Goal: Task Accomplishment & Management: Use online tool/utility

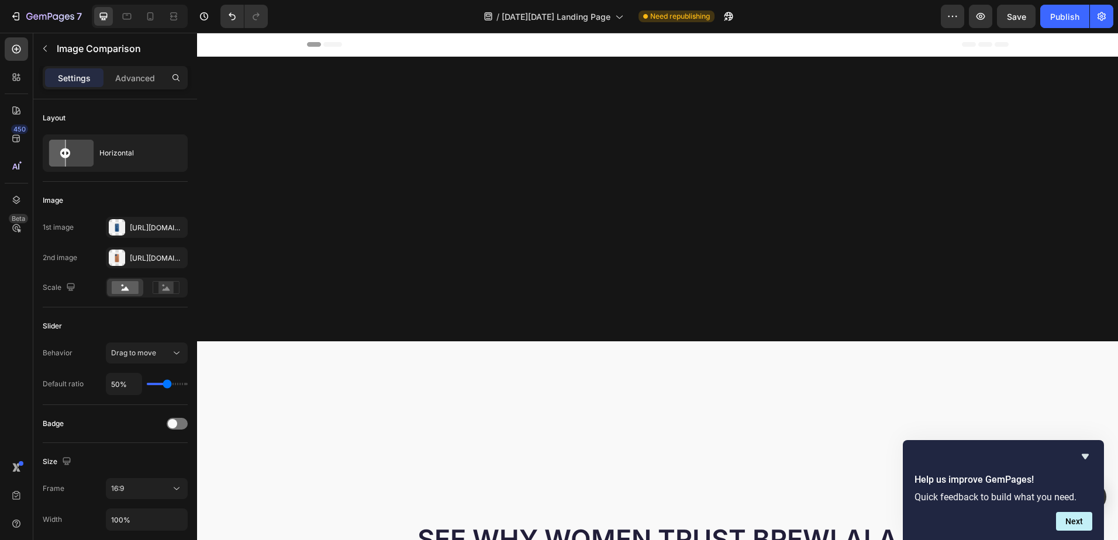
scroll to position [702, 0]
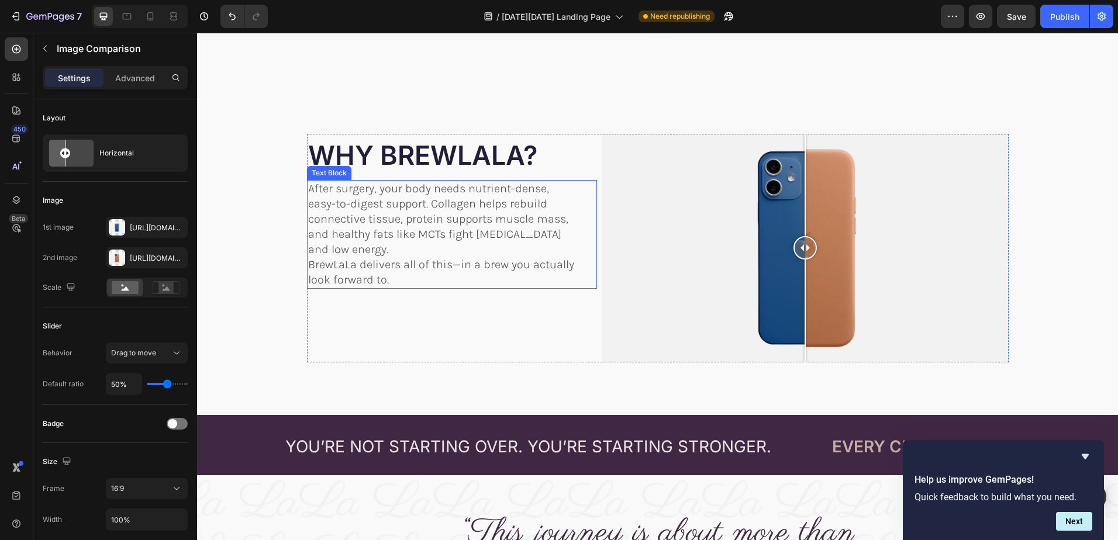
click at [399, 210] on p "After surgery, your body needs nutrient-dense, easy-to-digest support. Collagen…" at bounding box center [443, 219] width 271 height 76
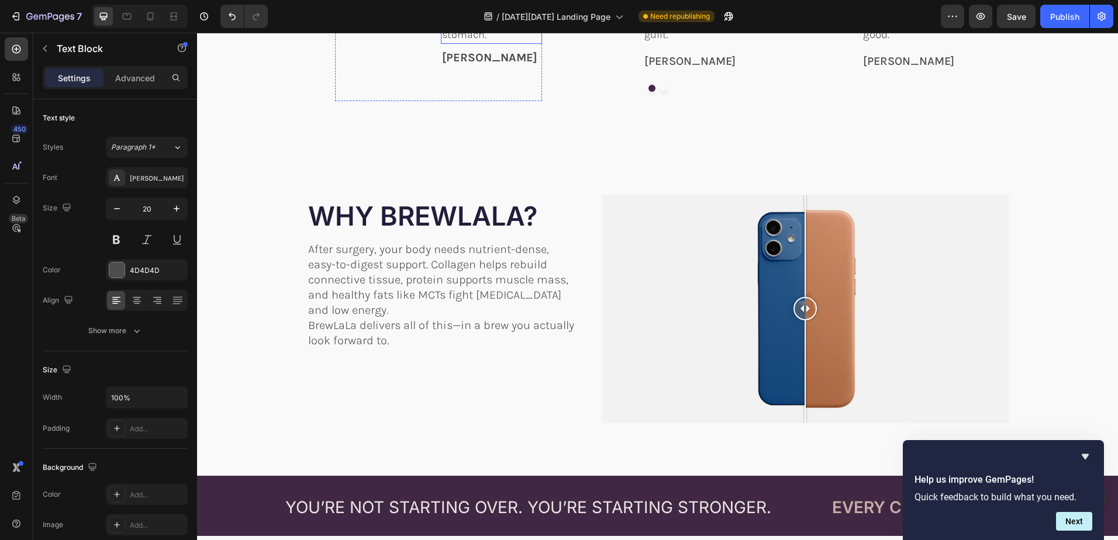
scroll to position [643, 0]
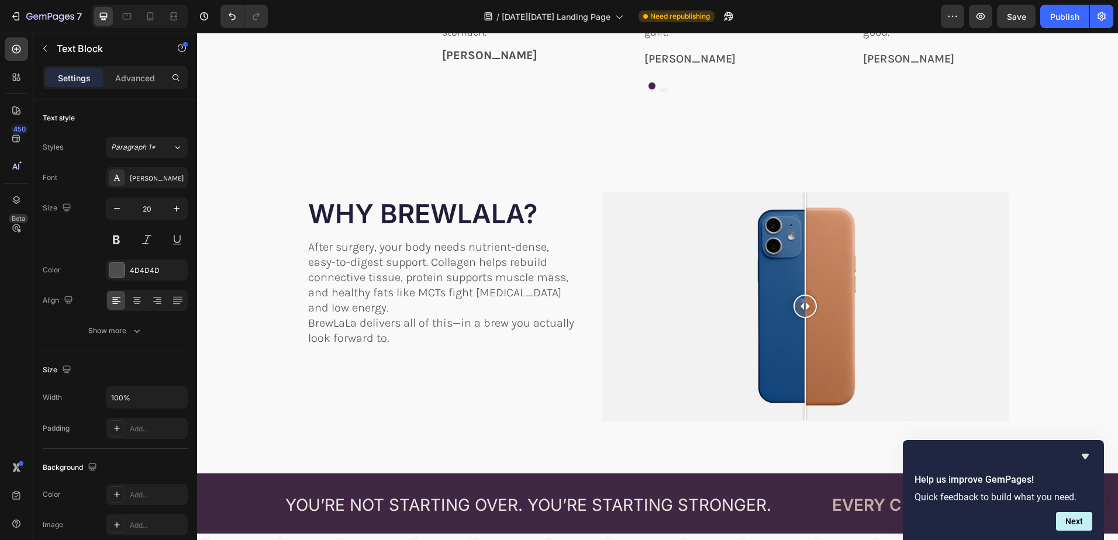
click at [409, 271] on p "After surgery, your body needs nutrient-dense, easy-to-digest support. Collagen…" at bounding box center [443, 278] width 271 height 76
click at [410, 271] on p "After surgery, your body needs nutrient-dense, easy-to-digest support. Collagen…" at bounding box center [443, 278] width 271 height 76
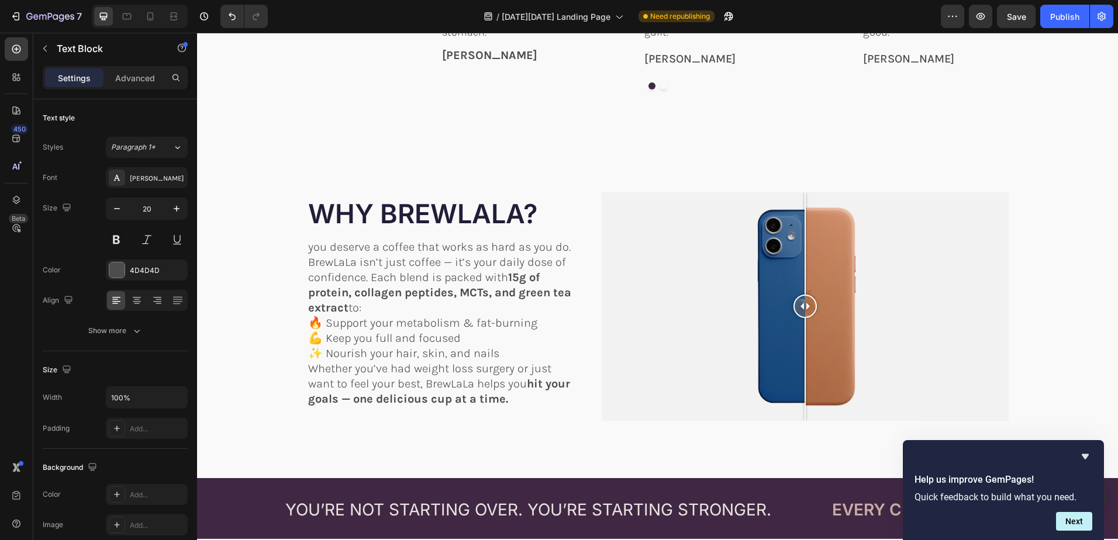
click at [310, 250] on p "you deserve a coffee that works as hard as you do." at bounding box center [443, 247] width 271 height 15
click at [564, 252] on p "You deserve a coffee that works as hard as you do." at bounding box center [443, 247] width 271 height 15
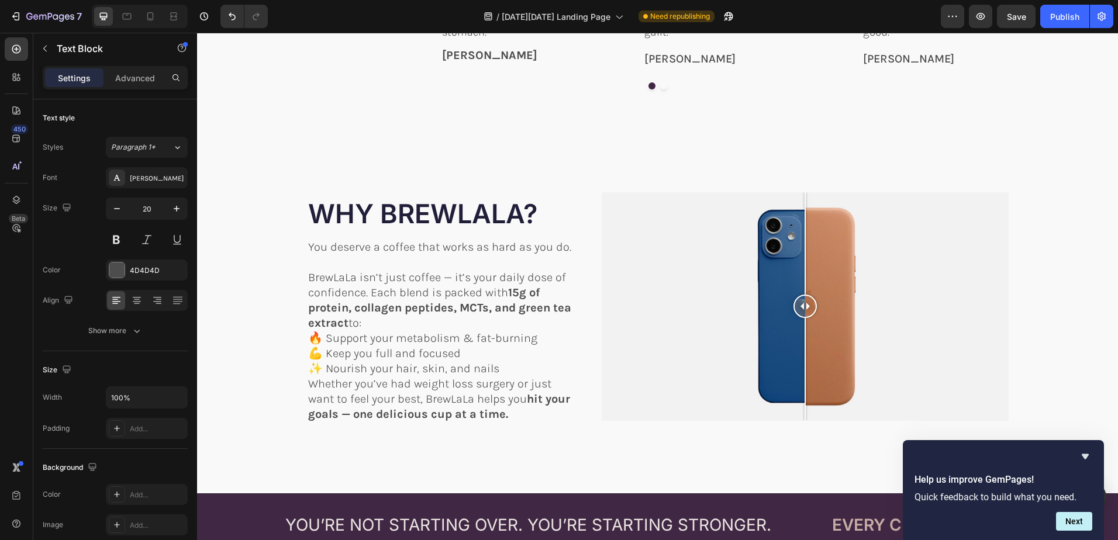
click at [505, 368] on p "✨ Nourish your hair, skin, and nails" at bounding box center [443, 368] width 271 height 15
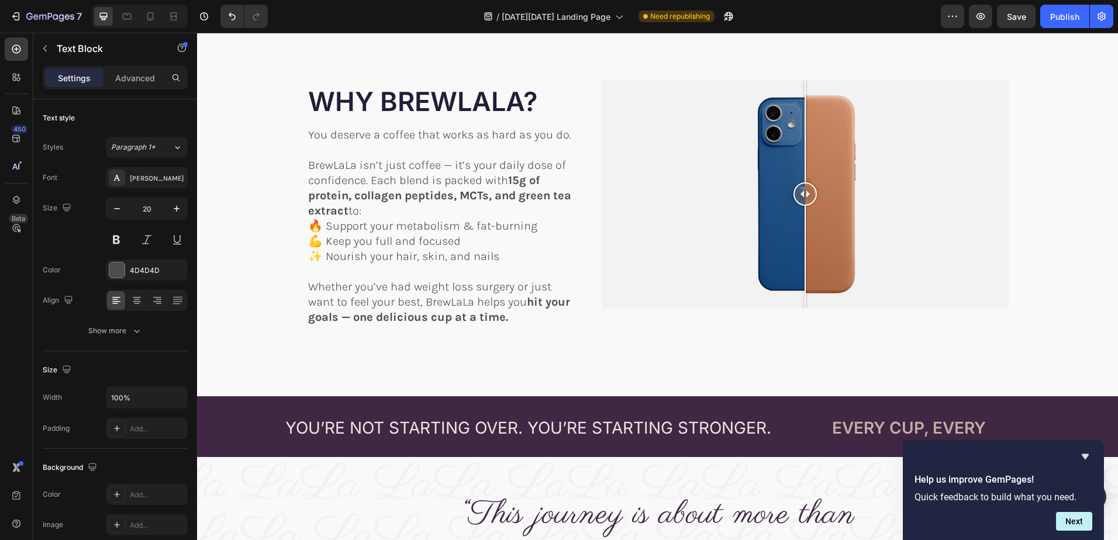
scroll to position [760, 0]
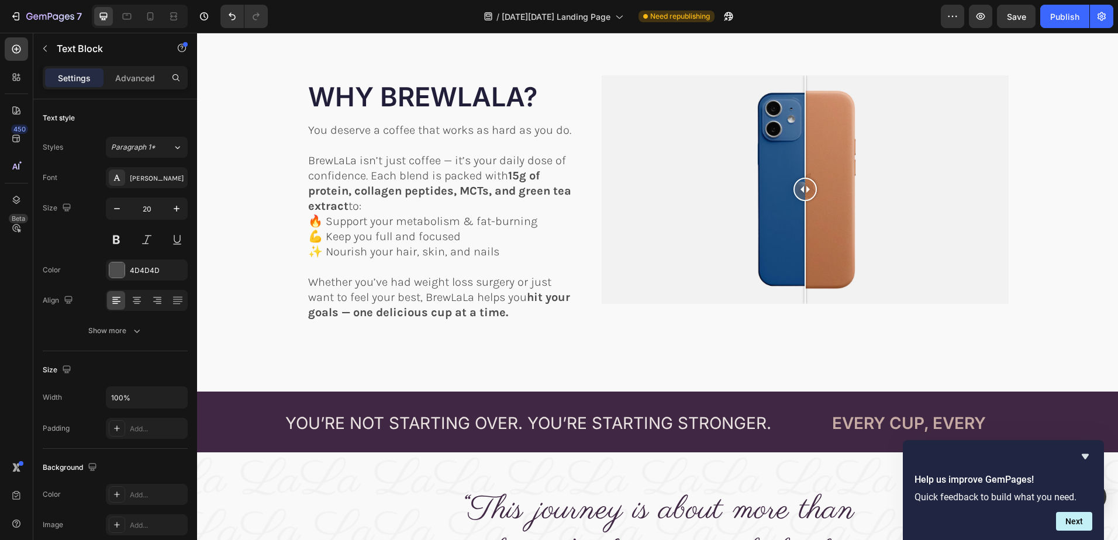
click at [476, 312] on p "Whether you’ve had weight loss surgery or just want to feel your best, BrewLaLa…" at bounding box center [443, 298] width 271 height 46
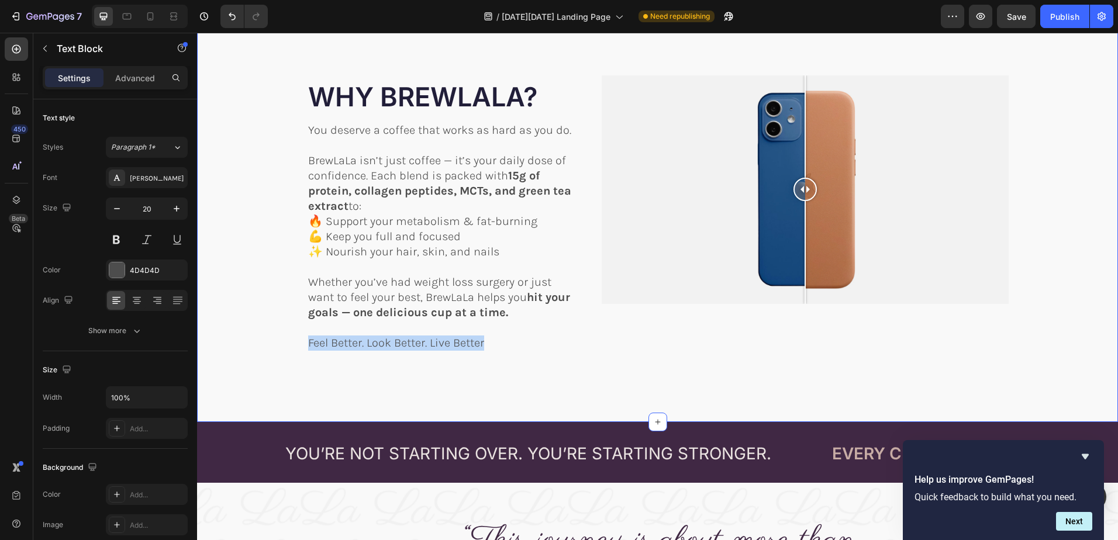
drag, startPoint x: 489, startPoint y: 343, endPoint x: 289, endPoint y: 343, distance: 200.0
click at [289, 343] on div "Image Comparison WHY BREWLALA? Heading SUPPORT YOUR RECOVERY AND LONG-TERM RESU…" at bounding box center [657, 222] width 921 height 295
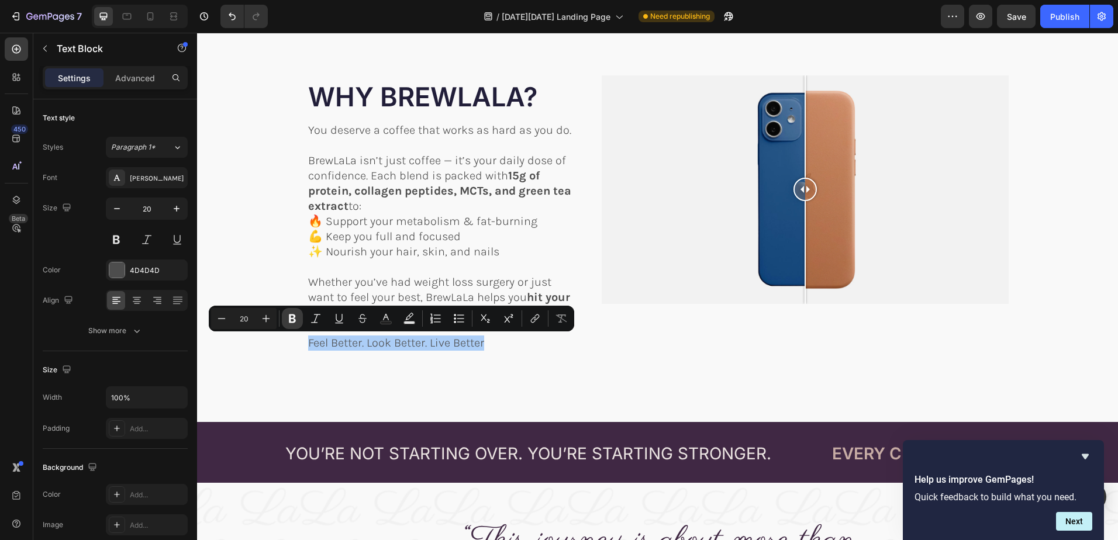
click at [291, 317] on icon "Editor contextual toolbar" at bounding box center [292, 319] width 12 height 12
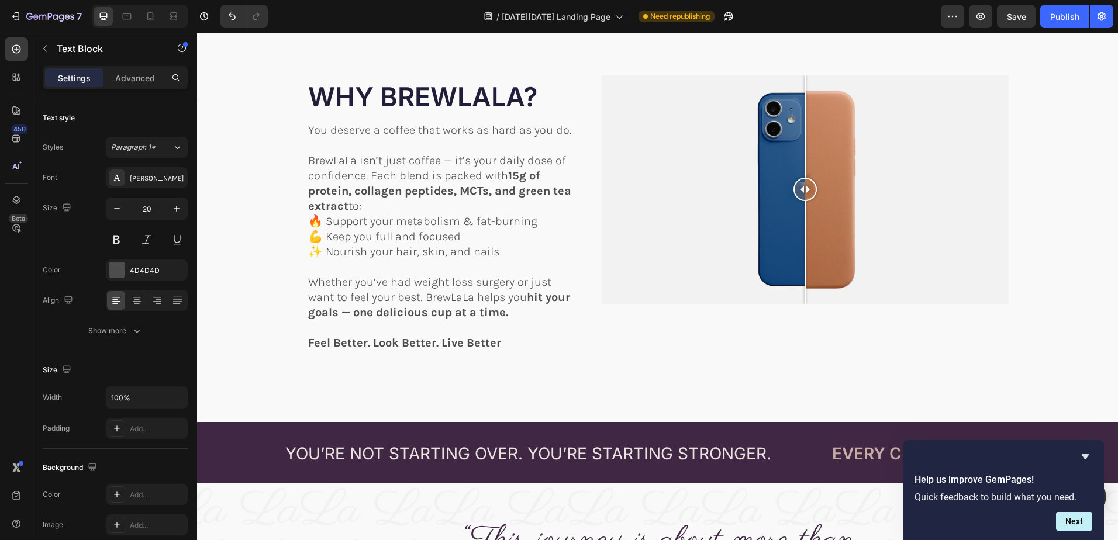
click at [516, 338] on p "Feel Better. Look Better. Live Better" at bounding box center [443, 343] width 271 height 15
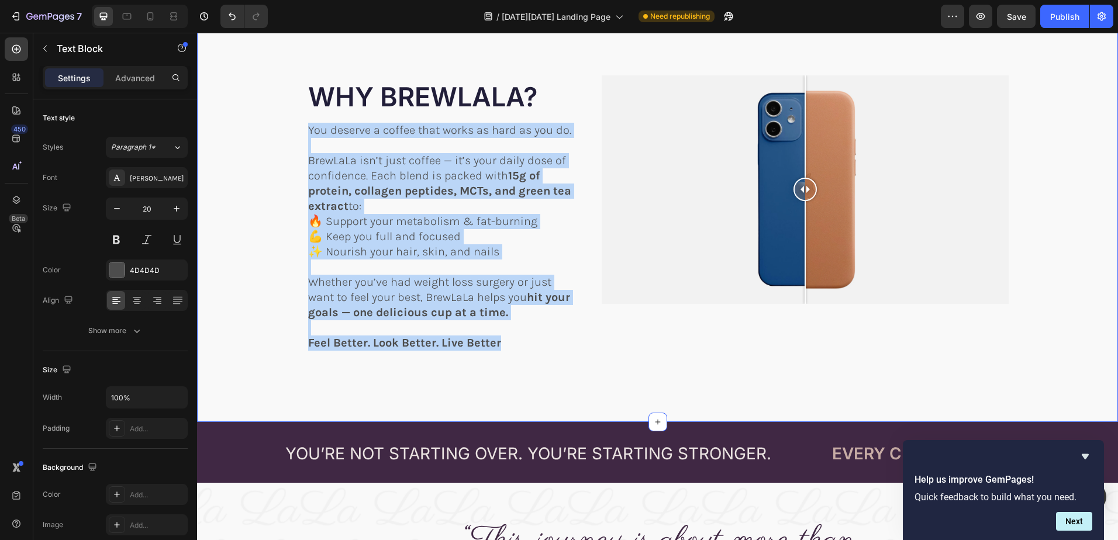
drag, startPoint x: 502, startPoint y: 344, endPoint x: 295, endPoint y: 125, distance: 301.1
click at [295, 125] on div "Image Comparison WHY BREWLALA? Heading SUPPORT YOUR RECOVERY AND LONG-TERM RESU…" at bounding box center [657, 222] width 921 height 295
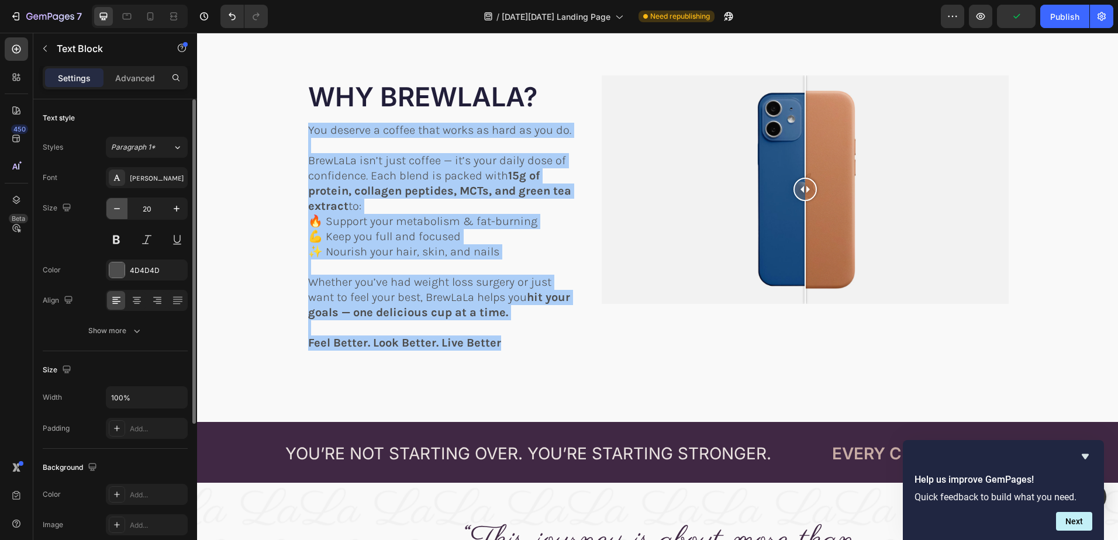
click at [119, 206] on icon "button" at bounding box center [117, 209] width 12 height 12
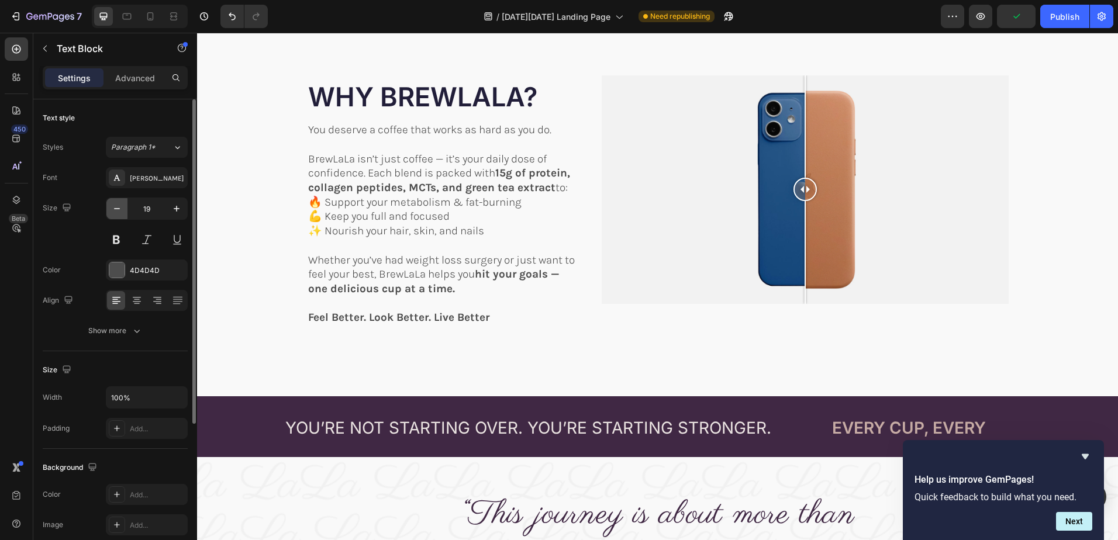
click at [119, 206] on icon "button" at bounding box center [117, 209] width 12 height 12
type input "18"
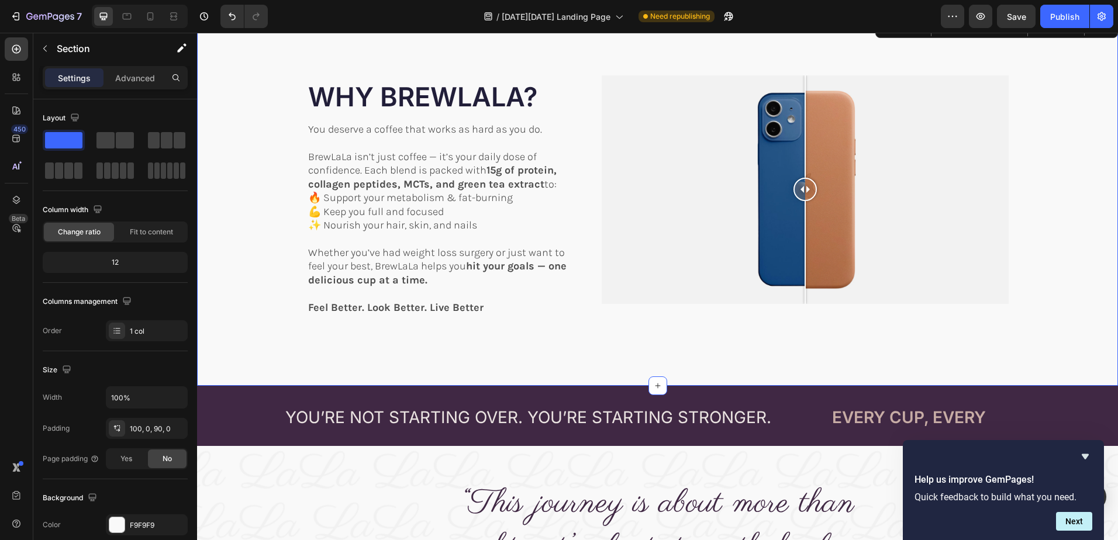
click at [474, 344] on div "Image Comparison WHY BREWLALA? Heading SUPPORT YOUR RECOVERY AND LONG-TERM RESU…" at bounding box center [657, 201] width 921 height 369
click at [433, 101] on span "WHY BREWLALA?" at bounding box center [422, 97] width 229 height 32
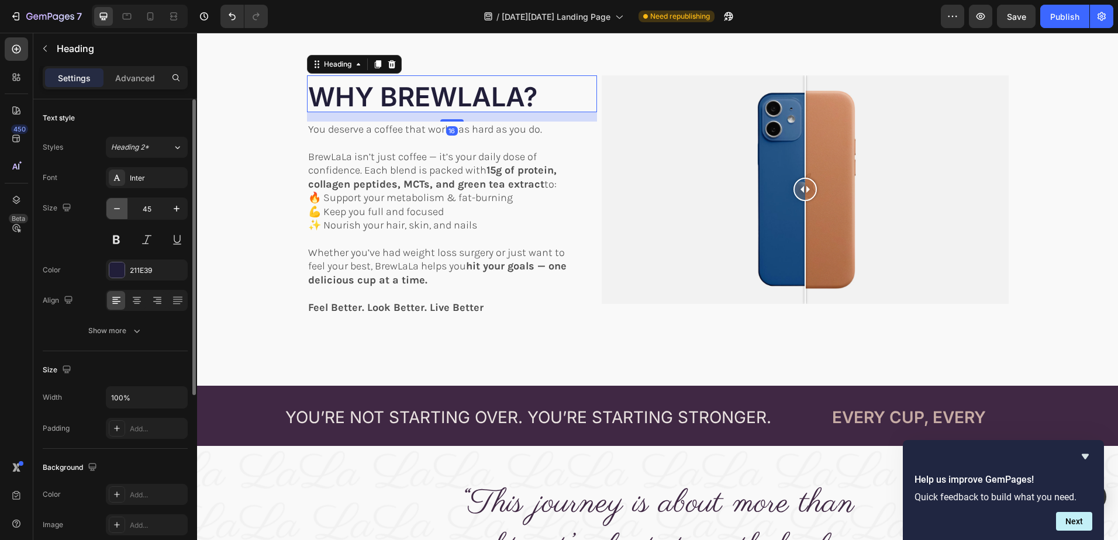
click at [119, 206] on icon "button" at bounding box center [117, 209] width 12 height 12
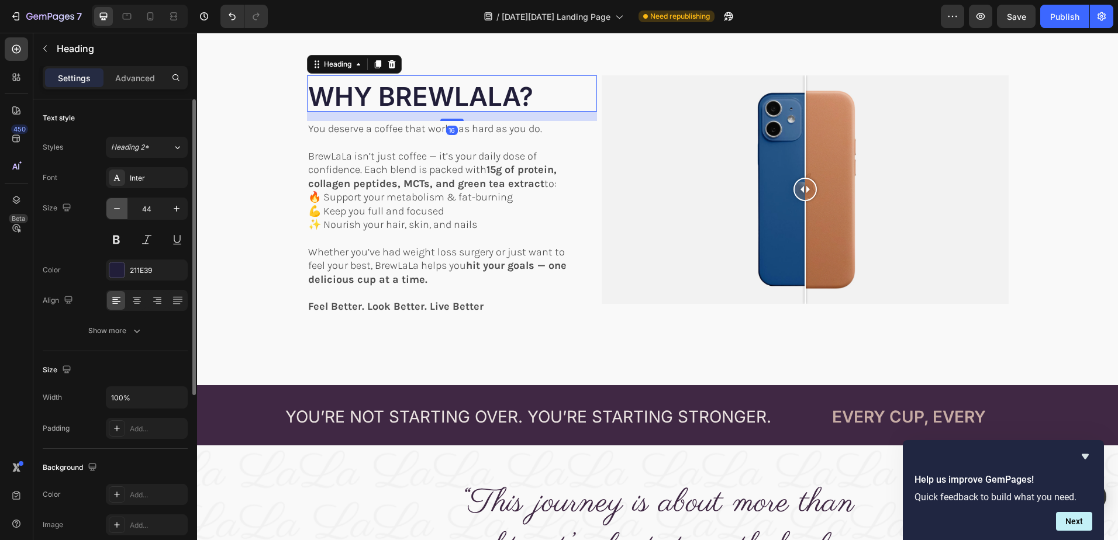
click at [119, 206] on icon "button" at bounding box center [117, 209] width 12 height 12
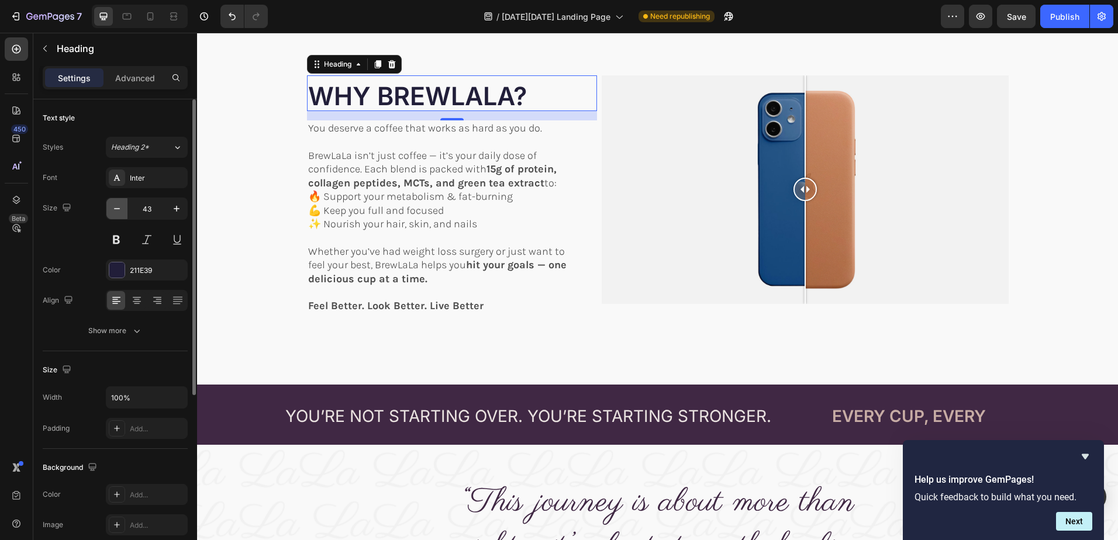
click at [119, 206] on icon "button" at bounding box center [117, 209] width 12 height 12
type input "42"
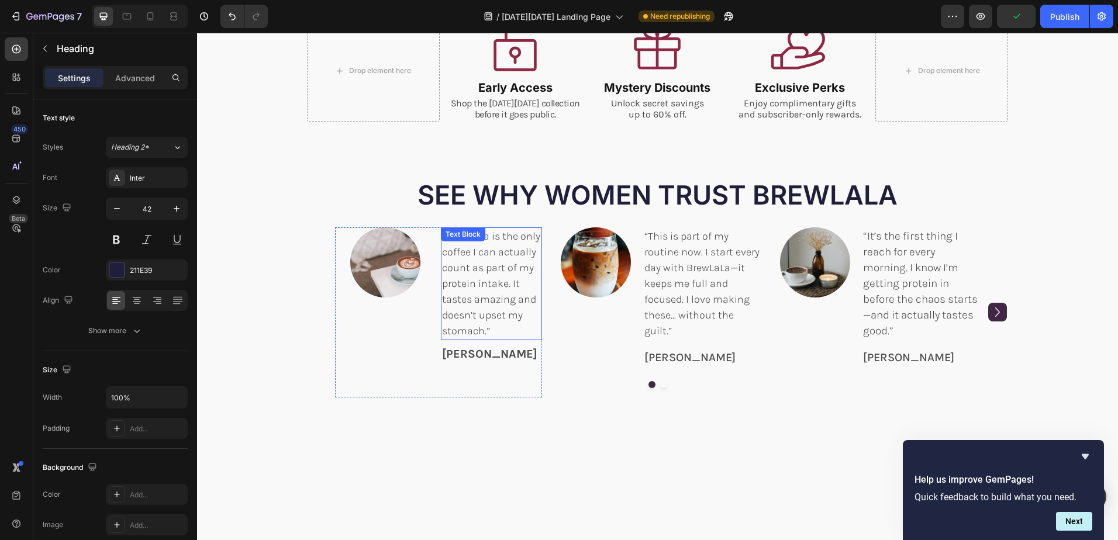
scroll to position [234, 0]
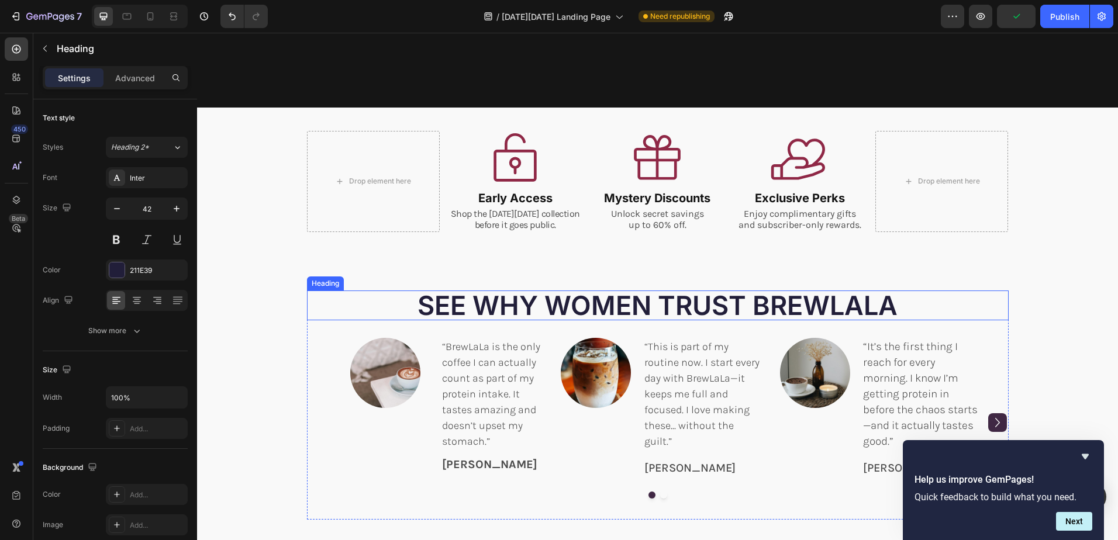
click at [575, 299] on h2 "SEE WHY WOMEN TRUST BREWLALA" at bounding box center [658, 306] width 702 height 30
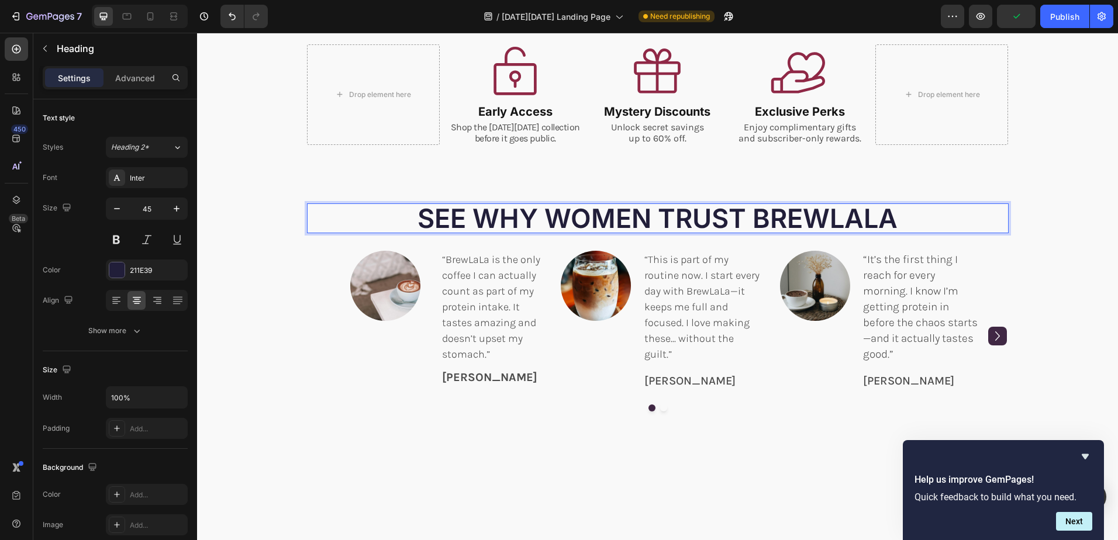
click at [543, 233] on h2 "SEE WHY WOMEN TRUST BREWLALA" at bounding box center [658, 218] width 702 height 30
click at [543, 232] on p "SEE WHY WOMEN TRUST BREWLALA" at bounding box center [657, 218] width 699 height 27
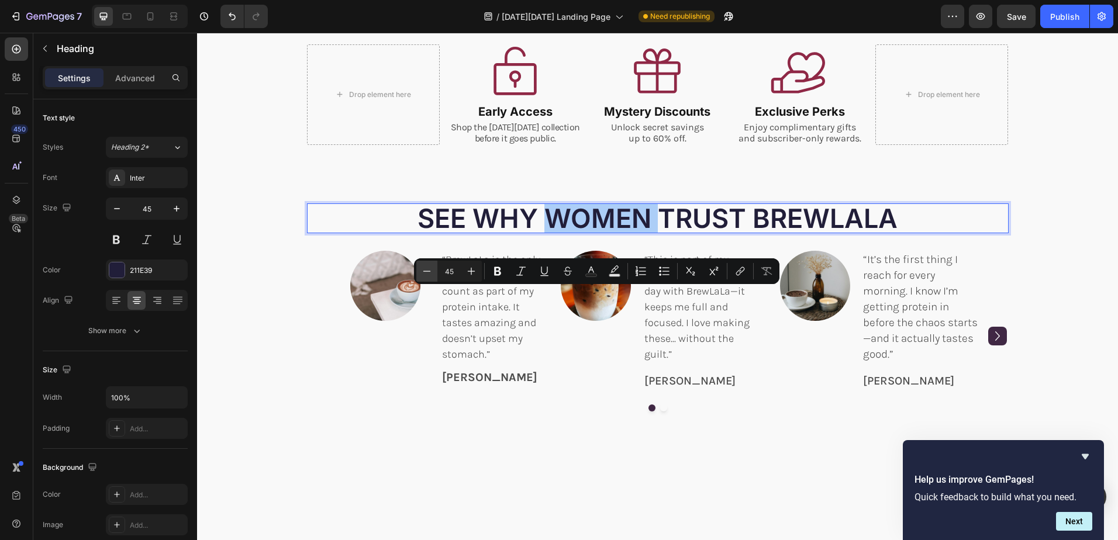
click at [431, 270] on icon "Editor contextual toolbar" at bounding box center [427, 271] width 12 height 12
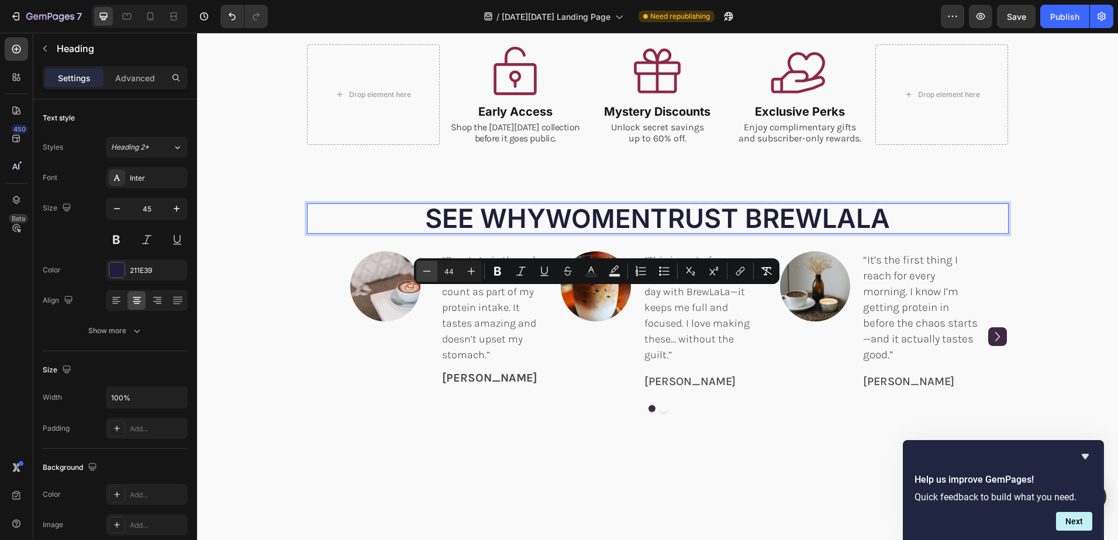
click at [431, 270] on icon "Editor contextual toolbar" at bounding box center [427, 271] width 12 height 12
type input "42"
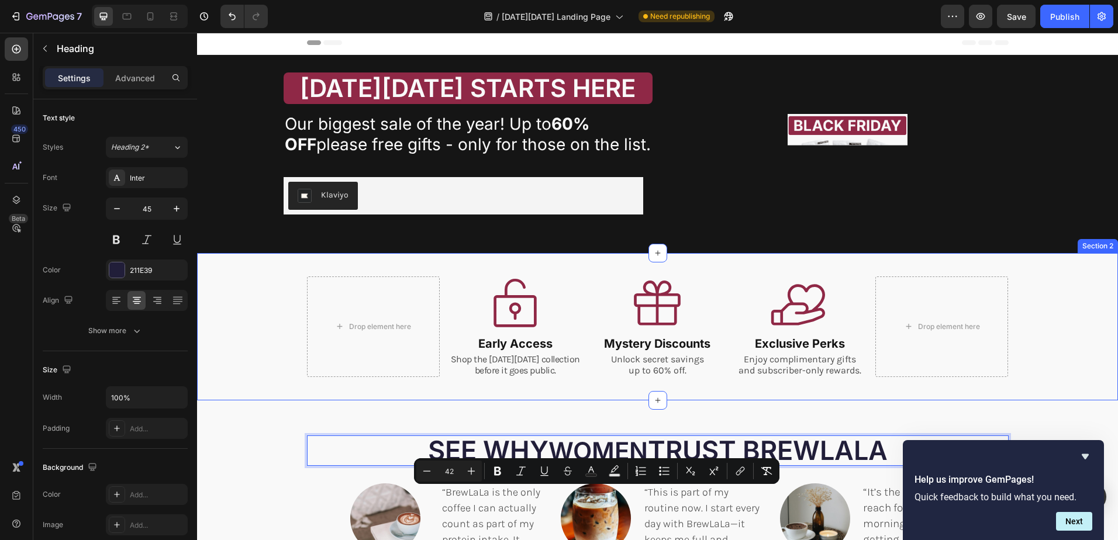
scroll to position [0, 0]
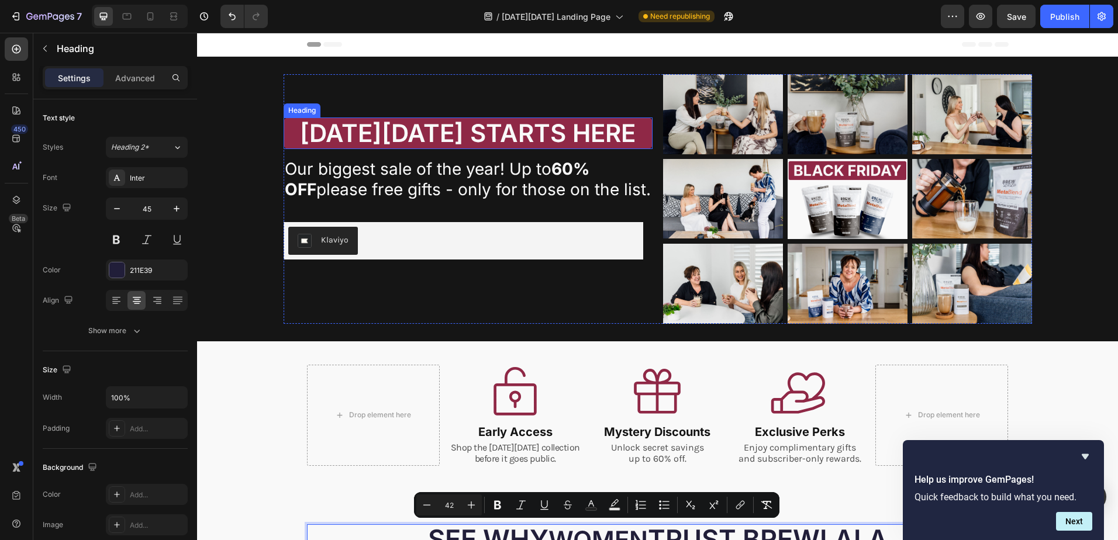
click at [451, 134] on span "[DATE][DATE] STARTS HERE" at bounding box center [468, 133] width 336 height 30
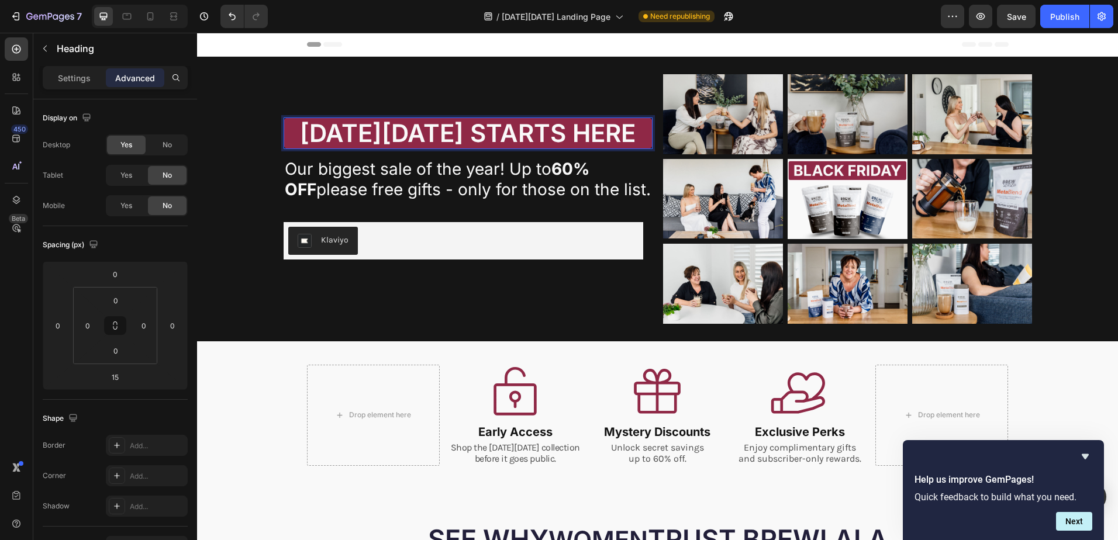
click at [445, 137] on span "[DATE][DATE] STARTS HERE" at bounding box center [468, 133] width 336 height 30
click at [53, 73] on div "Settings" at bounding box center [74, 77] width 58 height 19
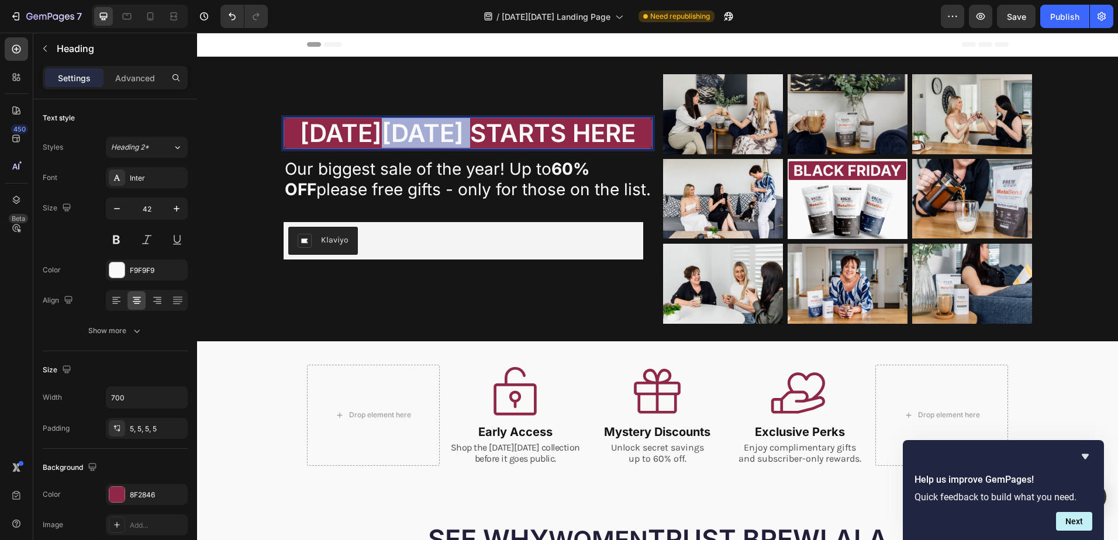
click at [452, 131] on span "[DATE][DATE] STARTS HERE" at bounding box center [468, 133] width 336 height 30
click at [295, 100] on icon "Editor contextual toolbar" at bounding box center [299, 101] width 12 height 12
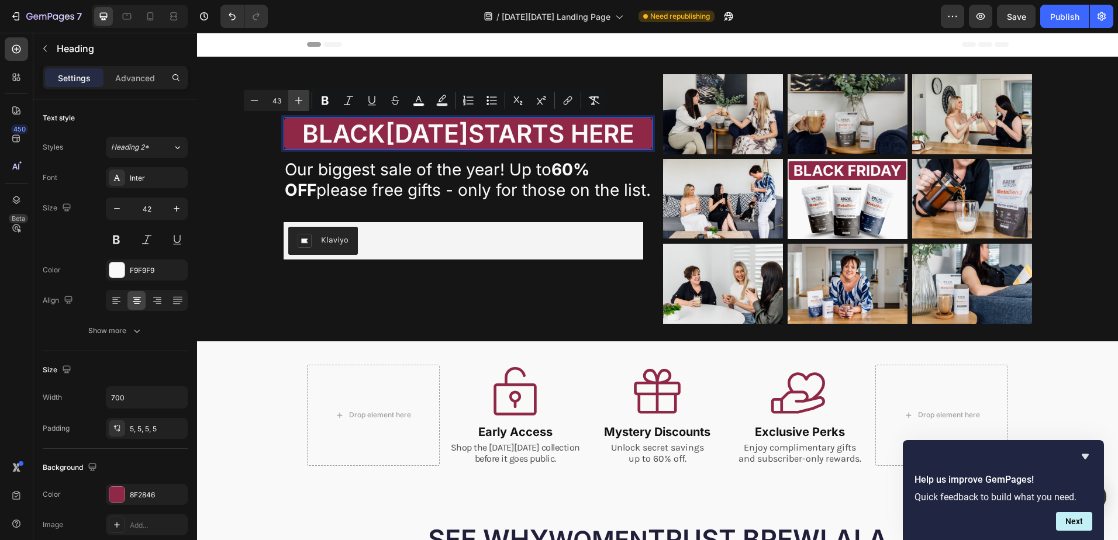
click at [295, 100] on icon "Editor contextual toolbar" at bounding box center [299, 101] width 12 height 12
type input "45"
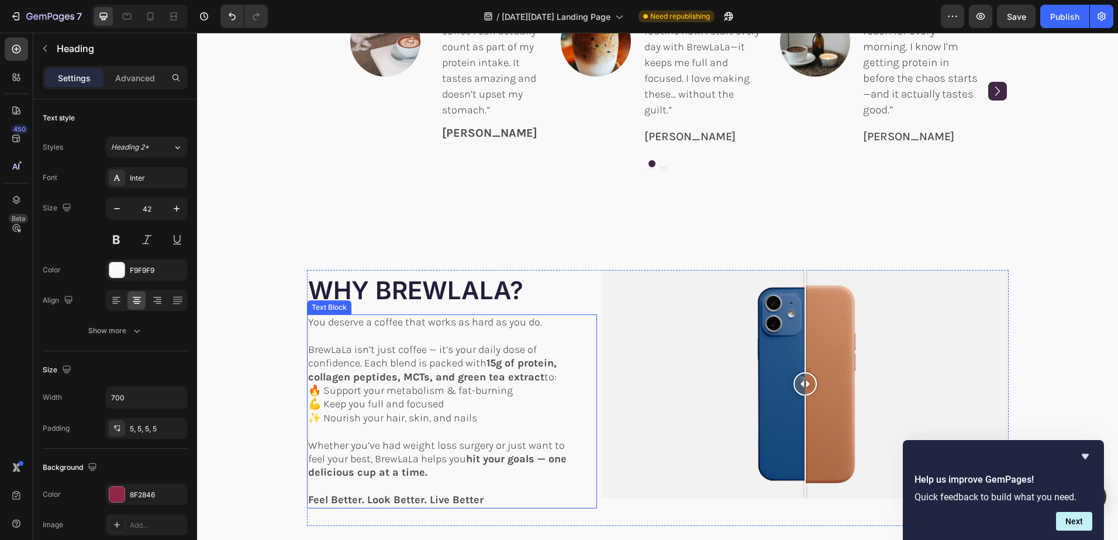
scroll to position [702, 0]
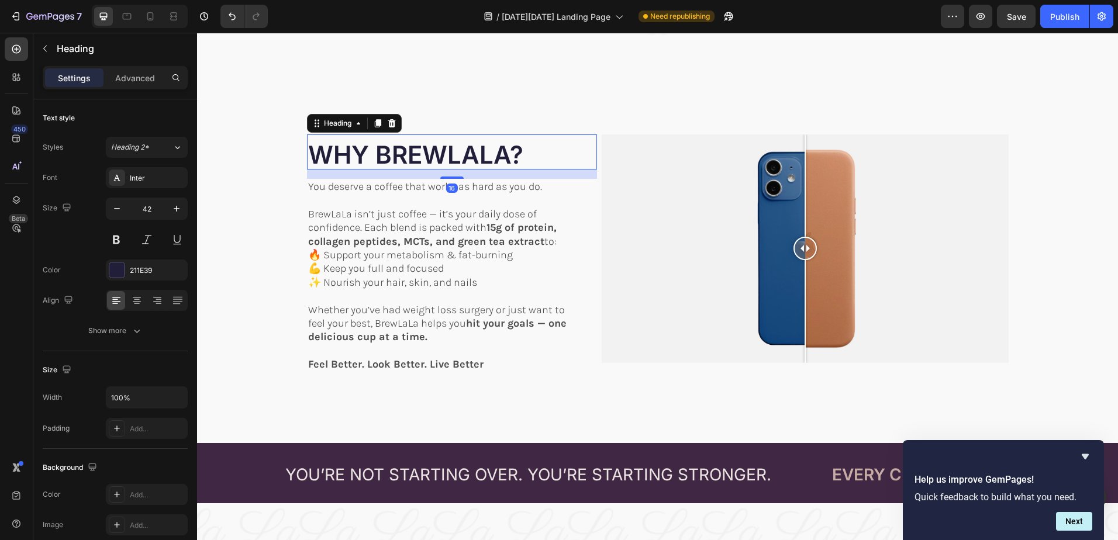
click at [461, 160] on span "WHY BREWLALA?" at bounding box center [415, 155] width 215 height 30
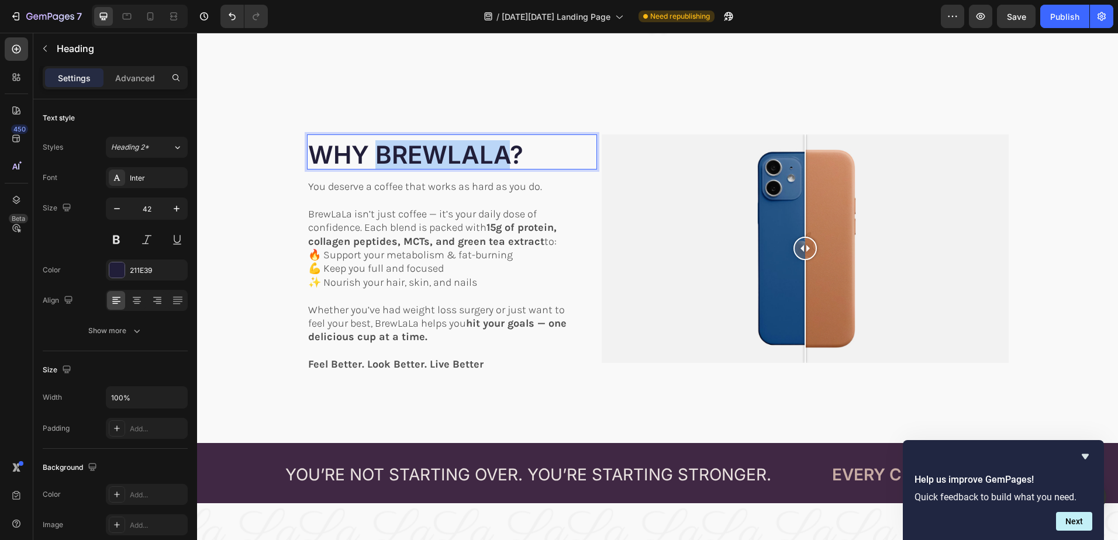
click at [466, 158] on span "WHY BREWLALA?" at bounding box center [415, 155] width 215 height 30
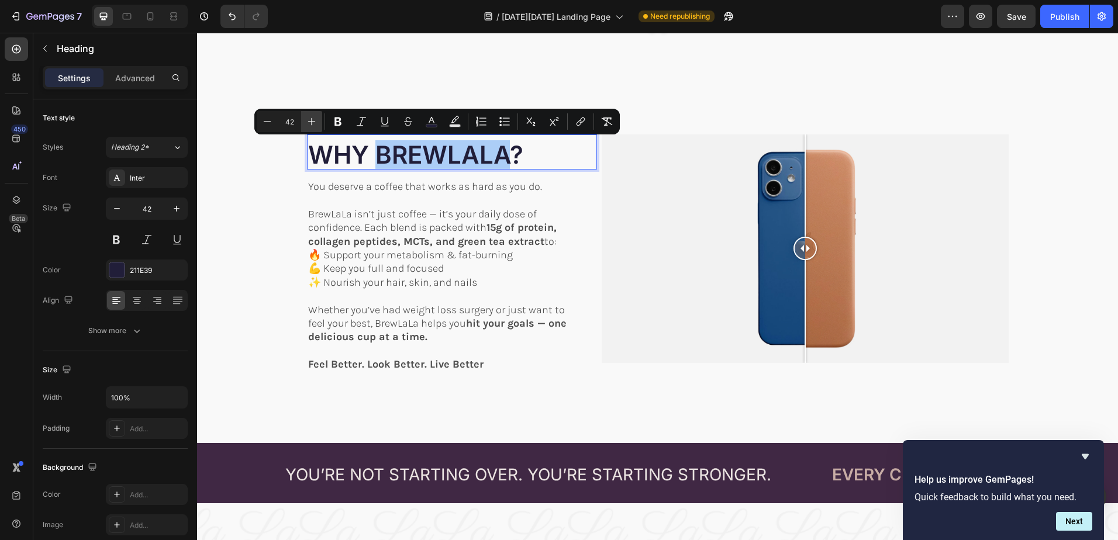
click at [313, 122] on icon "Editor contextual toolbar" at bounding box center [312, 122] width 8 height 8
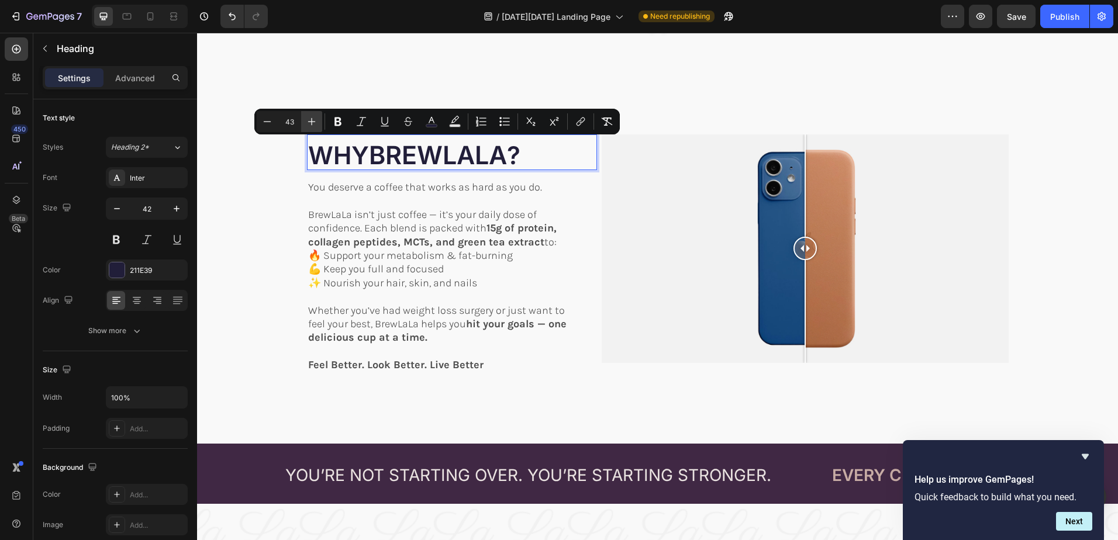
click at [313, 122] on icon "Editor contextual toolbar" at bounding box center [312, 122] width 8 height 8
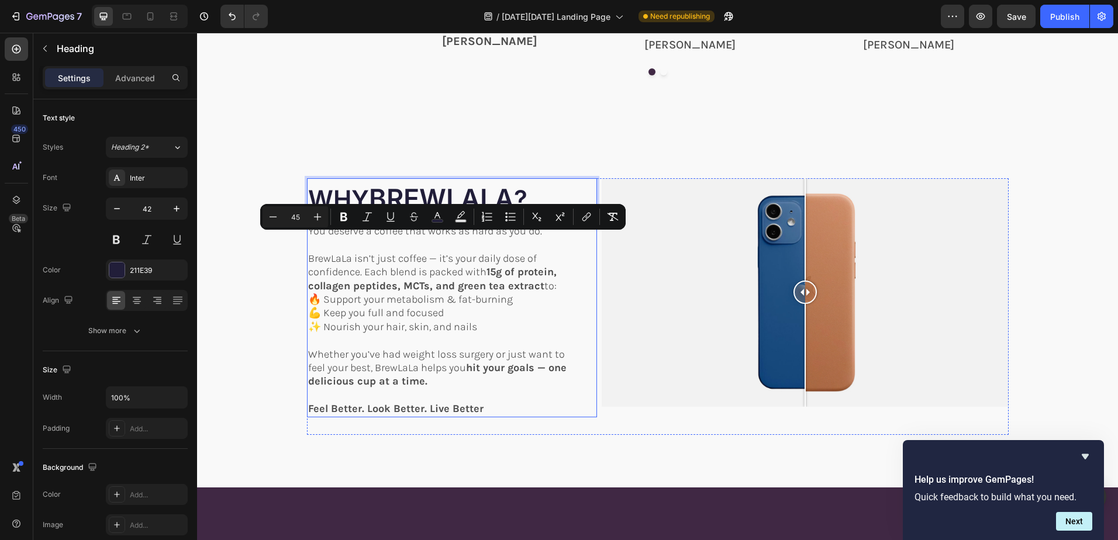
scroll to position [585, 0]
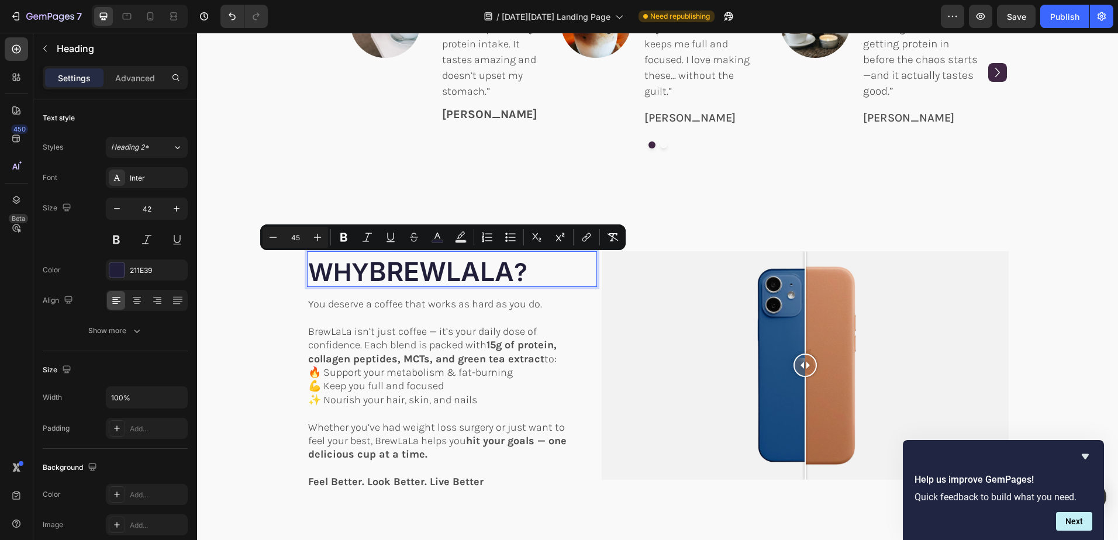
type input "42"
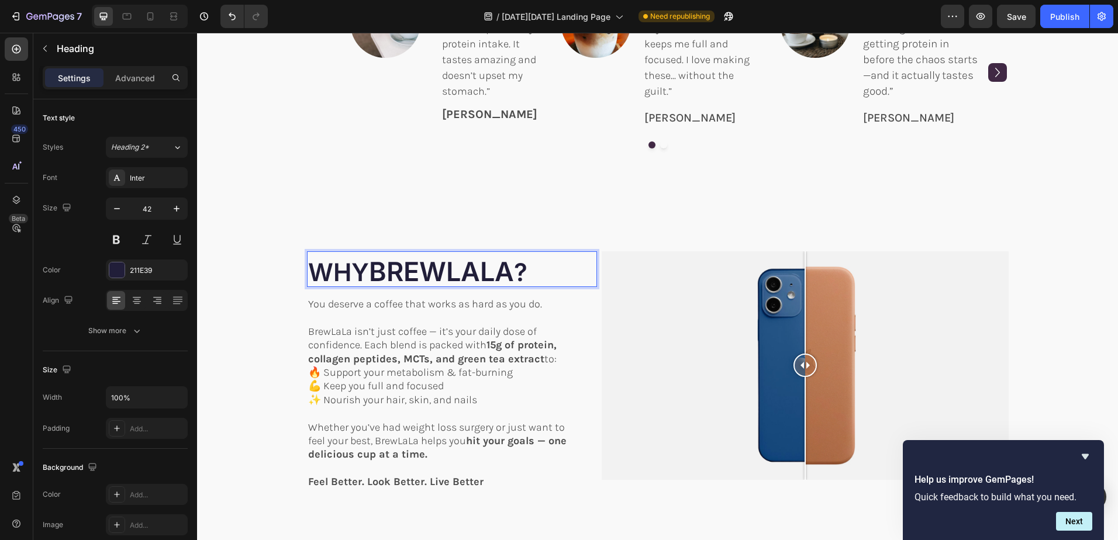
click at [359, 271] on span "WHY" at bounding box center [338, 272] width 61 height 30
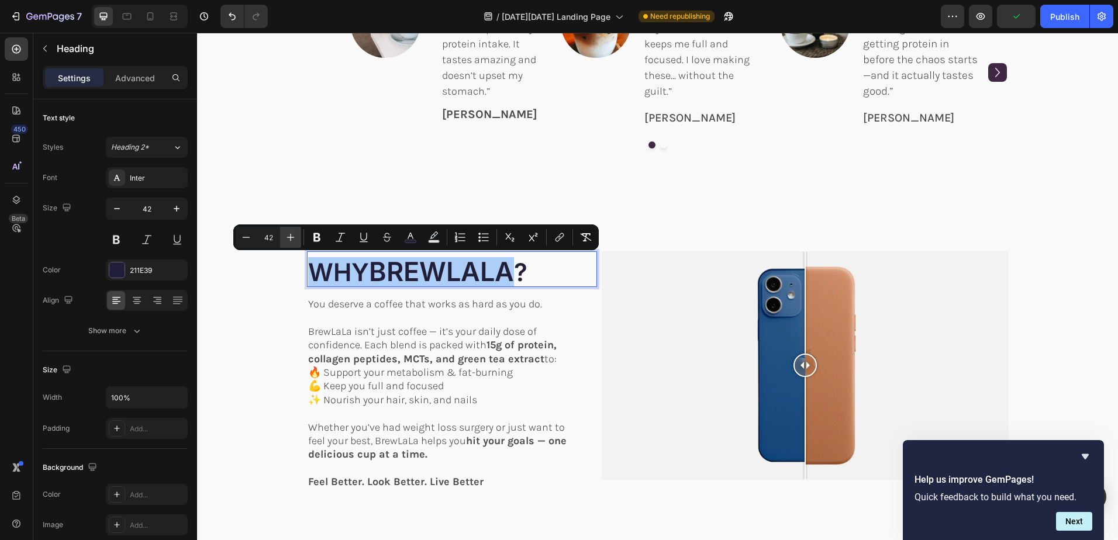
click at [288, 236] on icon "Editor contextual toolbar" at bounding box center [291, 238] width 12 height 12
type input "45"
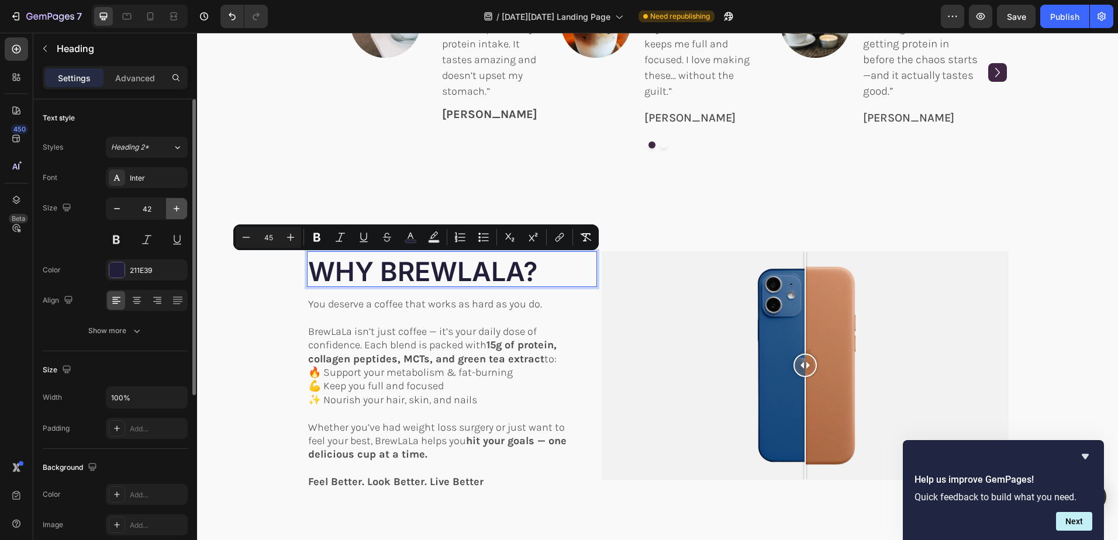
click at [175, 206] on icon "button" at bounding box center [177, 209] width 12 height 12
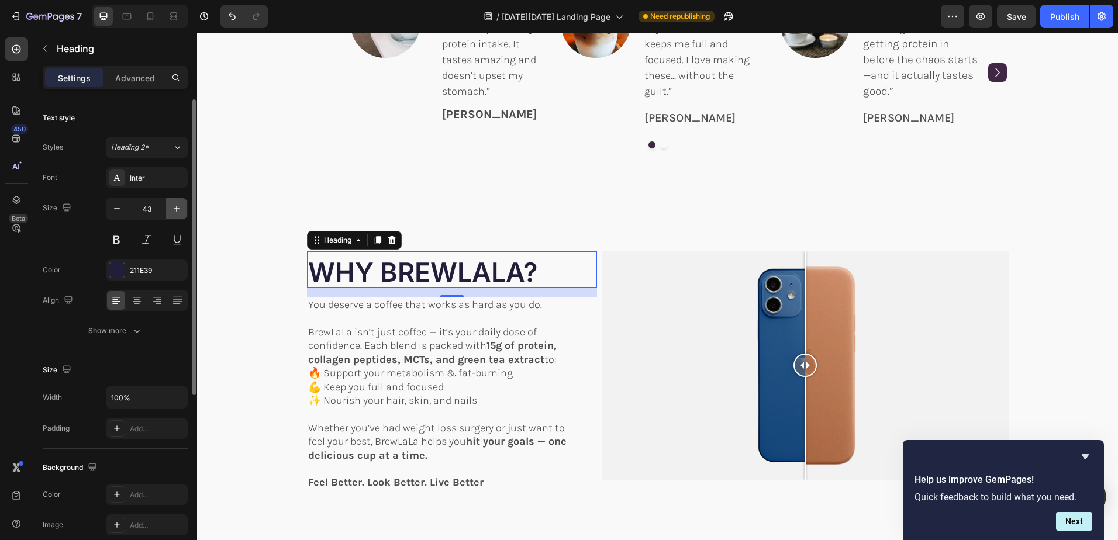
click at [175, 206] on icon "button" at bounding box center [177, 209] width 12 height 12
type input "45"
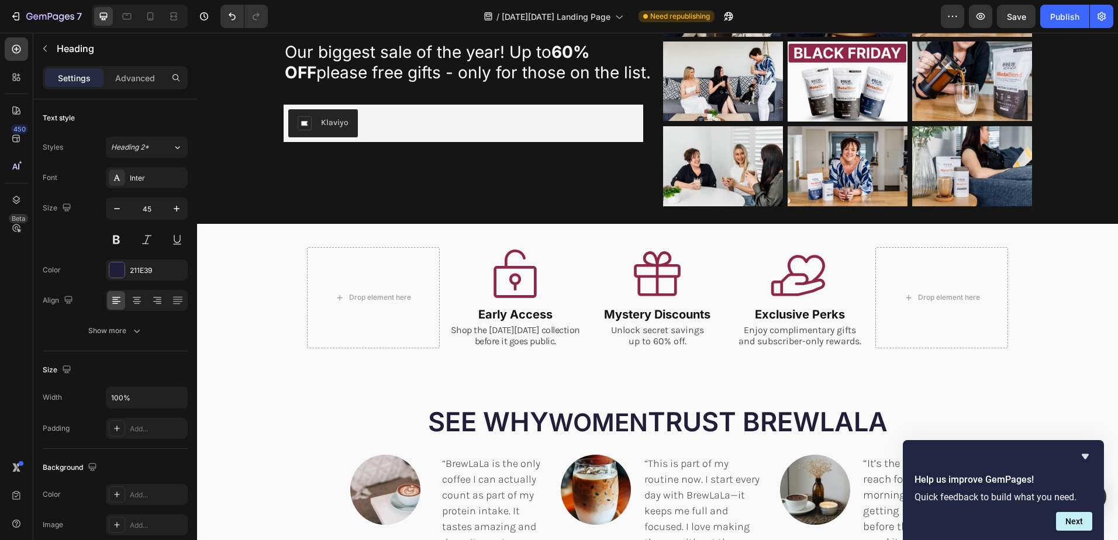
scroll to position [117, 0]
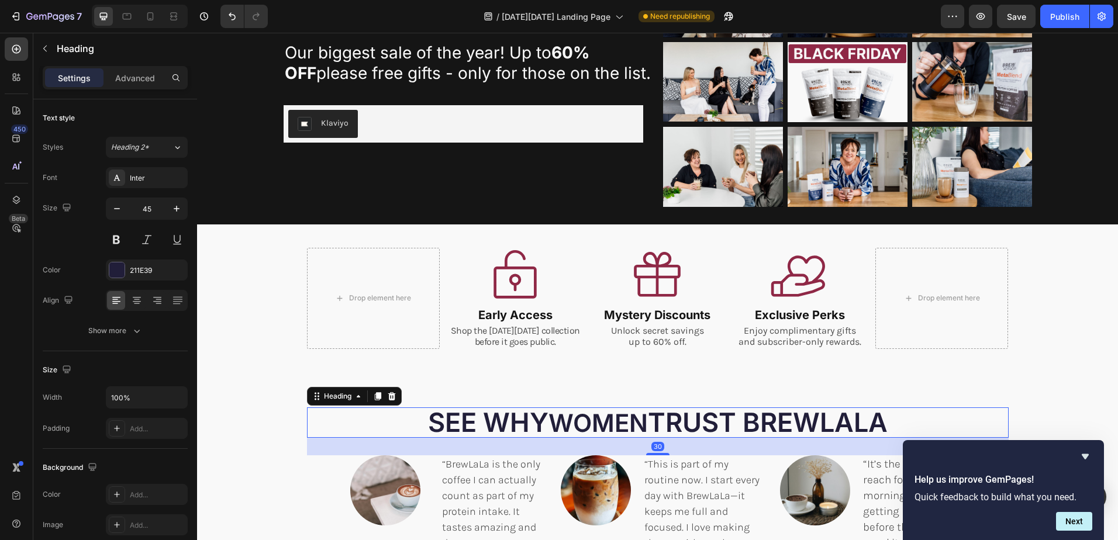
click at [548, 429] on span "WOMEN" at bounding box center [597, 423] width 99 height 30
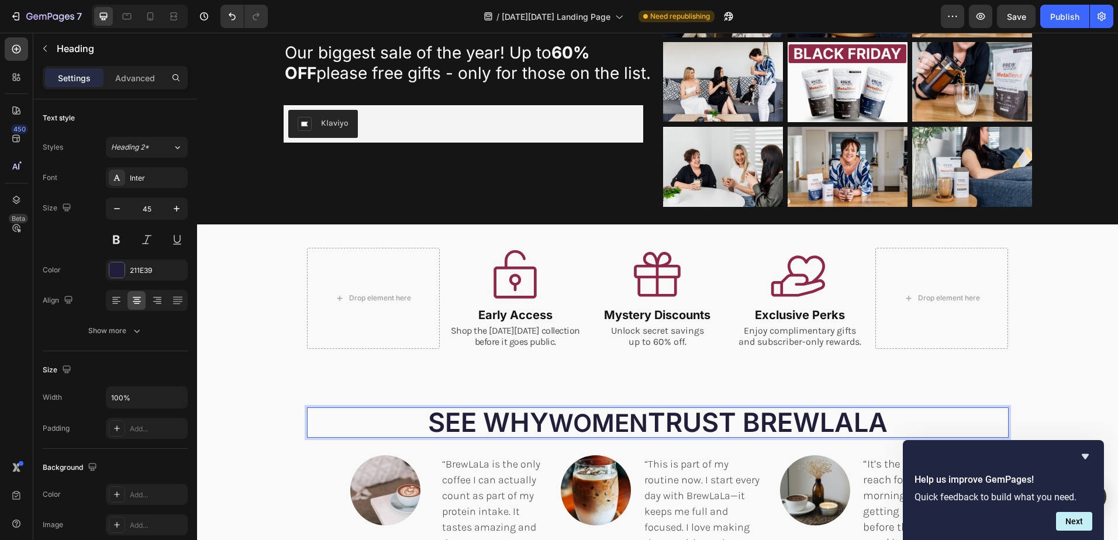
click at [571, 424] on span "WOMEN" at bounding box center [597, 423] width 99 height 30
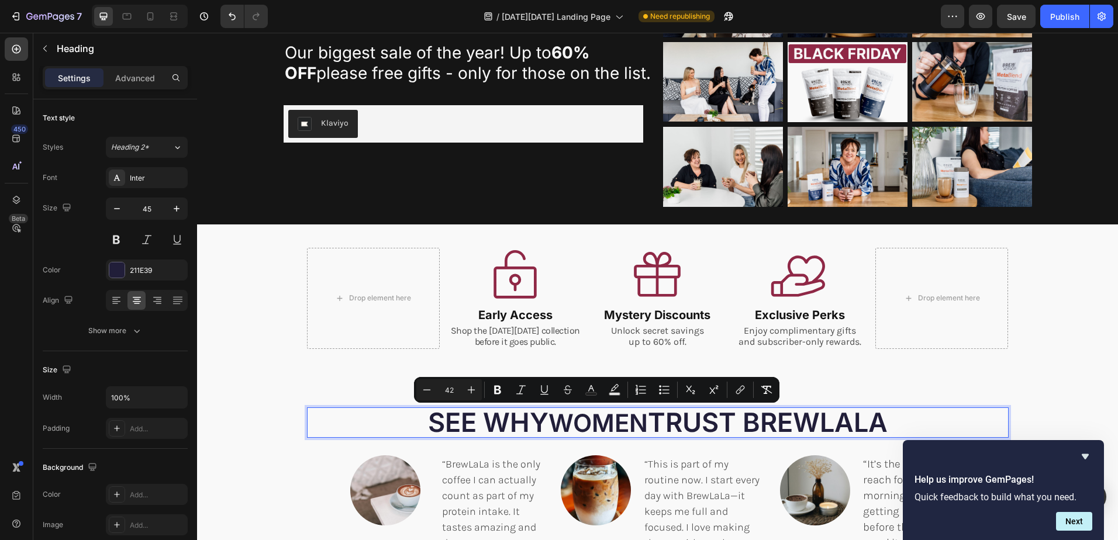
type input "45"
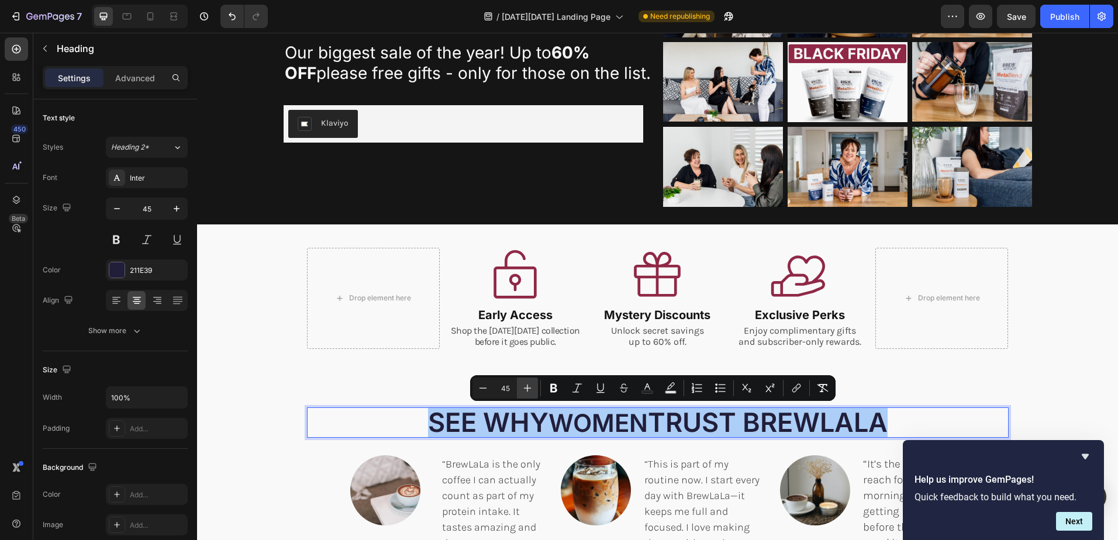
click at [522, 388] on icon "Editor contextual toolbar" at bounding box center [528, 388] width 12 height 12
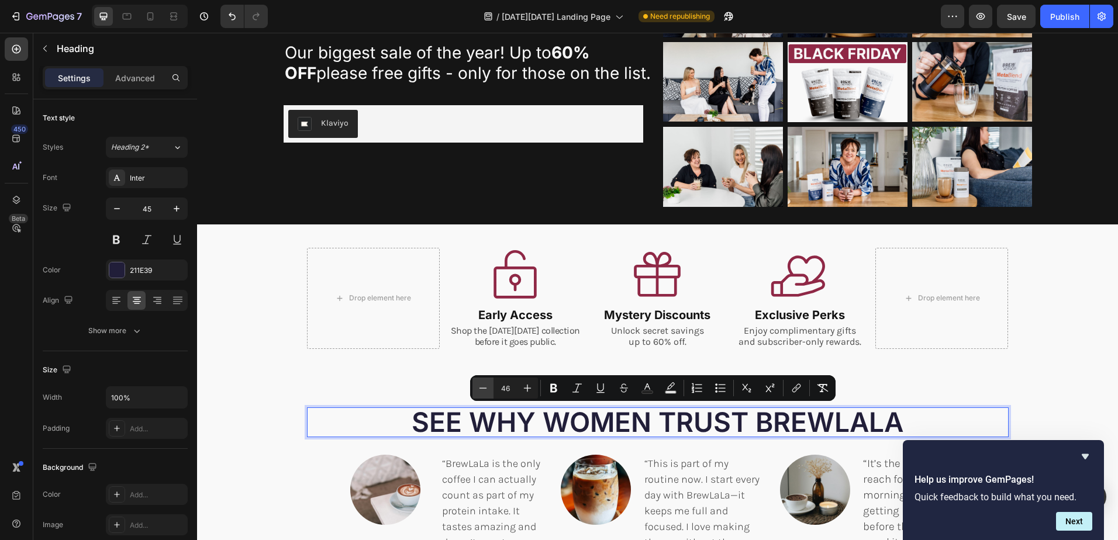
click at [484, 388] on icon "Editor contextual toolbar" at bounding box center [483, 388] width 12 height 12
type input "45"
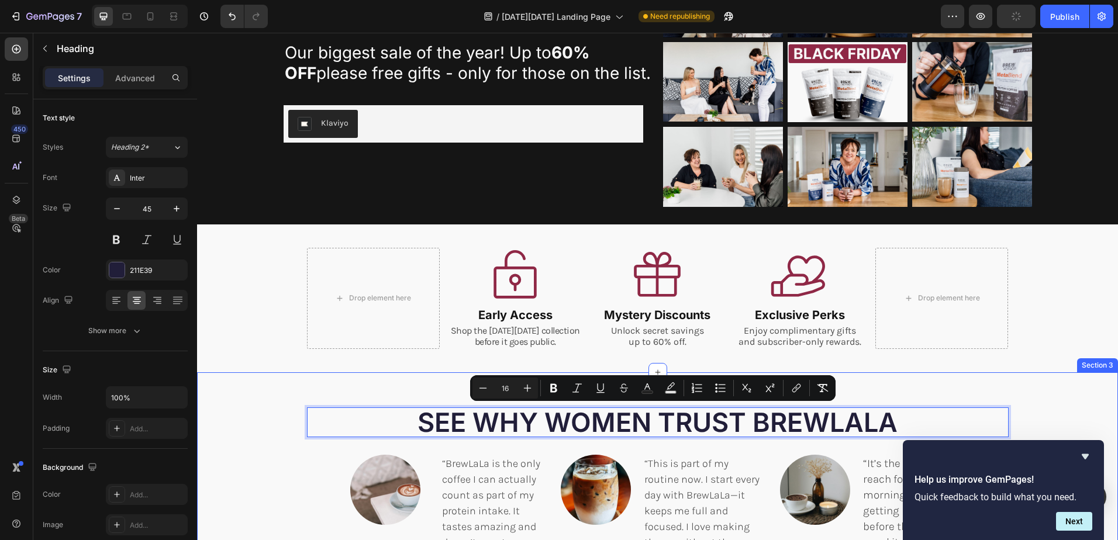
click at [268, 402] on div "SEE WHY WOMEN TRUST BREWLALA Heading 30 Image “BrewLaLa is the only coffee I ca…" at bounding box center [657, 516] width 921 height 288
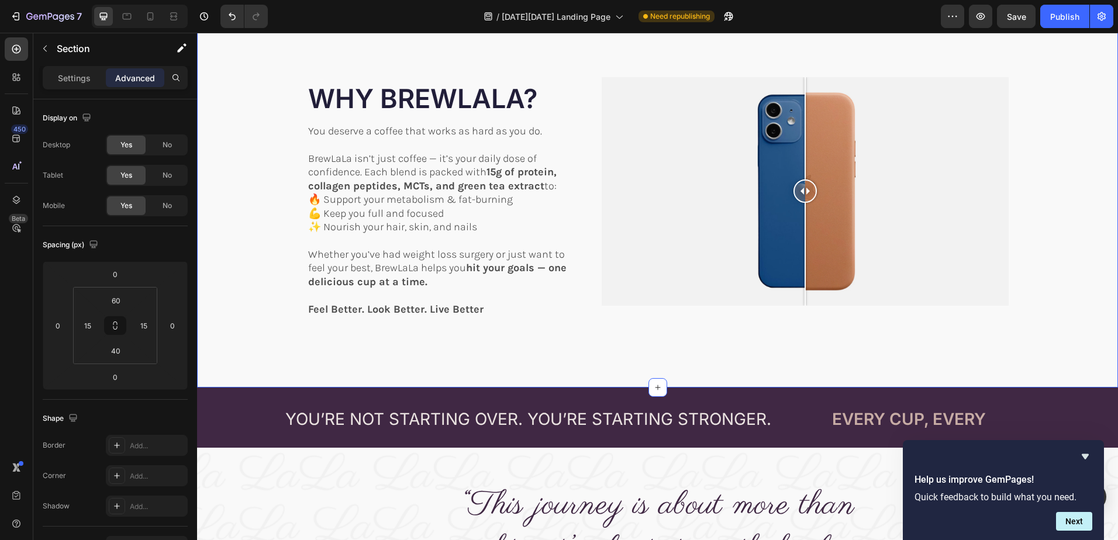
scroll to position [819, 0]
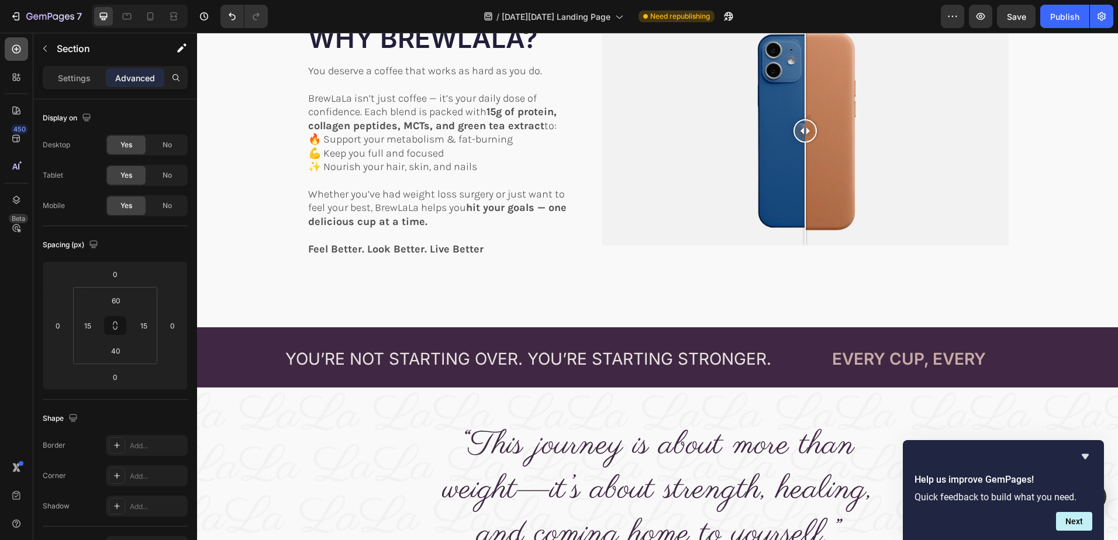
click at [16, 49] on icon at bounding box center [16, 49] width 5 height 5
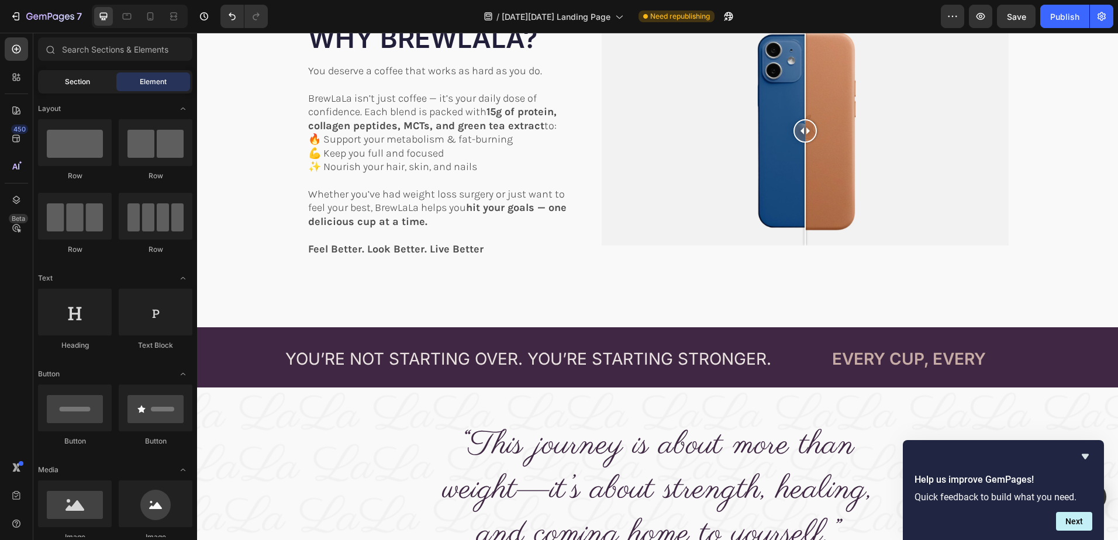
click at [72, 80] on span "Section" at bounding box center [77, 82] width 25 height 11
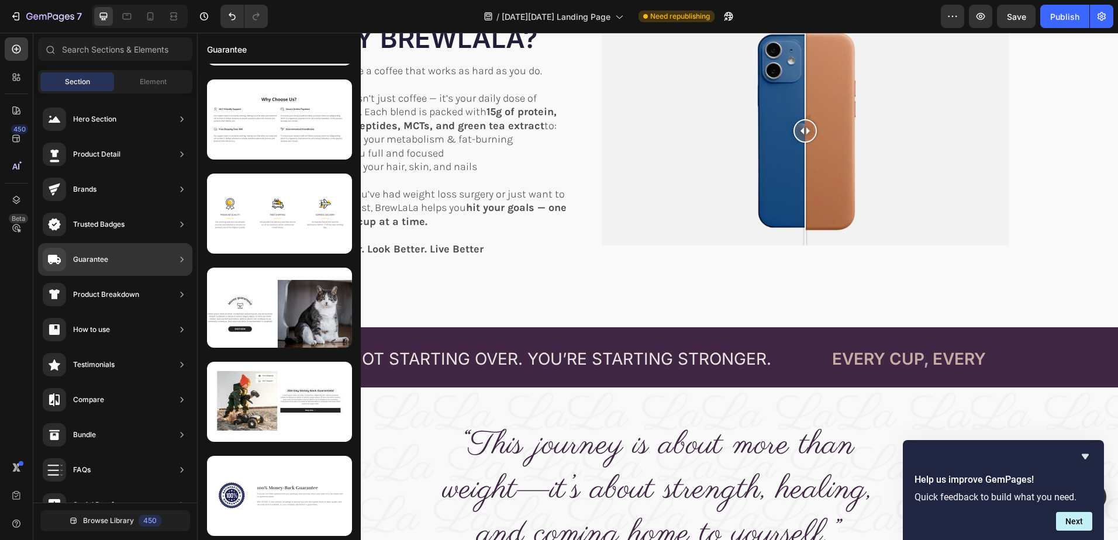
scroll to position [0, 0]
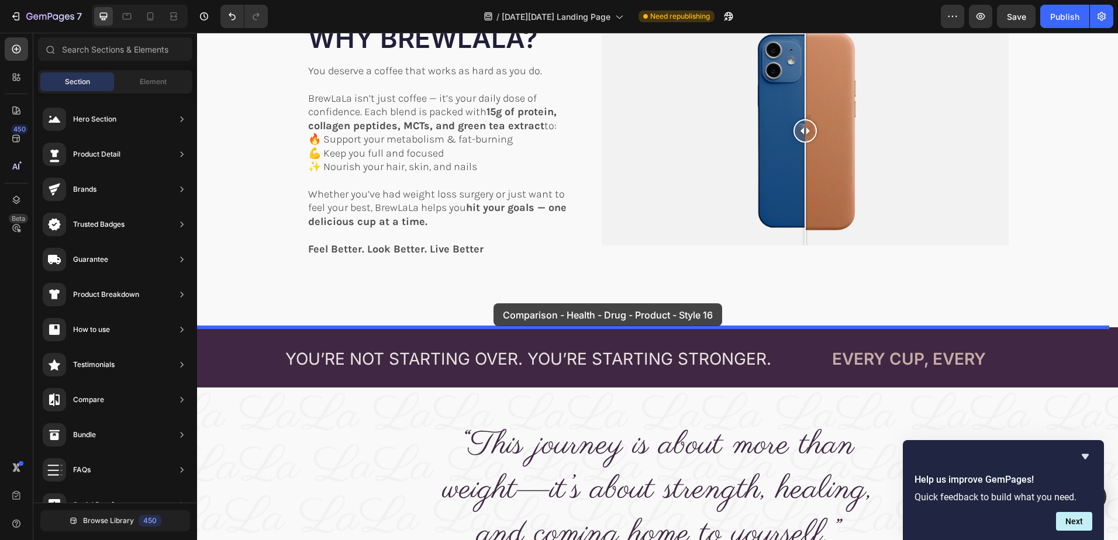
drag, startPoint x: 468, startPoint y: 332, endPoint x: 493, endPoint y: 303, distance: 38.1
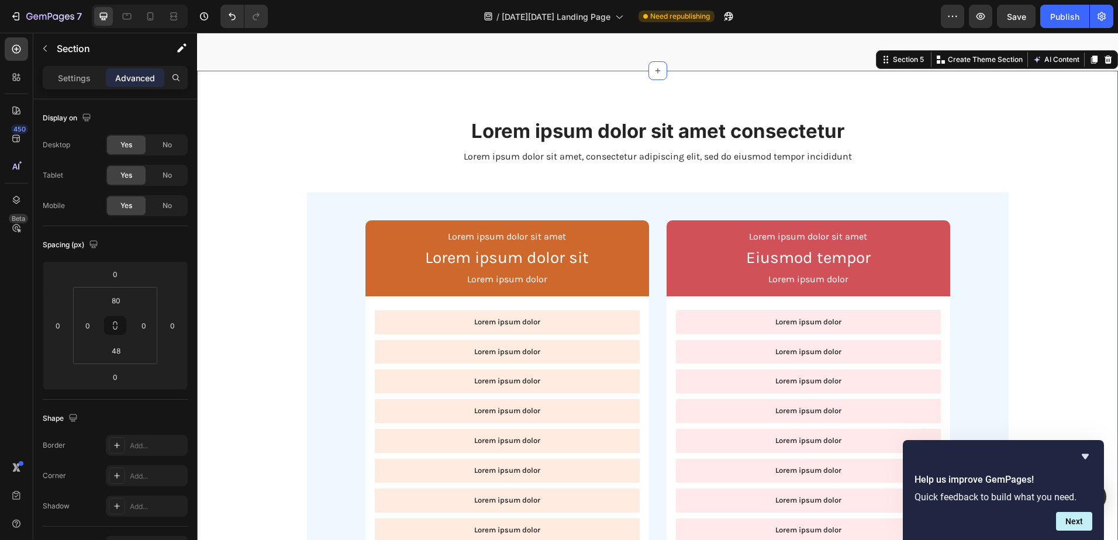
scroll to position [1072, 0]
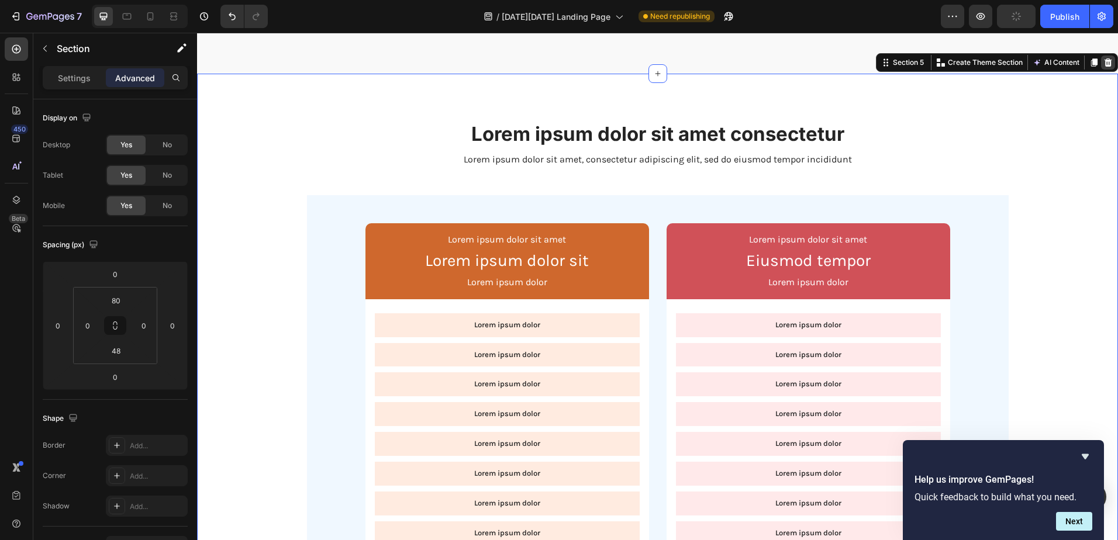
click at [1103, 64] on icon at bounding box center [1107, 62] width 9 height 9
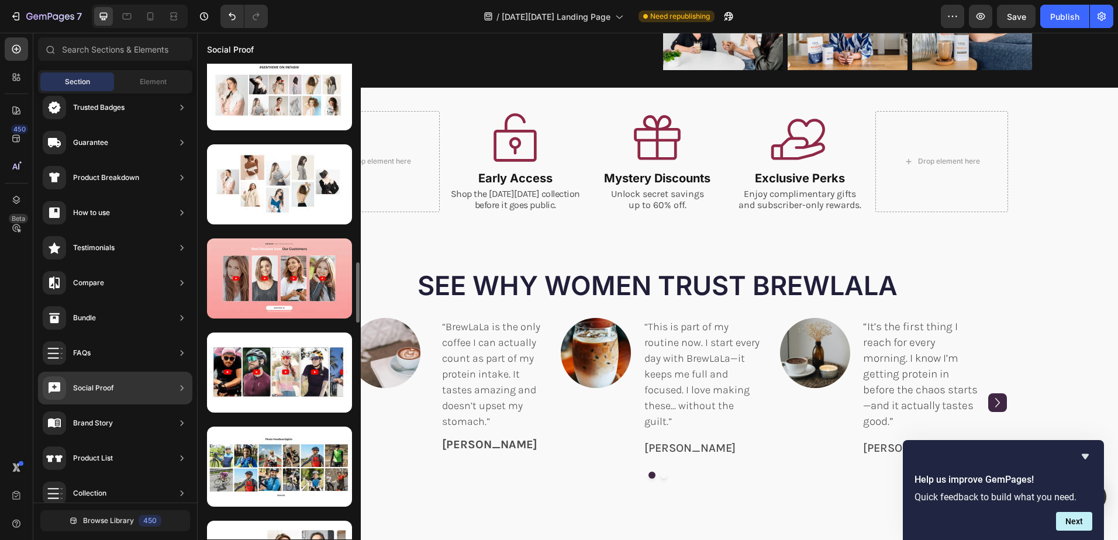
scroll to position [1111, 0]
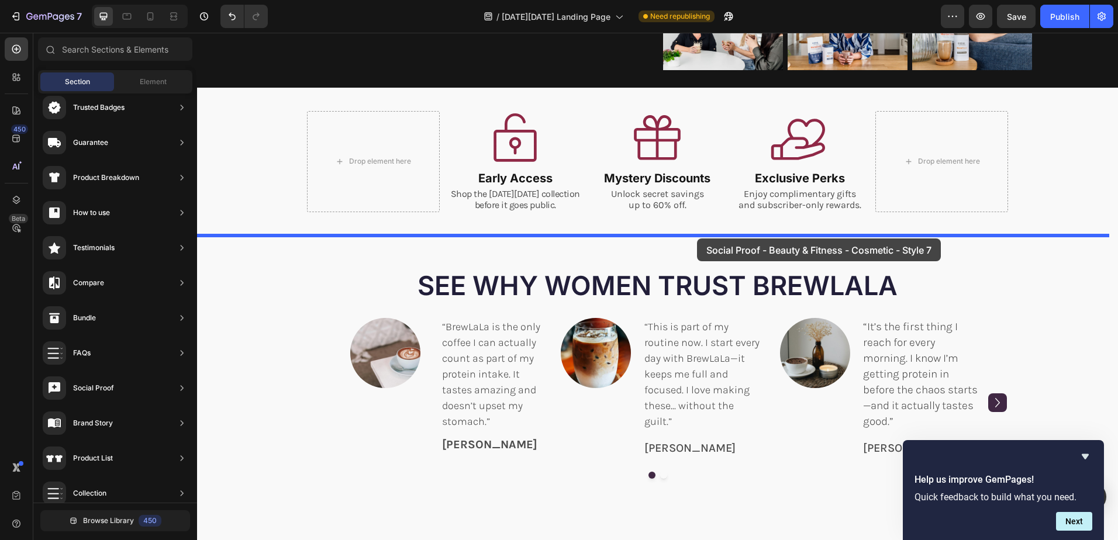
drag, startPoint x: 488, startPoint y: 226, endPoint x: 697, endPoint y: 239, distance: 209.7
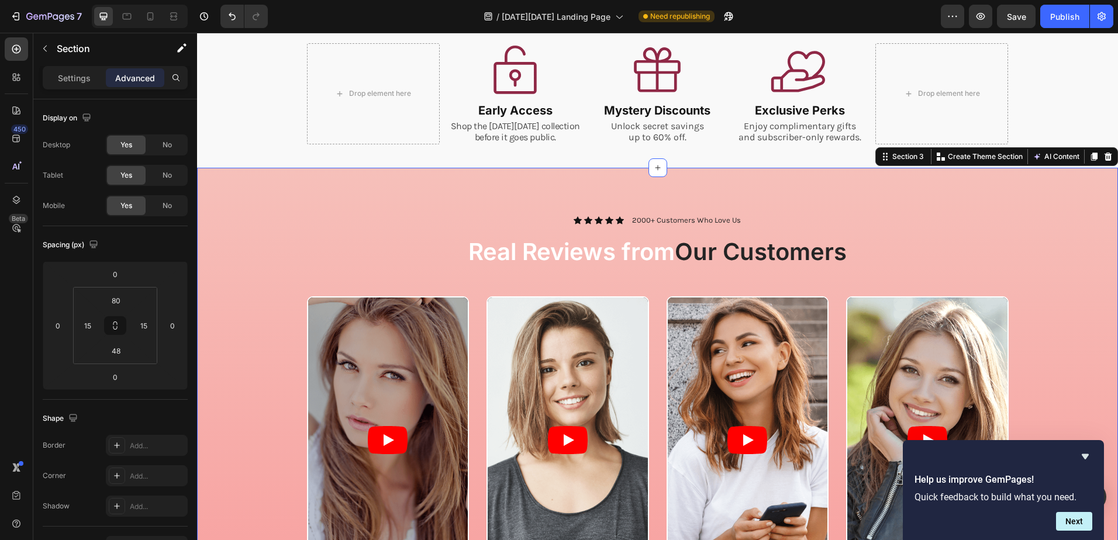
scroll to position [312, 0]
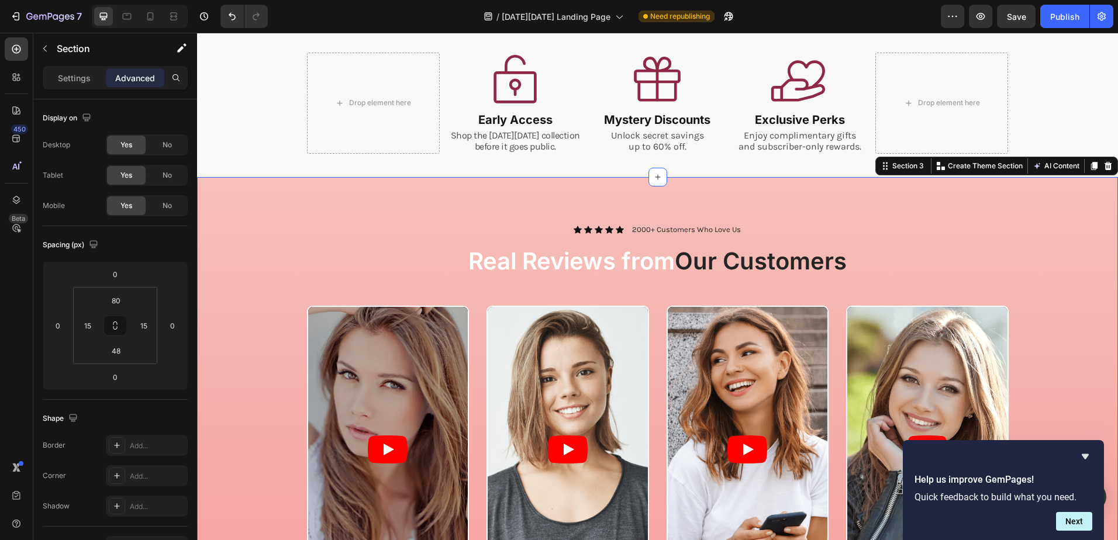
click at [1014, 196] on div "Icon Icon Icon Icon Icon Icon List 2000+ Customers Who Love Us Text Block Row R…" at bounding box center [657, 444] width 921 height 534
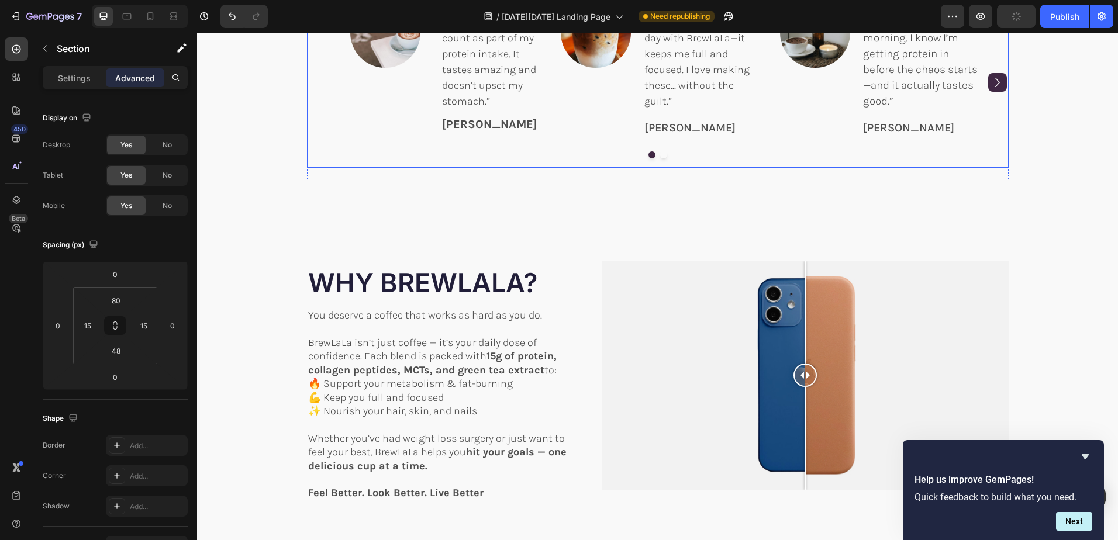
scroll to position [1131, 0]
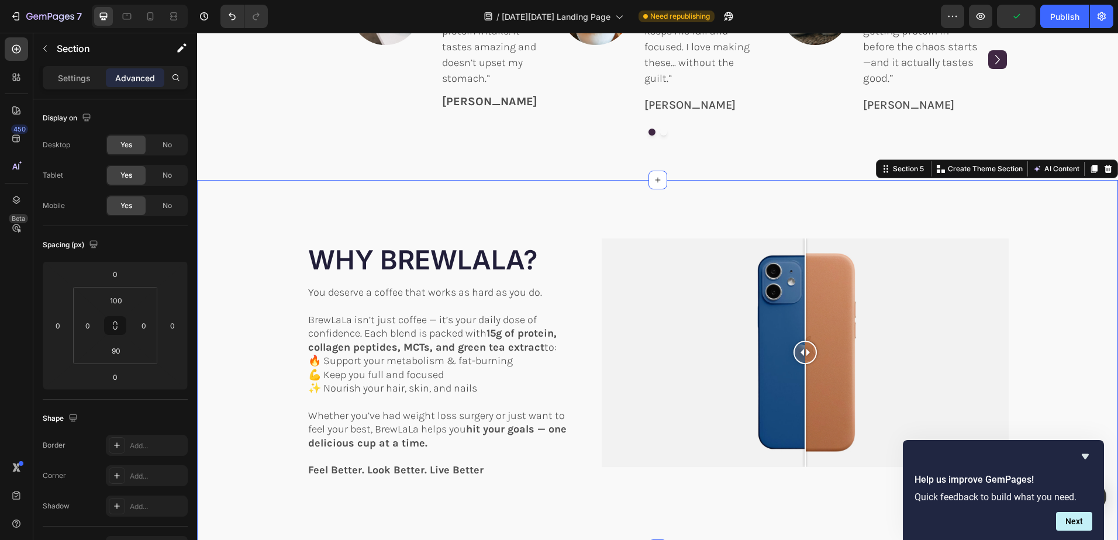
click at [602, 199] on div "Image Comparison WHY BREWLALA? Heading SUPPORT YOUR RECOVERY AND LONG-TERM RESU…" at bounding box center [657, 364] width 921 height 369
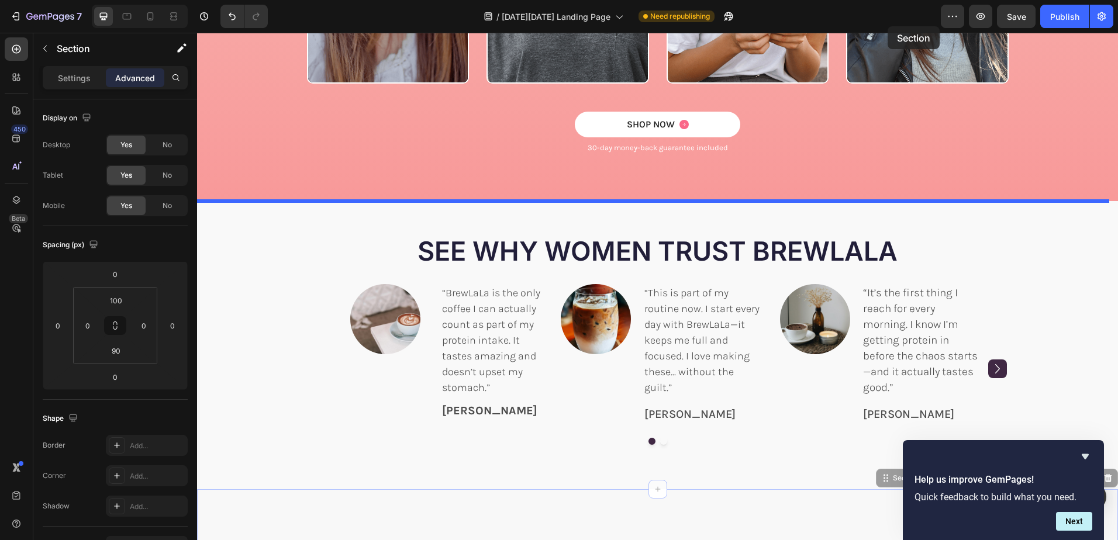
scroll to position [791, 0]
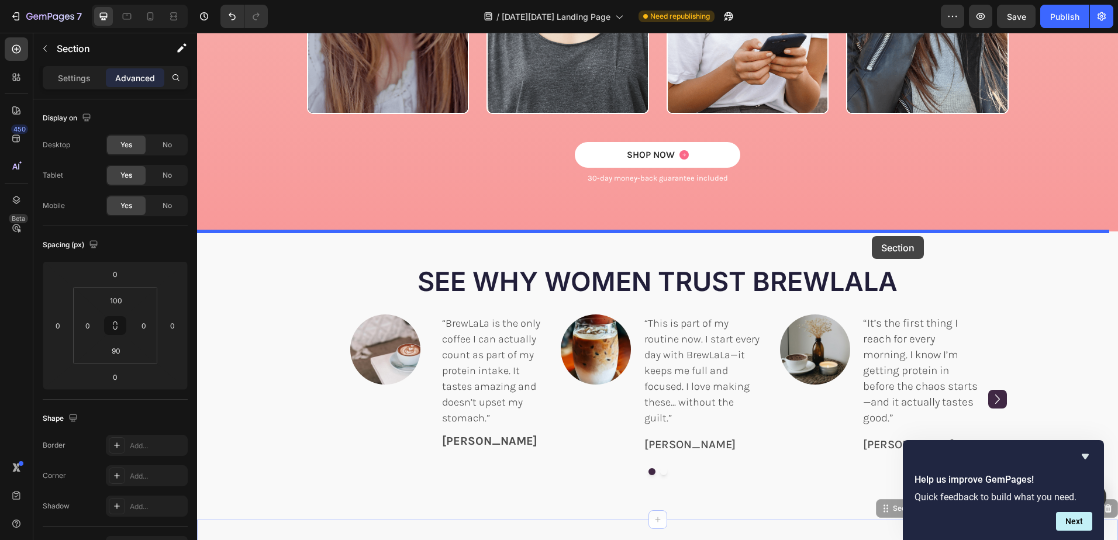
drag, startPoint x: 877, startPoint y: 171, endPoint x: 872, endPoint y: 236, distance: 65.7
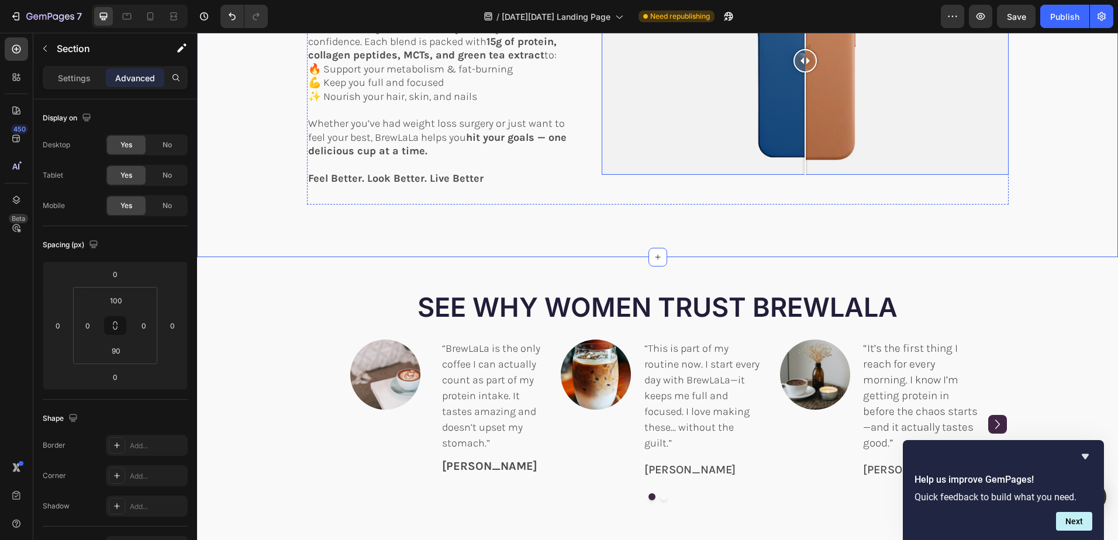
scroll to position [1317, 0]
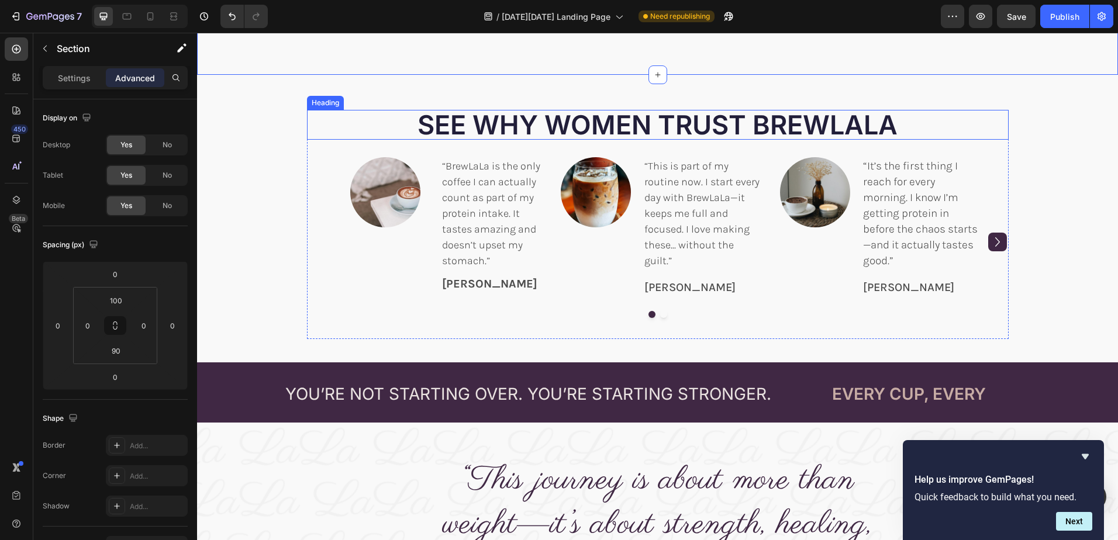
click at [719, 128] on span "SEE WHY WOMEN TRUST BREWLALA" at bounding box center [657, 125] width 480 height 32
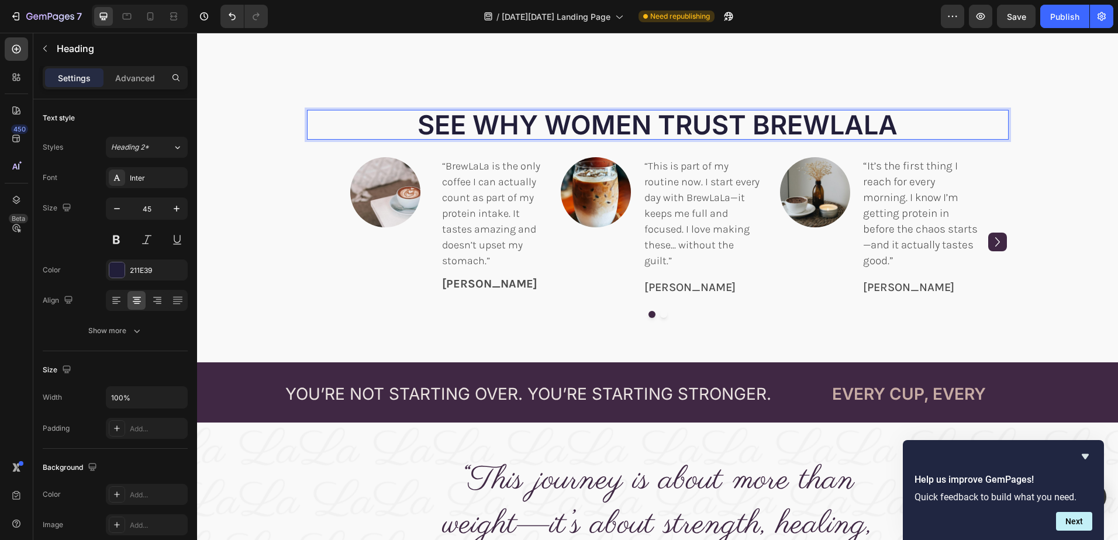
click at [719, 128] on span "SEE WHY WOMEN TRUST BREWLALA" at bounding box center [657, 125] width 480 height 32
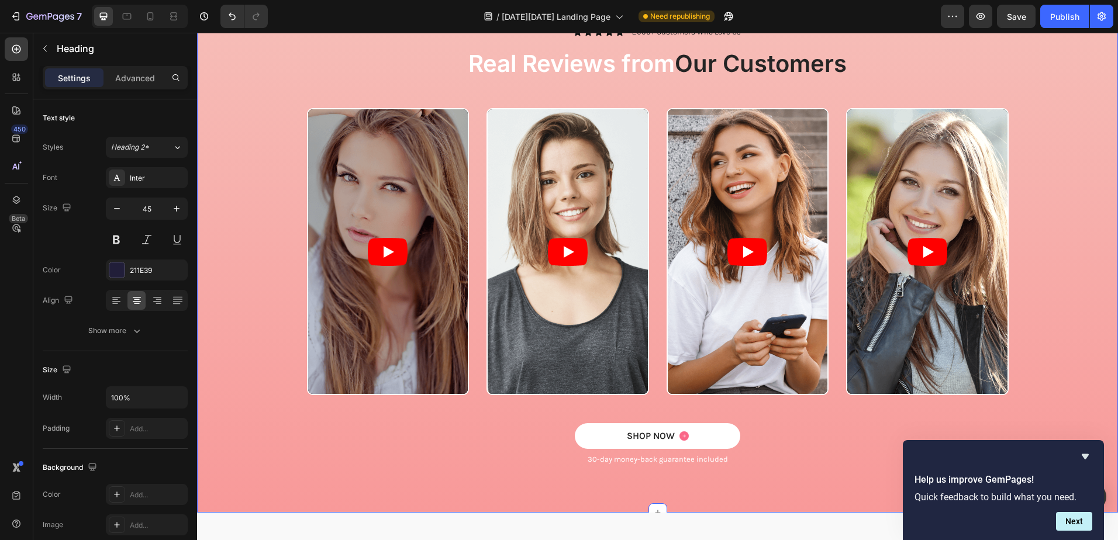
scroll to position [440, 0]
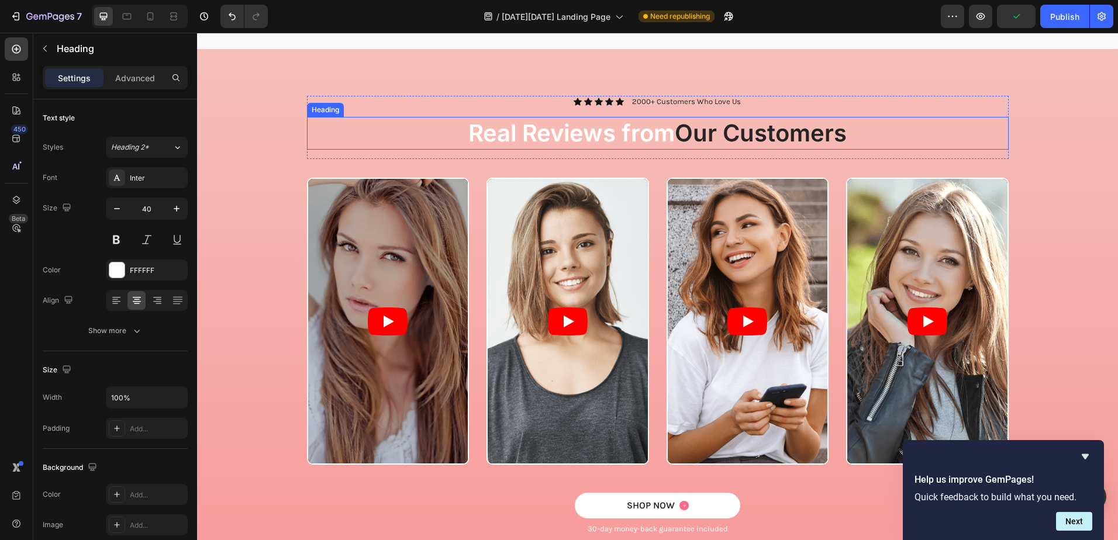
click at [725, 134] on span "Our Customers" at bounding box center [761, 133] width 172 height 29
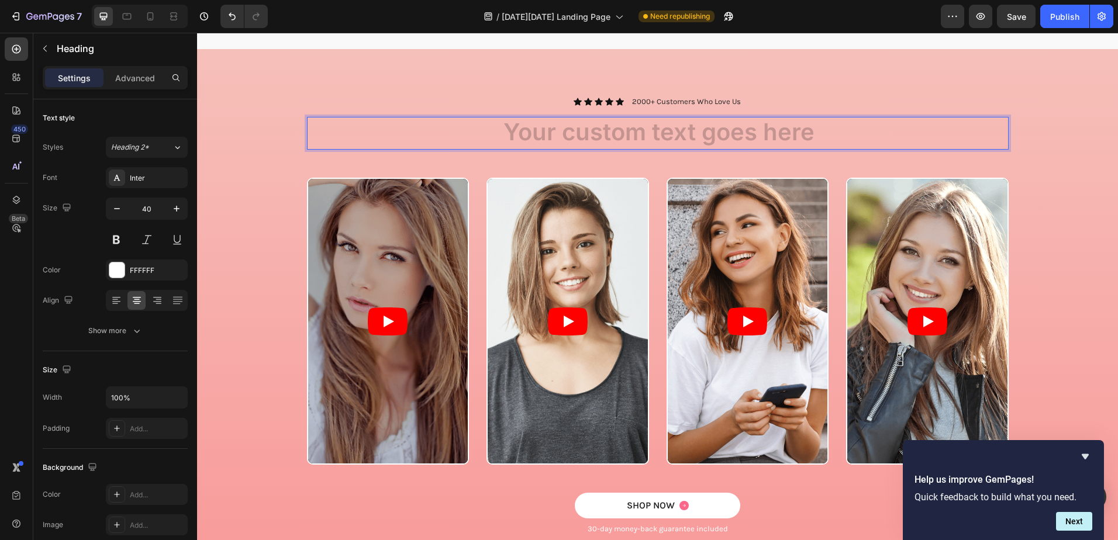
click at [633, 133] on h2 "Rich Text Editor. Editing area: main" at bounding box center [658, 133] width 702 height 33
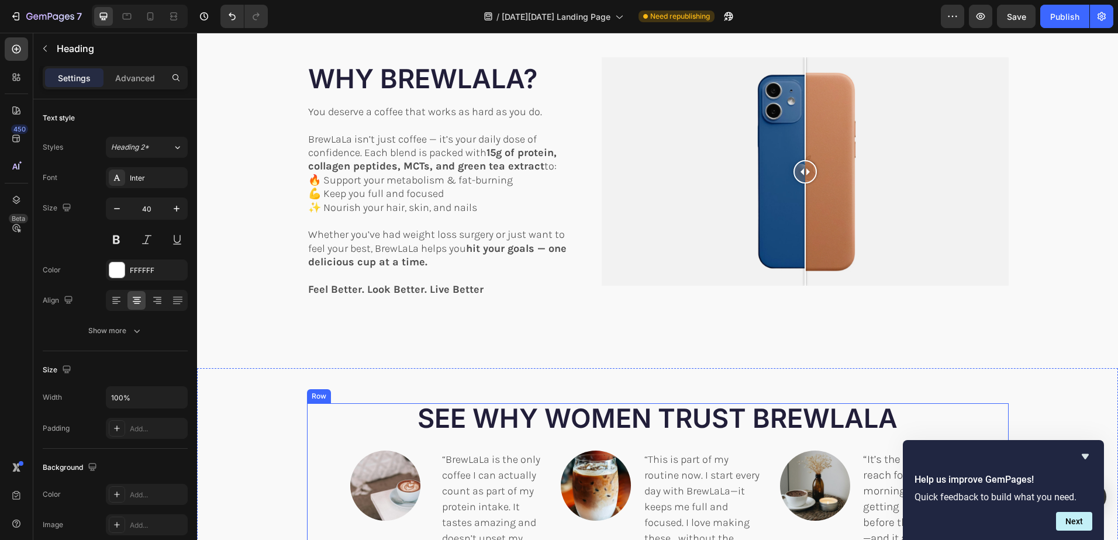
scroll to position [1200, 0]
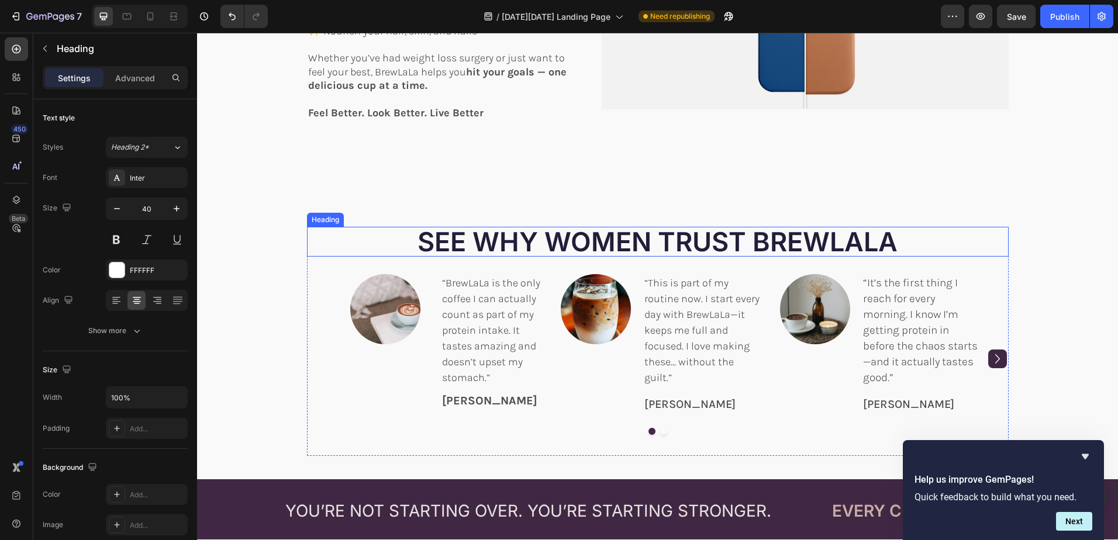
click at [598, 234] on span "SEE WHY WOMEN TRUST BREWLALA" at bounding box center [657, 242] width 480 height 32
click at [640, 238] on span "SEE WHY WOMEN TRUST BREWLALA" at bounding box center [657, 242] width 480 height 32
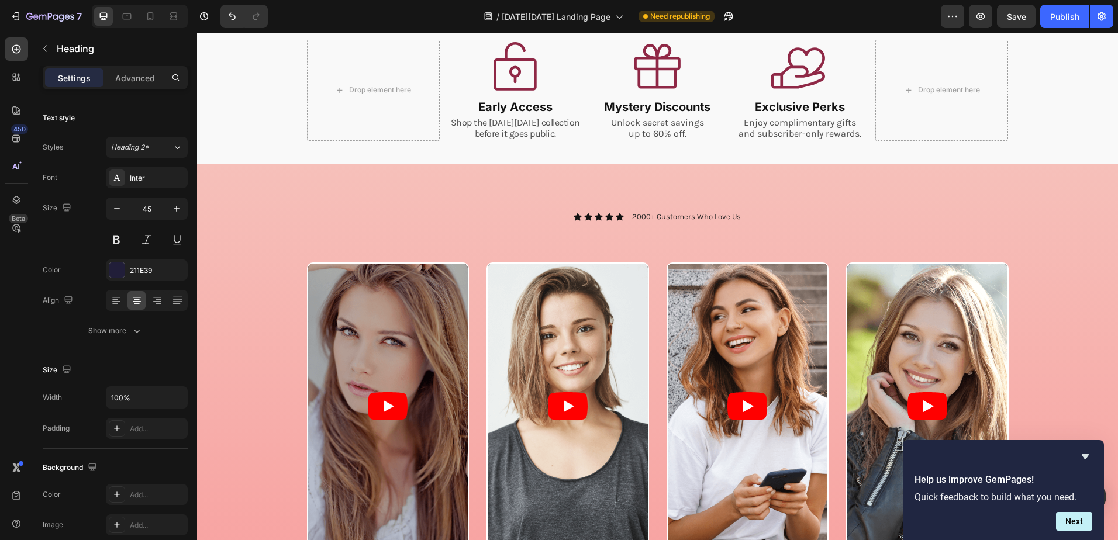
scroll to position [323, 0]
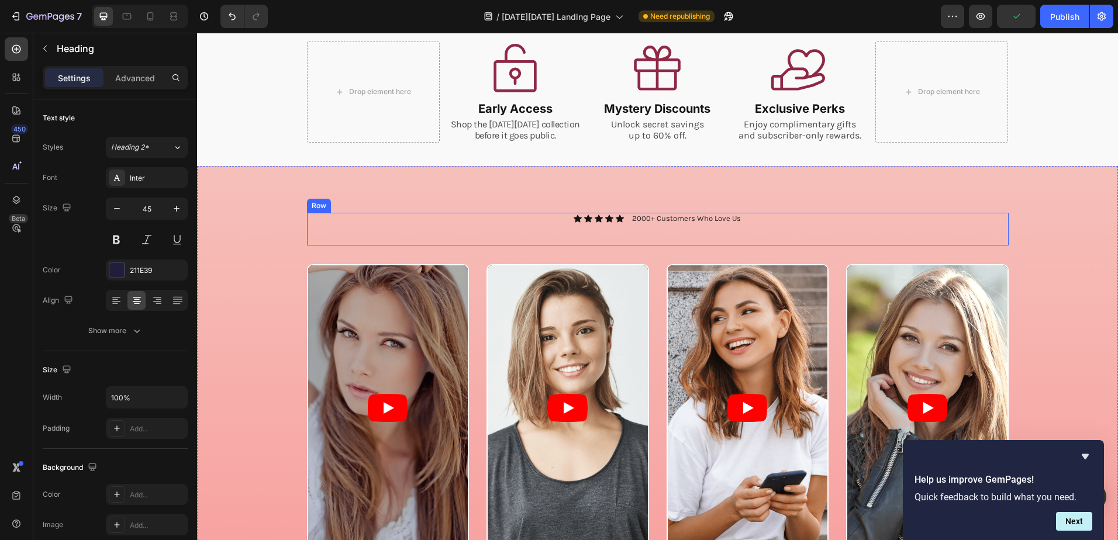
click at [641, 244] on div "Icon Icon Icon Icon Icon Icon List 2000+ Customers Who Love Us Text Block Row H…" at bounding box center [658, 229] width 702 height 33
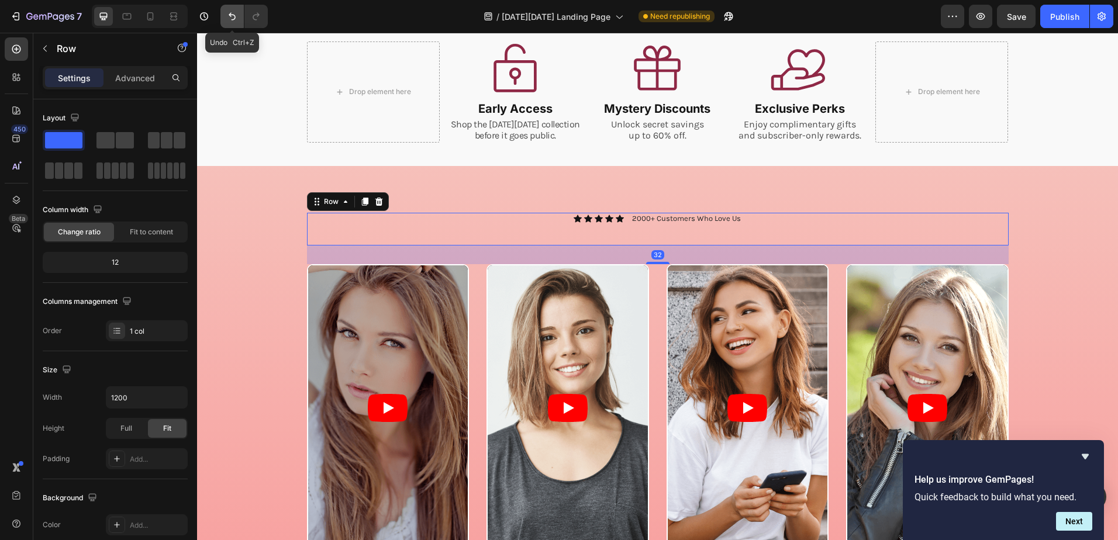
click at [230, 17] on icon "Undo/Redo" at bounding box center [232, 17] width 12 height 12
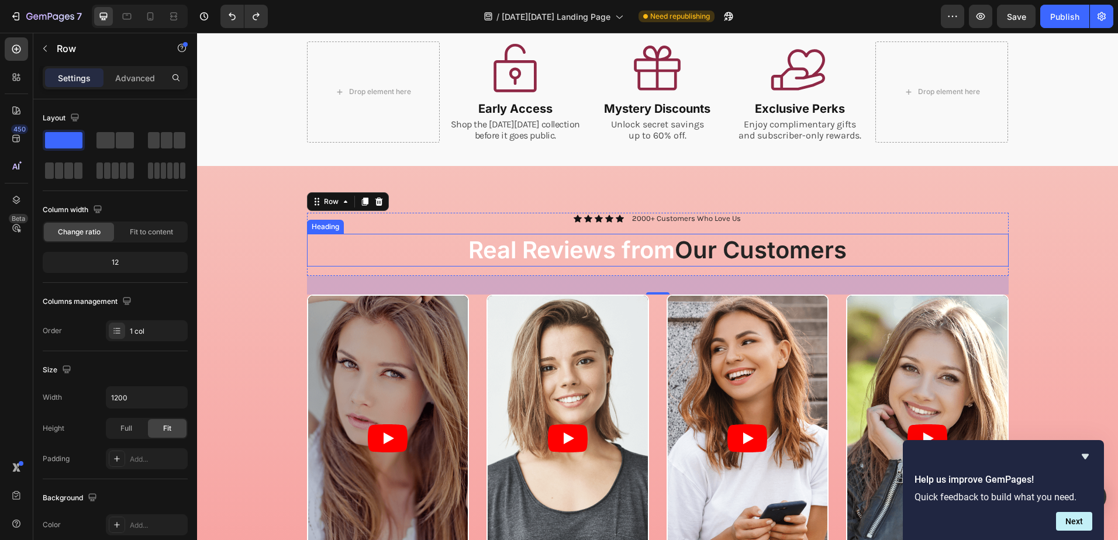
click at [650, 253] on h2 "Real Reviews from Our Customers" at bounding box center [658, 250] width 702 height 33
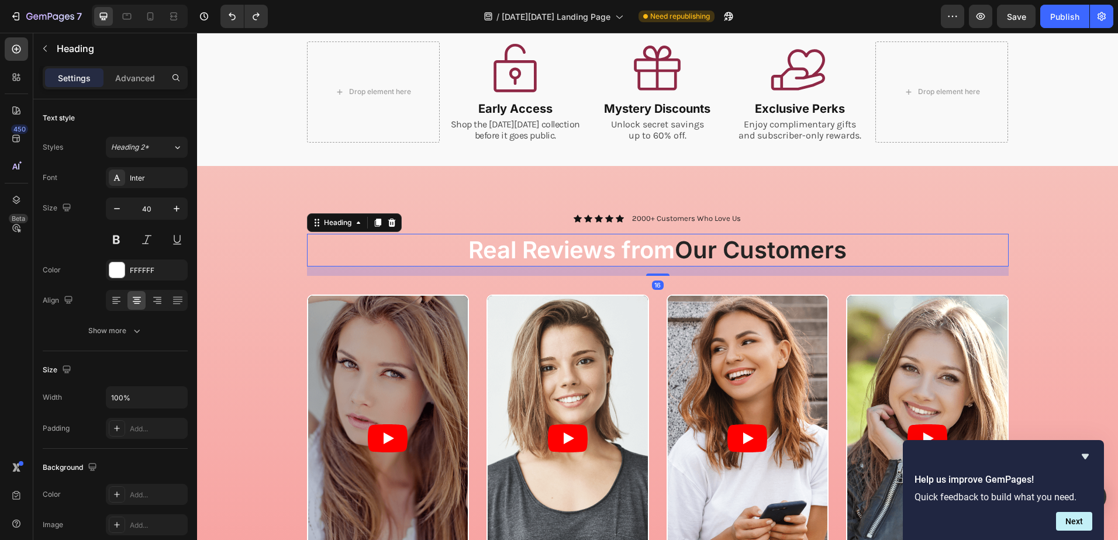
click at [638, 252] on h2 "Real Reviews from Our Customers" at bounding box center [658, 250] width 702 height 33
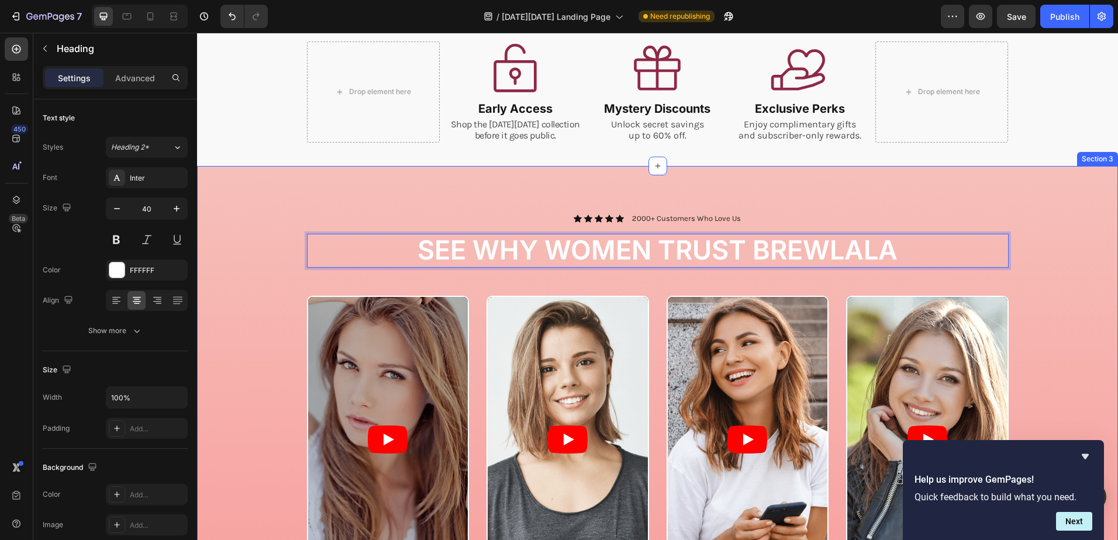
click at [1058, 189] on div "Icon Icon Icon Icon Icon Icon List 2000+ Customers Who Love Us Text Block Row S…" at bounding box center [657, 433] width 921 height 535
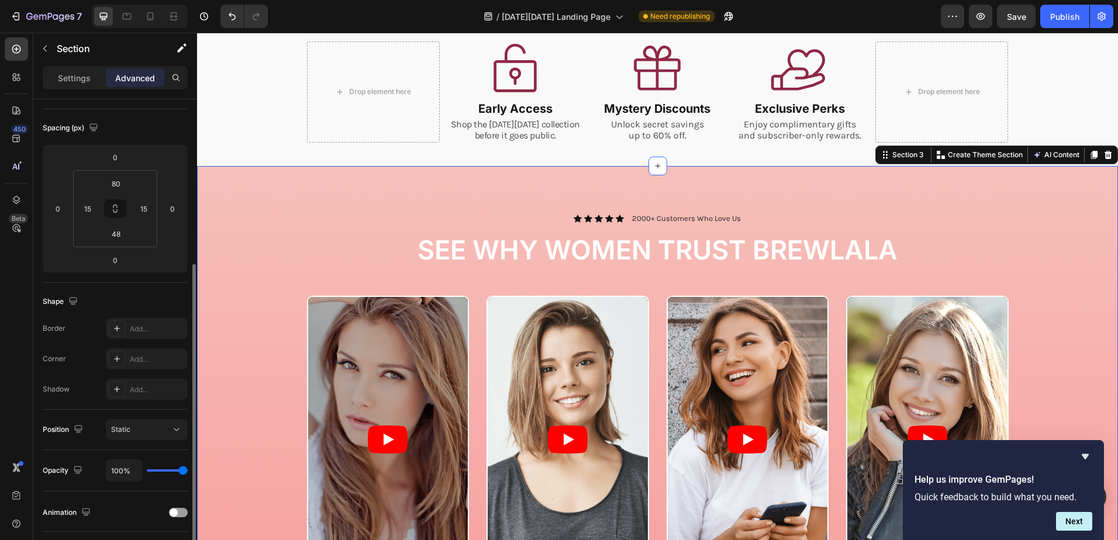
scroll to position [175, 0]
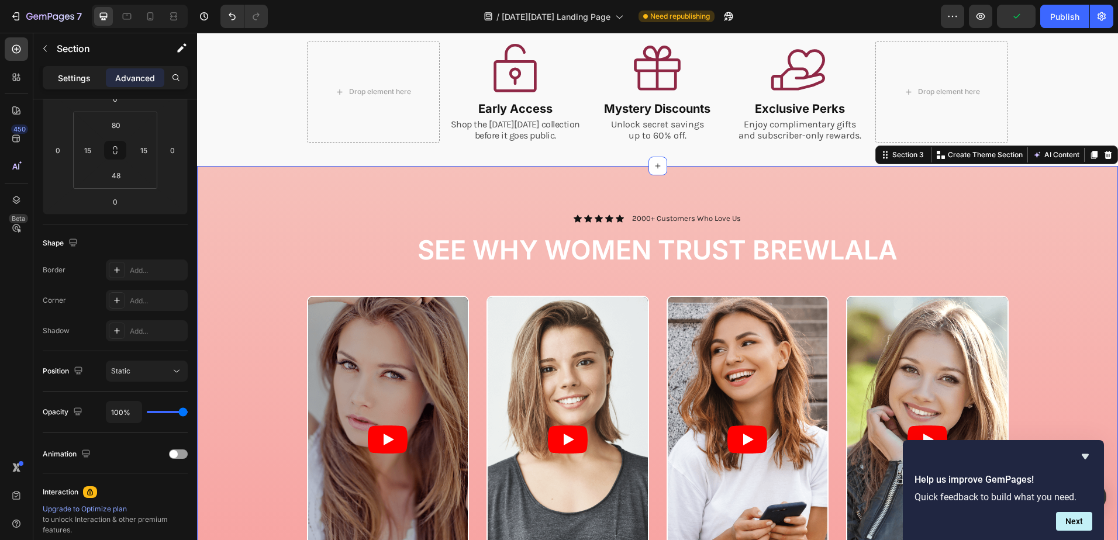
click at [79, 83] on p "Settings" at bounding box center [74, 78] width 33 height 12
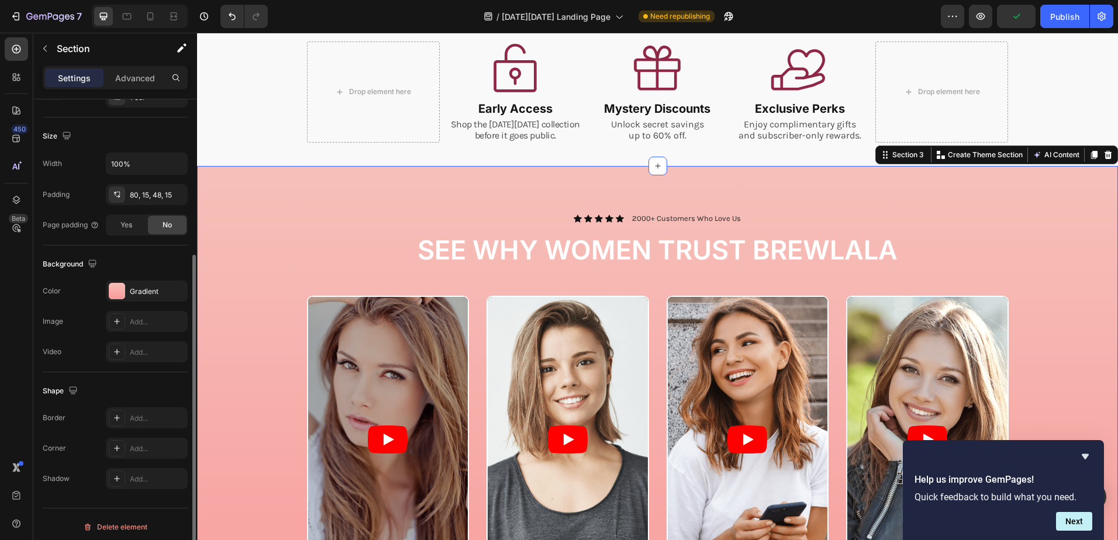
scroll to position [239, 0]
click at [151, 284] on div "Gradient" at bounding box center [147, 286] width 34 height 11
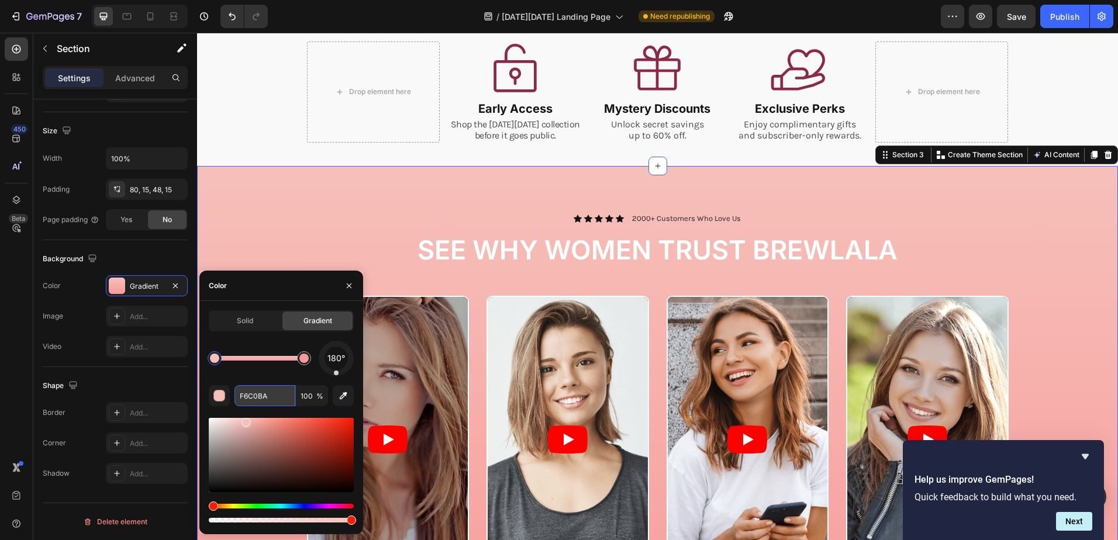
click at [267, 397] on input "F6C0BA" at bounding box center [264, 395] width 61 height 21
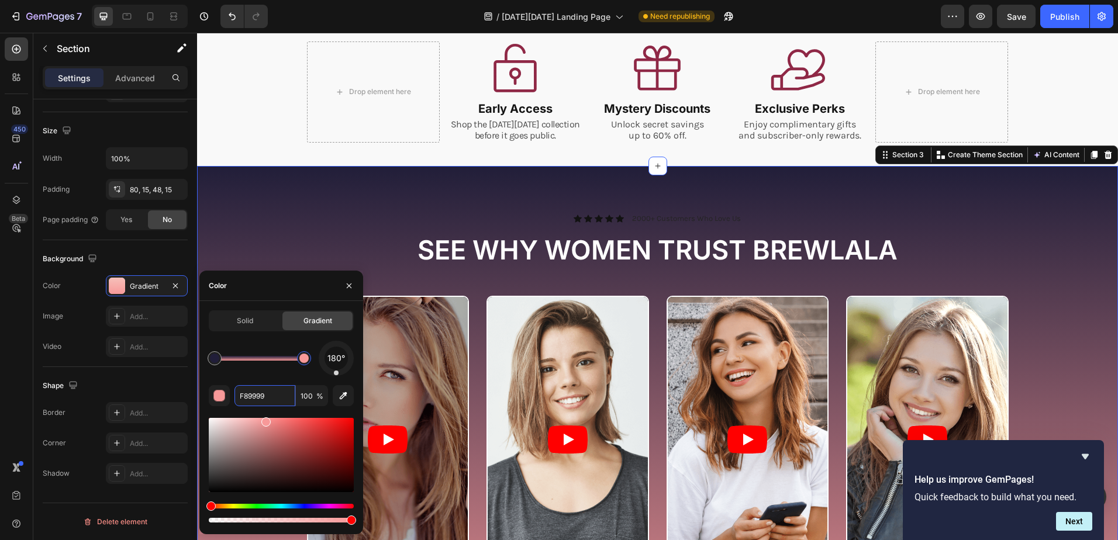
click at [306, 360] on div at bounding box center [303, 358] width 9 height 9
click at [271, 398] on input "F89999" at bounding box center [264, 395] width 61 height 21
paste input "8f2846"
type input "8f2846"
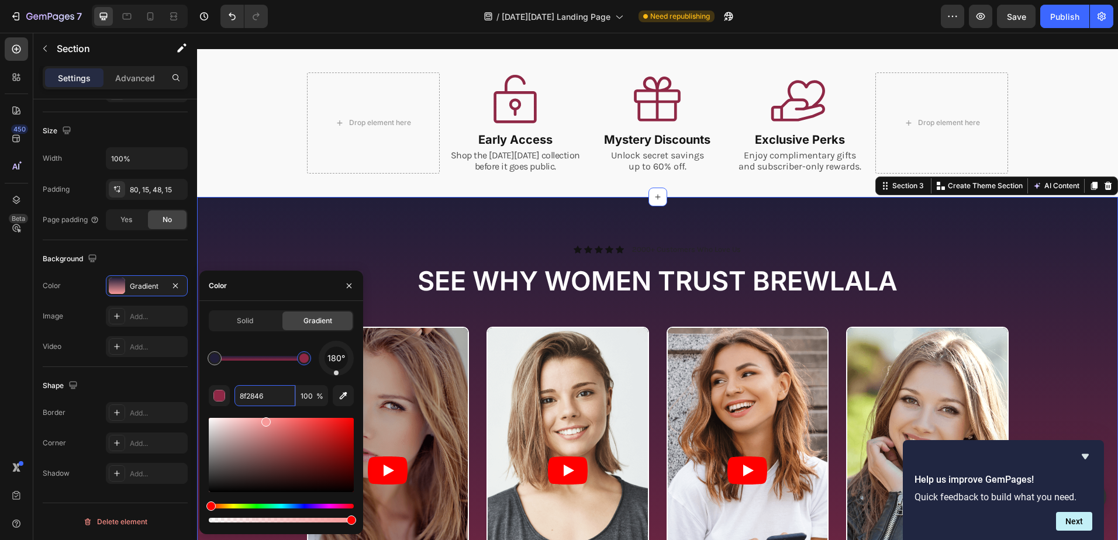
scroll to position [265, 0]
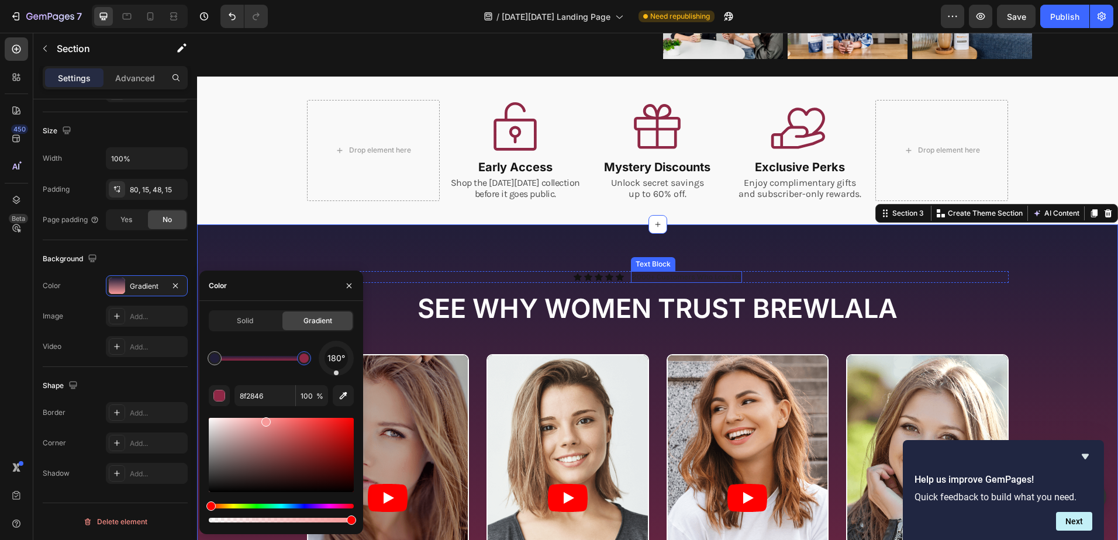
click at [646, 275] on p "2000+ Customers Who Love Us" at bounding box center [686, 277] width 109 height 10
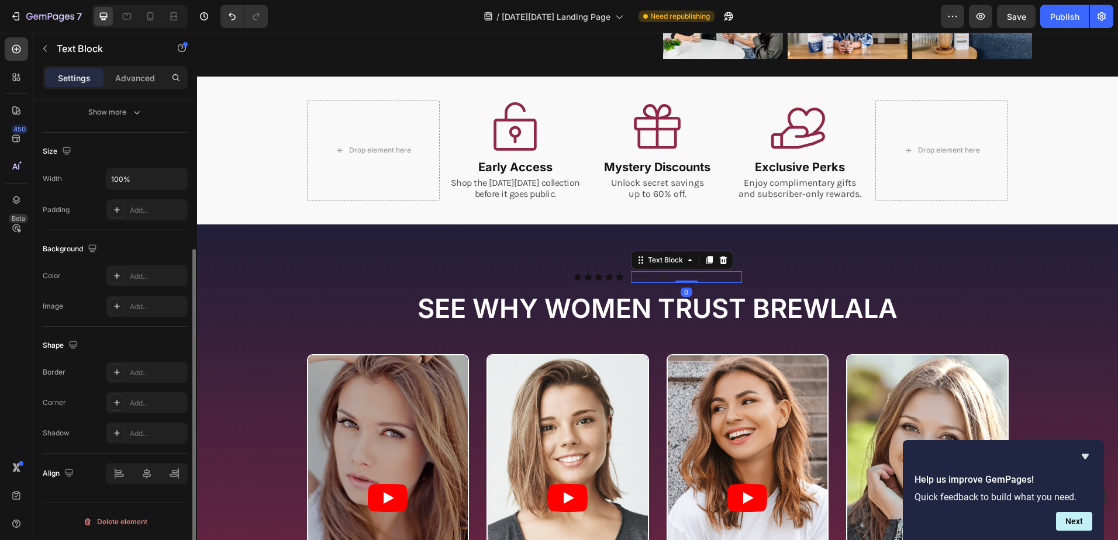
scroll to position [0, 0]
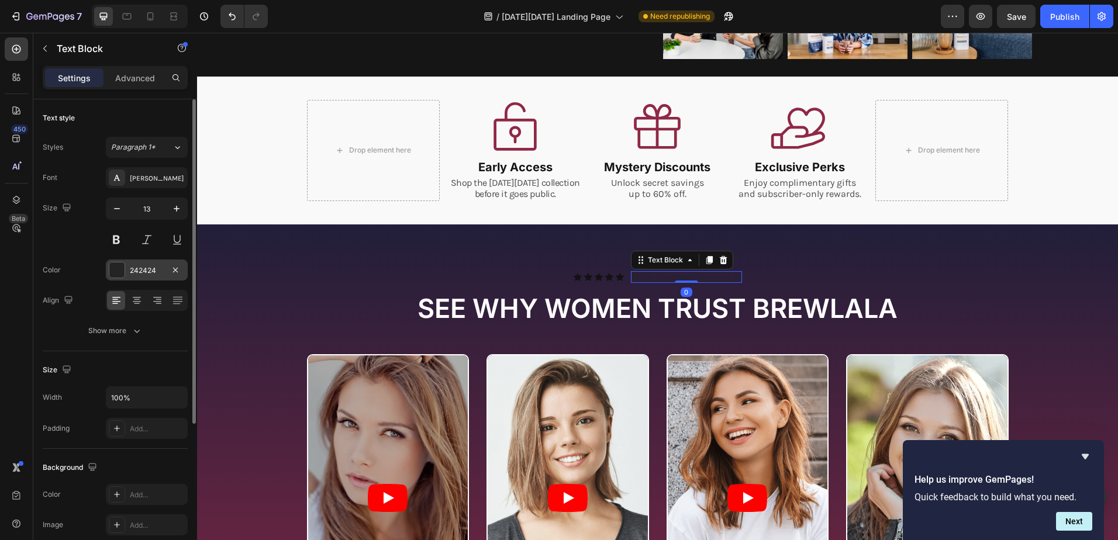
click at [151, 265] on div "242424" at bounding box center [147, 270] width 34 height 11
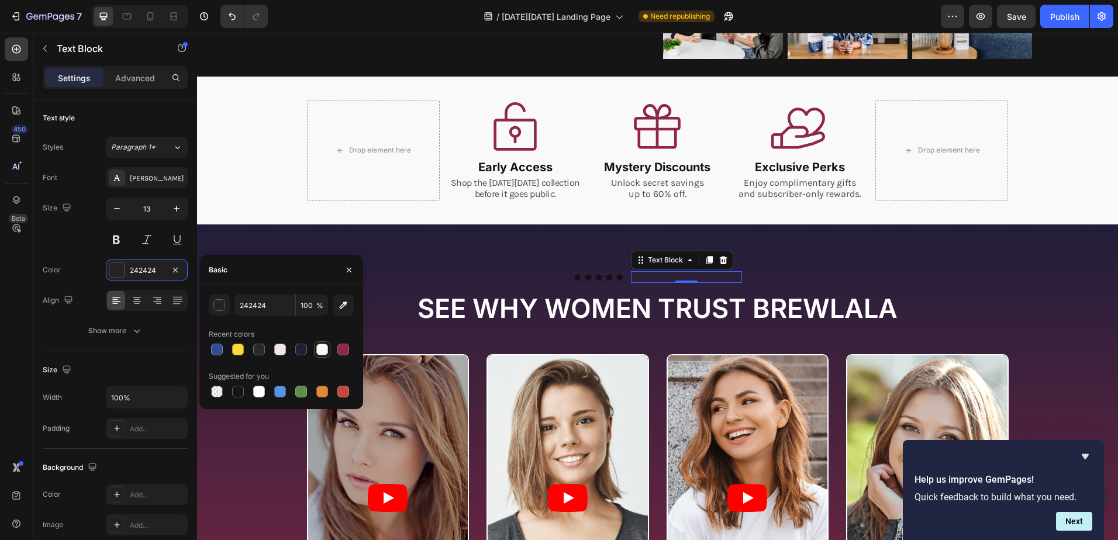
click at [322, 350] on div at bounding box center [322, 350] width 12 height 12
type input "F9F9F9"
click at [605, 277] on div "Icon" at bounding box center [609, 277] width 8 height 8
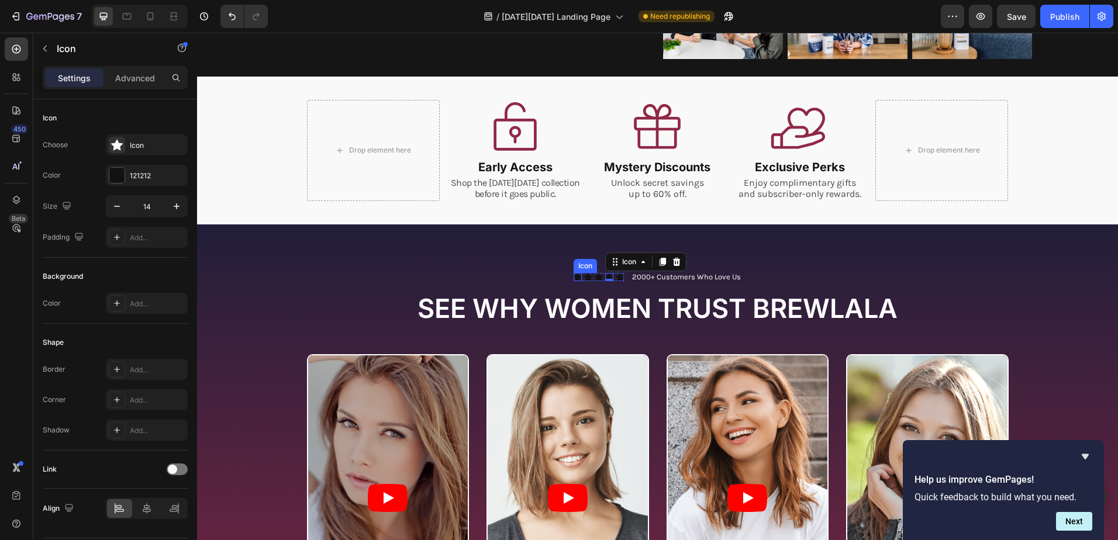
click at [575, 277] on div "Icon" at bounding box center [578, 277] width 8 height 8
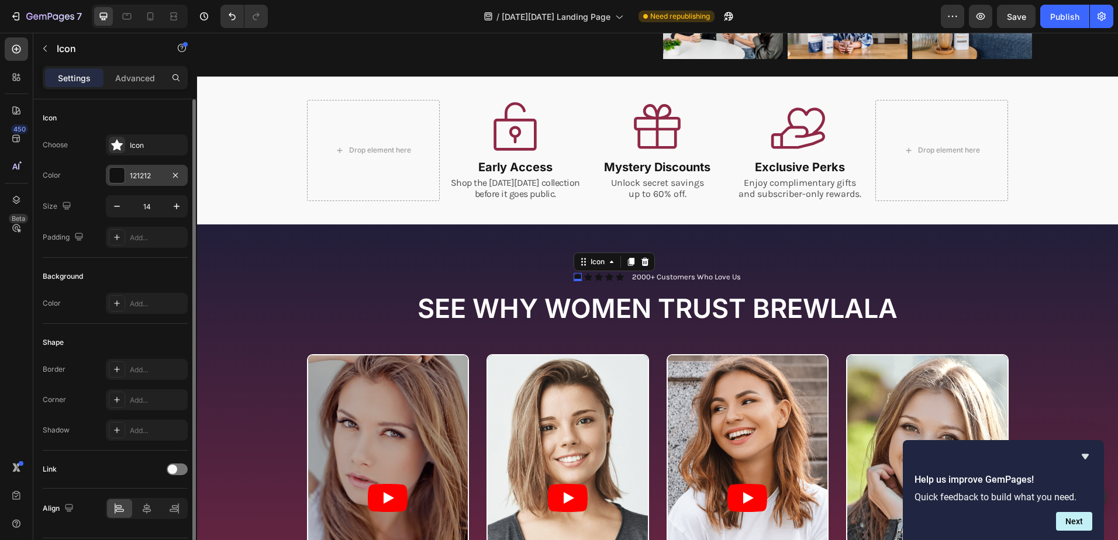
click at [138, 174] on div "121212" at bounding box center [147, 176] width 34 height 11
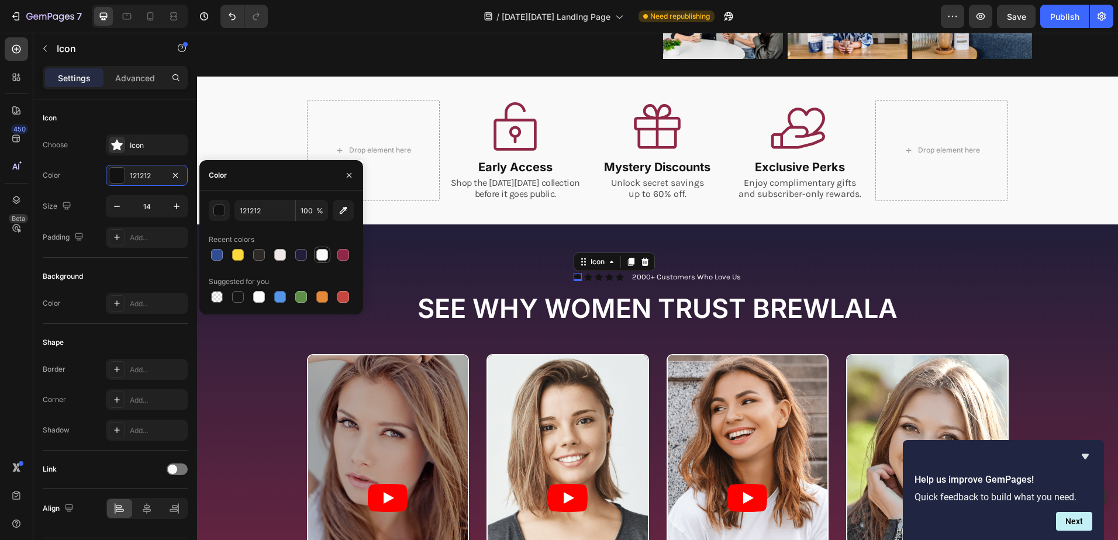
click at [320, 254] on div at bounding box center [322, 255] width 12 height 12
type input "F9F9F9"
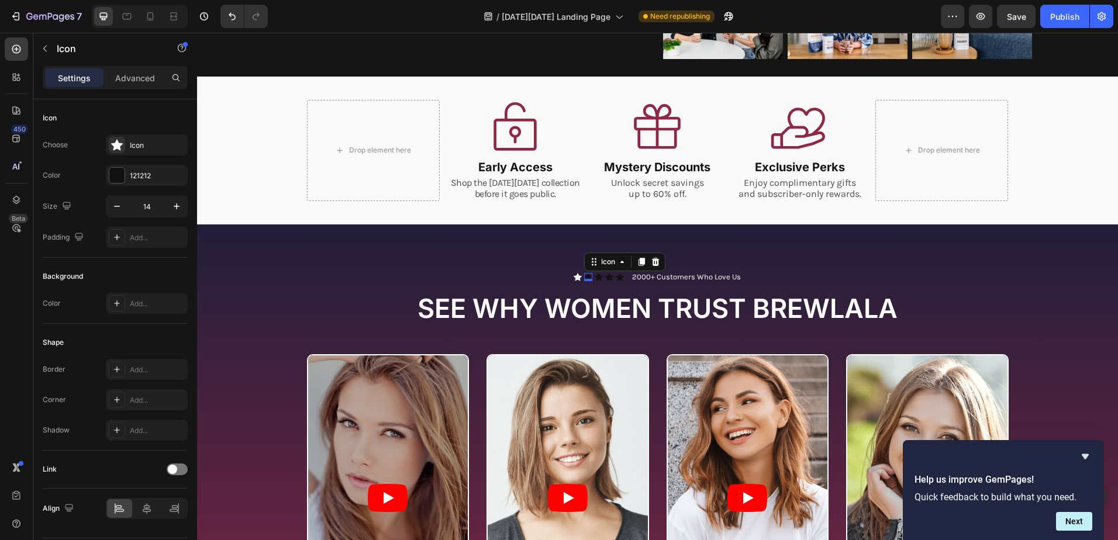
click at [586, 277] on div "Icon 0" at bounding box center [588, 277] width 8 height 8
click at [146, 171] on div "121212" at bounding box center [147, 176] width 34 height 11
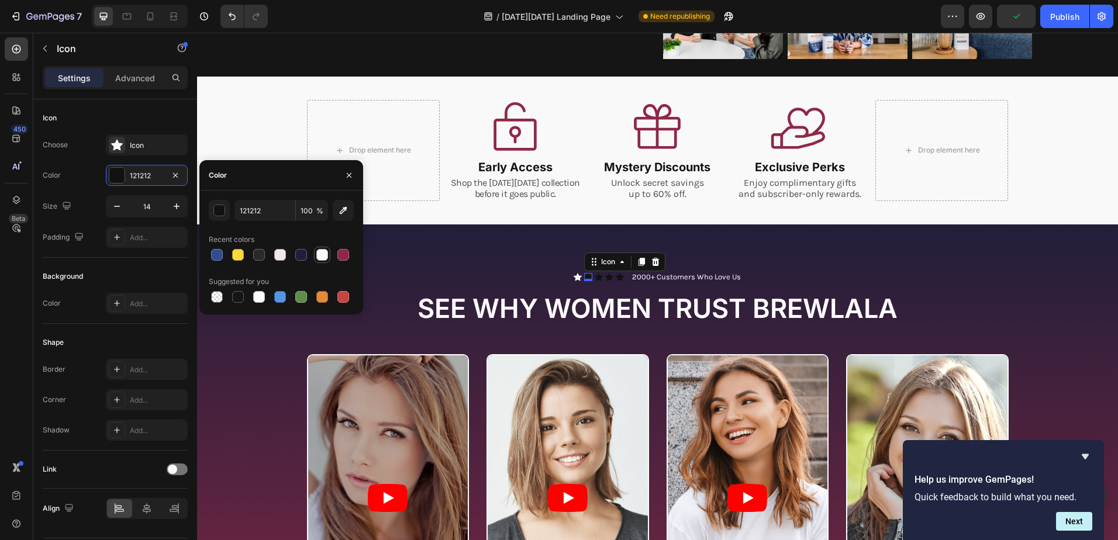
click at [321, 254] on div at bounding box center [322, 255] width 12 height 12
type input "F9F9F9"
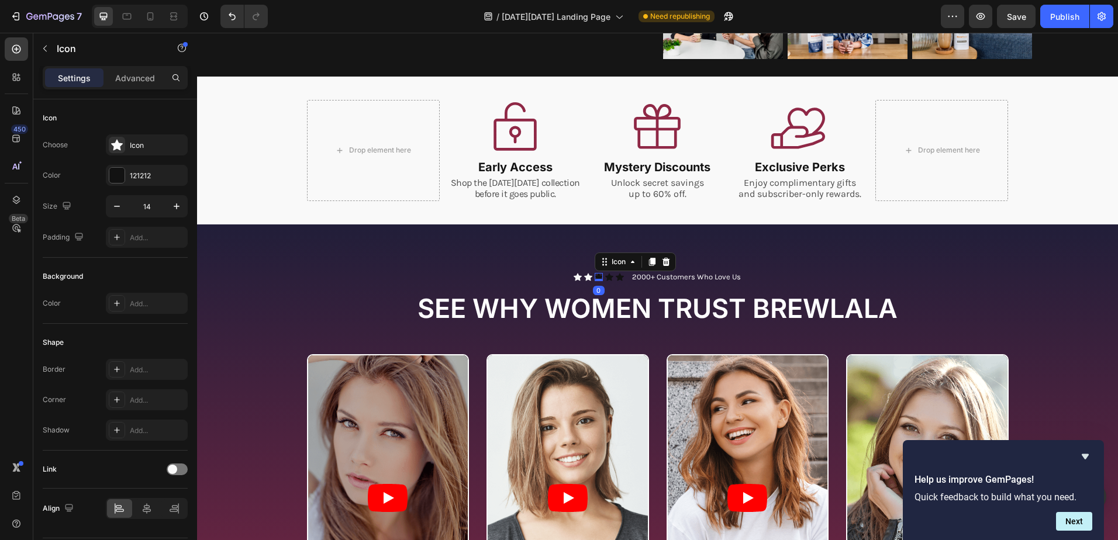
click at [596, 277] on icon at bounding box center [599, 277] width 8 height 8
click at [138, 175] on div "121212" at bounding box center [147, 176] width 34 height 11
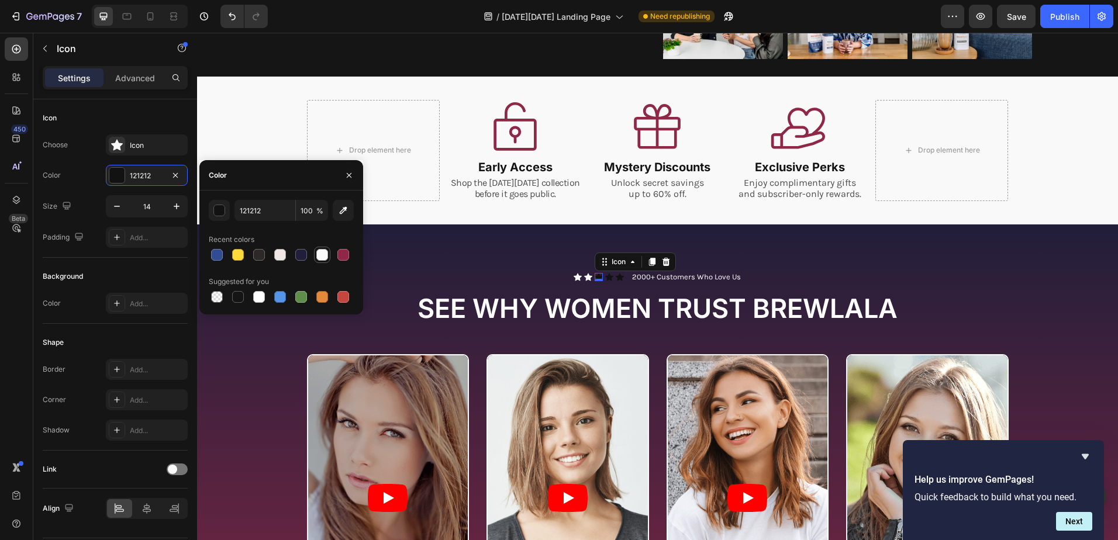
click at [324, 253] on div at bounding box center [322, 255] width 12 height 12
type input "F9F9F9"
click at [607, 277] on div "Icon" at bounding box center [609, 277] width 8 height 8
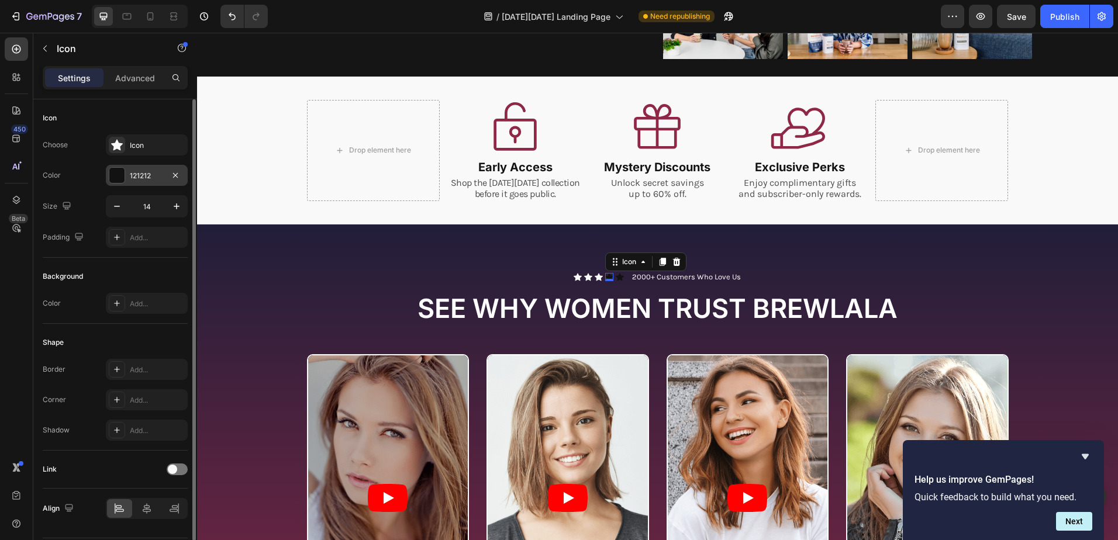
click at [144, 175] on div "121212" at bounding box center [147, 176] width 34 height 11
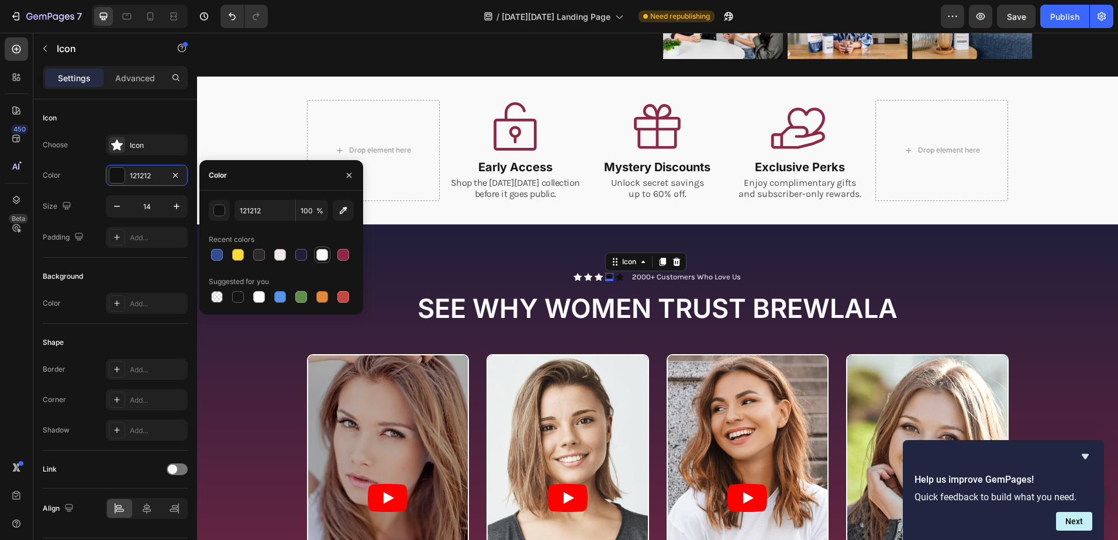
click at [322, 254] on div at bounding box center [322, 255] width 12 height 12
type input "F9F9F9"
click at [616, 275] on icon at bounding box center [620, 277] width 8 height 8
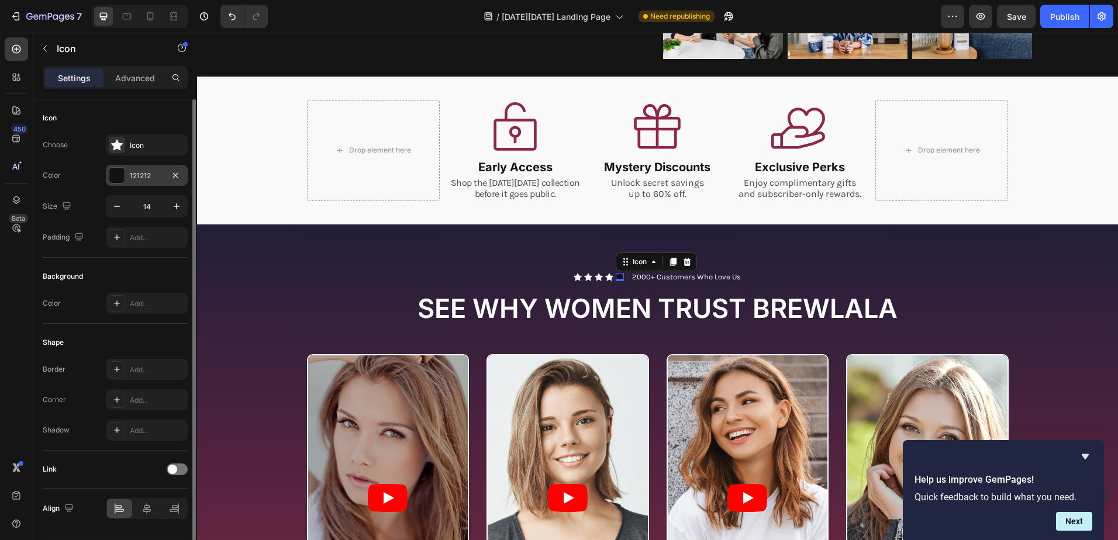
click at [147, 175] on div "121212" at bounding box center [147, 176] width 34 height 11
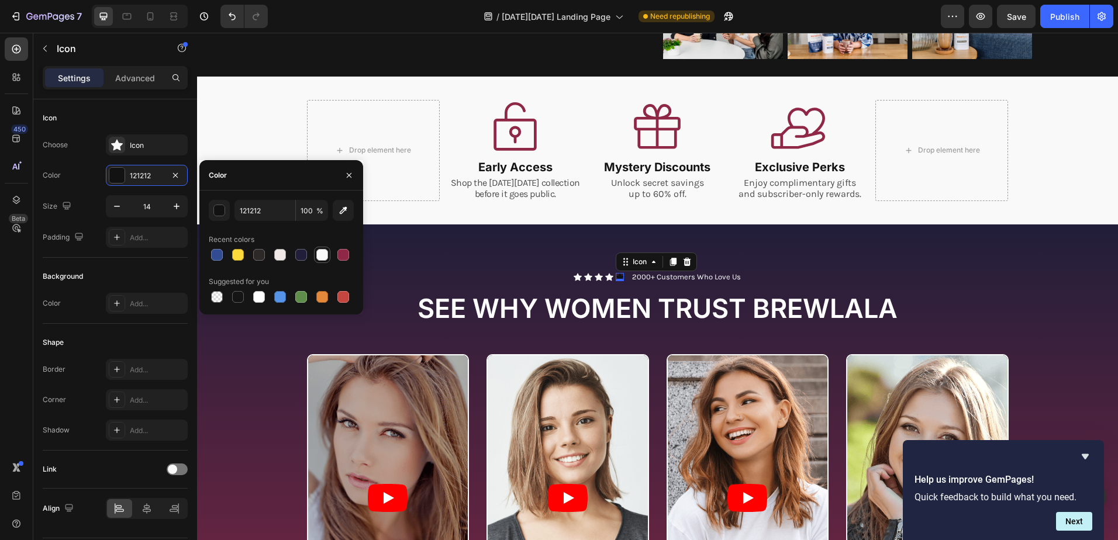
click at [327, 254] on div at bounding box center [322, 255] width 12 height 12
type input "F9F9F9"
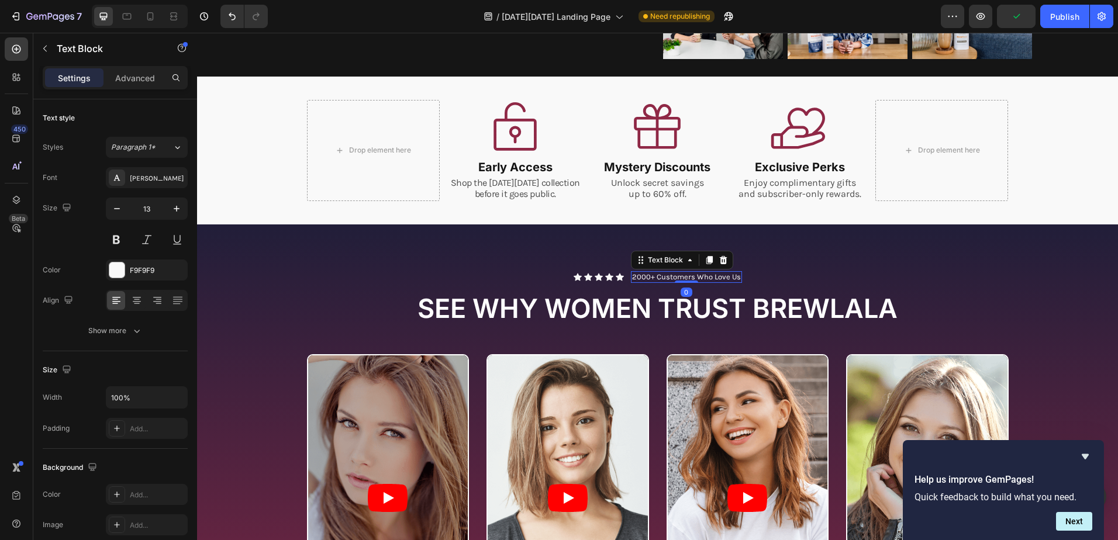
click at [662, 276] on p "2000+ Customers Who Love Us" at bounding box center [686, 277] width 109 height 10
click at [647, 278] on p "2000+ Customers Who Love Us" at bounding box center [686, 277] width 109 height 10
click at [633, 277] on p "2000+ Customers Who Love Us" at bounding box center [686, 277] width 109 height 10
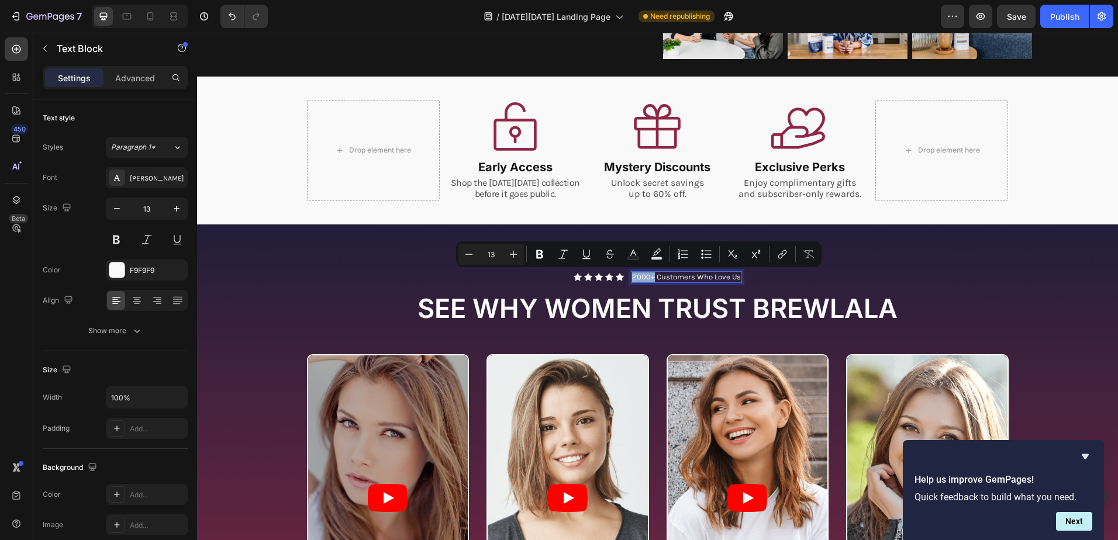
drag, startPoint x: 630, startPoint y: 277, endPoint x: 651, endPoint y: 277, distance: 21.1
click at [651, 277] on p "2000+ Customers Who Love Us" at bounding box center [686, 277] width 109 height 10
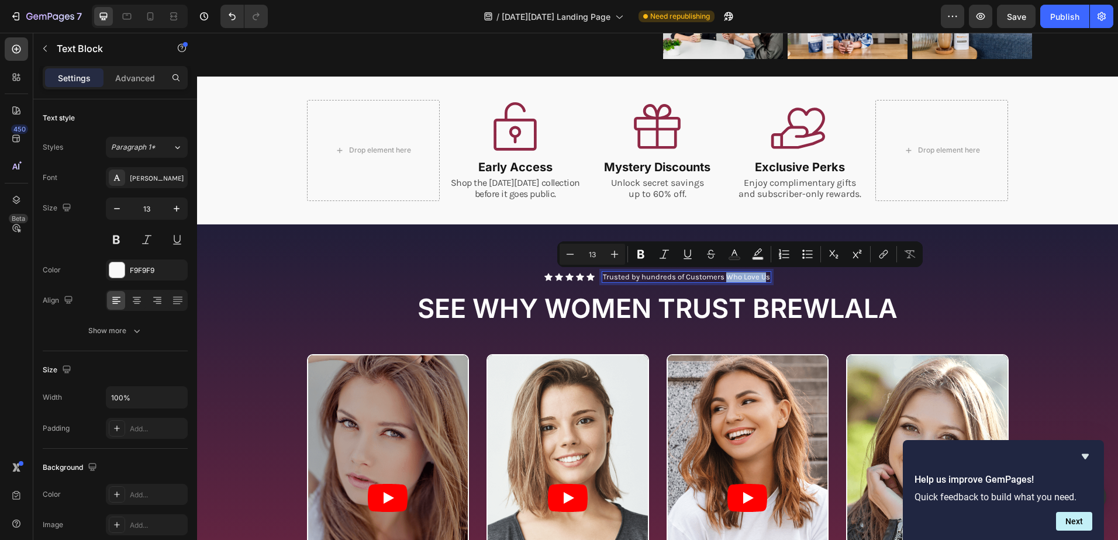
drag, startPoint x: 720, startPoint y: 278, endPoint x: 761, endPoint y: 277, distance: 40.9
click at [761, 277] on p "Trusted by hundreds of Customers Who Love Us" at bounding box center [686, 277] width 167 height 10
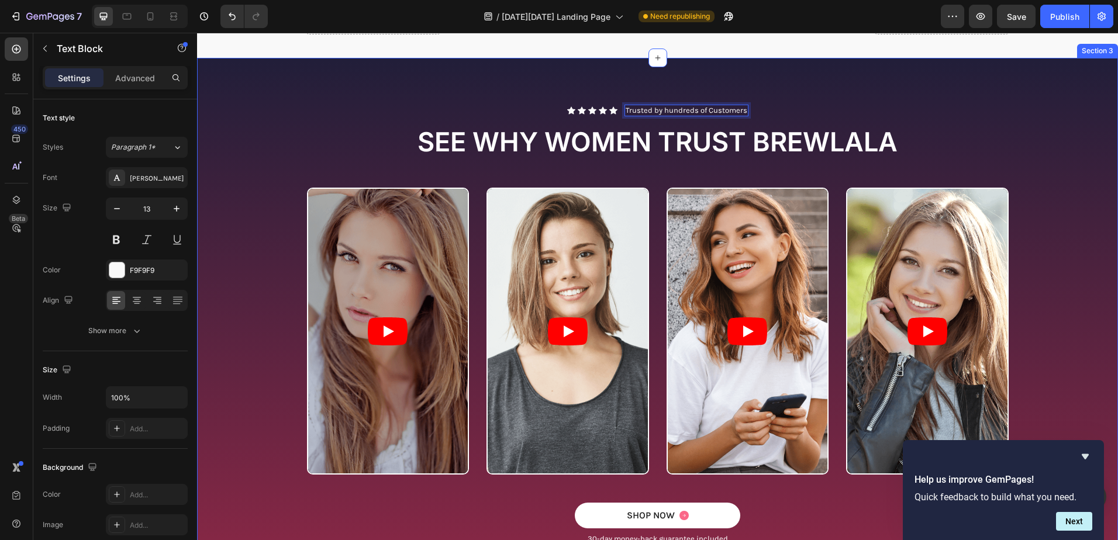
scroll to position [440, 0]
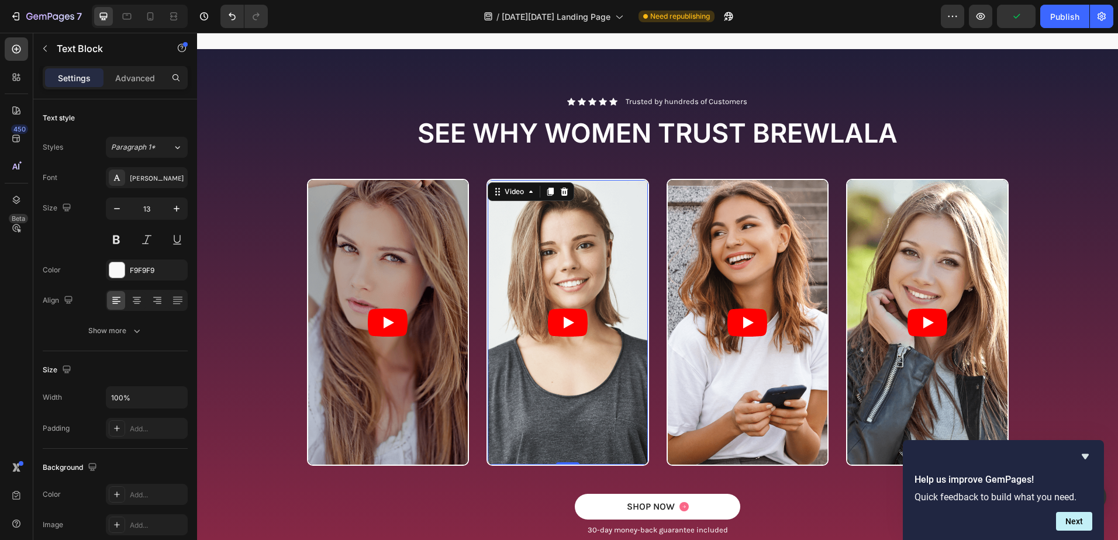
click at [641, 229] on article at bounding box center [568, 322] width 160 height 284
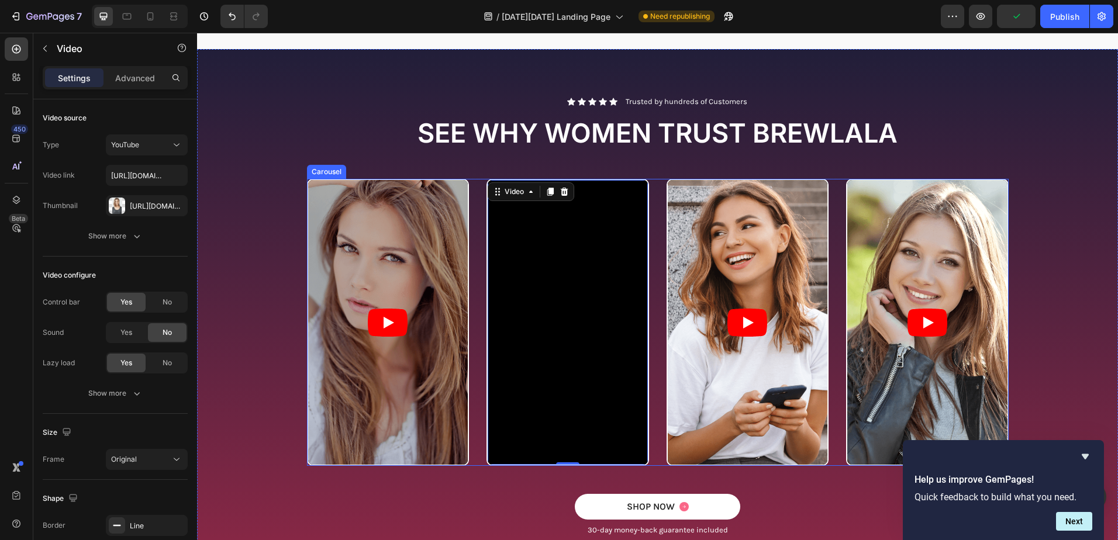
click at [472, 186] on div "Video Video 0 Video Video" at bounding box center [658, 322] width 702 height 286
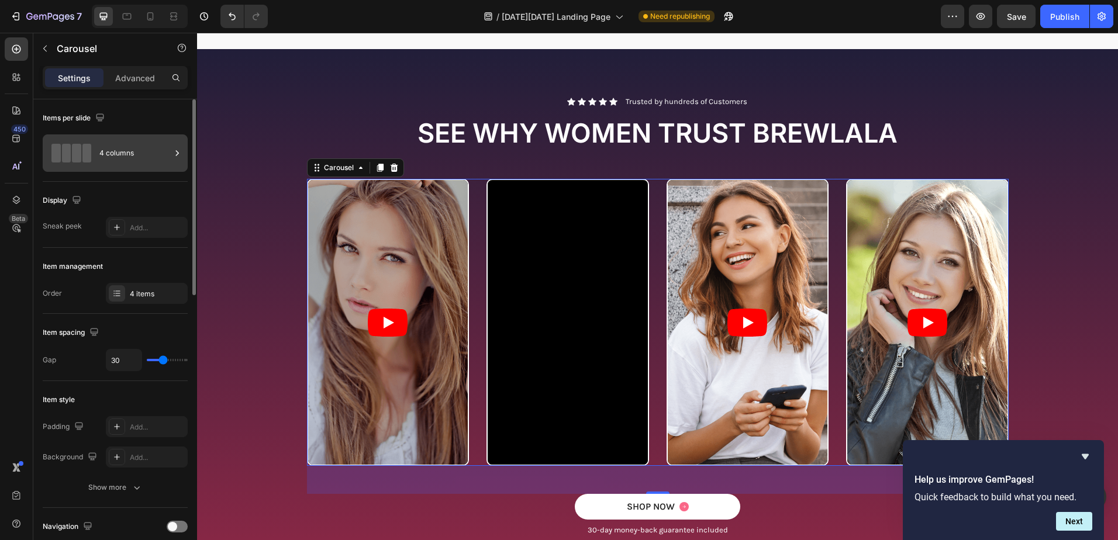
click at [115, 149] on div "4 columns" at bounding box center [134, 153] width 71 height 27
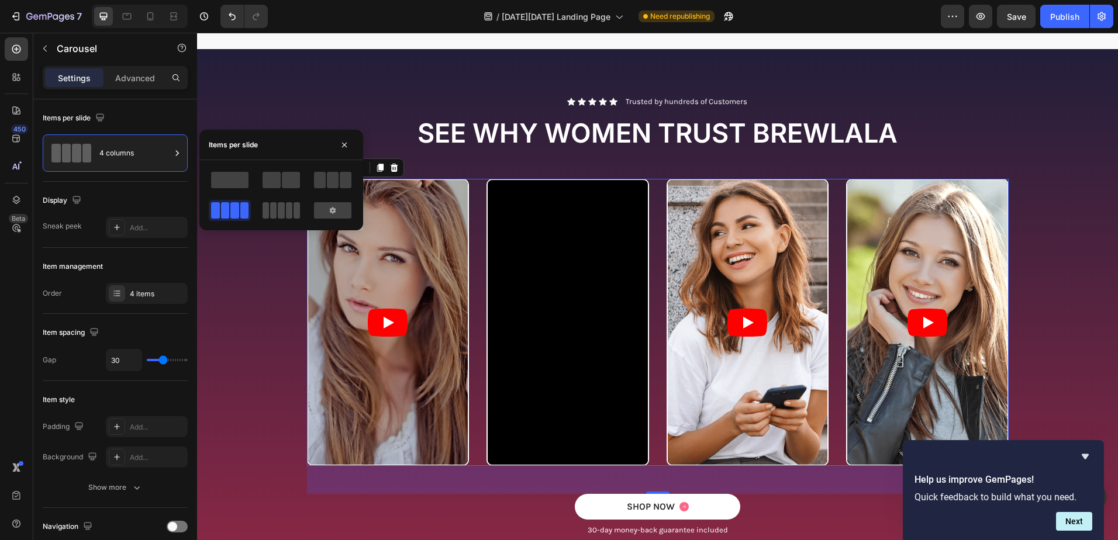
click at [280, 208] on span at bounding box center [281, 210] width 6 height 16
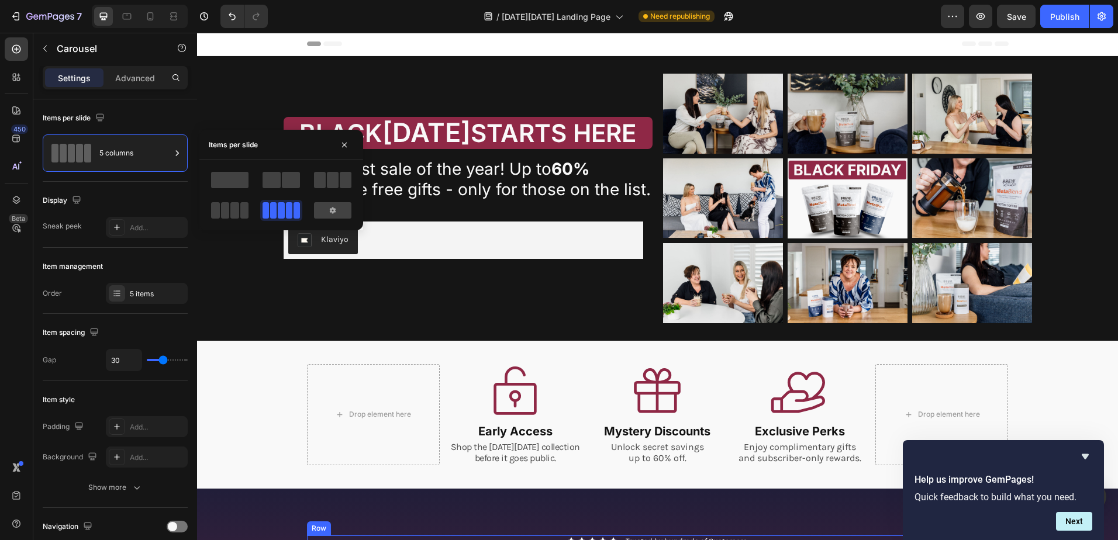
scroll to position [0, 0]
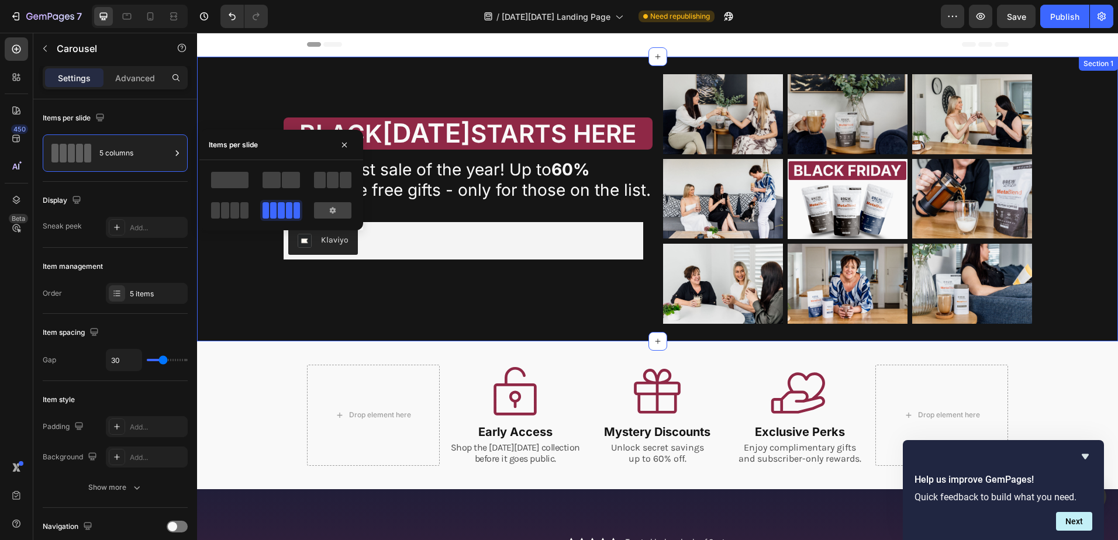
click at [595, 67] on div "[DATE][DATE] STARTS HERE Heading YOUR JOURNEY DIDN'T END WITH SURGERY - IT JUST…" at bounding box center [657, 199] width 921 height 285
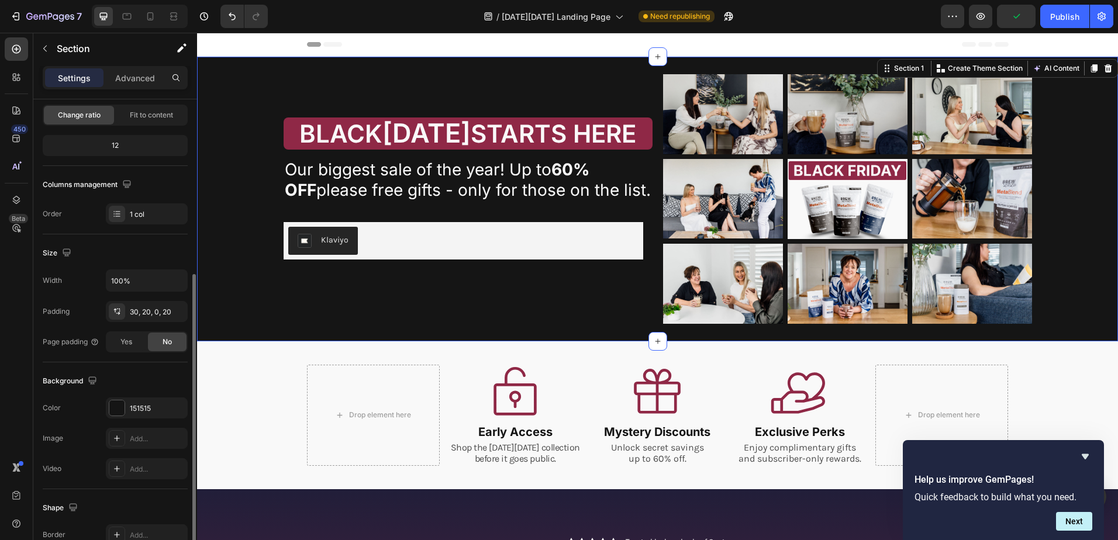
scroll to position [175, 0]
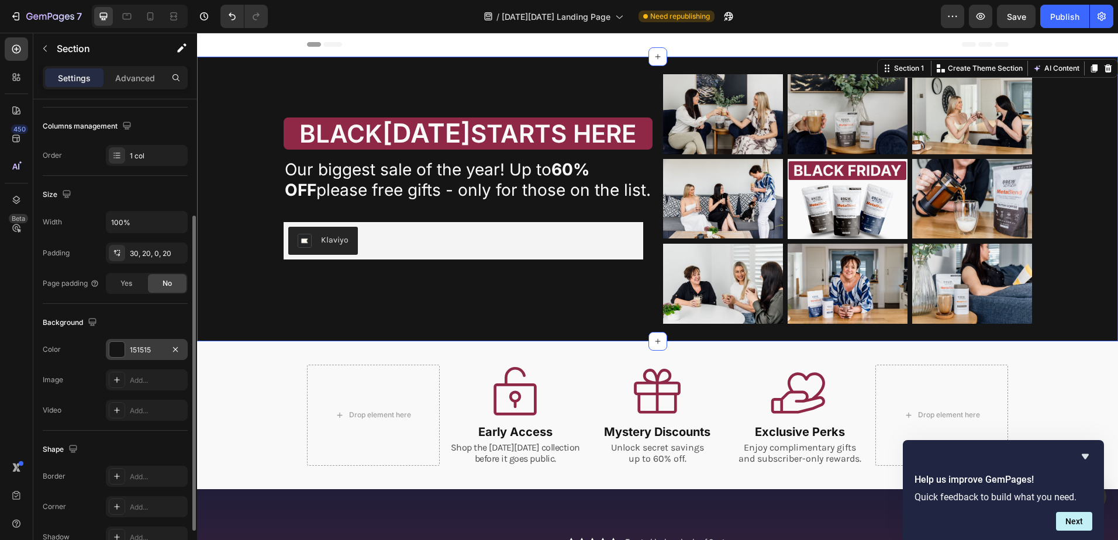
click at [153, 348] on div "151515" at bounding box center [147, 350] width 34 height 11
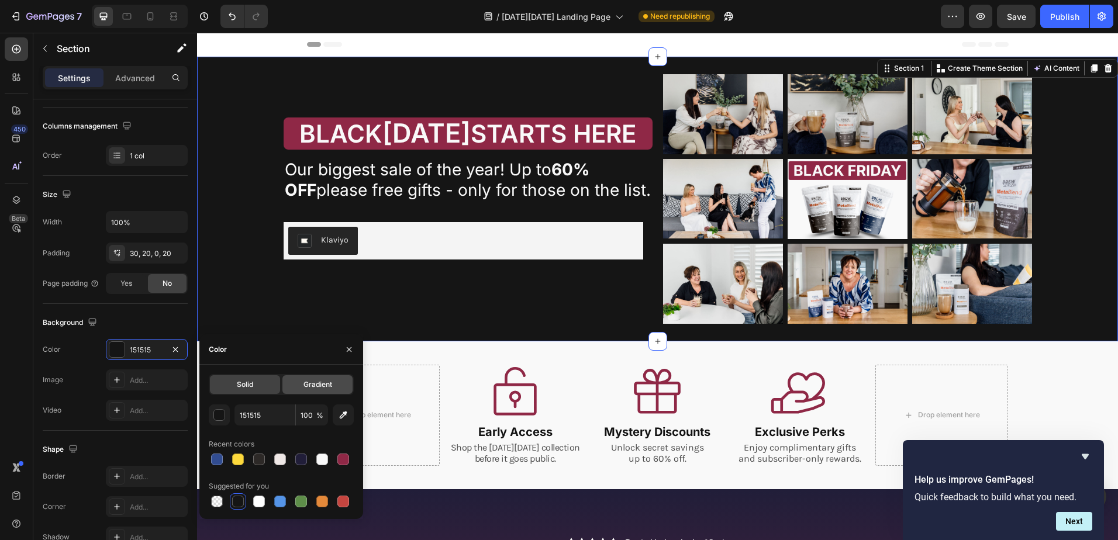
click at [329, 383] on span "Gradient" at bounding box center [317, 384] width 29 height 11
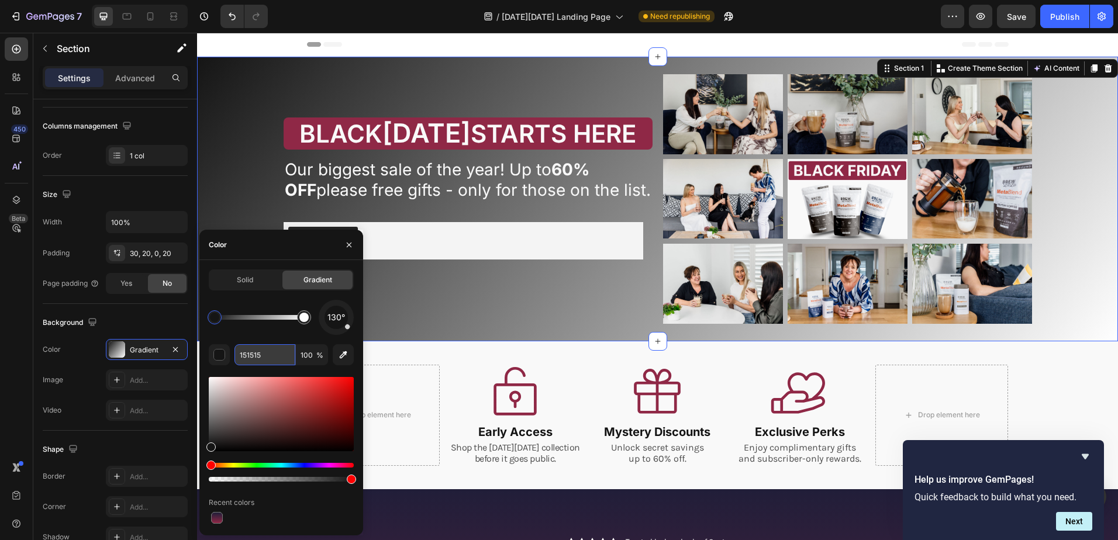
click at [263, 355] on input "151515" at bounding box center [264, 354] width 61 height 21
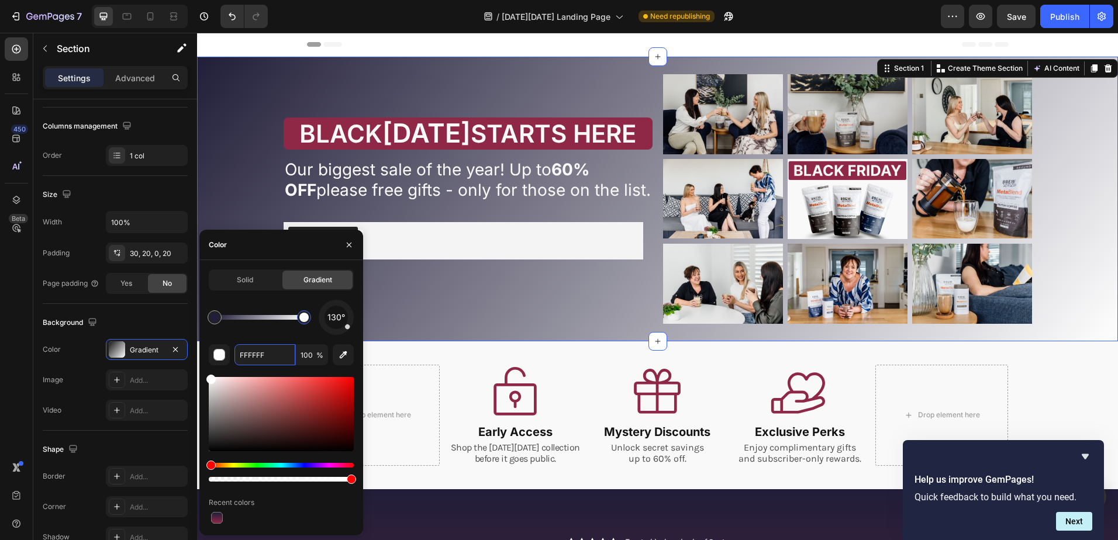
click at [305, 318] on div at bounding box center [303, 317] width 9 height 9
drag, startPoint x: 270, startPoint y: 356, endPoint x: 231, endPoint y: 355, distance: 38.6
click at [231, 355] on div "FFFFFF 100 %" at bounding box center [281, 354] width 145 height 21
paste input "8f2846"
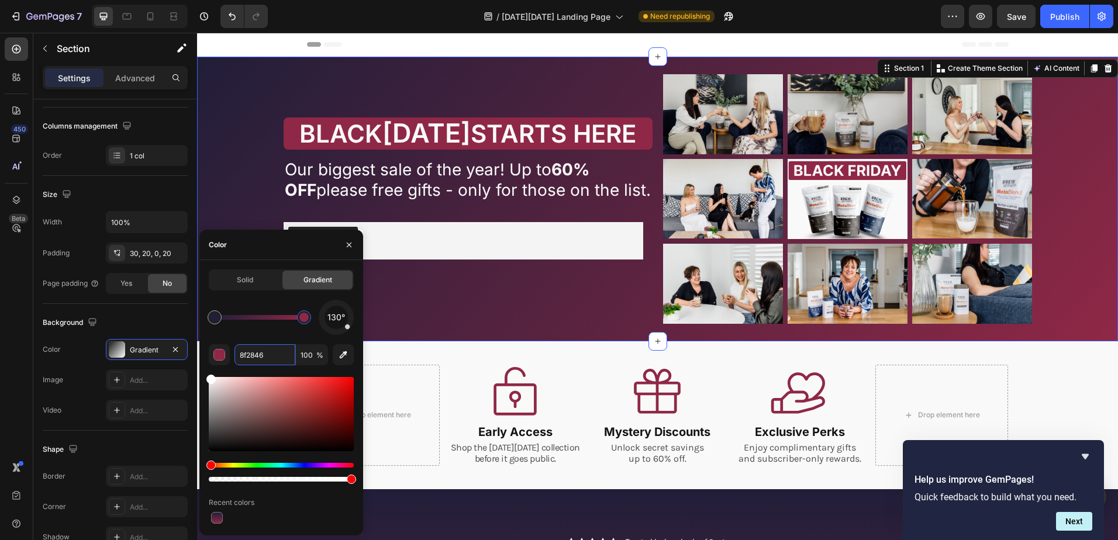
drag, startPoint x: 271, startPoint y: 357, endPoint x: 222, endPoint y: 351, distance: 48.9
click at [230, 357] on div "8f2846 100 %" at bounding box center [281, 354] width 145 height 21
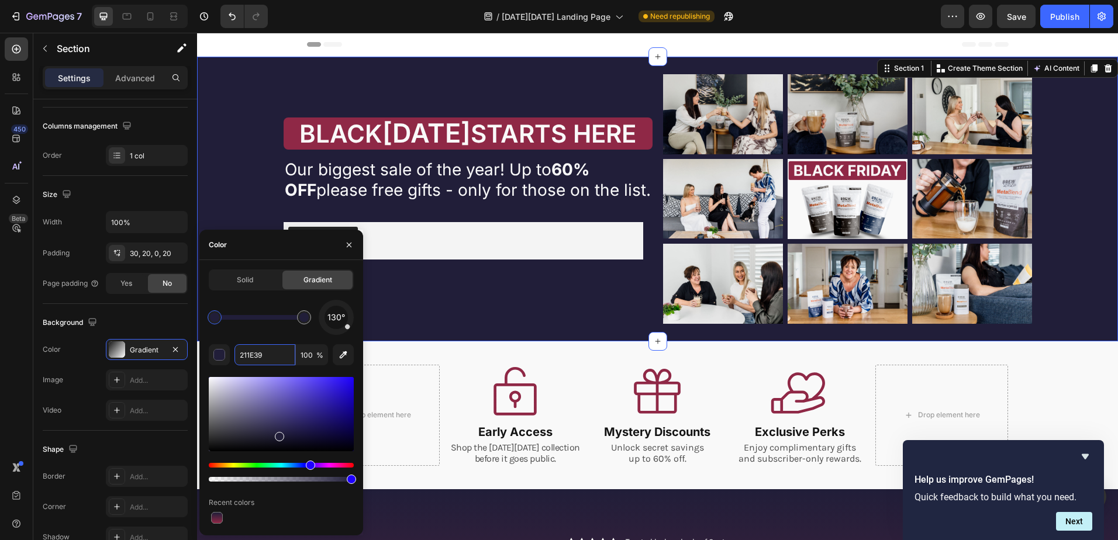
click at [216, 321] on div at bounding box center [214, 317] width 9 height 9
drag, startPoint x: 271, startPoint y: 357, endPoint x: 234, endPoint y: 354, distance: 37.0
click at [234, 354] on div "211E39 100 %" at bounding box center [281, 354] width 145 height 21
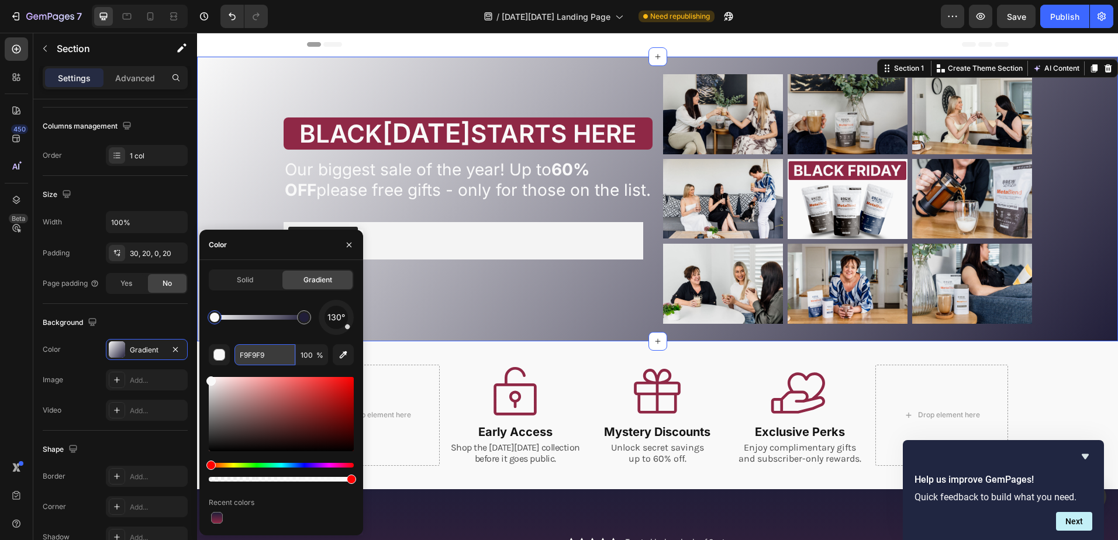
click at [271, 357] on input "F9F9F9" at bounding box center [264, 354] width 61 height 21
paste input "c7aca5"
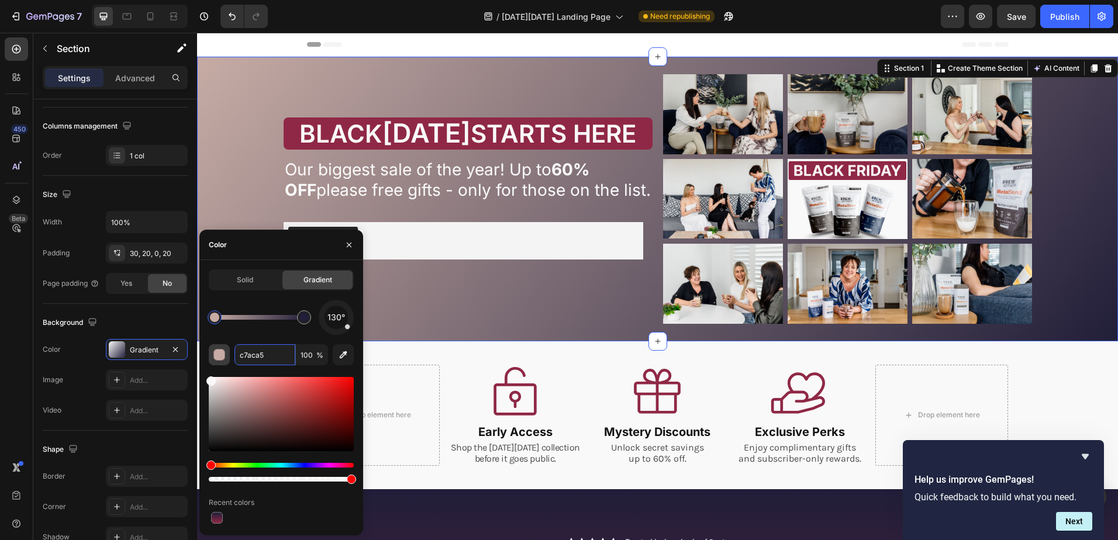
drag, startPoint x: 267, startPoint y: 355, endPoint x: 221, endPoint y: 354, distance: 46.2
click at [232, 355] on div "c7aca5 100 %" at bounding box center [281, 354] width 145 height 21
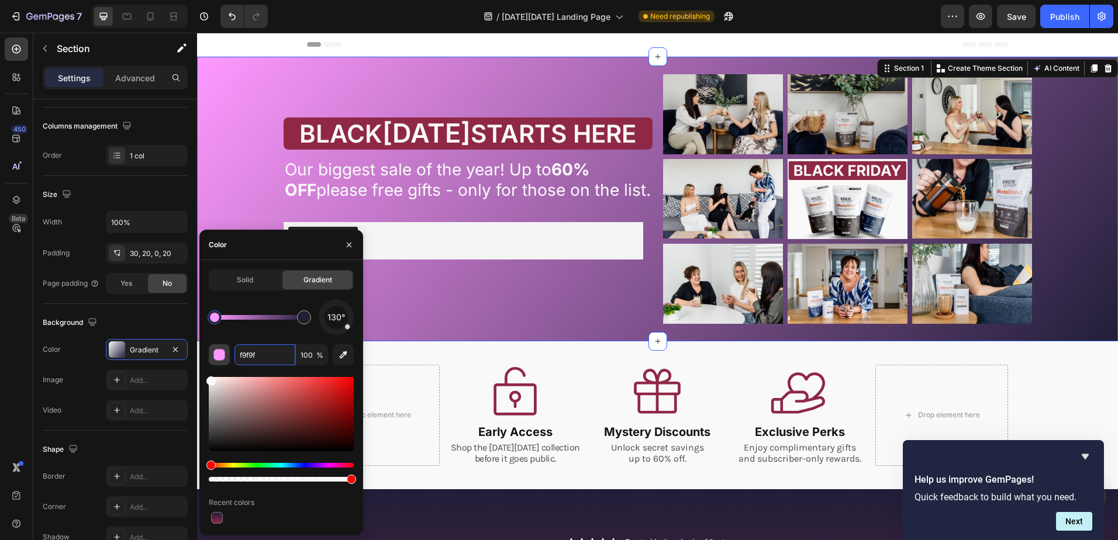
type input "f9f9f9"
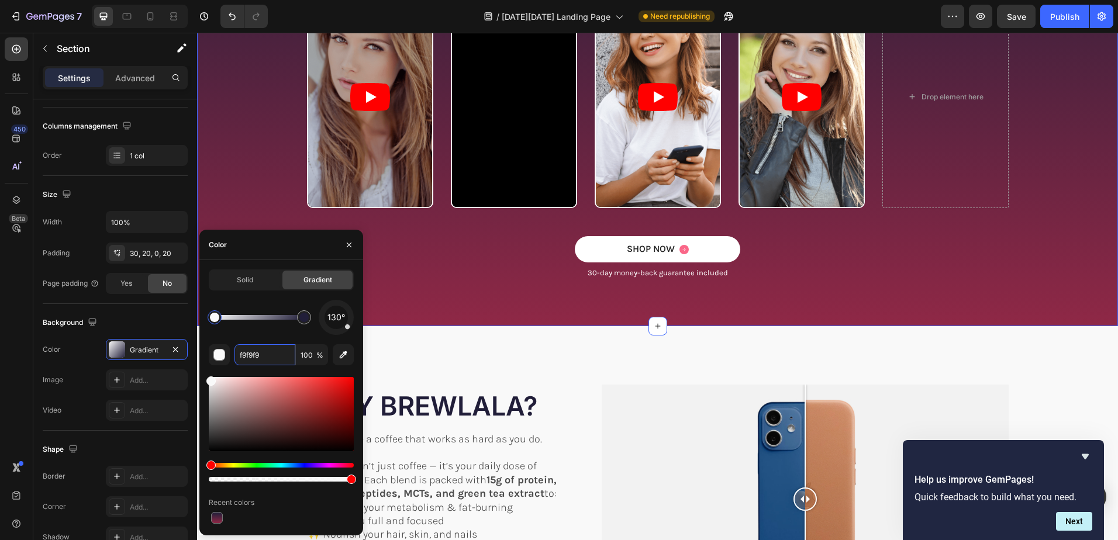
scroll to position [643, 0]
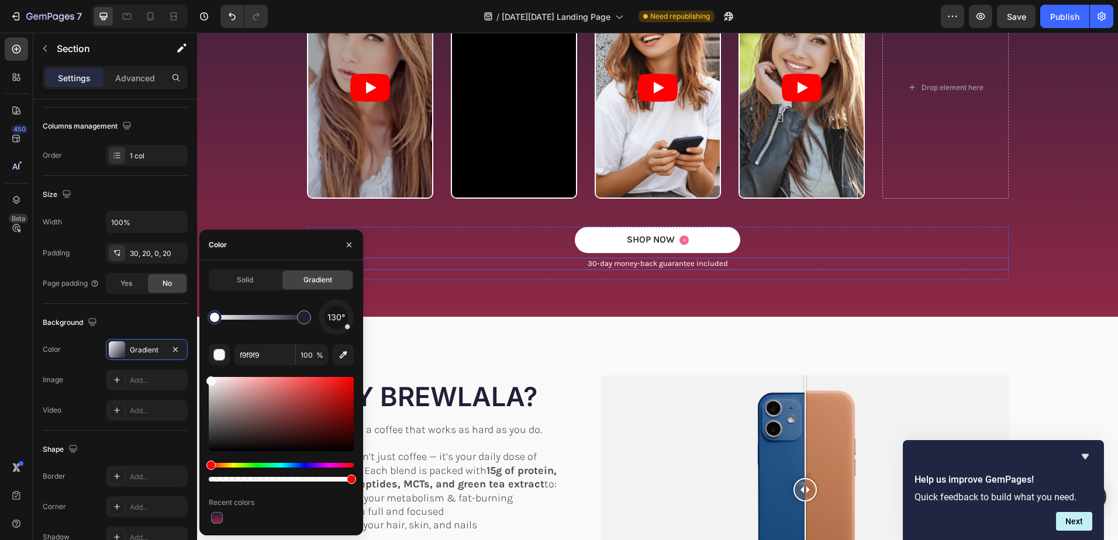
click at [870, 261] on p "30-day money-back guarantee included" at bounding box center [657, 264] width 699 height 10
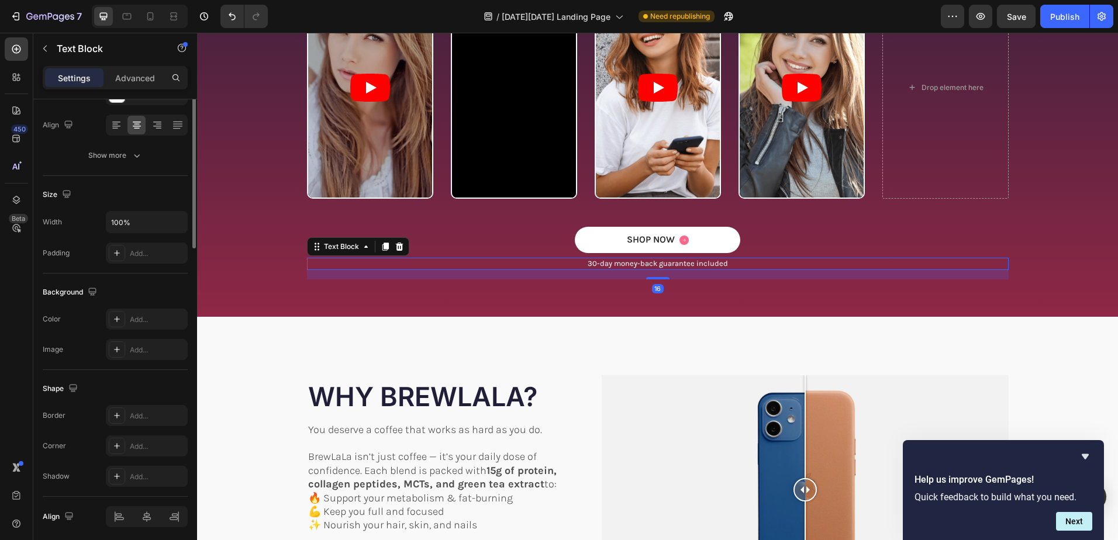
scroll to position [0, 0]
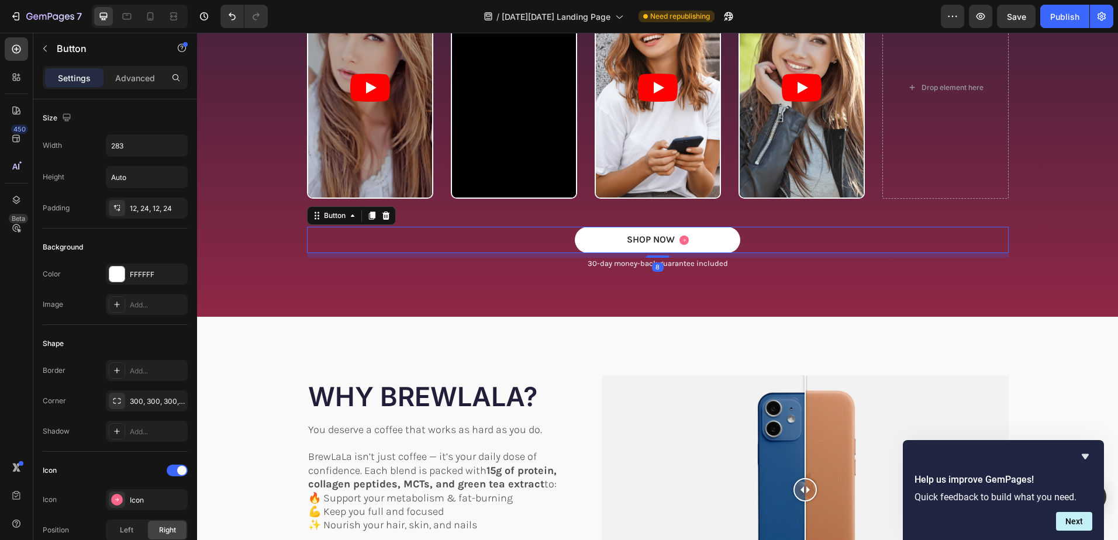
click at [940, 249] on div "SHOP NOW Button 8" at bounding box center [658, 240] width 702 height 26
click at [1032, 187] on div "Video Video Video Video Drop element here Carousel" at bounding box center [657, 101] width 903 height 251
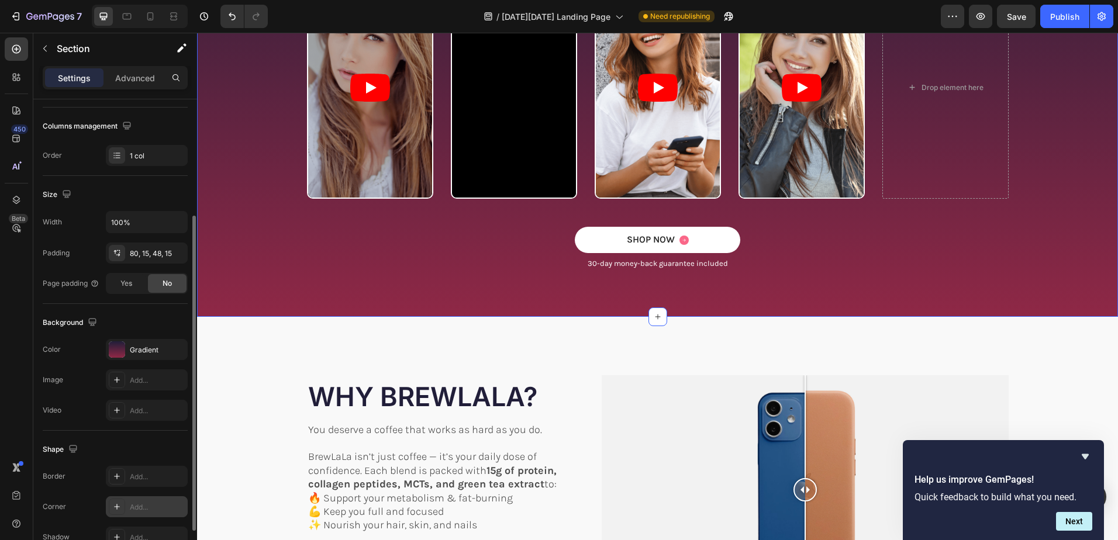
scroll to position [234, 0]
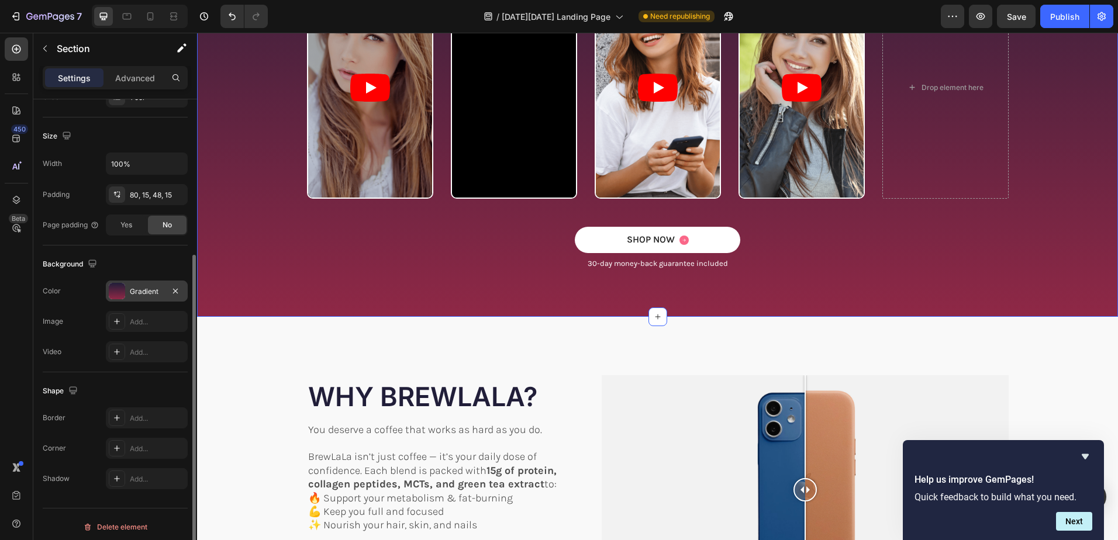
click at [146, 288] on div "Gradient" at bounding box center [147, 291] width 34 height 11
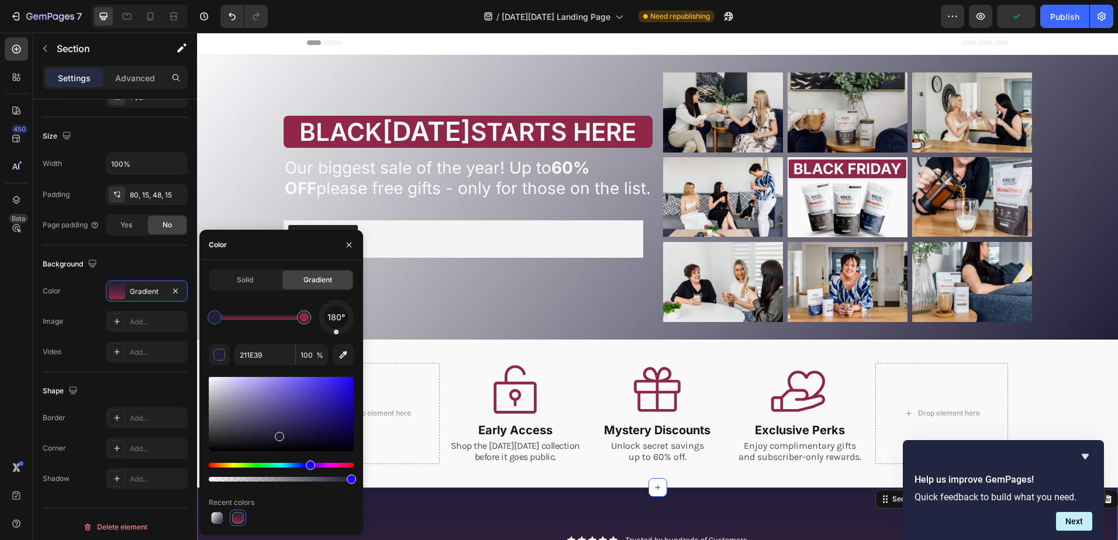
scroll to position [0, 0]
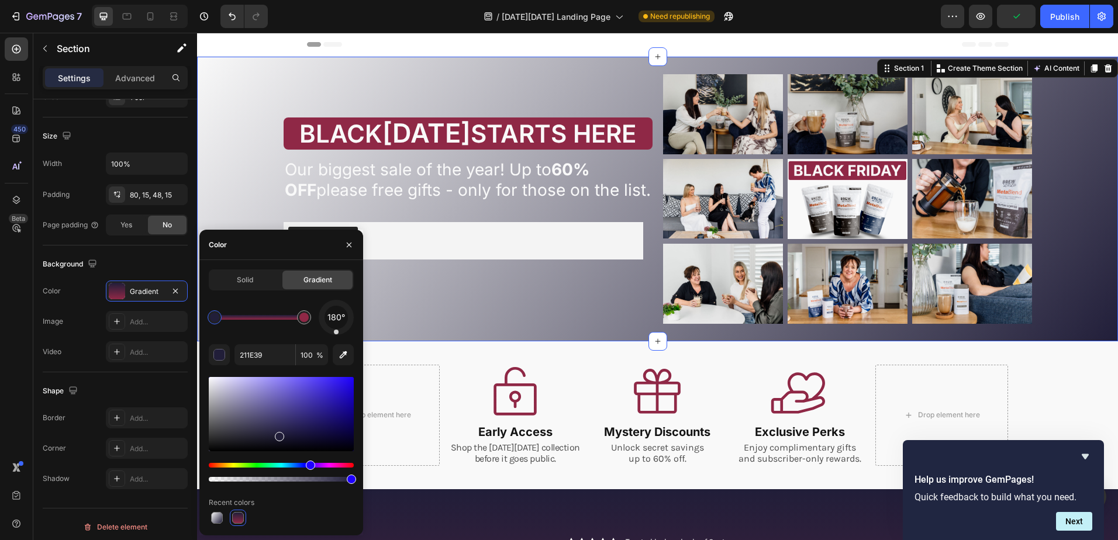
click at [559, 65] on div "[DATE][DATE] STARTS HERE Heading YOUR JOURNEY DIDN'T END WITH SURGERY - IT JUST…" at bounding box center [657, 199] width 921 height 285
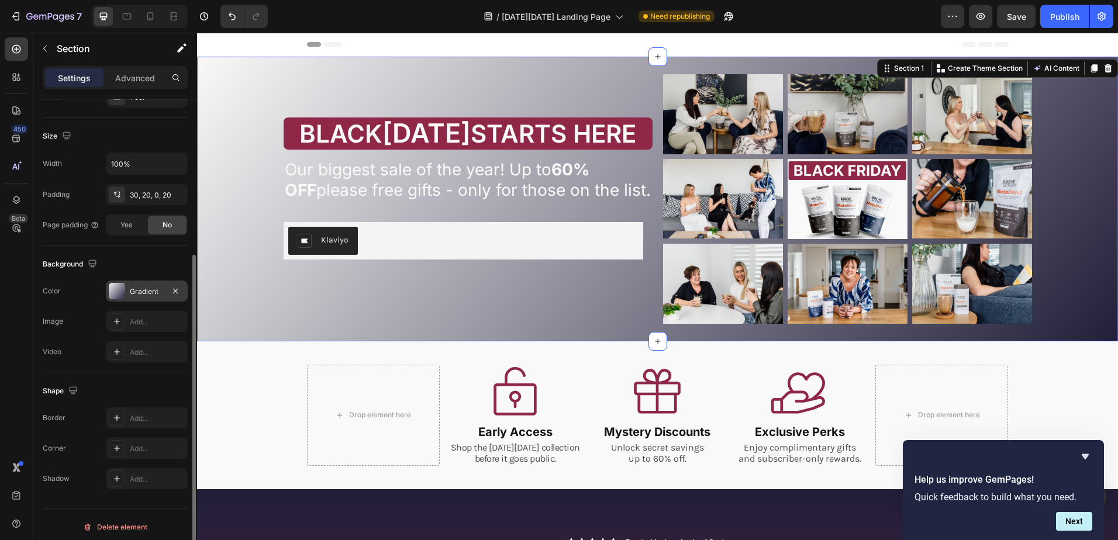
click at [143, 289] on div "Gradient" at bounding box center [147, 291] width 34 height 11
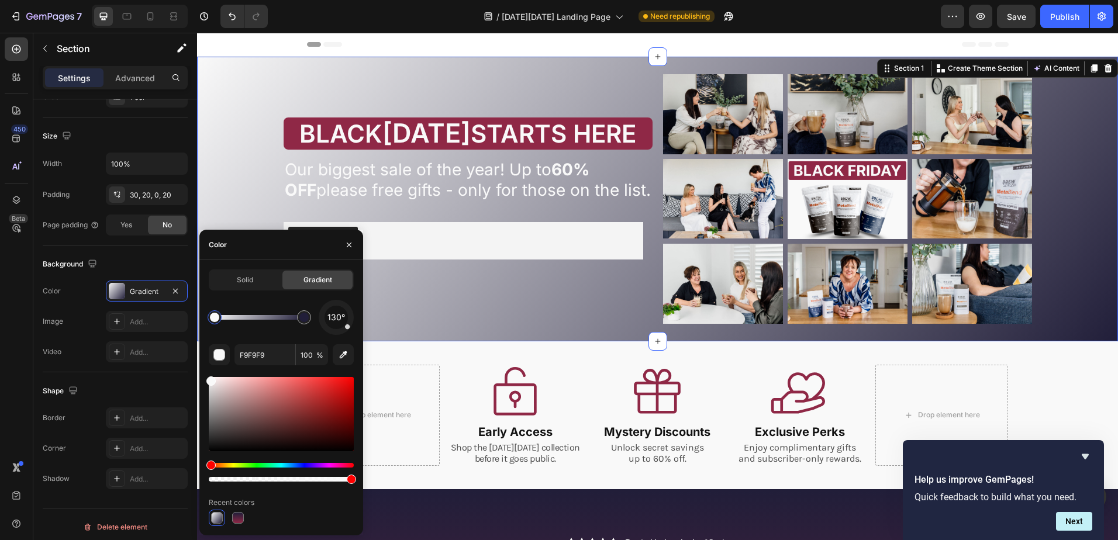
drag, startPoint x: 348, startPoint y: 332, endPoint x: 335, endPoint y: 333, distance: 13.6
click at [336, 337] on div "130° F9F9F9 100 % Recent colors" at bounding box center [281, 413] width 145 height 226
click at [335, 333] on div at bounding box center [337, 318] width 50 height 50
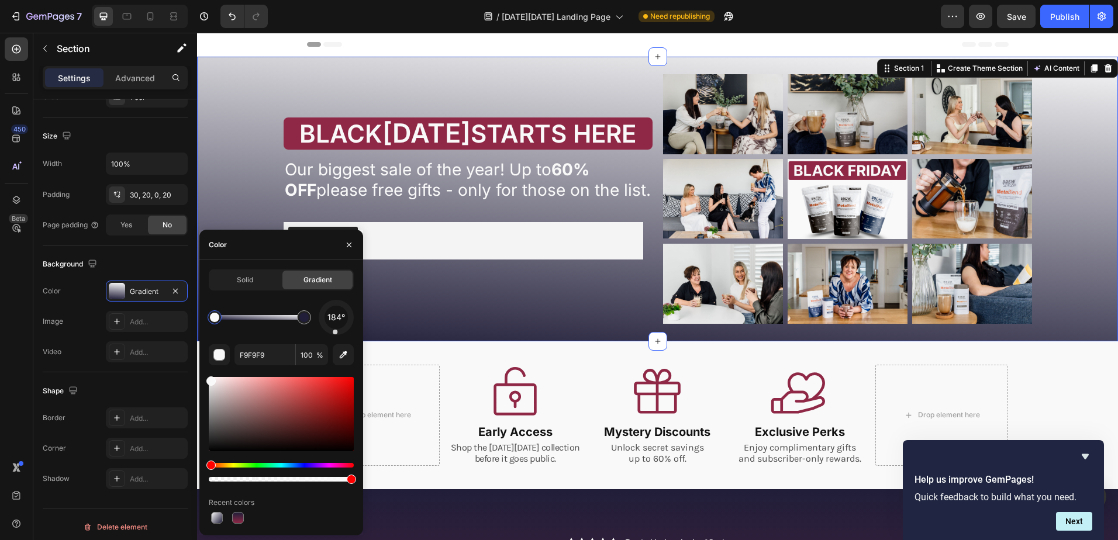
click at [336, 321] on span "184°" at bounding box center [336, 317] width 18 height 14
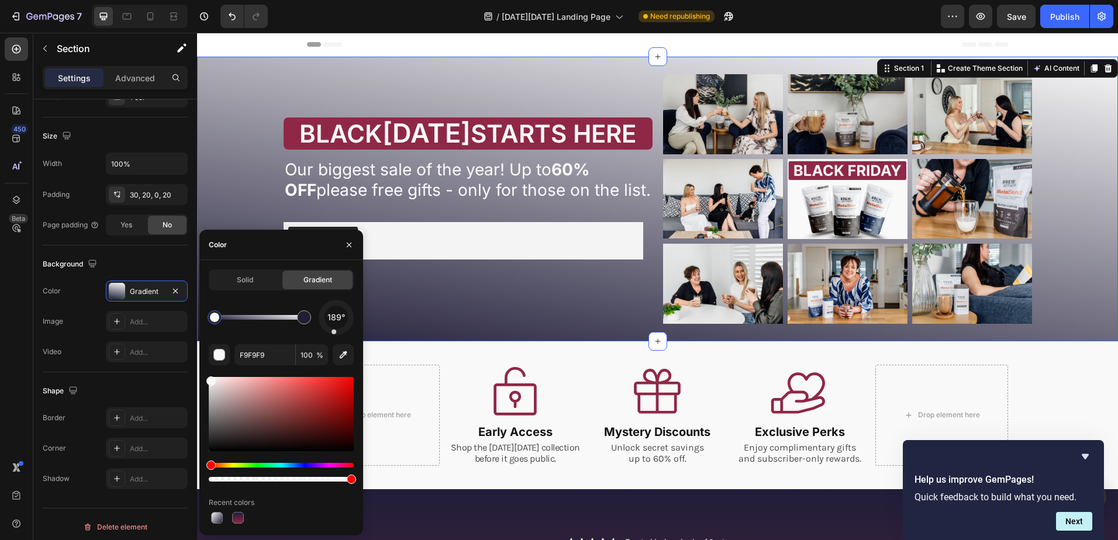
click at [340, 321] on span "189°" at bounding box center [336, 317] width 18 height 14
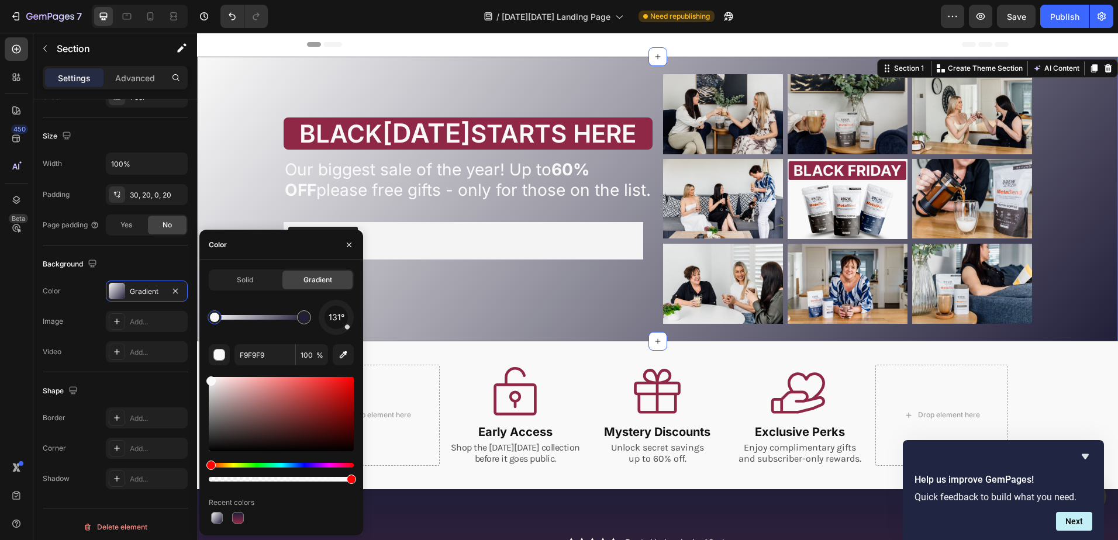
click at [336, 334] on div at bounding box center [337, 318] width 50 height 50
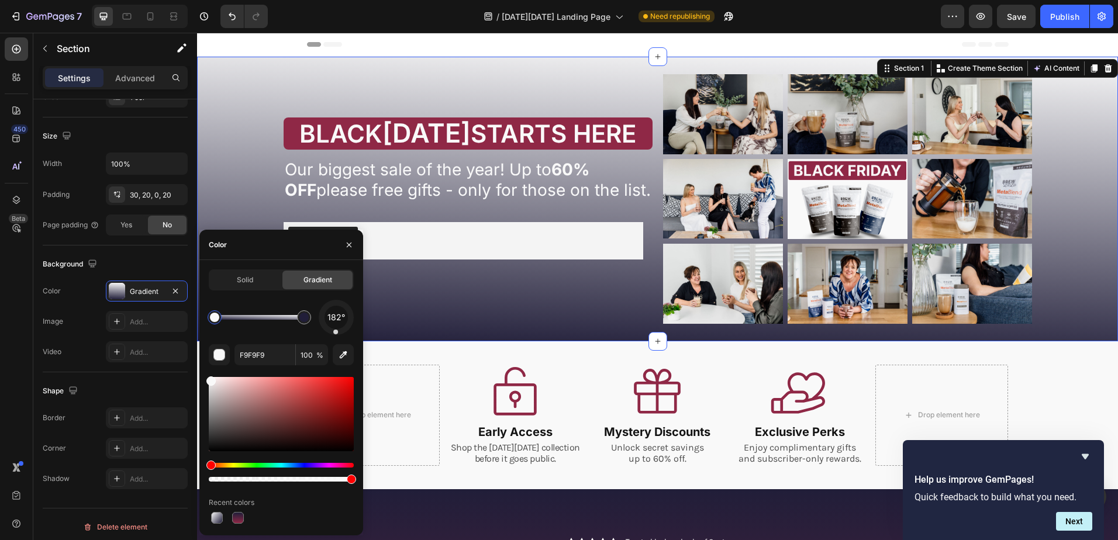
click at [216, 319] on div at bounding box center [214, 317] width 9 height 9
click at [272, 355] on input "F9F9F9" at bounding box center [264, 354] width 61 height 21
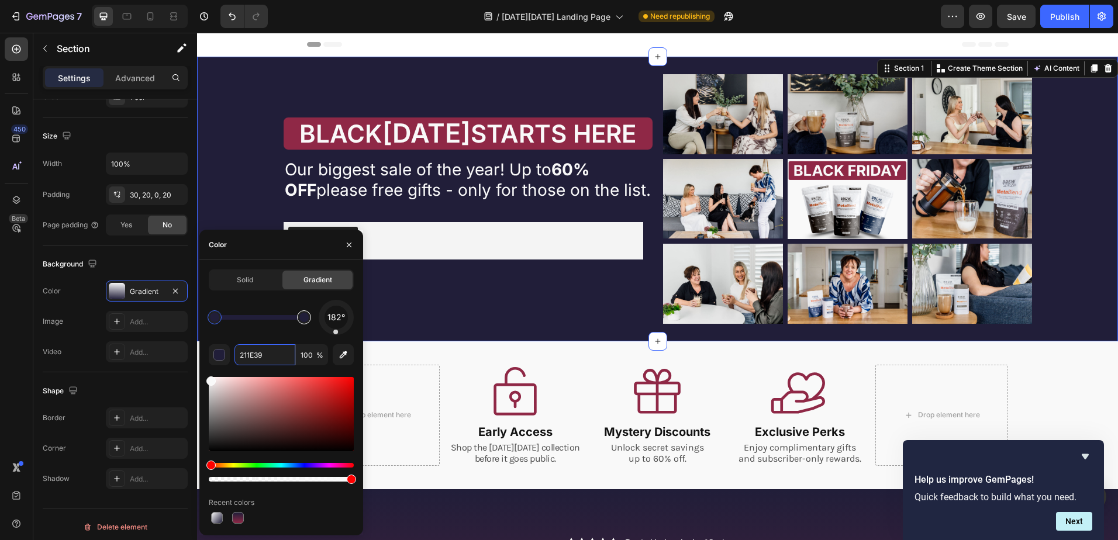
click at [306, 317] on div at bounding box center [303, 317] width 9 height 9
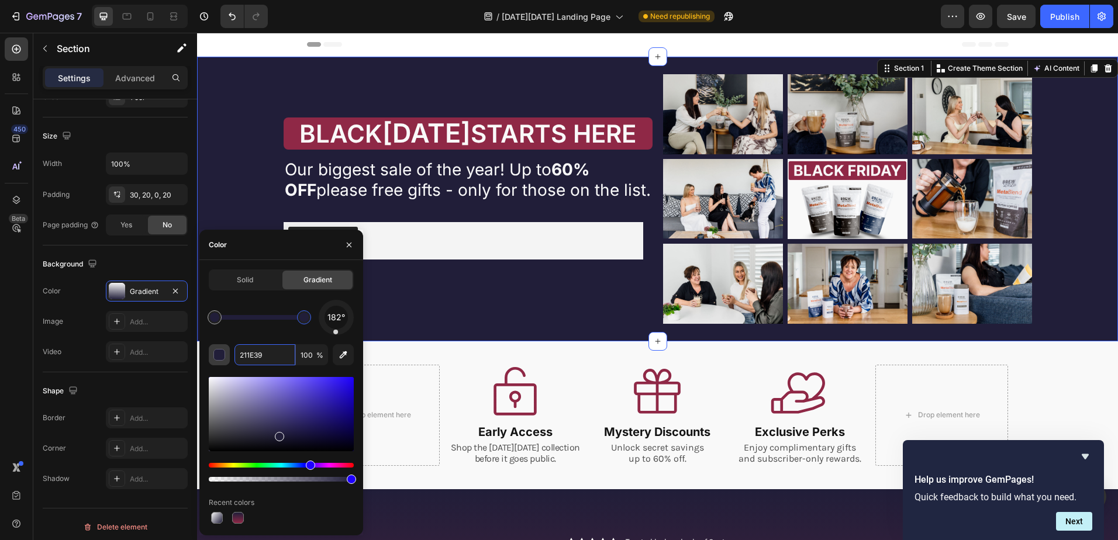
drag, startPoint x: 267, startPoint y: 353, endPoint x: 218, endPoint y: 352, distance: 48.5
click at [218, 352] on div "211E39 100 %" at bounding box center [281, 354] width 145 height 21
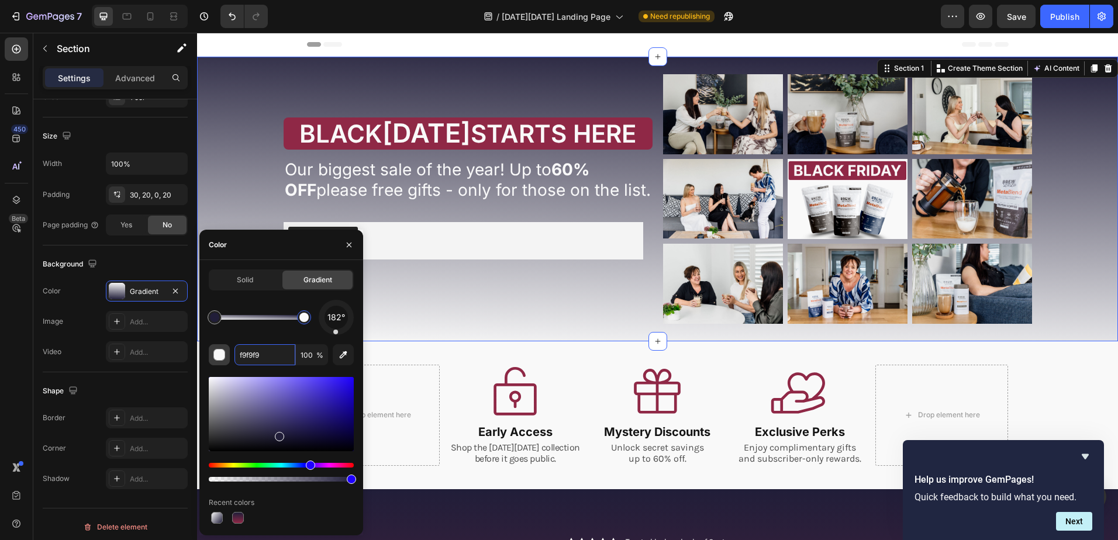
drag, startPoint x: 263, startPoint y: 354, endPoint x: 226, endPoint y: 353, distance: 36.9
click at [226, 353] on div "f9f9f9 100 %" at bounding box center [281, 354] width 145 height 21
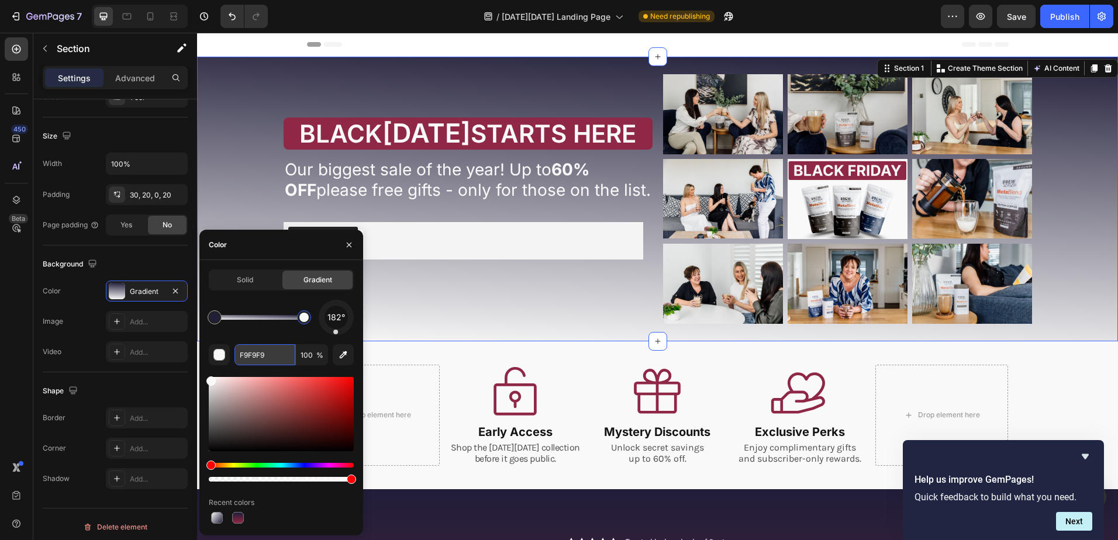
click at [267, 355] on input "F9F9F9" at bounding box center [264, 354] width 61 height 21
paste input "8f2846"
type input "8f2846"
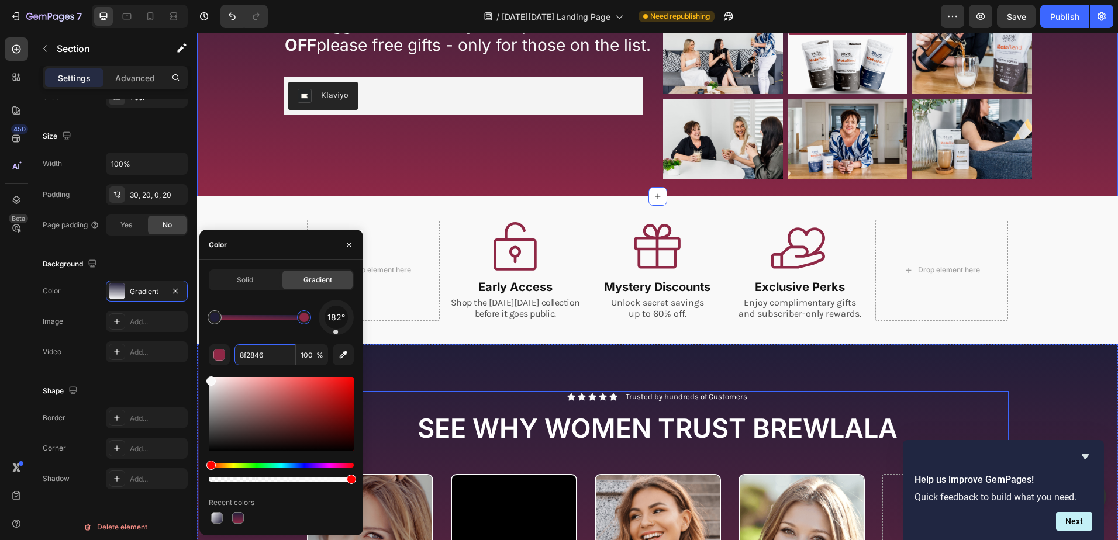
scroll to position [175, 0]
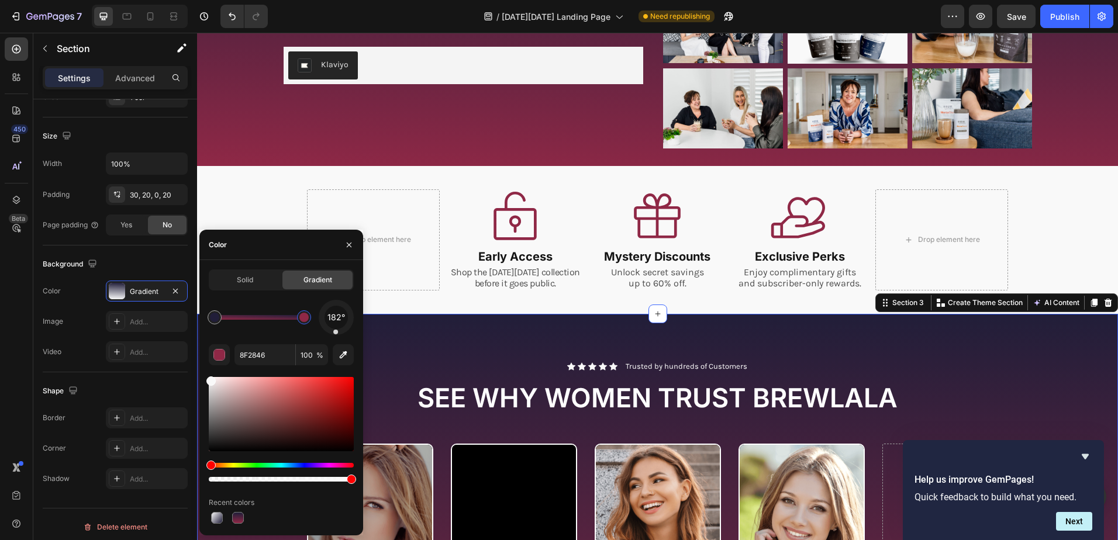
click at [1029, 330] on div "Icon Icon Icon Icon Icon Icon List Trusted by hundreds of Customers Text Block …" at bounding box center [657, 549] width 921 height 471
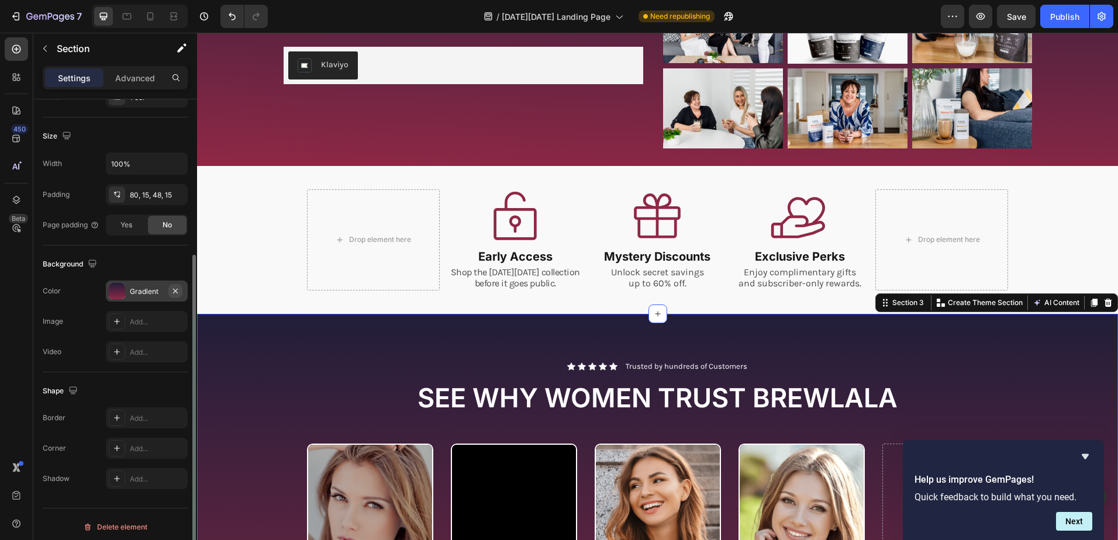
click at [174, 290] on icon "button" at bounding box center [175, 290] width 5 height 5
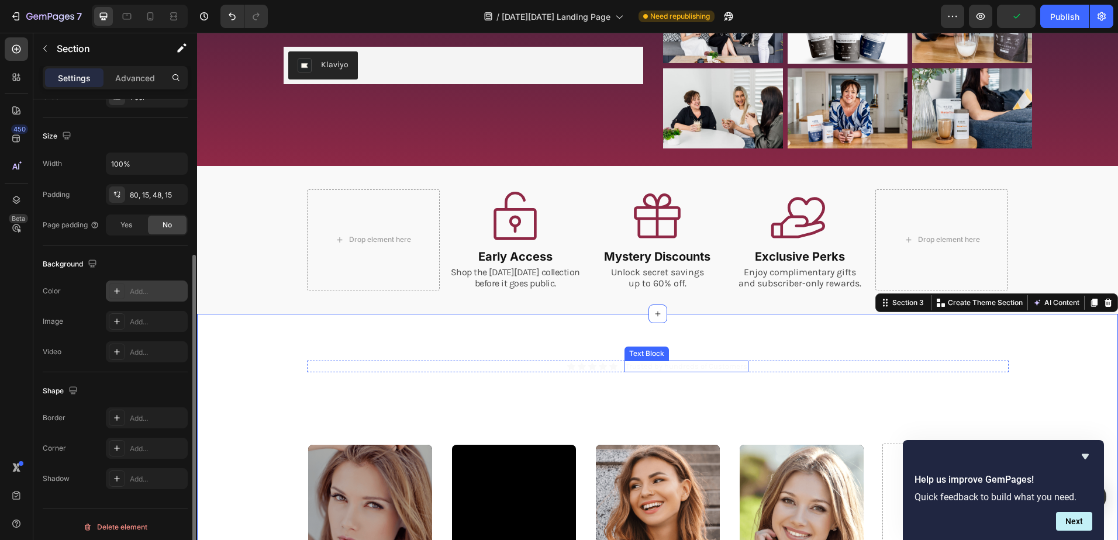
scroll to position [0, 0]
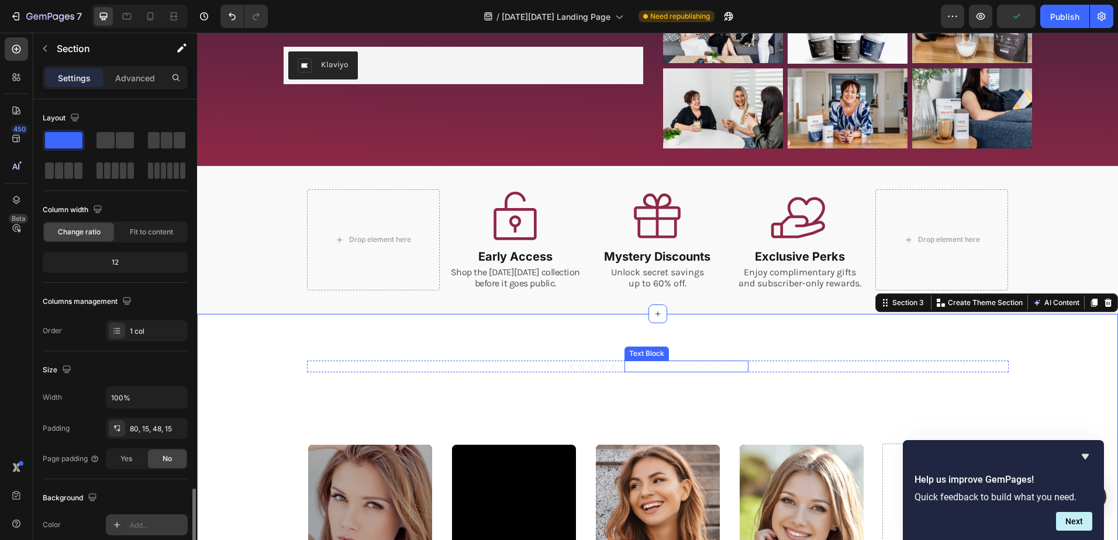
click at [637, 368] on p "Trusted by hundreds of Customers" at bounding box center [687, 367] width 122 height 10
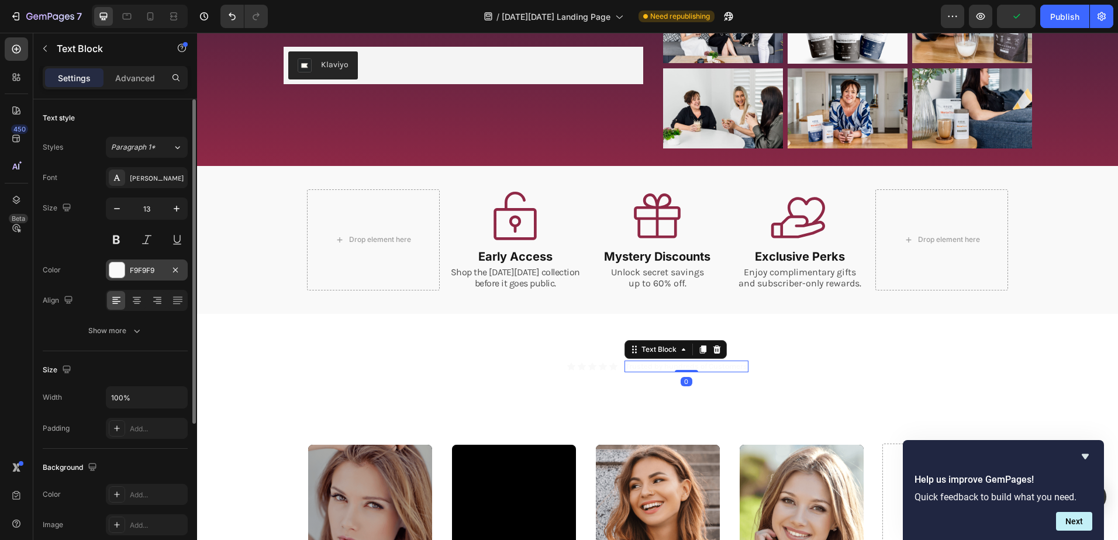
click at [151, 270] on div "F9F9F9" at bounding box center [147, 270] width 34 height 11
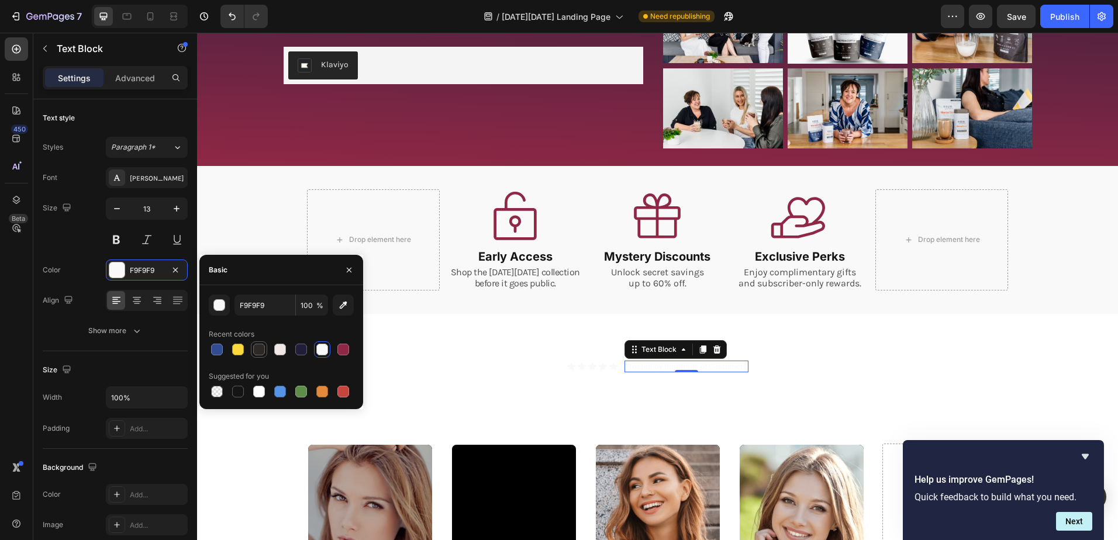
click at [261, 346] on div at bounding box center [259, 350] width 12 height 12
type input "2D2927"
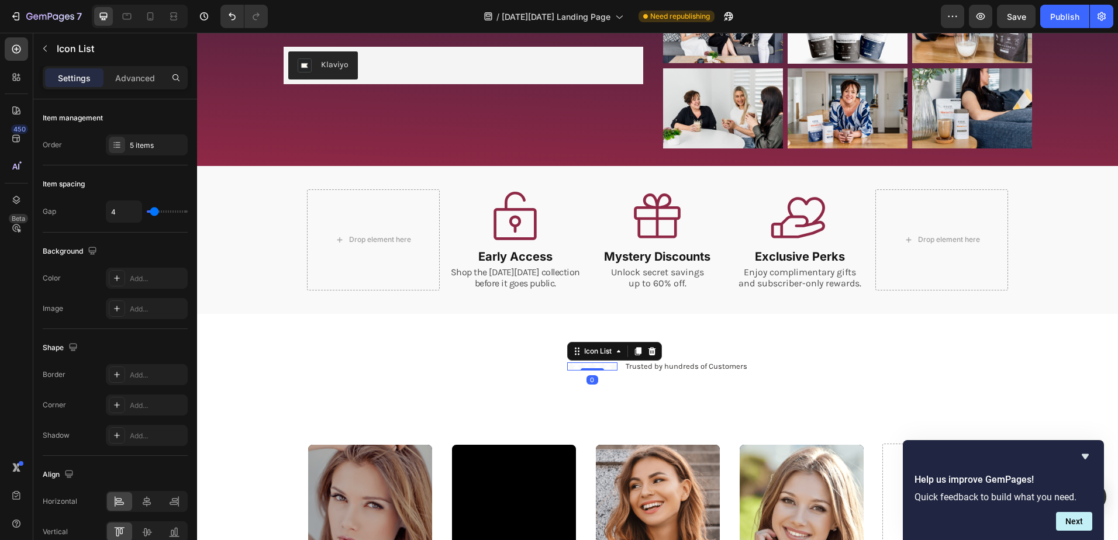
click at [593, 367] on div "Icon Icon Icon Icon Icon" at bounding box center [592, 367] width 50 height 8
click at [569, 364] on icon at bounding box center [571, 367] width 8 height 8
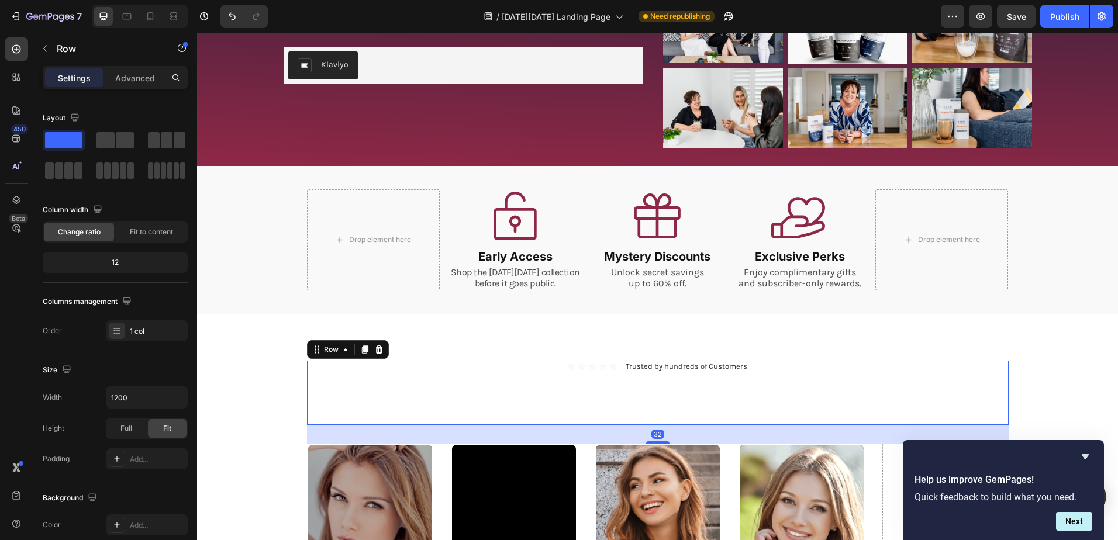
click at [592, 378] on div "Icon Icon Icon Icon Icon Icon List Trusted by hundreds of Customers Text Block …" at bounding box center [658, 393] width 702 height 65
click at [592, 365] on icon at bounding box center [592, 367] width 8 height 8
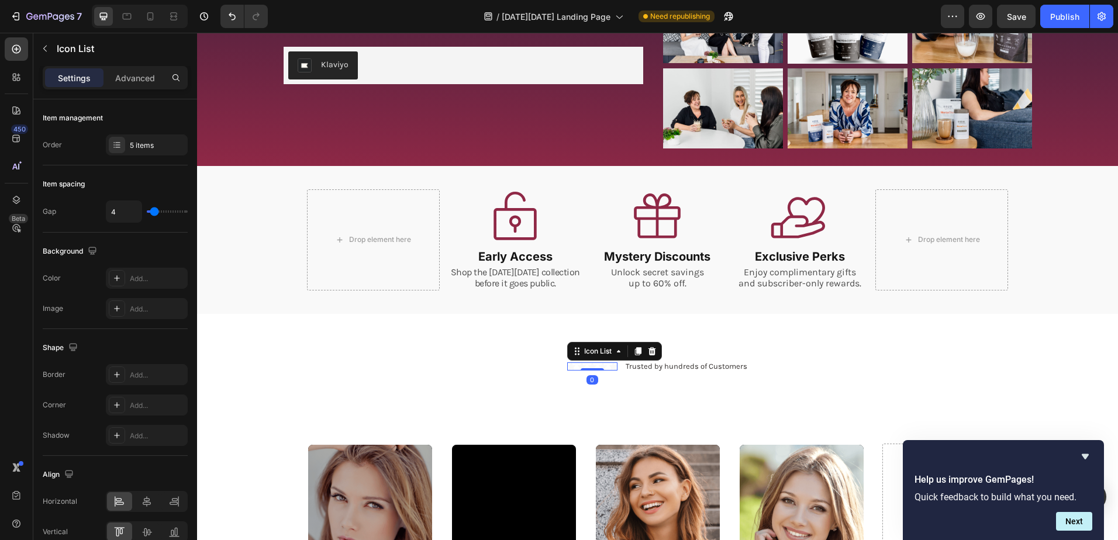
click at [594, 370] on div "Icon Icon Icon Icon Icon Icon List 0" at bounding box center [592, 367] width 50 height 8
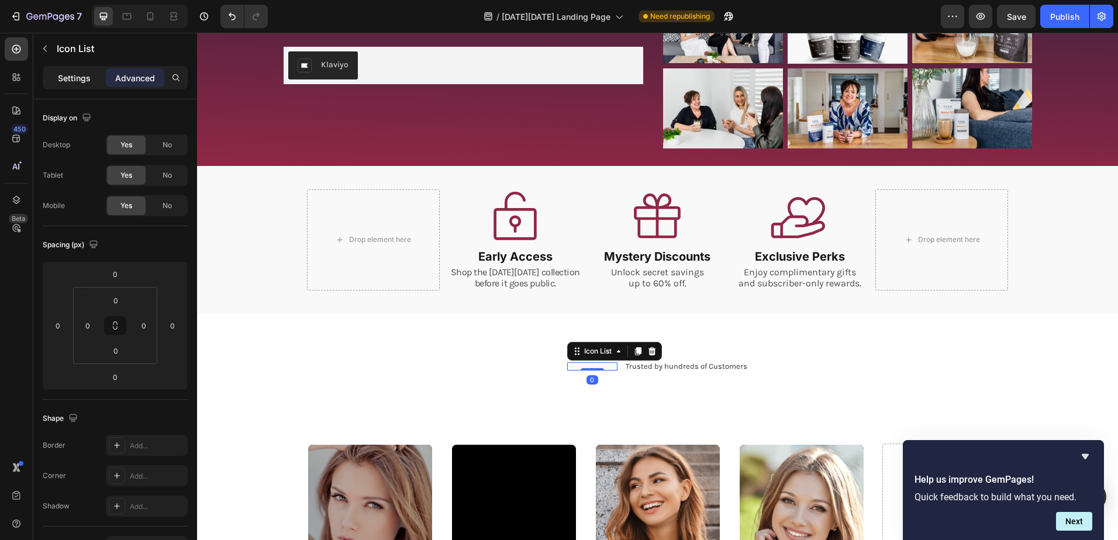
click at [60, 78] on p "Settings" at bounding box center [74, 78] width 33 height 12
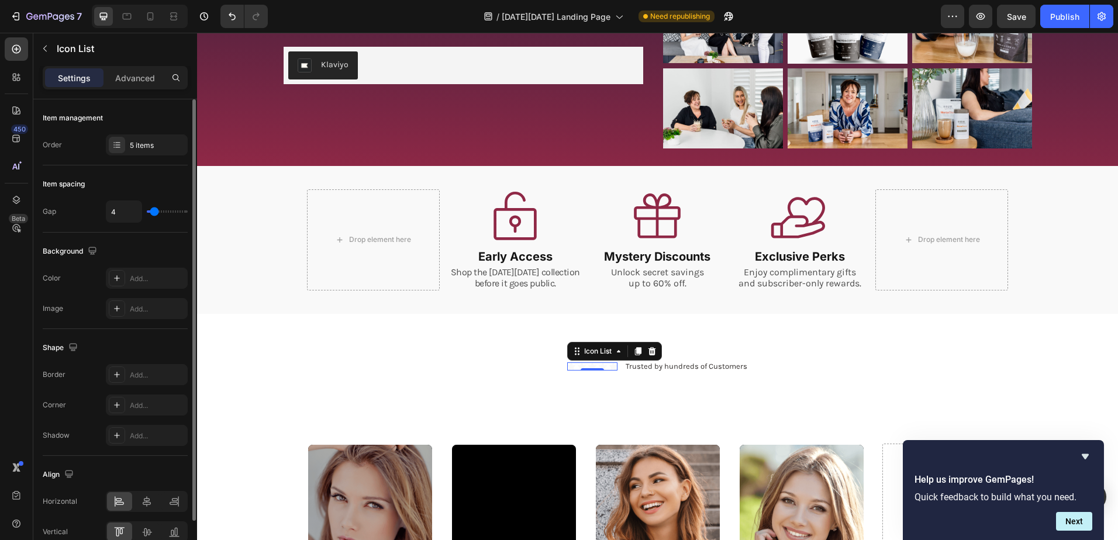
scroll to position [58, 0]
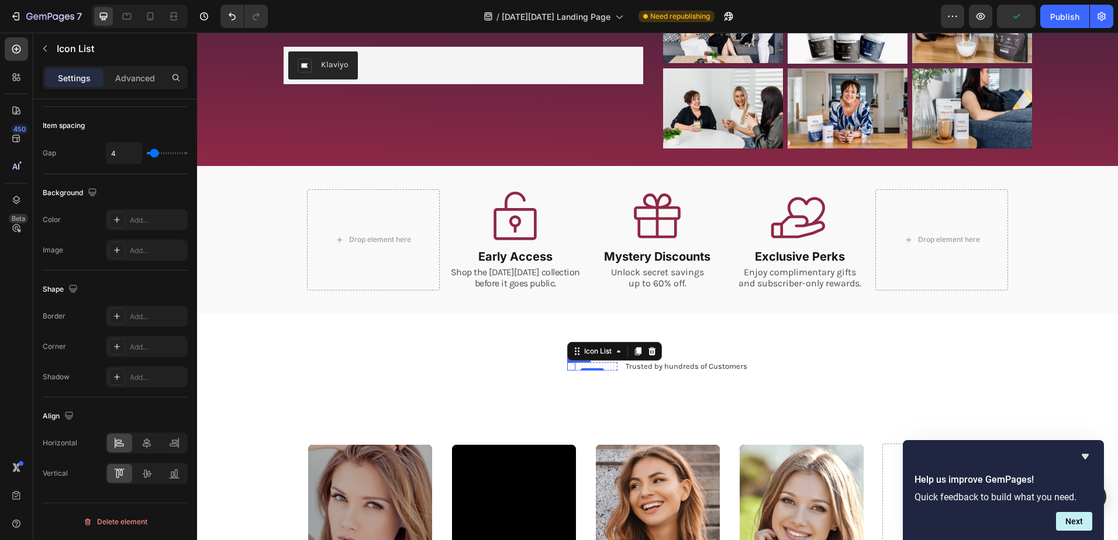
click at [568, 365] on div "Icon" at bounding box center [571, 367] width 8 height 8
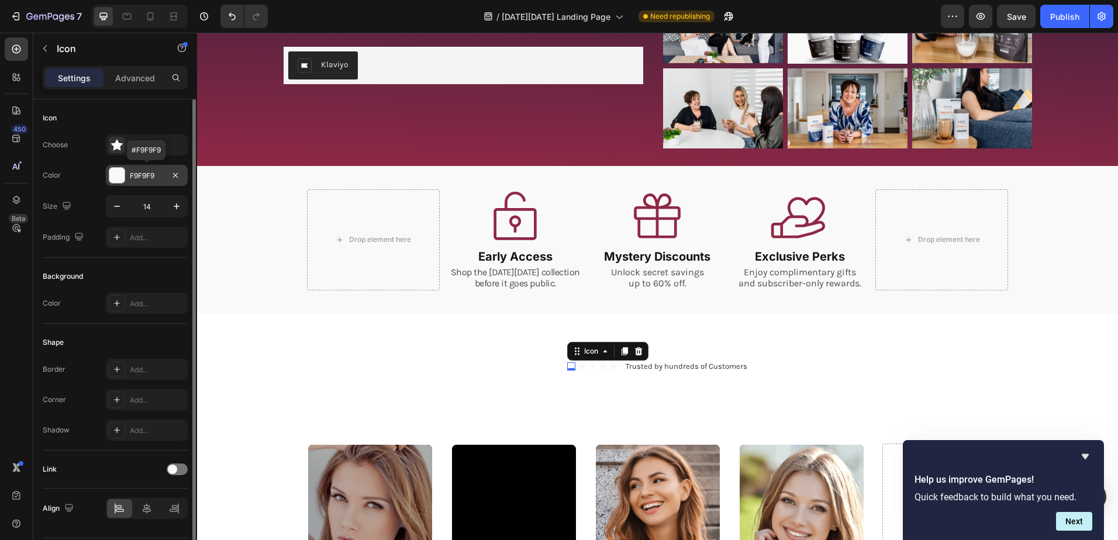
click at [149, 174] on div "F9F9F9" at bounding box center [147, 176] width 34 height 11
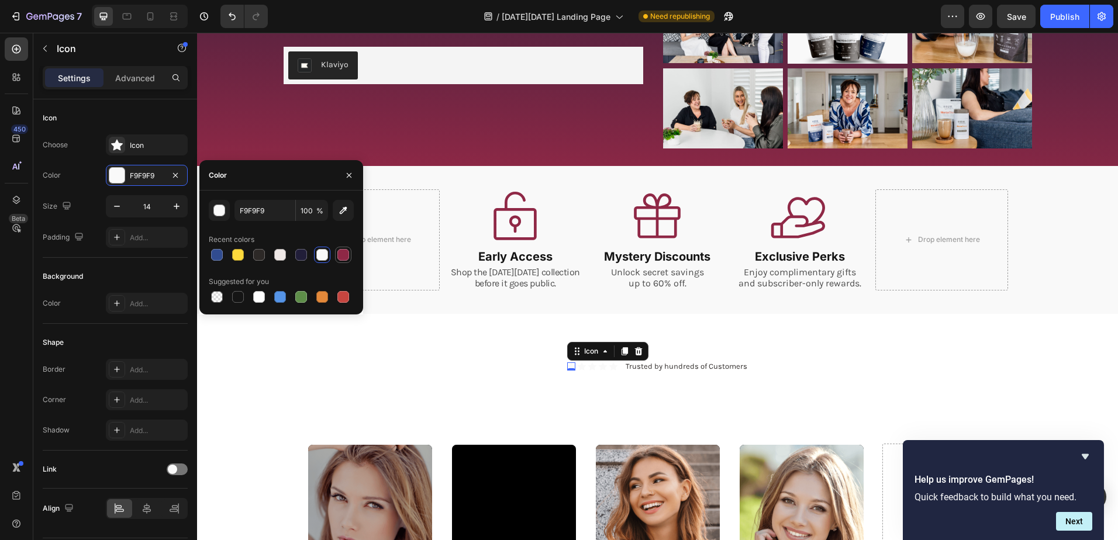
click at [342, 254] on div at bounding box center [343, 255] width 12 height 12
type input "8F2846"
click at [578, 368] on div "Icon" at bounding box center [582, 367] width 8 height 8
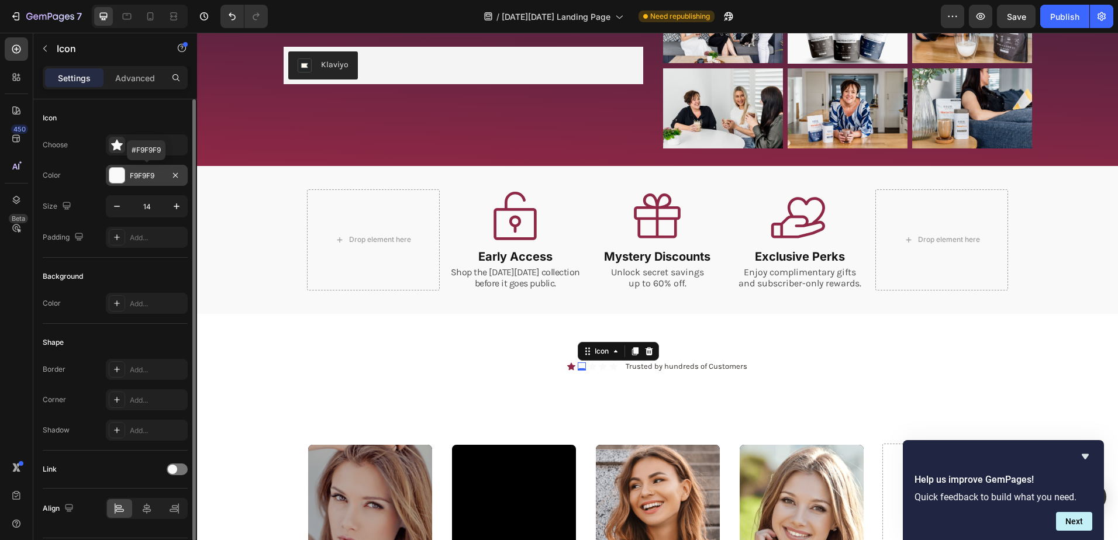
click at [142, 173] on div "F9F9F9" at bounding box center [147, 176] width 34 height 11
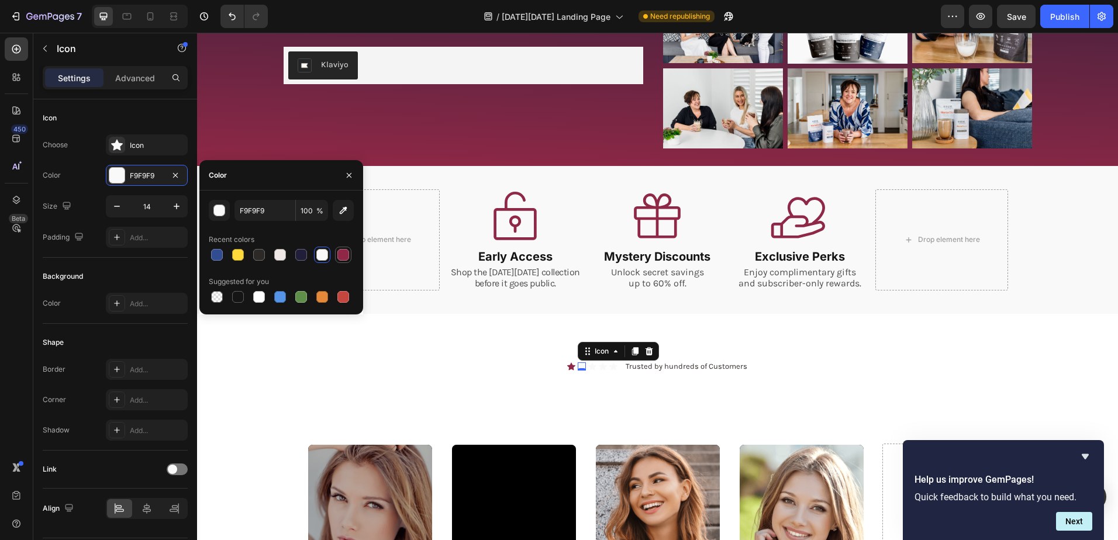
click at [344, 256] on div at bounding box center [343, 255] width 12 height 12
type input "8F2846"
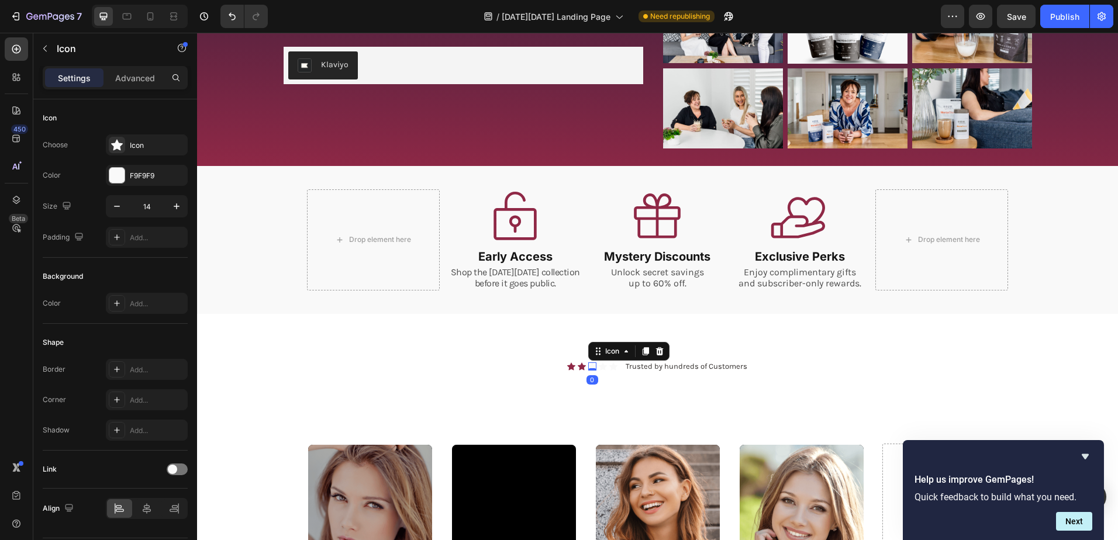
click at [588, 368] on div "Icon 0" at bounding box center [592, 367] width 8 height 8
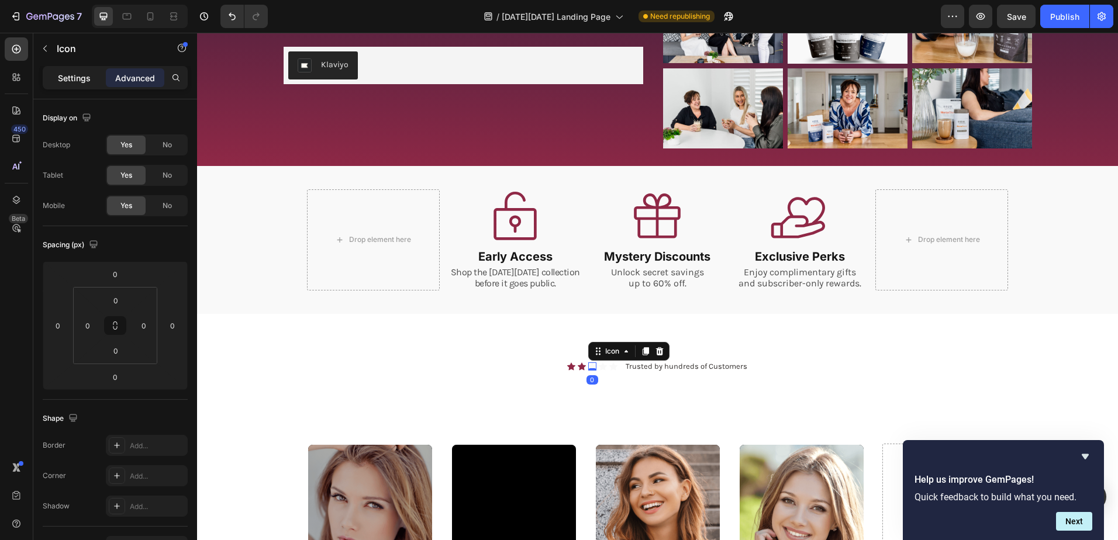
click at [55, 75] on div "Settings" at bounding box center [74, 77] width 58 height 19
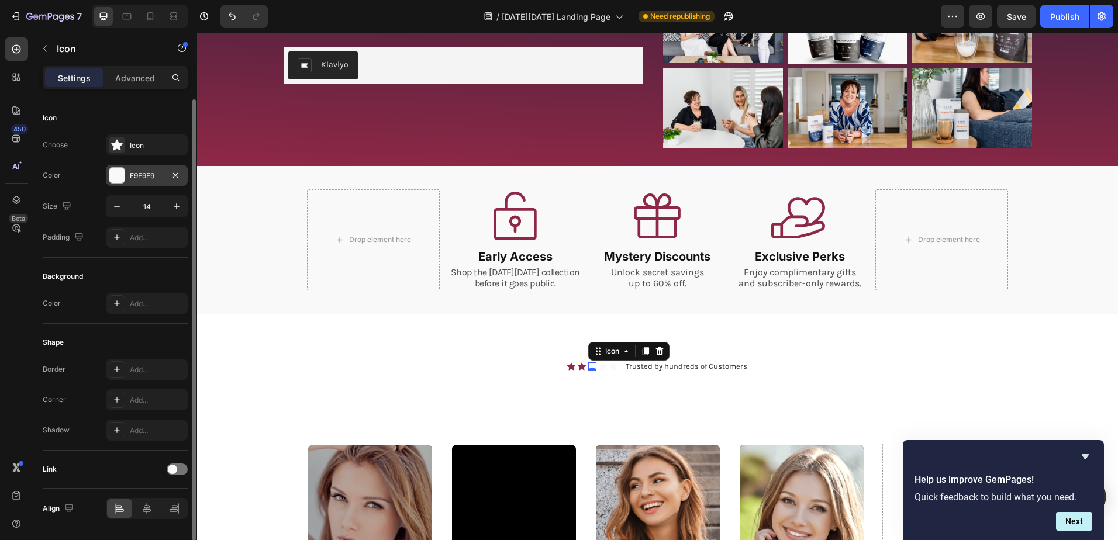
click at [147, 173] on div "F9F9F9" at bounding box center [147, 176] width 34 height 11
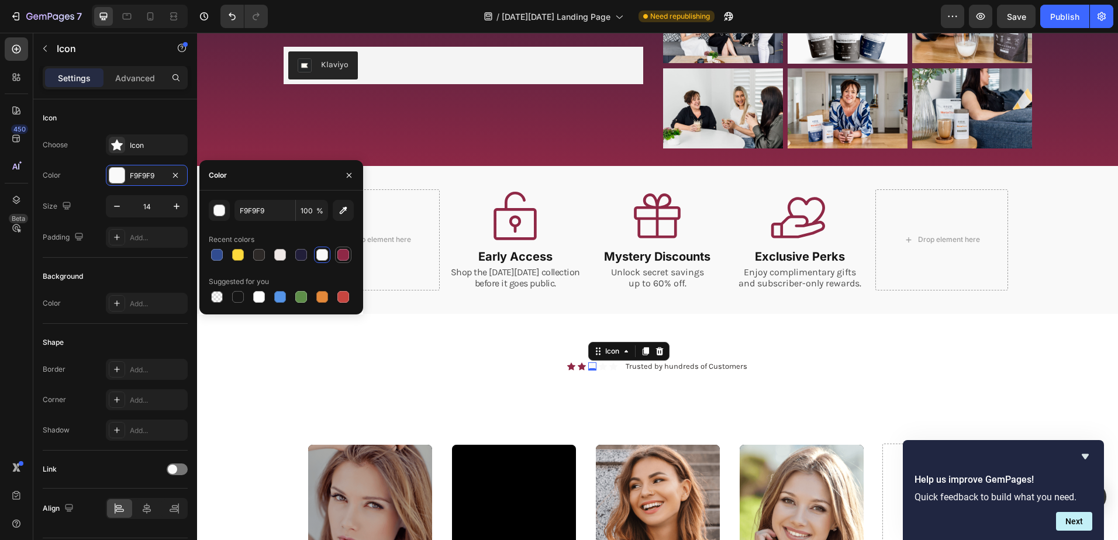
click at [344, 254] on div at bounding box center [343, 255] width 12 height 12
type input "8F2846"
click at [599, 365] on icon at bounding box center [603, 367] width 8 height 8
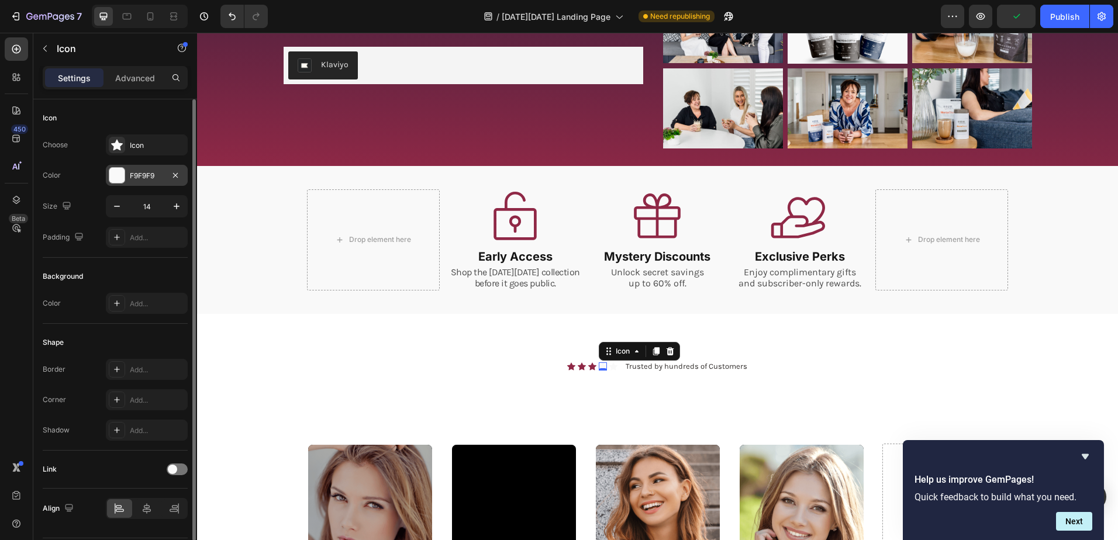
click at [145, 175] on div "F9F9F9" at bounding box center [147, 176] width 34 height 11
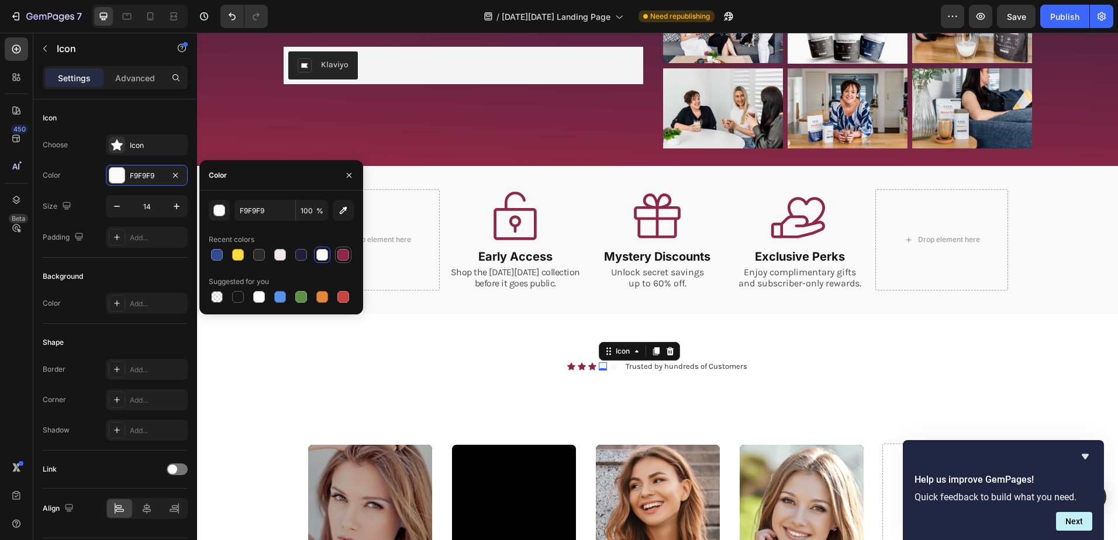
click at [343, 251] on div at bounding box center [343, 255] width 12 height 12
type input "8F2846"
click at [609, 365] on div "Icon" at bounding box center [613, 367] width 8 height 8
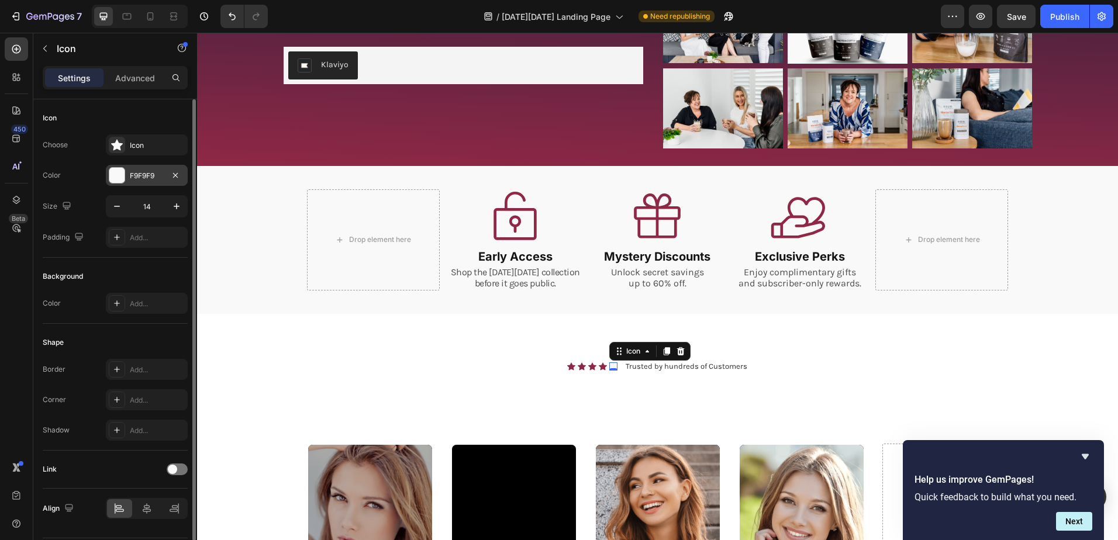
click at [150, 174] on div "F9F9F9" at bounding box center [147, 176] width 34 height 11
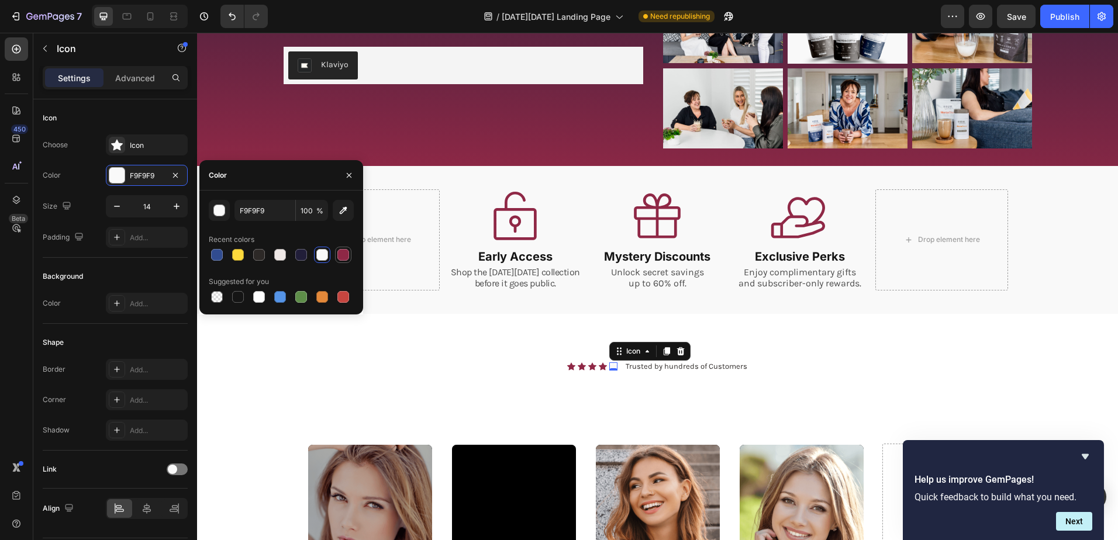
click at [345, 254] on div at bounding box center [343, 255] width 12 height 12
type input "8F2846"
click at [696, 367] on p "Trusted by hundreds of Customers" at bounding box center [687, 367] width 122 height 10
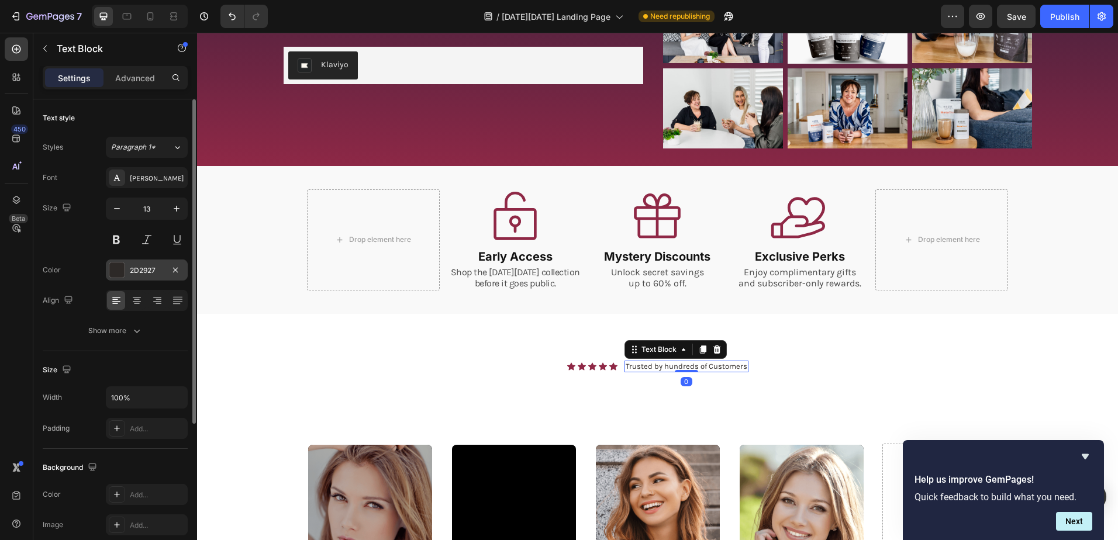
click at [146, 268] on div "2D2927" at bounding box center [147, 270] width 34 height 11
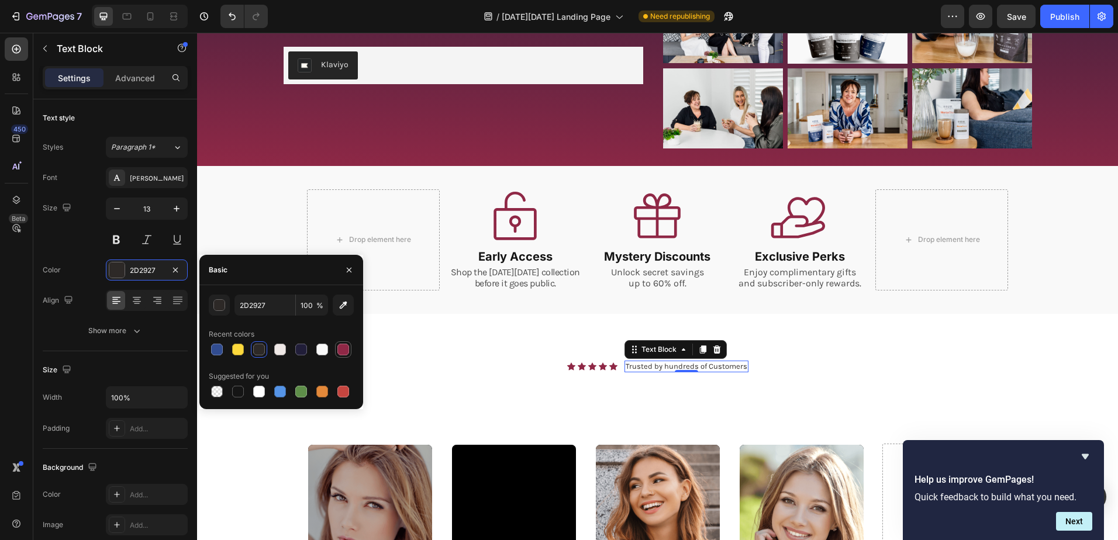
click at [343, 348] on div at bounding box center [343, 350] width 12 height 12
type input "8F2846"
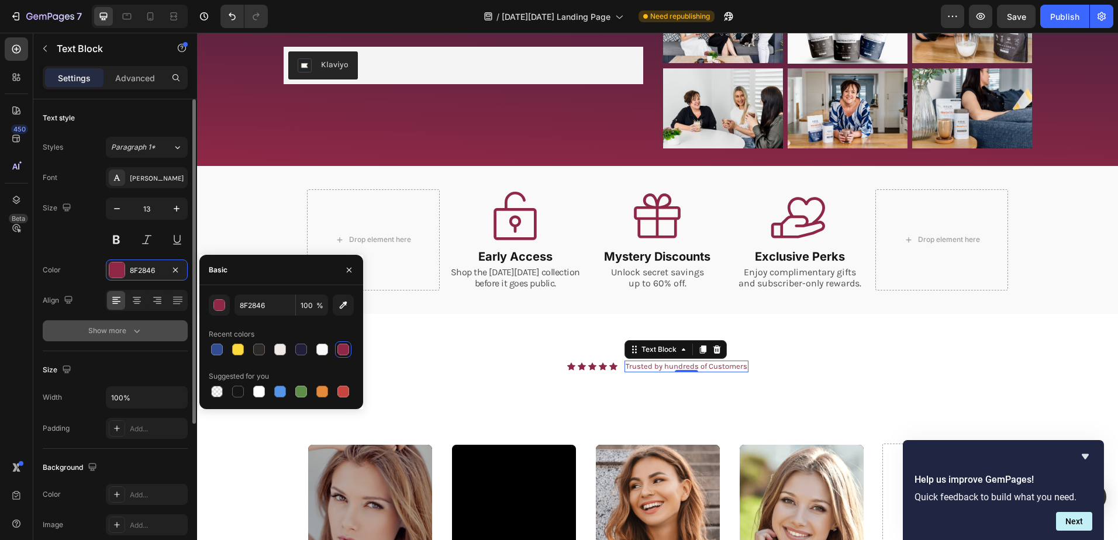
click at [120, 331] on div "Show more" at bounding box center [115, 331] width 54 height 12
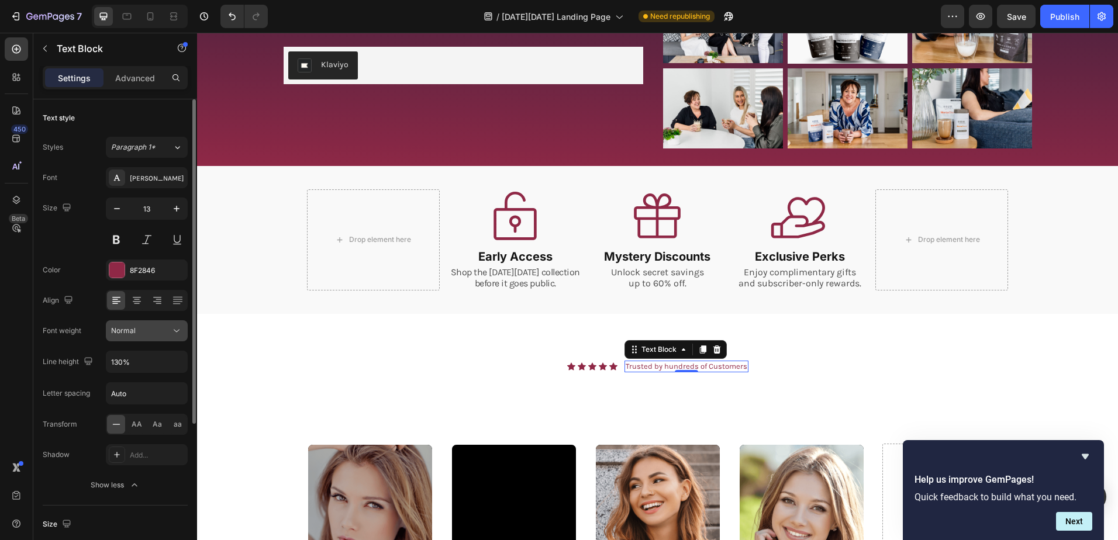
click at [135, 334] on span "Normal" at bounding box center [123, 330] width 25 height 9
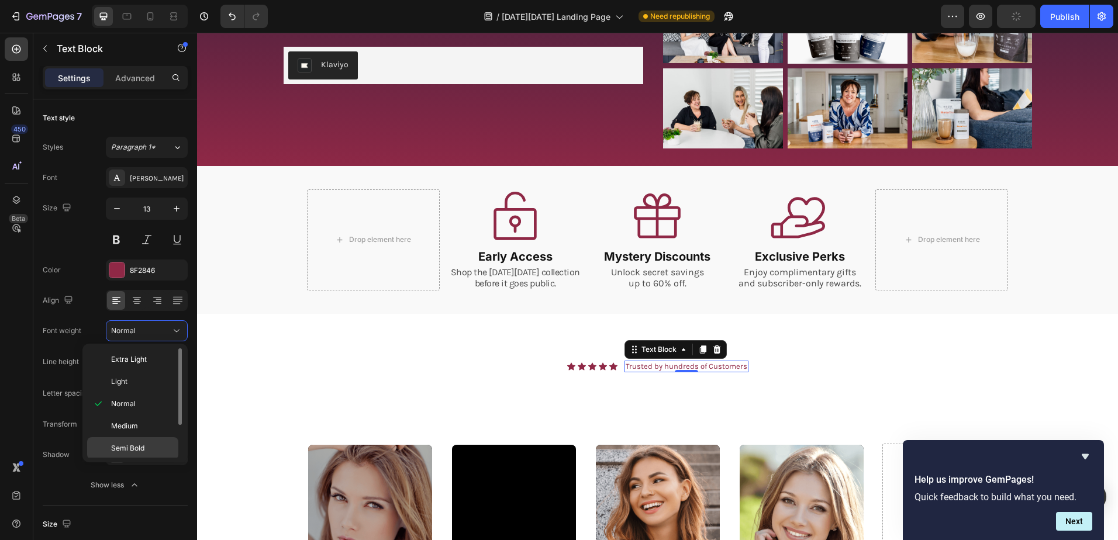
click at [139, 444] on span "Semi Bold" at bounding box center [127, 448] width 33 height 11
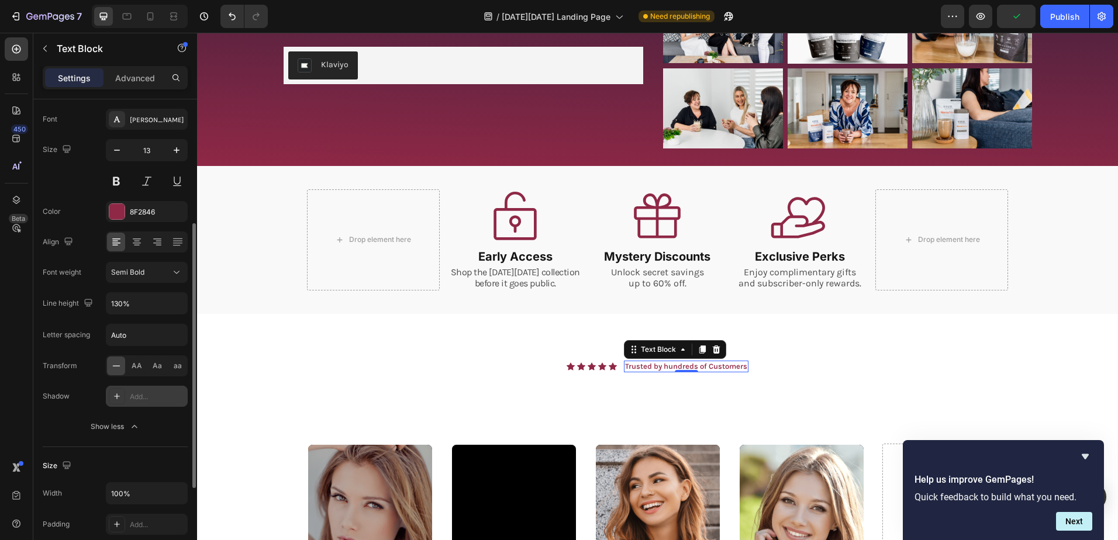
scroll to position [117, 0]
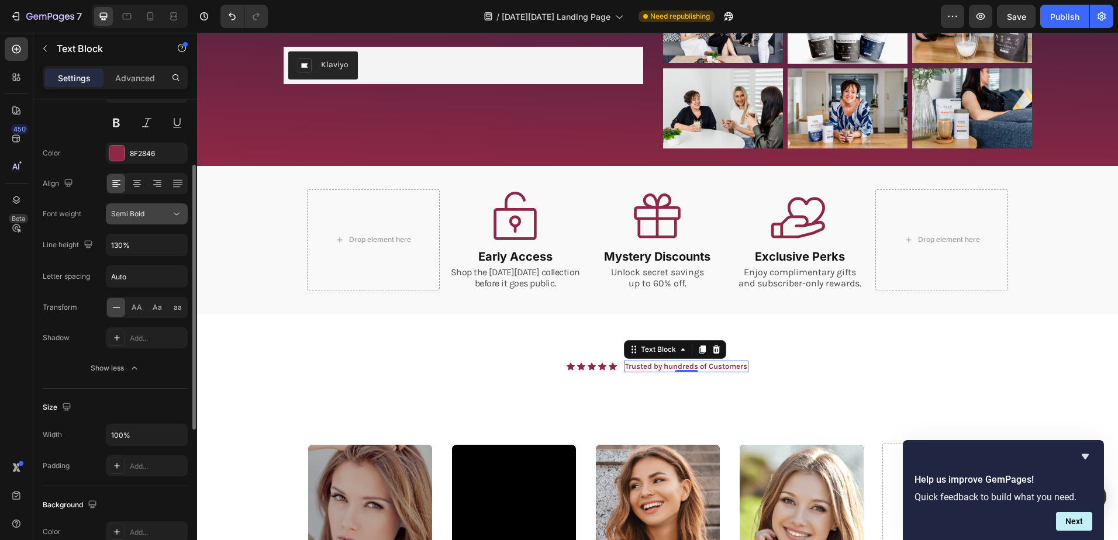
click at [127, 208] on button "Semi Bold" at bounding box center [147, 213] width 82 height 21
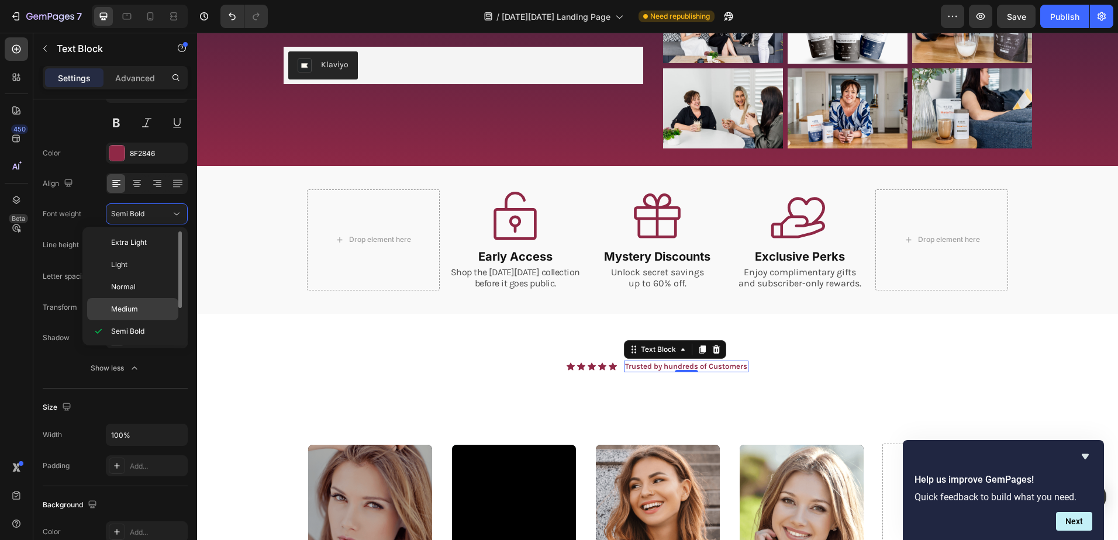
scroll to position [46, 0]
click at [122, 305] on span "Bold" at bounding box center [118, 307] width 15 height 11
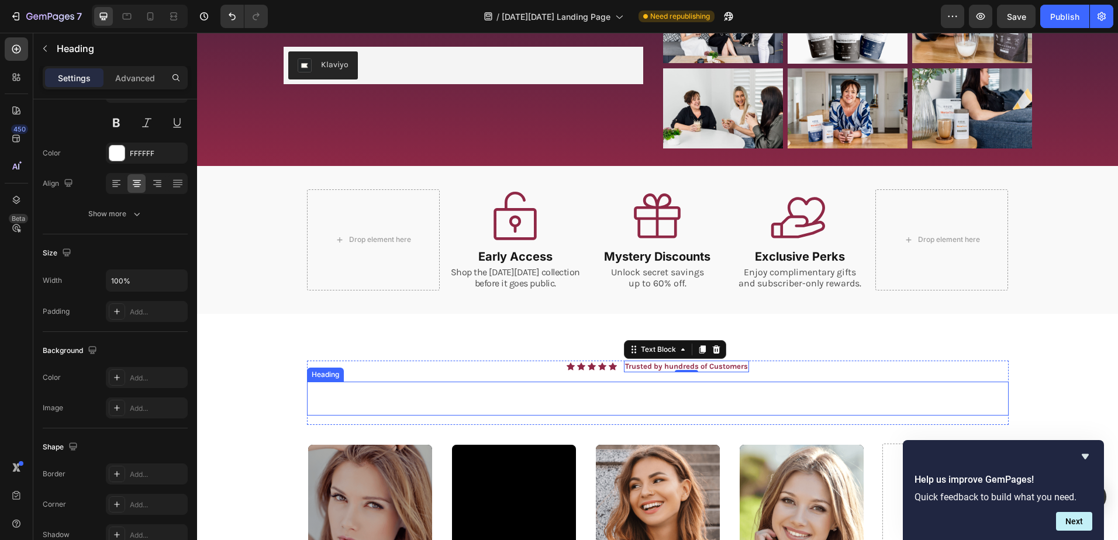
click at [642, 396] on span "SEE WHY WOMEN TRUST BREWLALA" at bounding box center [657, 398] width 480 height 32
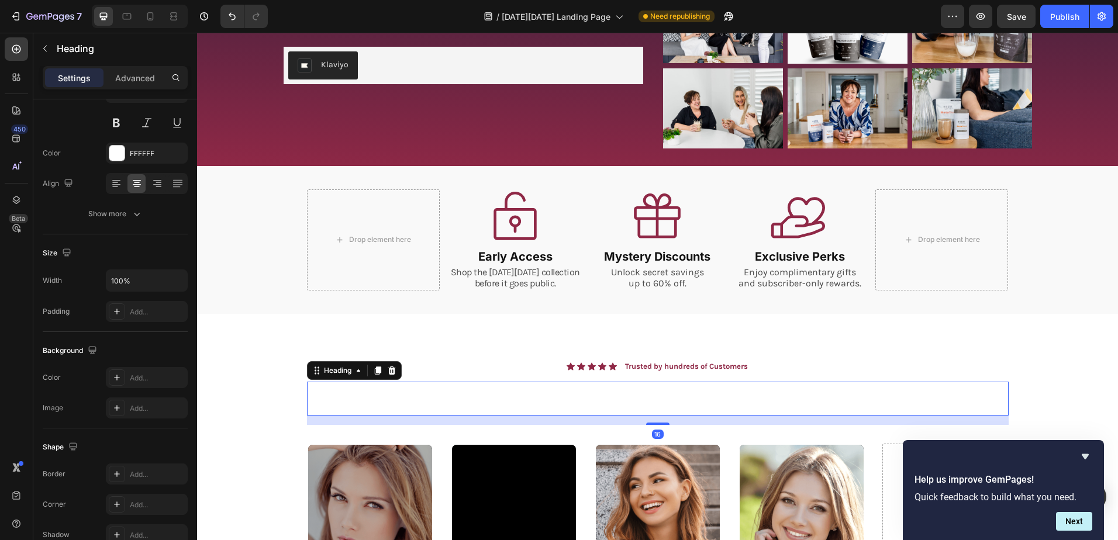
scroll to position [0, 0]
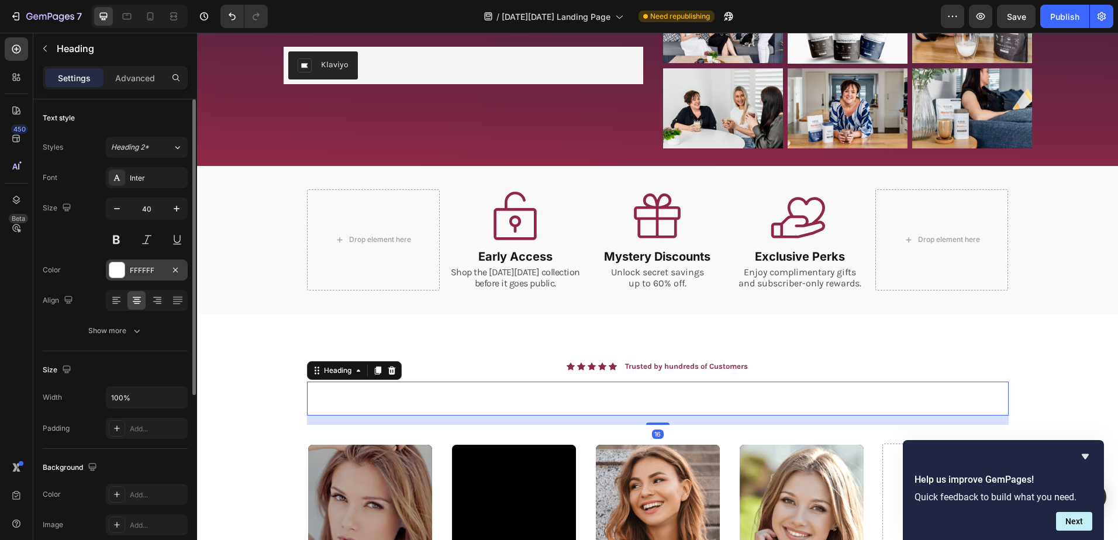
click at [157, 267] on div "FFFFFF" at bounding box center [147, 270] width 34 height 11
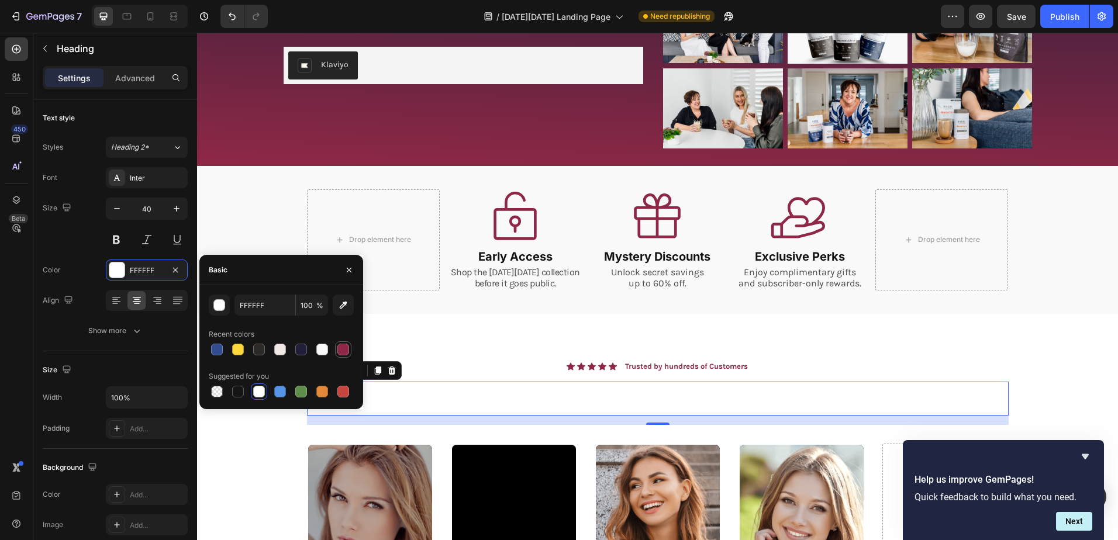
click at [343, 344] on div at bounding box center [343, 350] width 12 height 12
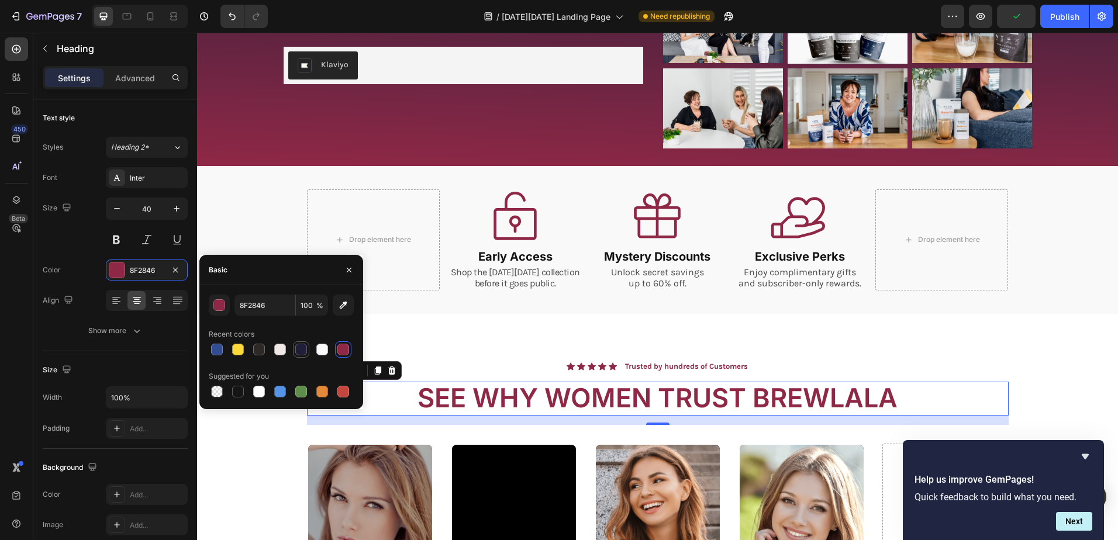
click at [301, 346] on div at bounding box center [301, 350] width 12 height 12
type input "211E39"
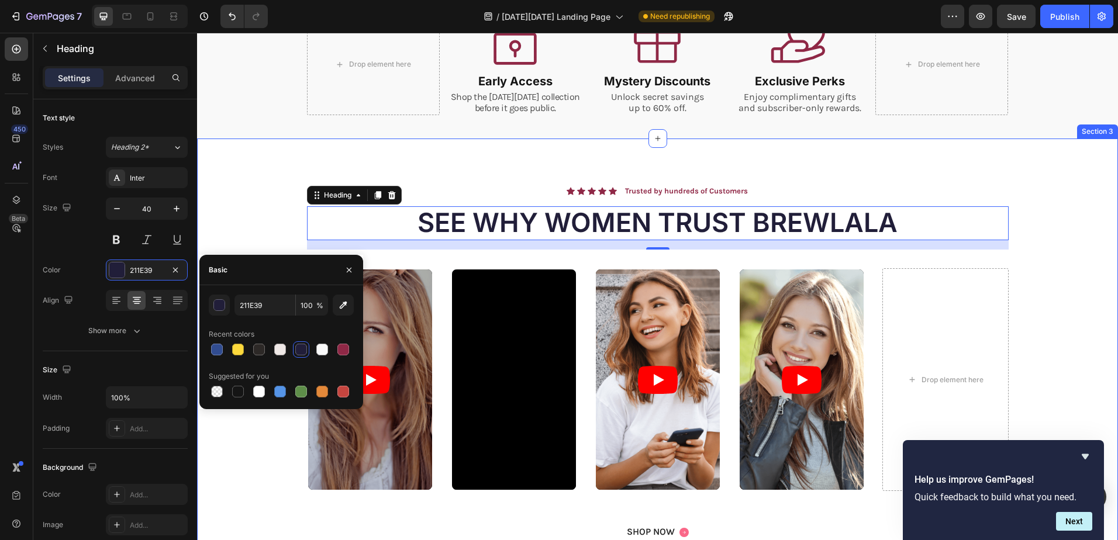
scroll to position [409, 0]
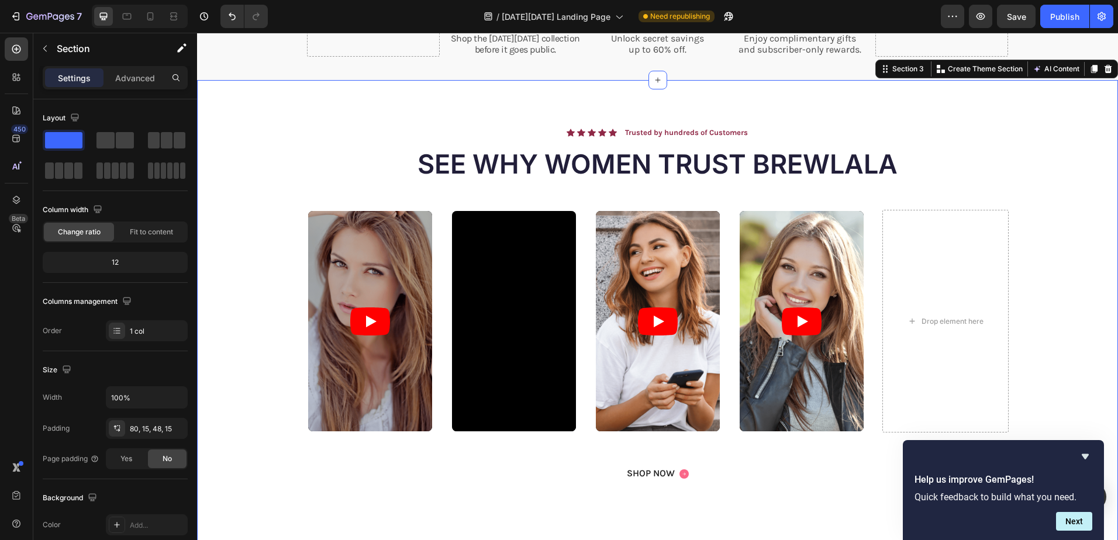
click at [1033, 231] on div "Video Video Video Video Drop element here Carousel" at bounding box center [657, 335] width 903 height 251
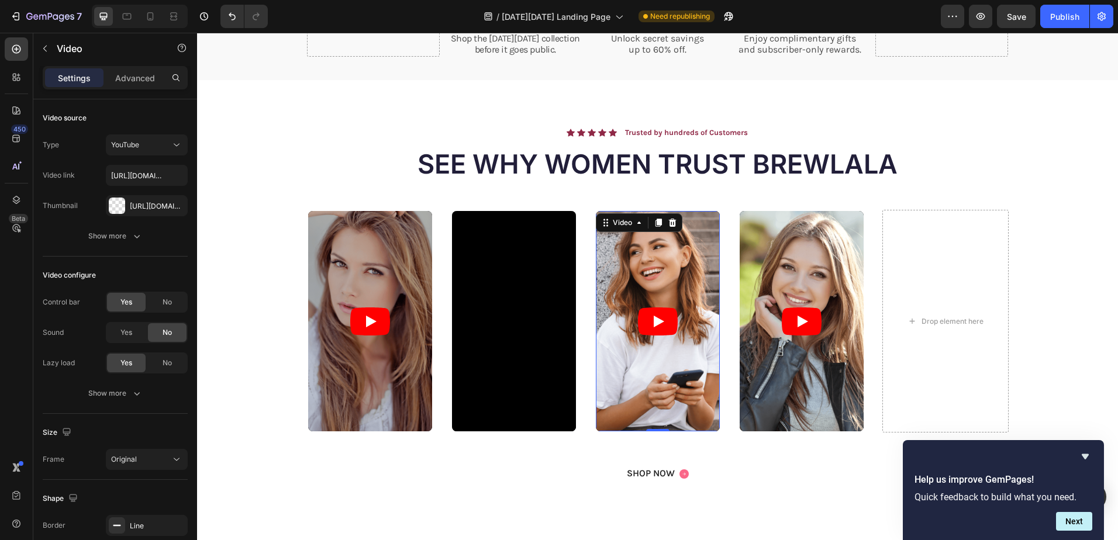
click at [645, 248] on article at bounding box center [658, 321] width 124 height 220
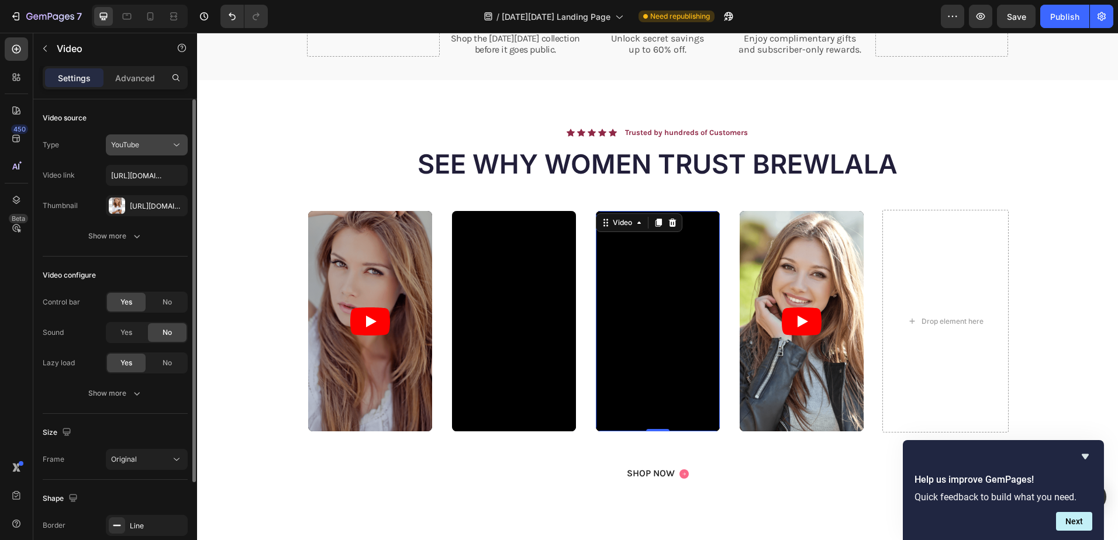
click at [128, 143] on span "YouTube" at bounding box center [125, 144] width 28 height 9
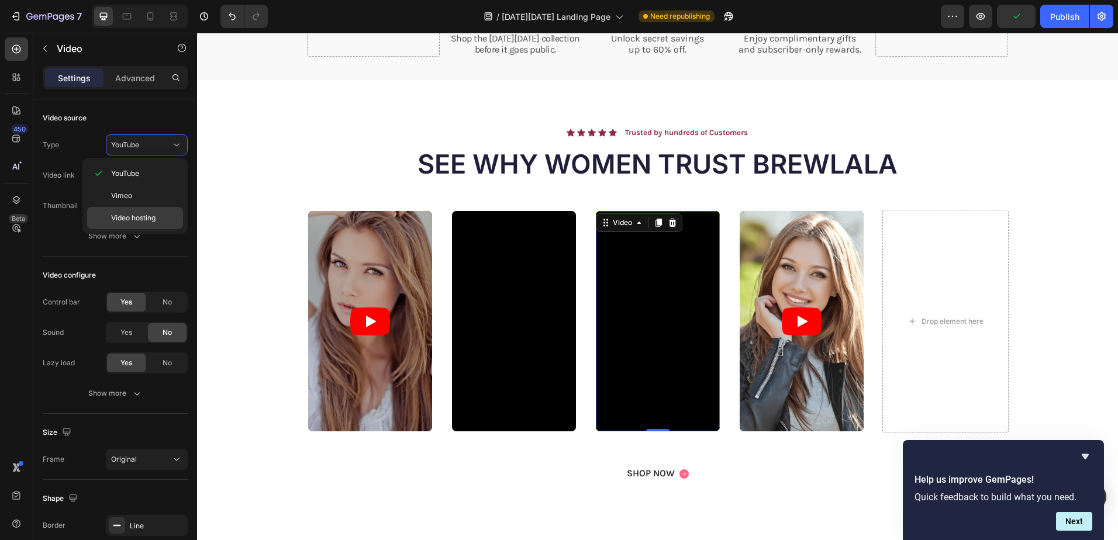
click at [125, 215] on span "Video hosting" at bounding box center [133, 218] width 44 height 11
type input "[URL][DOMAIN_NAME]"
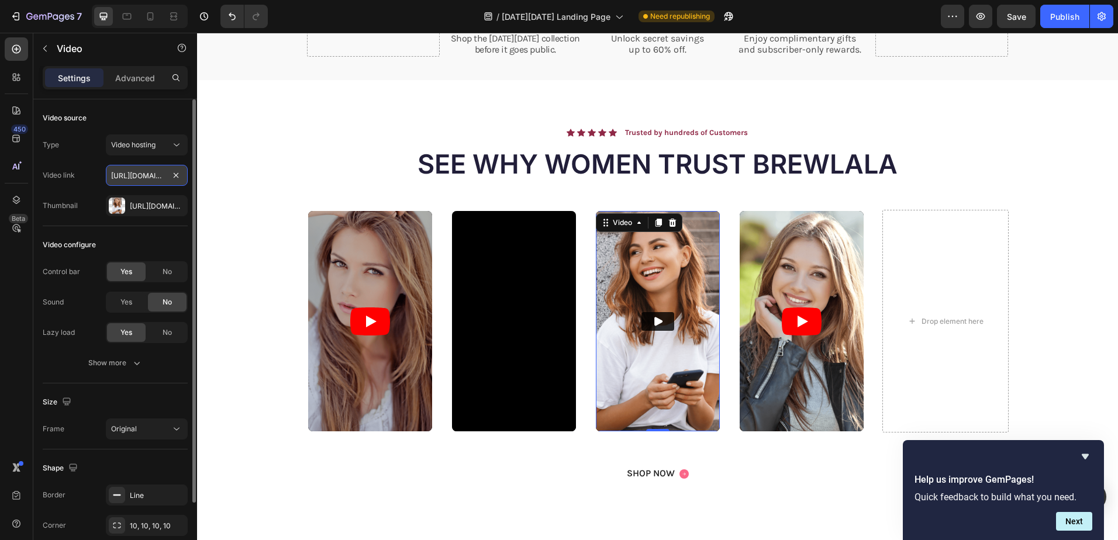
click at [132, 175] on input "[URL][DOMAIN_NAME]" at bounding box center [147, 175] width 82 height 21
click at [141, 143] on span "Video hosting" at bounding box center [133, 144] width 44 height 9
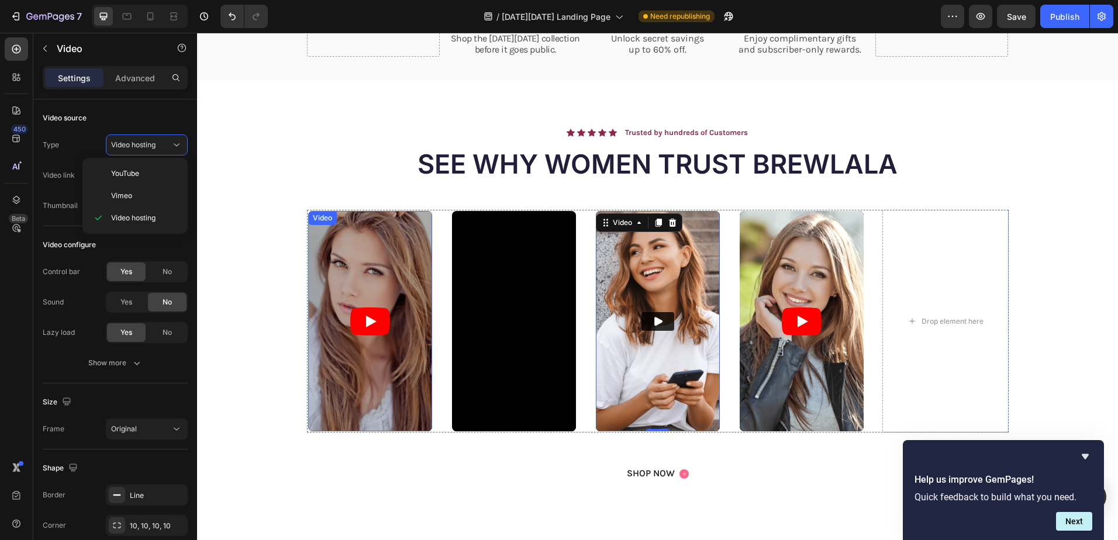
click at [366, 322] on icon "Play" at bounding box center [371, 322] width 11 height 12
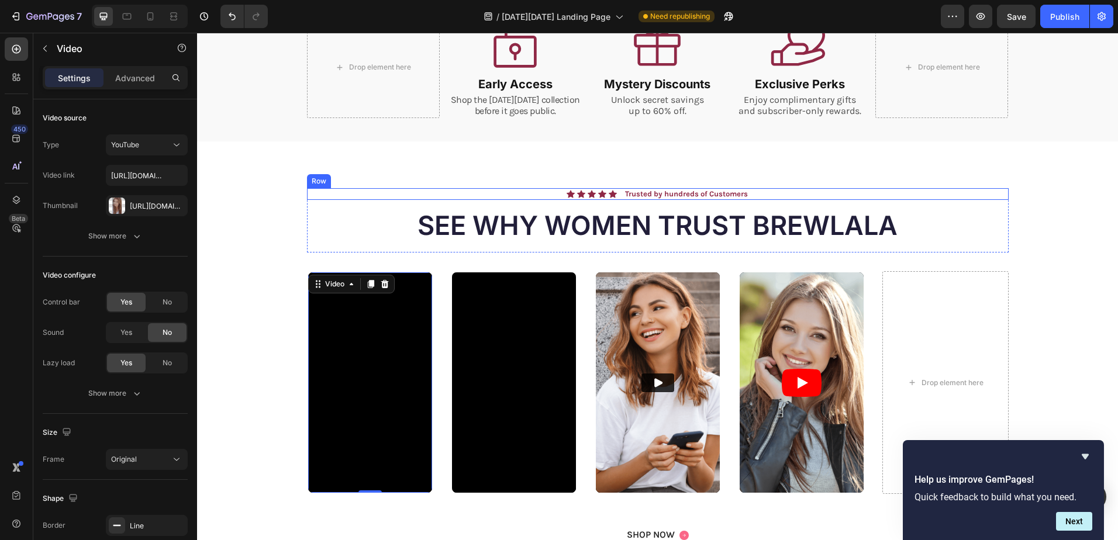
scroll to position [351, 0]
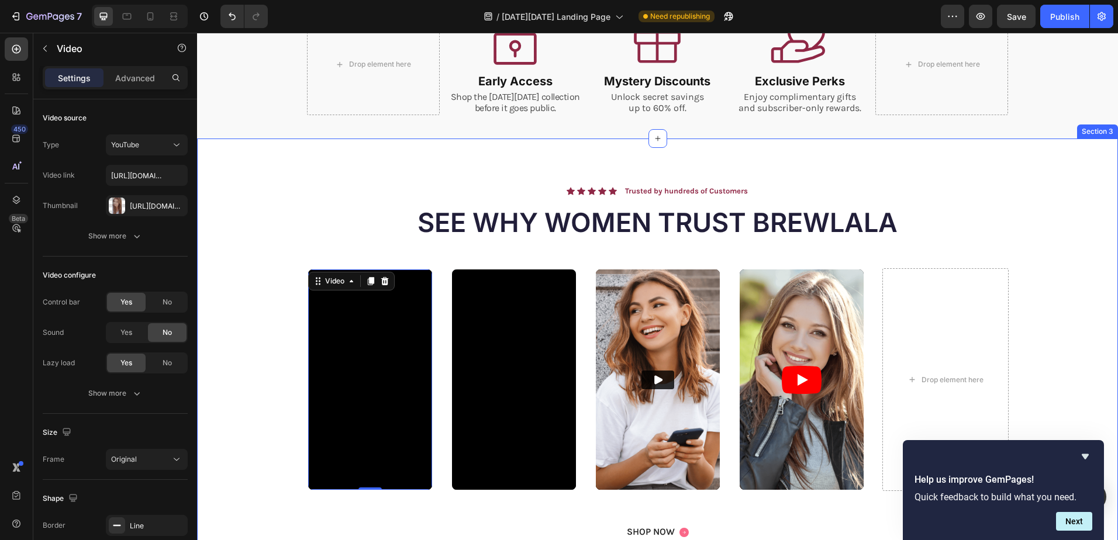
click at [270, 147] on div "Icon Icon Icon Icon Icon Icon List Trusted by hundreds of Customers Text Block …" at bounding box center [657, 374] width 921 height 471
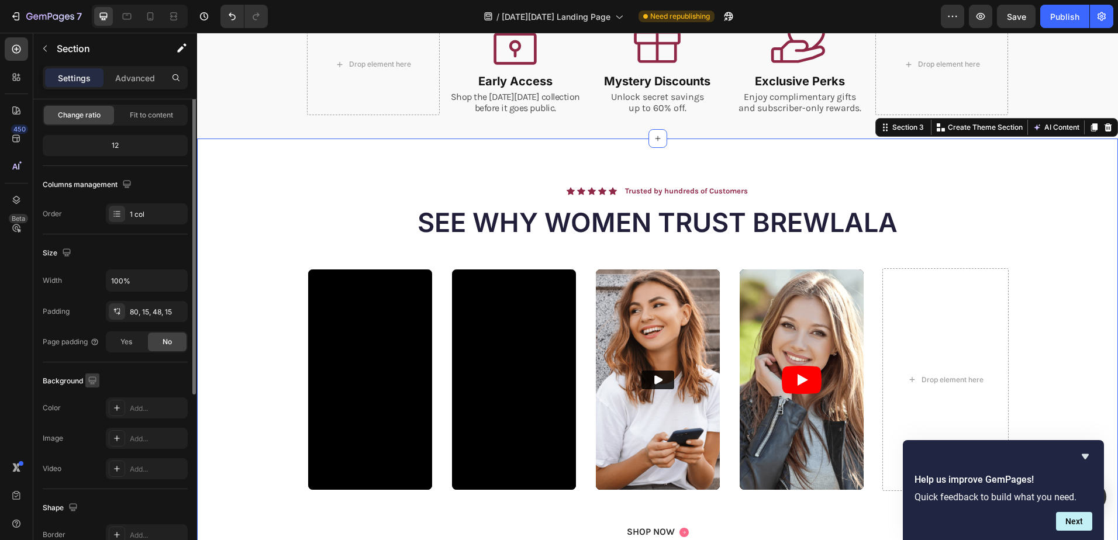
scroll to position [234, 0]
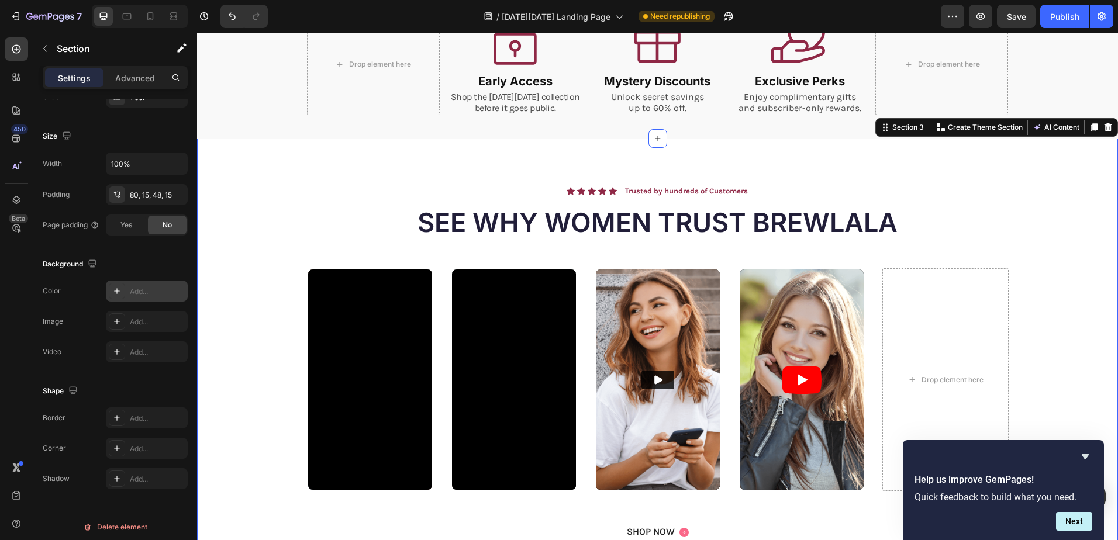
click at [134, 294] on div "Add..." at bounding box center [157, 291] width 55 height 11
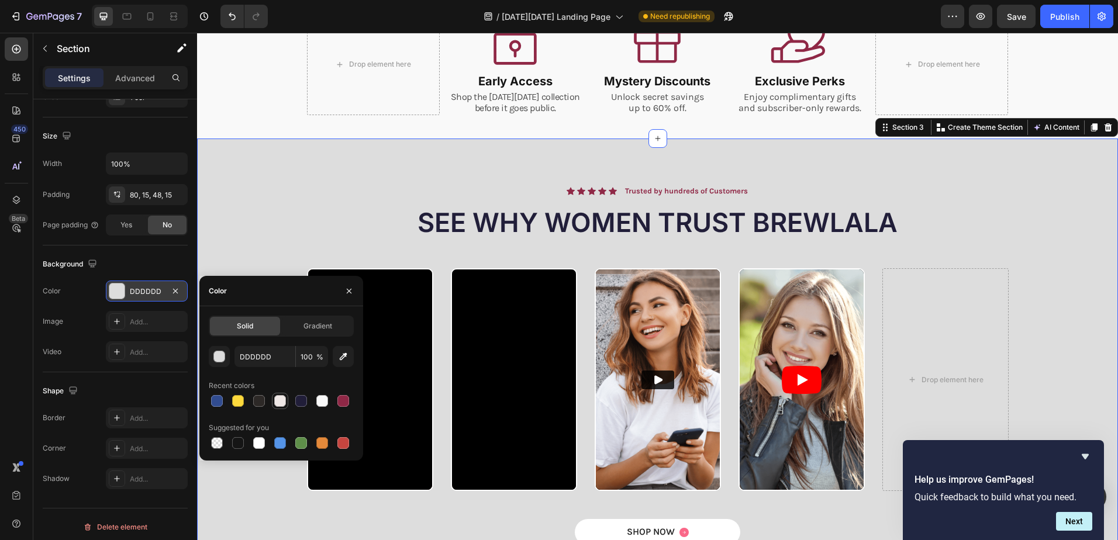
click at [284, 402] on div at bounding box center [280, 401] width 12 height 12
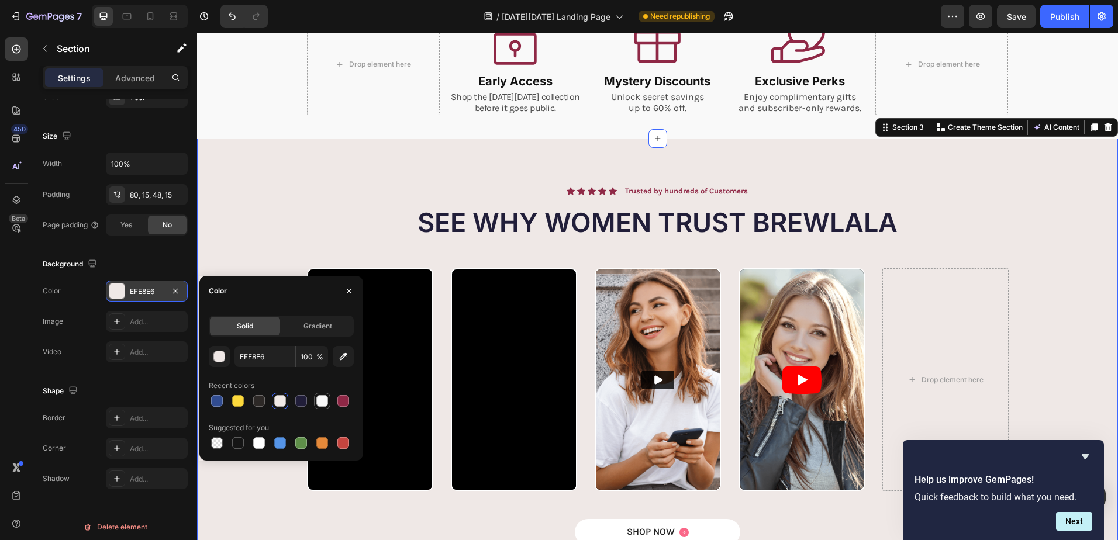
click at [323, 401] on div at bounding box center [322, 401] width 12 height 12
type input "F9F9F9"
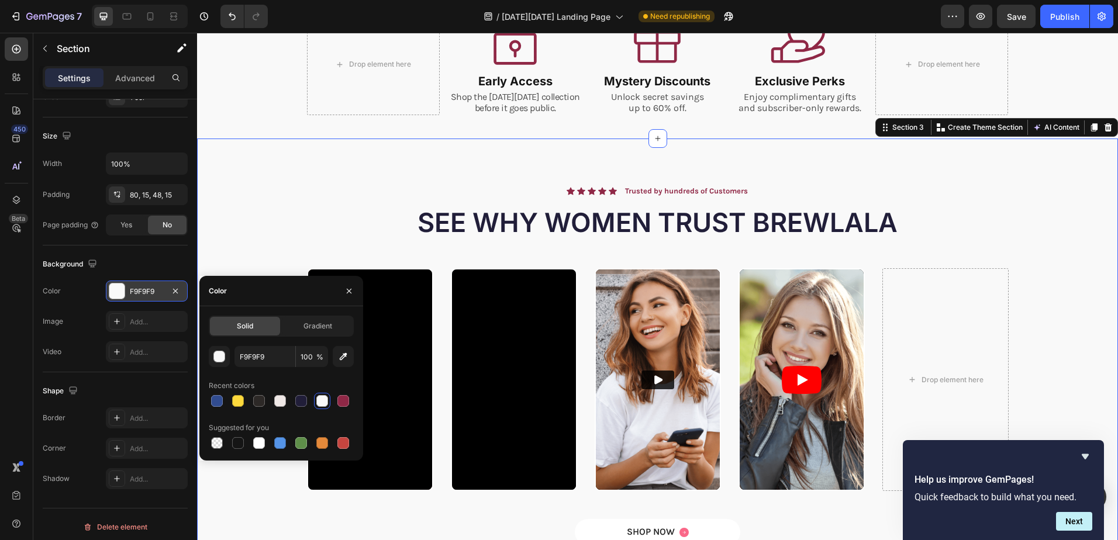
click at [1040, 192] on div "Icon Icon Icon Icon Icon Icon List Trusted by hundreds of Customers Text Block …" at bounding box center [657, 383] width 903 height 396
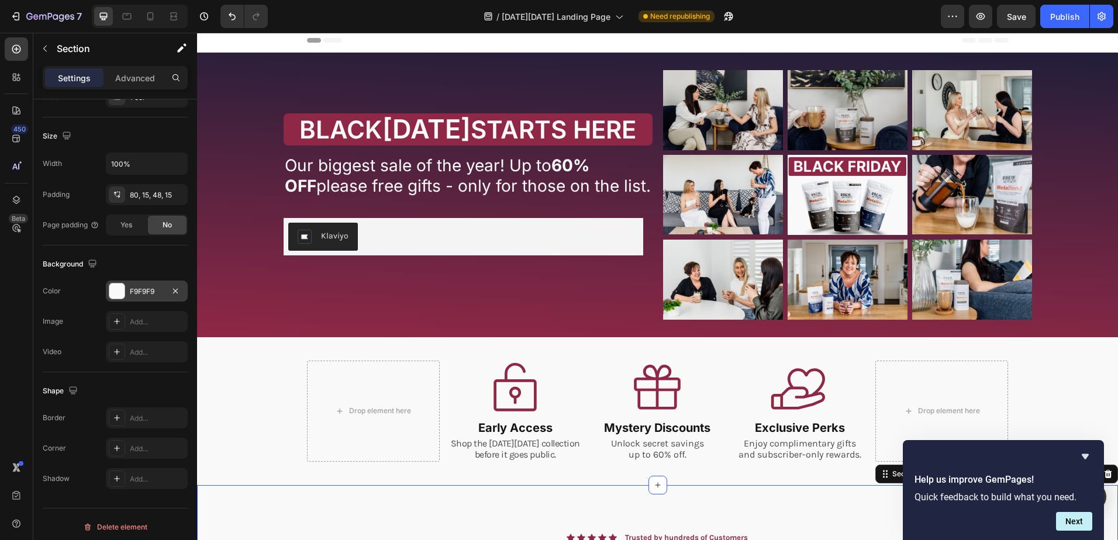
scroll to position [0, 0]
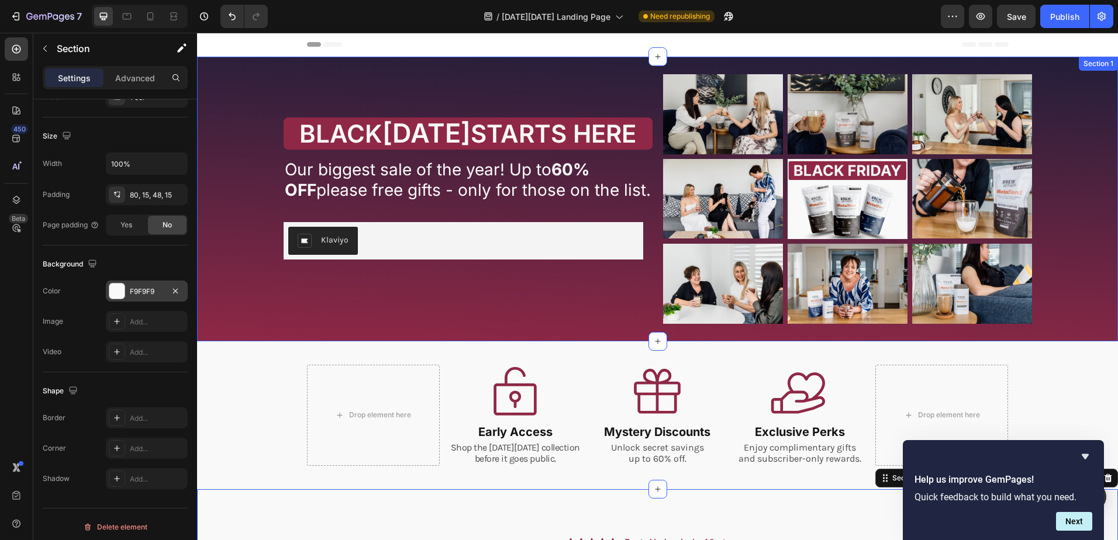
click at [1096, 103] on div "[DATE][DATE] STARTS HERE Heading YOUR JOURNEY DIDN'T END WITH SURGERY - IT JUST…" at bounding box center [657, 207] width 897 height 267
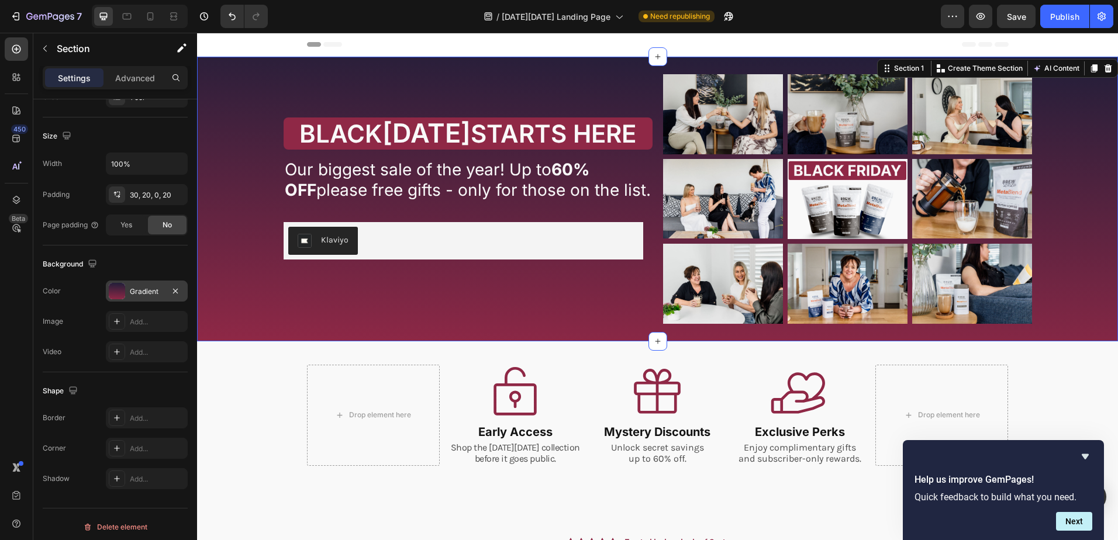
click at [143, 290] on div "Gradient" at bounding box center [147, 291] width 34 height 11
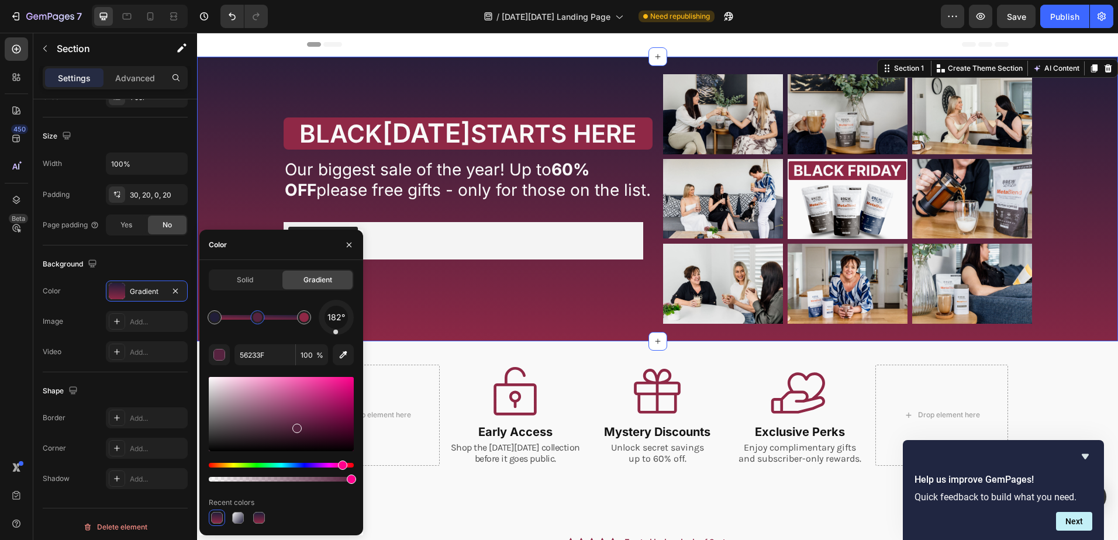
click at [257, 317] on div at bounding box center [259, 317] width 89 height 5
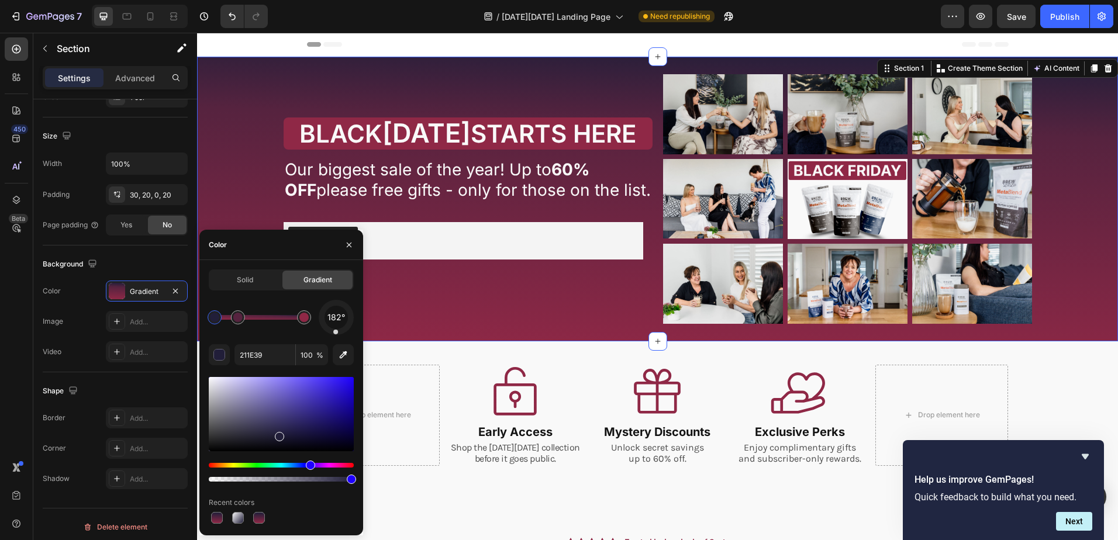
drag, startPoint x: 257, startPoint y: 320, endPoint x: 238, endPoint y: 319, distance: 19.3
click at [257, 360] on input "211E39" at bounding box center [264, 354] width 61 height 21
click at [239, 320] on div at bounding box center [237, 317] width 9 height 9
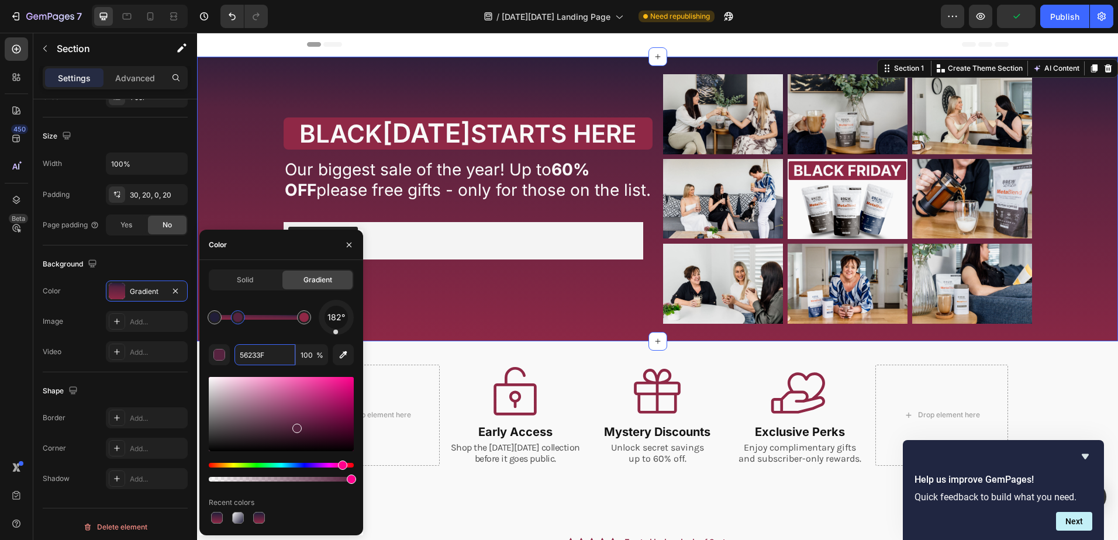
drag, startPoint x: 270, startPoint y: 358, endPoint x: 230, endPoint y: 352, distance: 40.2
click at [230, 352] on div "56233F 100 %" at bounding box center [281, 354] width 145 height 21
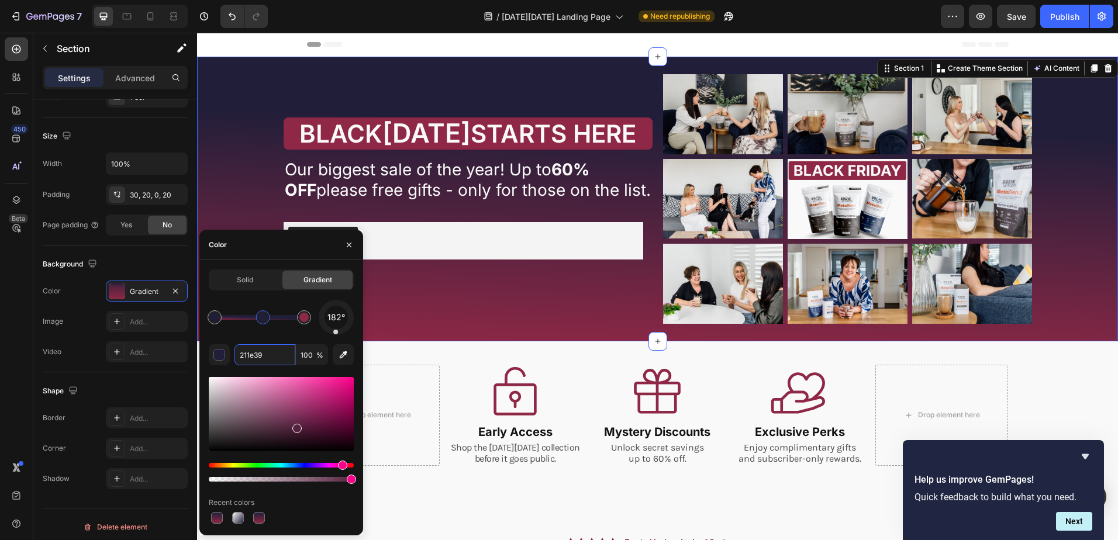
type input "211E39"
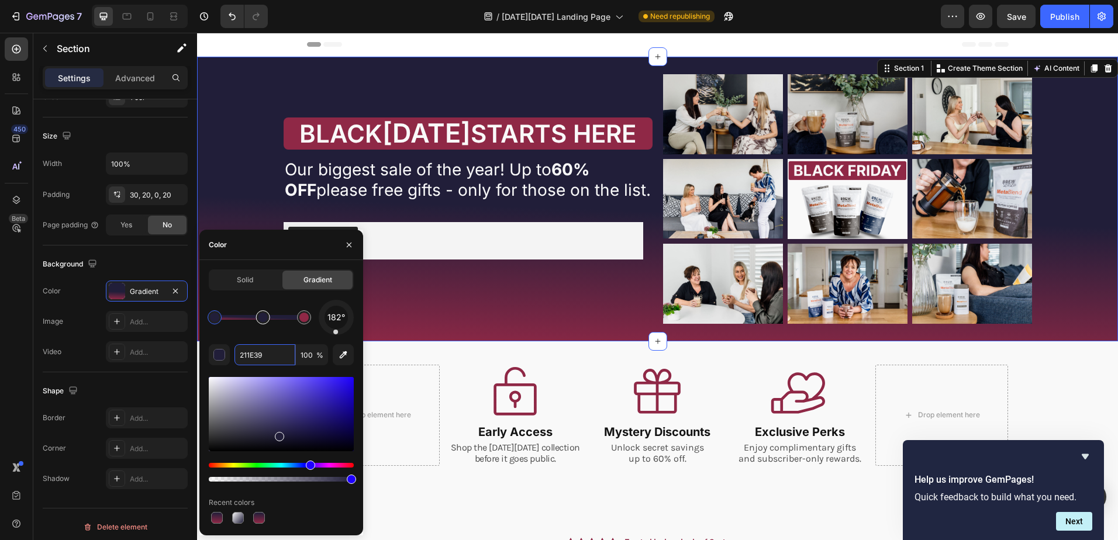
drag, startPoint x: 237, startPoint y: 323, endPoint x: 271, endPoint y: 318, distance: 34.3
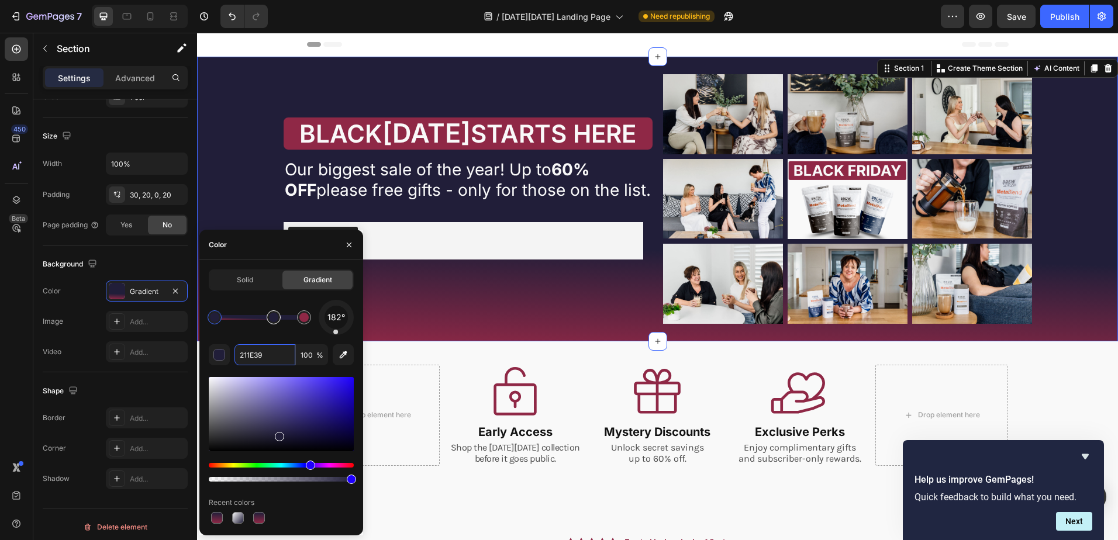
drag, startPoint x: 264, startPoint y: 319, endPoint x: 278, endPoint y: 320, distance: 14.0
click at [606, 48] on div "Header" at bounding box center [658, 44] width 702 height 23
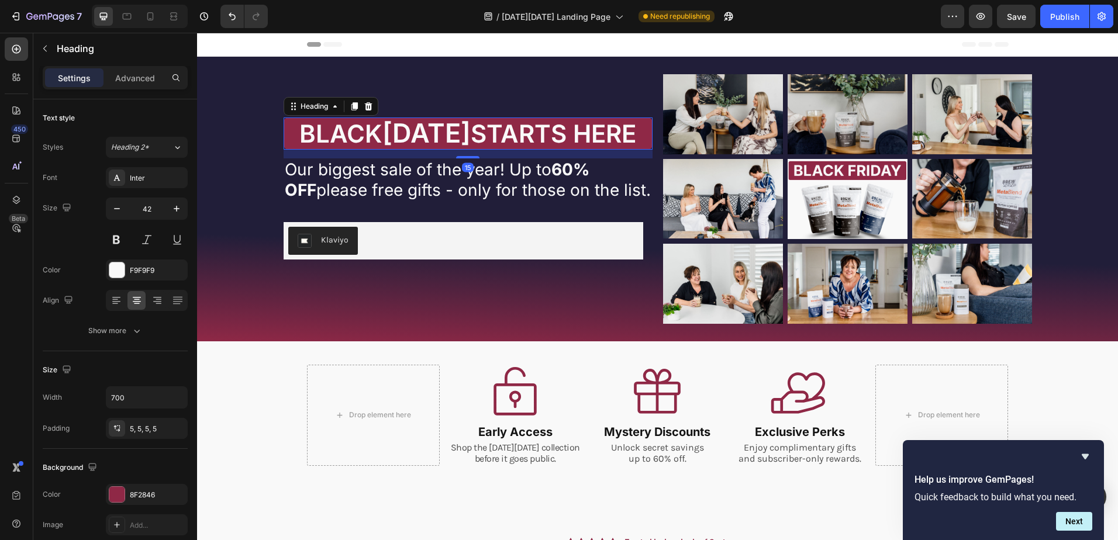
click at [564, 119] on span "STARTS HERE" at bounding box center [553, 134] width 165 height 30
click at [174, 494] on icon "button" at bounding box center [175, 494] width 9 height 9
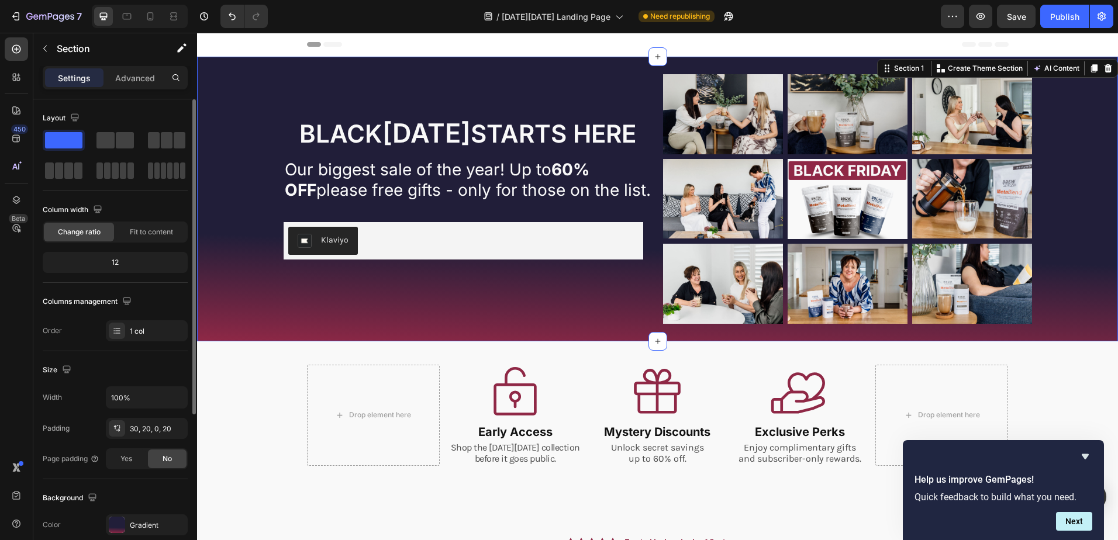
click at [239, 159] on div "[DATE][DATE] STARTS HERE Heading YOUR JOURNEY DIDN'T END WITH SURGERY - IT JUST…" at bounding box center [657, 207] width 897 height 267
click at [518, 137] on span "STARTS HERE" at bounding box center [553, 134] width 165 height 30
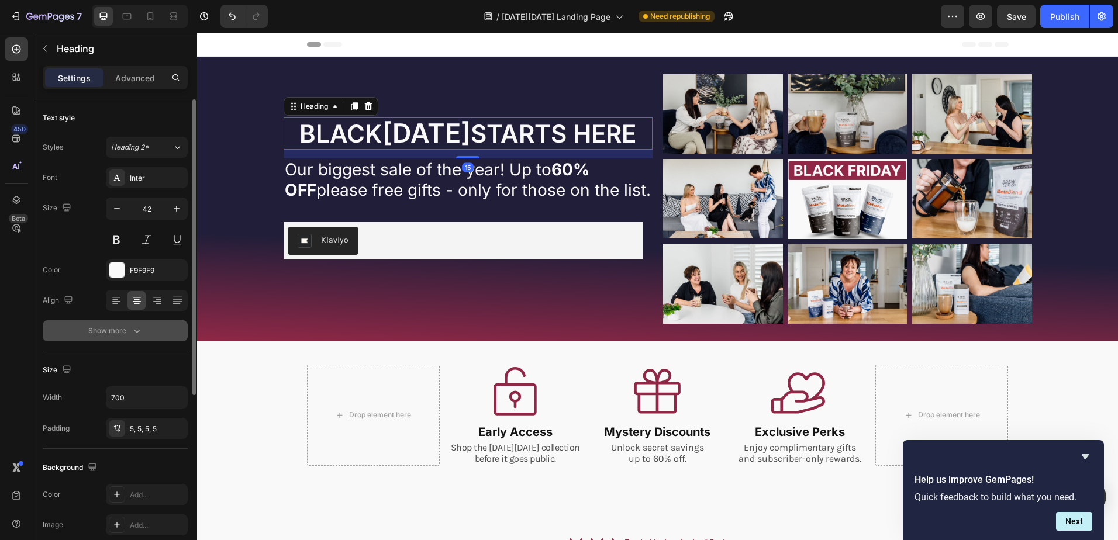
click at [105, 328] on div "Show more" at bounding box center [115, 331] width 54 height 12
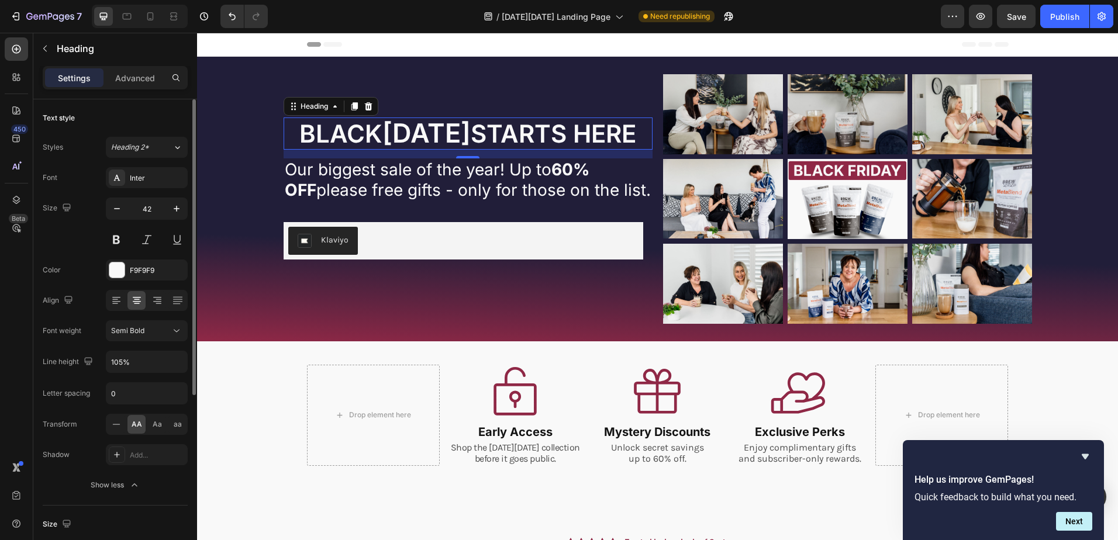
scroll to position [58, 0]
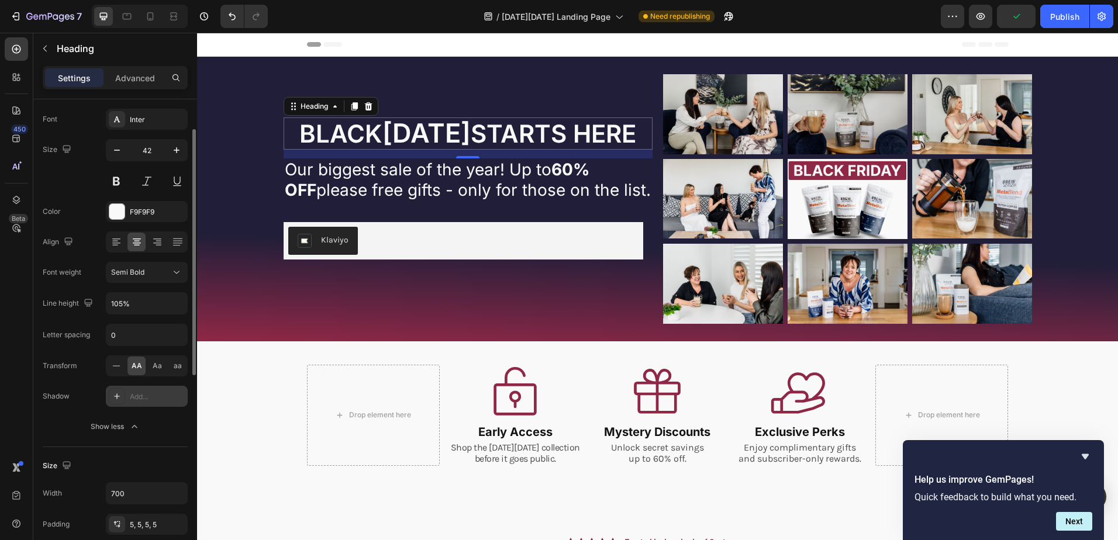
click at [140, 398] on div "Add..." at bounding box center [157, 397] width 55 height 11
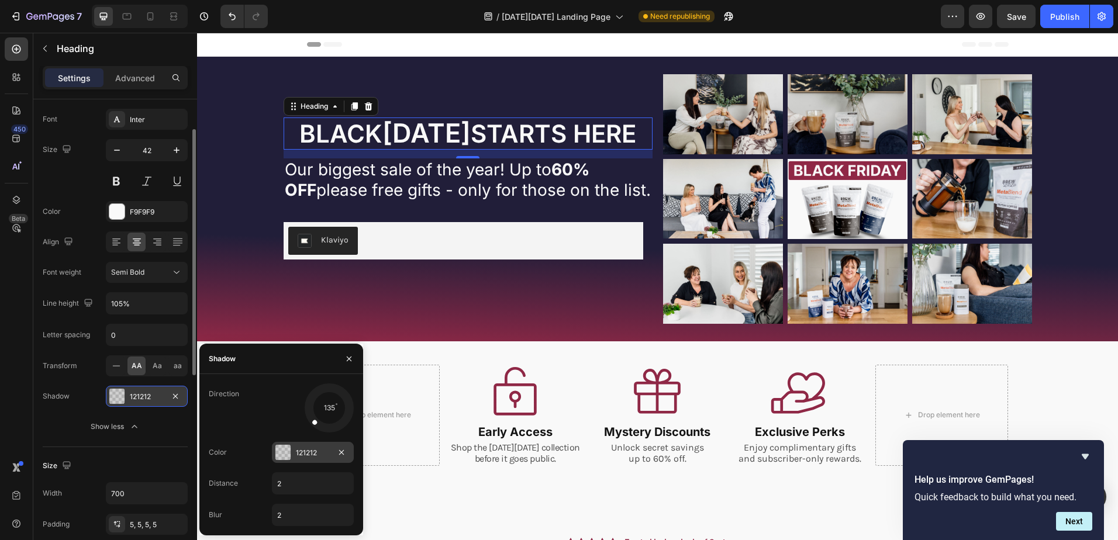
click at [313, 449] on div "121212" at bounding box center [313, 453] width 34 height 11
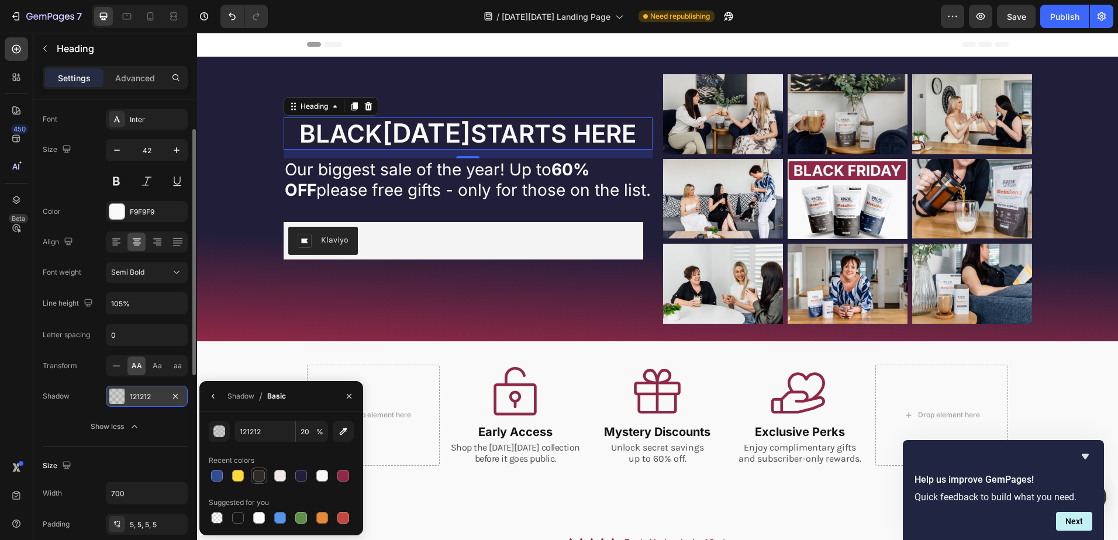
click at [255, 475] on div at bounding box center [259, 476] width 12 height 12
type input "2D2927"
type input "100"
click at [278, 474] on div at bounding box center [280, 476] width 12 height 12
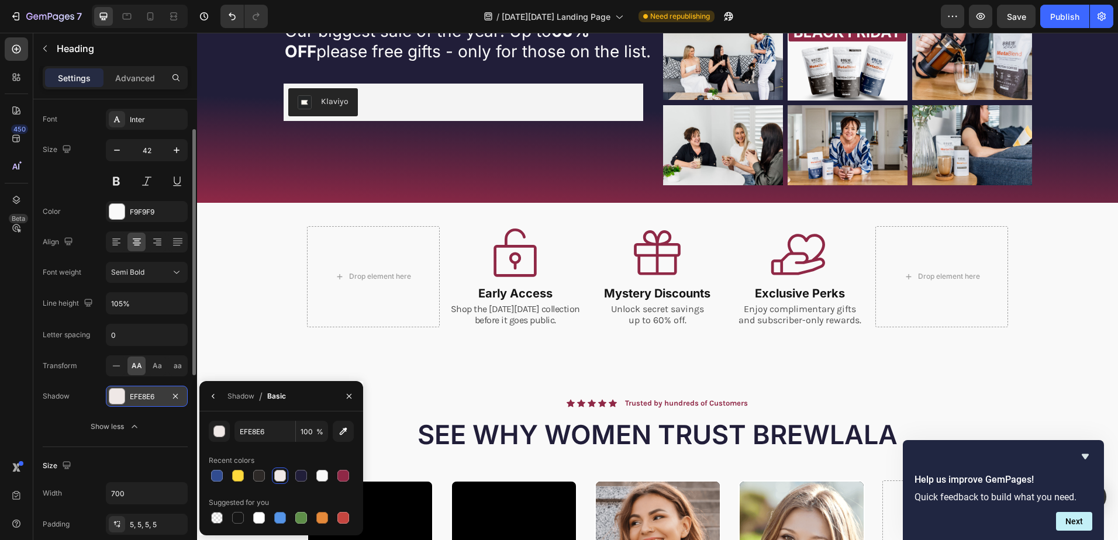
scroll to position [175, 0]
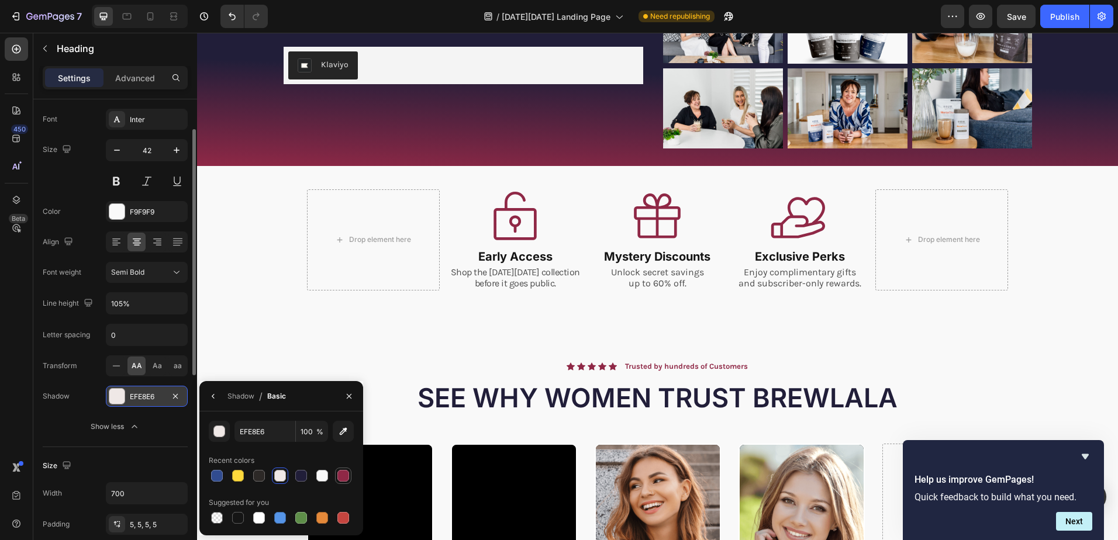
click at [341, 474] on div at bounding box center [343, 476] width 12 height 12
type input "8F2846"
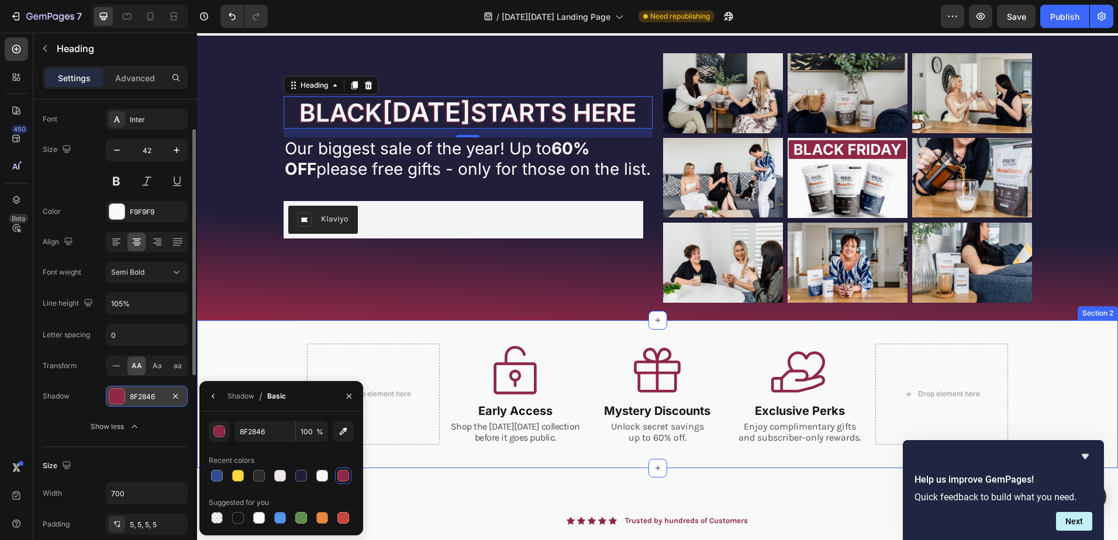
scroll to position [0, 0]
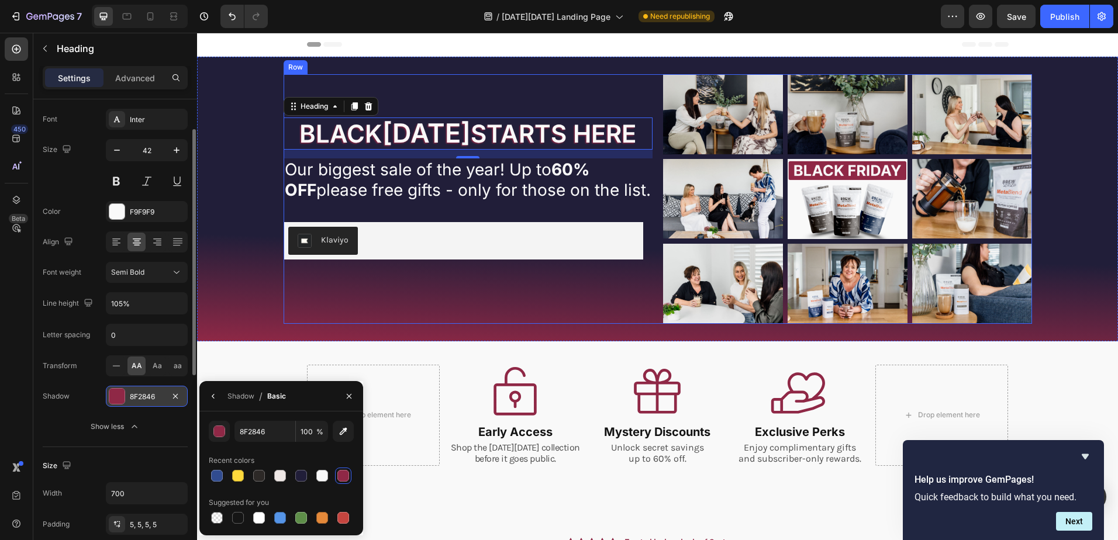
click at [312, 311] on div "[DATE][DATE] STARTS HERE Heading 15 YOUR JOURNEY DIDN'T END WITH SURGERY - IT J…" at bounding box center [468, 199] width 369 height 250
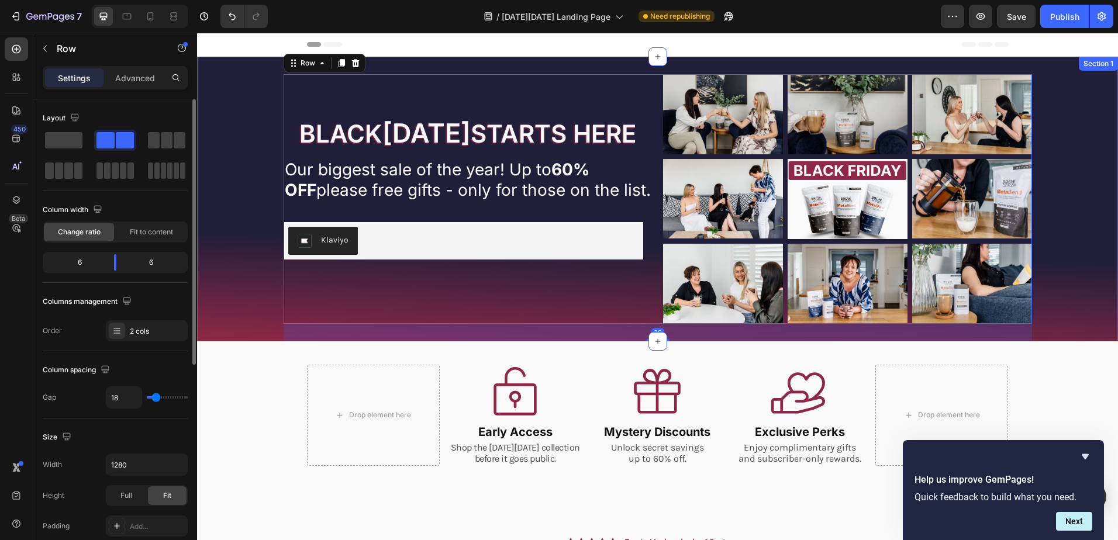
click at [257, 291] on div "[DATE][DATE] STARTS HERE Heading YOUR JOURNEY DIDN'T END WITH SURGERY - IT JUST…" at bounding box center [657, 207] width 897 height 267
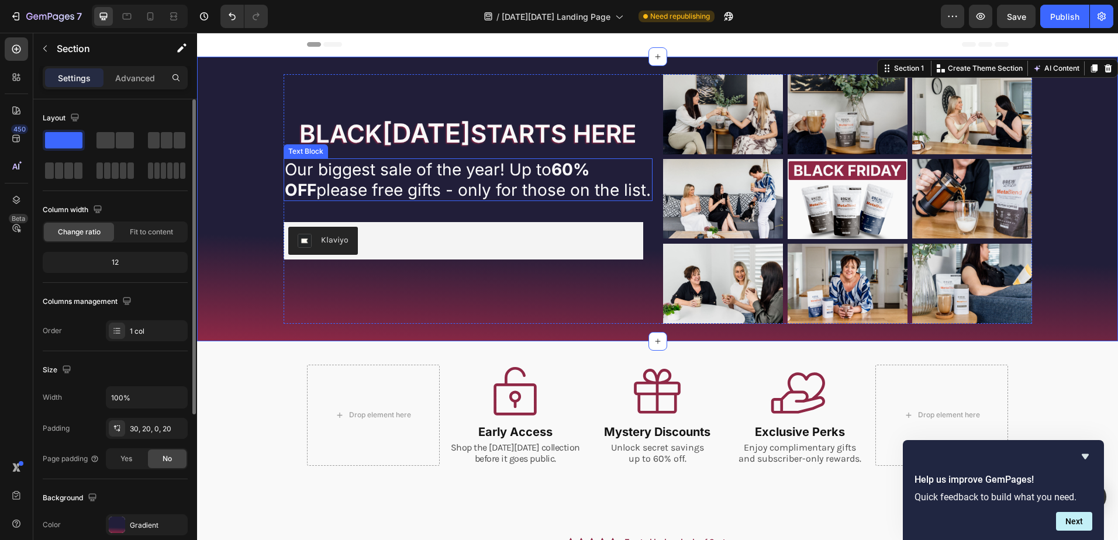
click at [491, 186] on span "Our biggest sale of the year! Up to 60% OFF please free gifts - only for those …" at bounding box center [468, 180] width 366 height 40
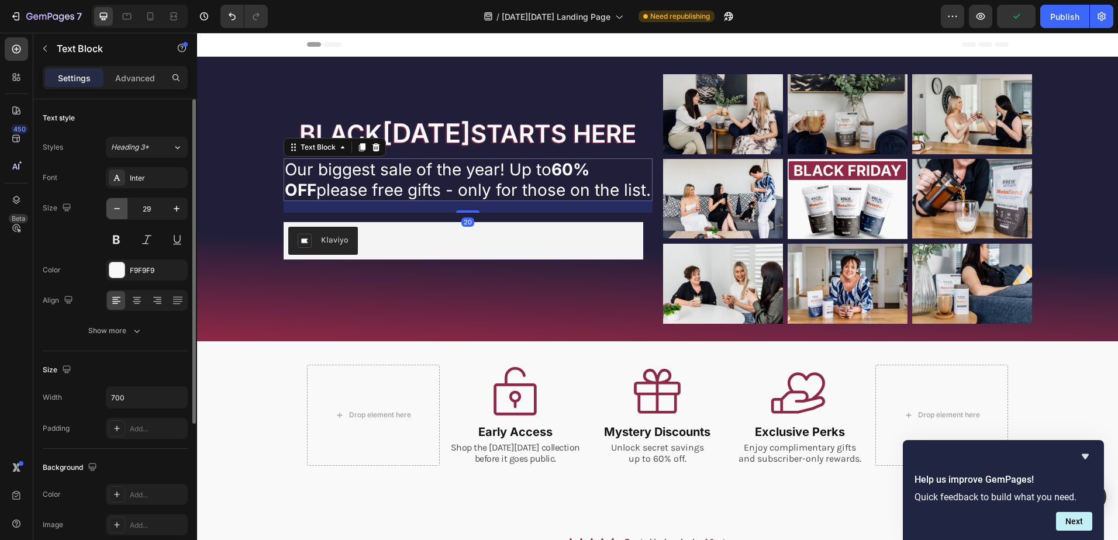
click at [116, 210] on icon "button" at bounding box center [117, 209] width 12 height 12
type input "28"
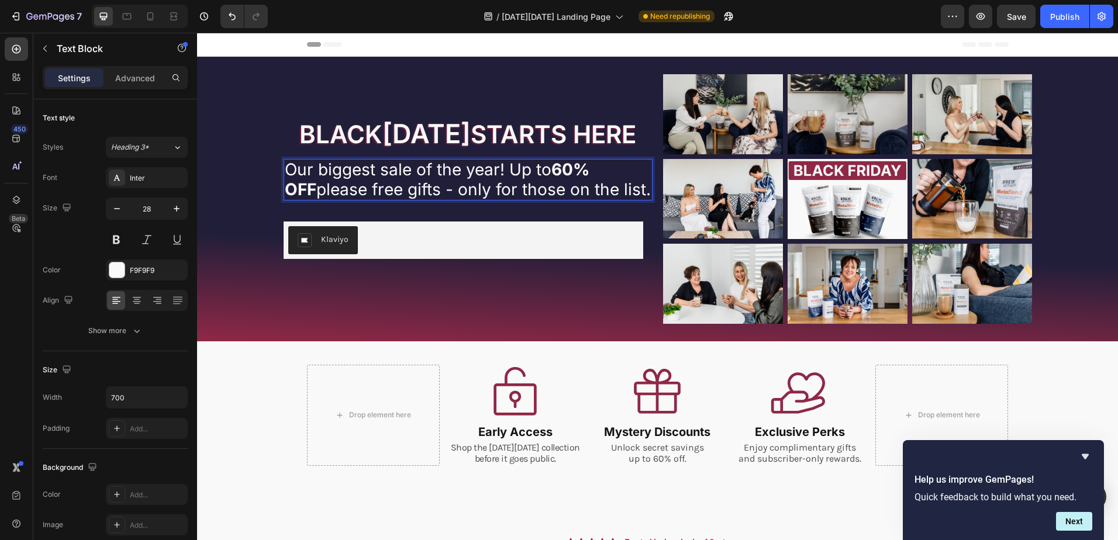
click at [508, 183] on span "Our biggest sale of the year! Up to 60% OFF please free gifts - only for those …" at bounding box center [468, 180] width 366 height 40
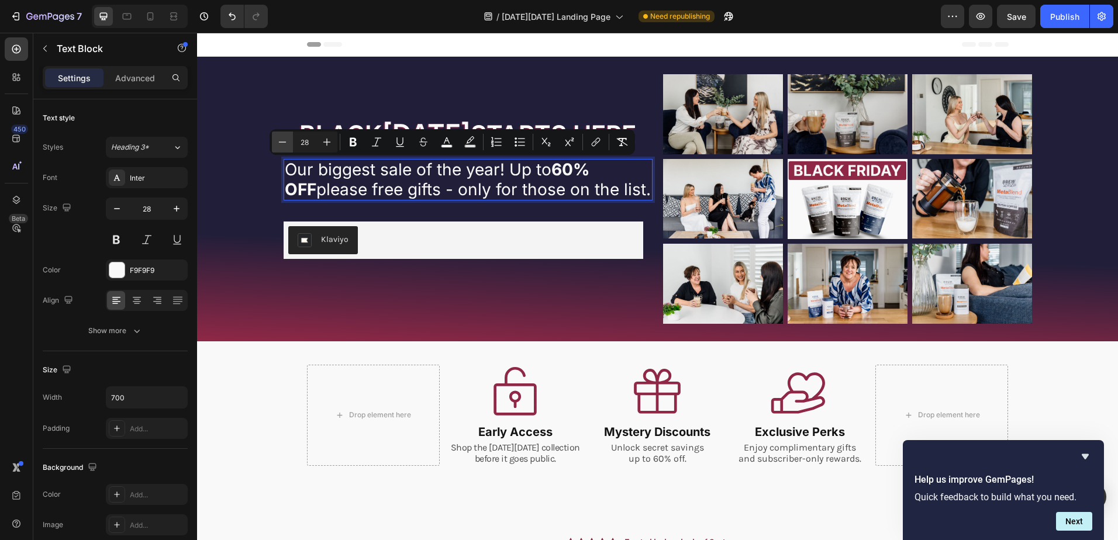
click at [281, 141] on icon "Editor contextual toolbar" at bounding box center [283, 142] width 12 height 12
type input "26"
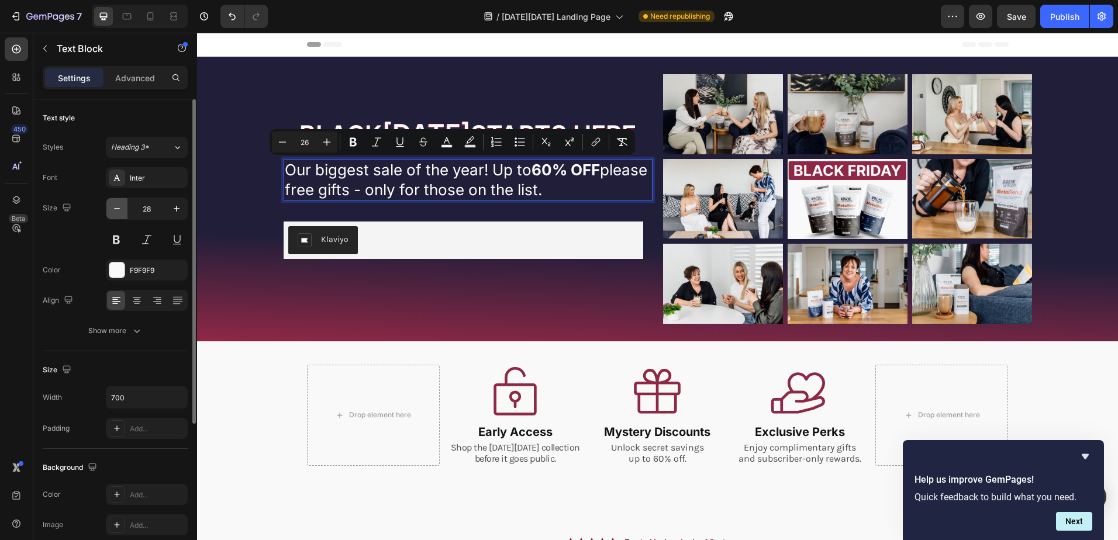
click at [115, 209] on icon "button" at bounding box center [117, 209] width 12 height 12
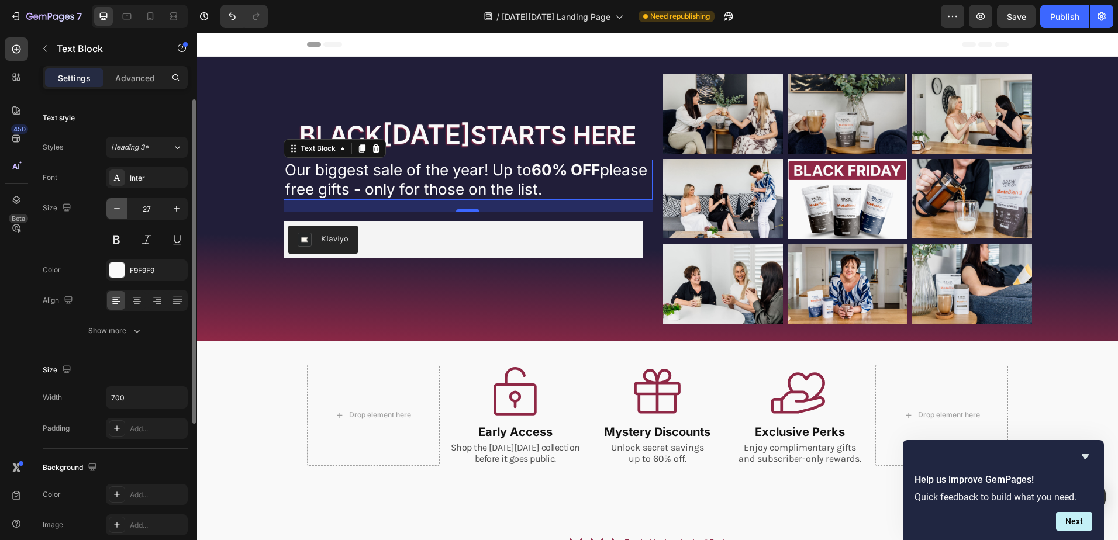
click at [115, 209] on icon "button" at bounding box center [117, 209] width 12 height 12
type input "26"
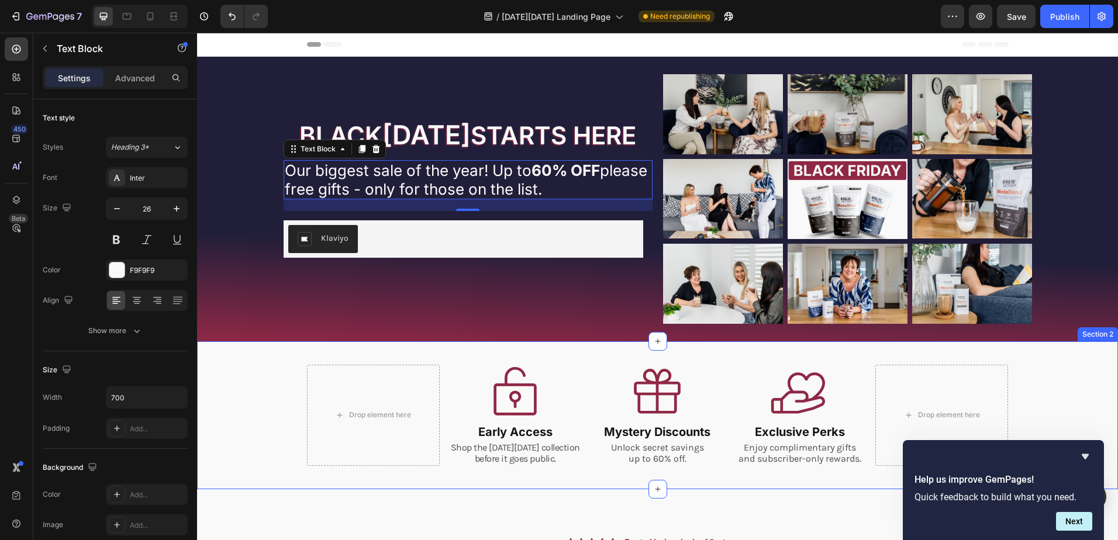
click at [267, 382] on div "Drop element here Icon Early Access Heading Shop the [DATE][DATE] collection be…" at bounding box center [657, 415] width 921 height 101
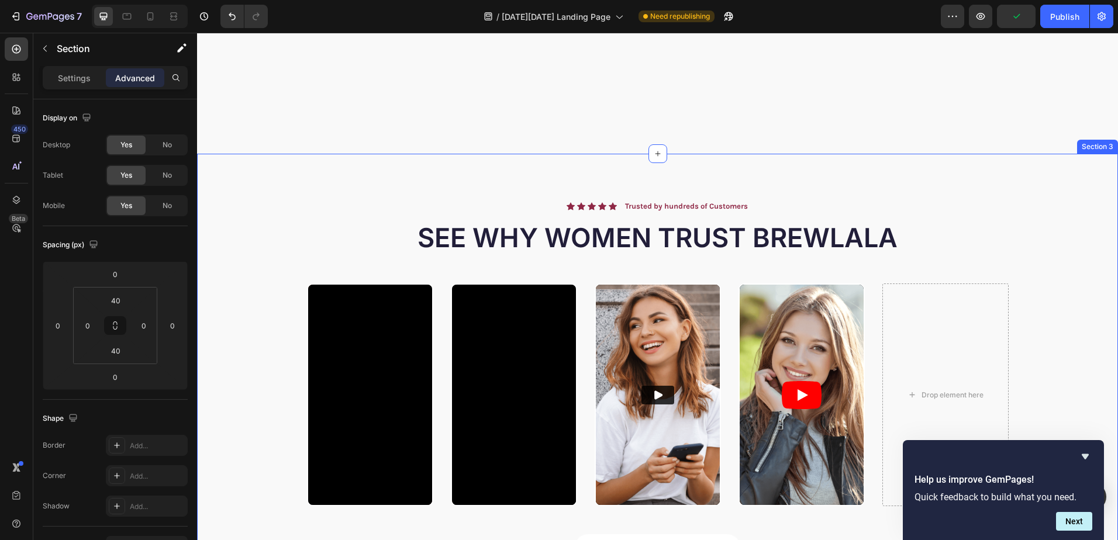
scroll to position [292, 0]
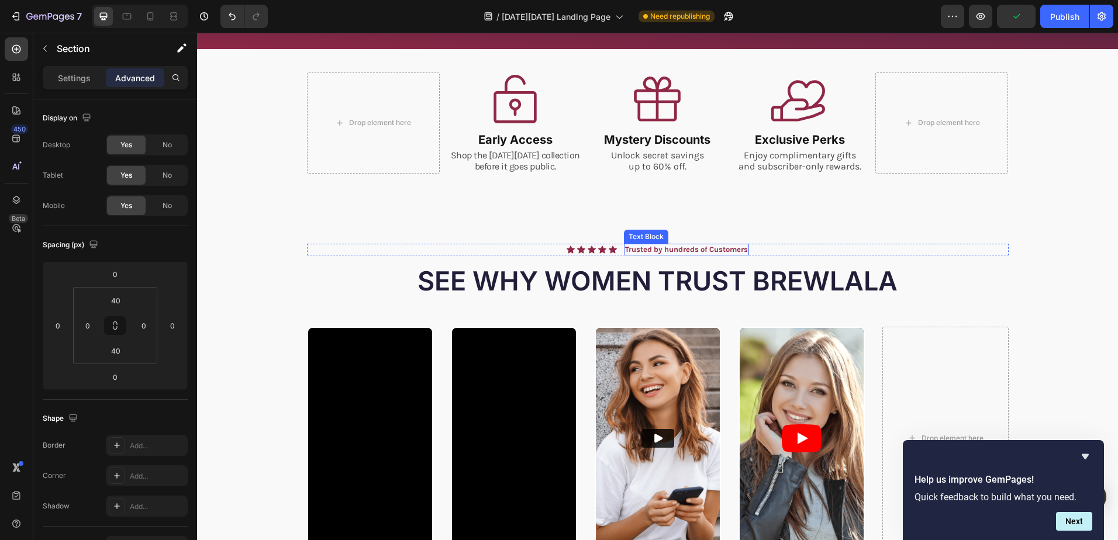
click at [719, 248] on p "Trusted by hundreds of Customers" at bounding box center [686, 250] width 123 height 10
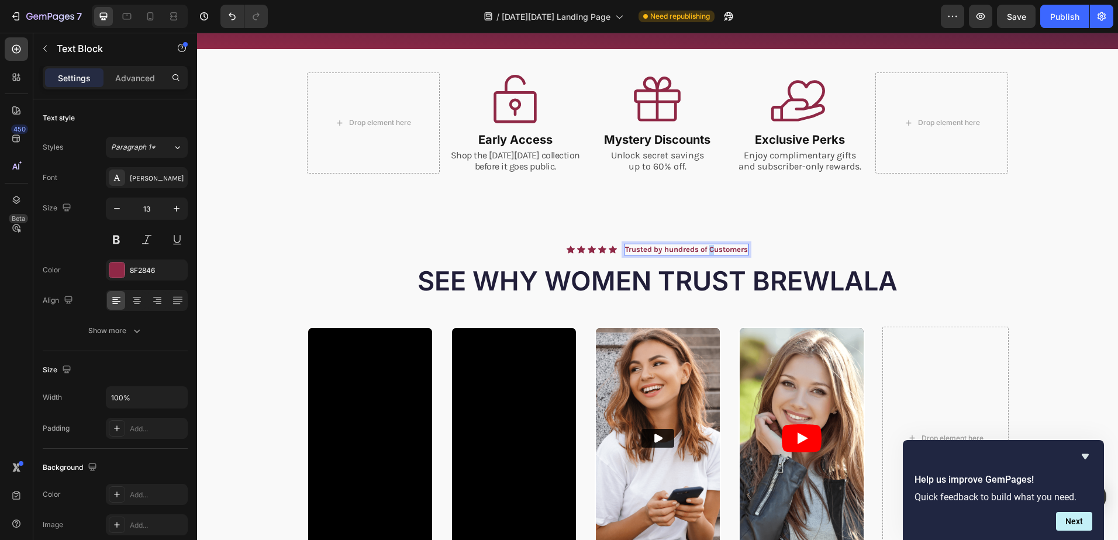
click at [707, 250] on p "Trusted by hundreds of Customers" at bounding box center [686, 250] width 123 height 10
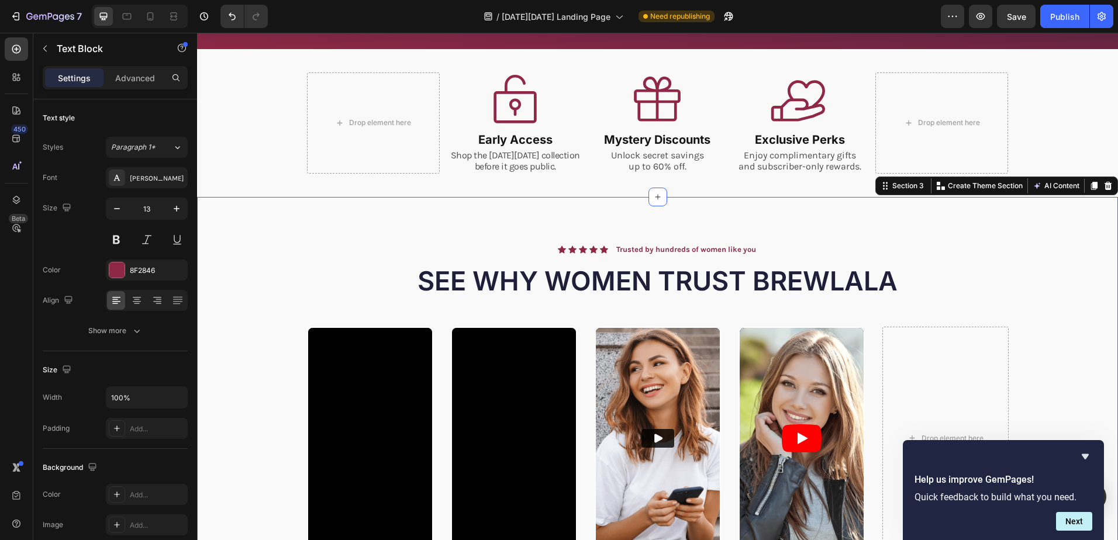
click at [1069, 228] on div "Icon Icon Icon Icon Icon Icon List Trusted by hundreds of women like you Text B…" at bounding box center [657, 432] width 921 height 471
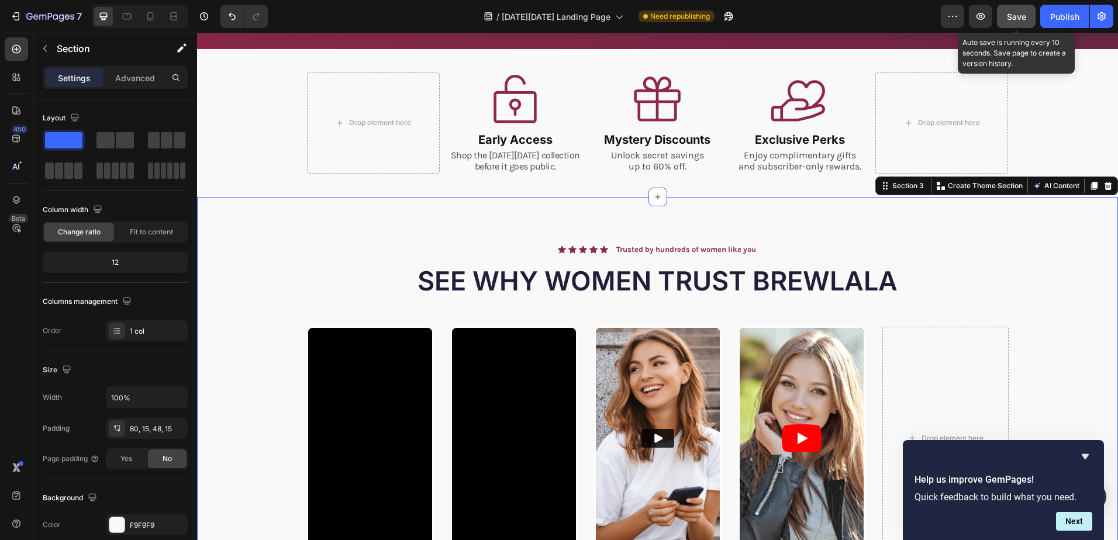
click at [1016, 15] on span "Save" at bounding box center [1016, 17] width 19 height 10
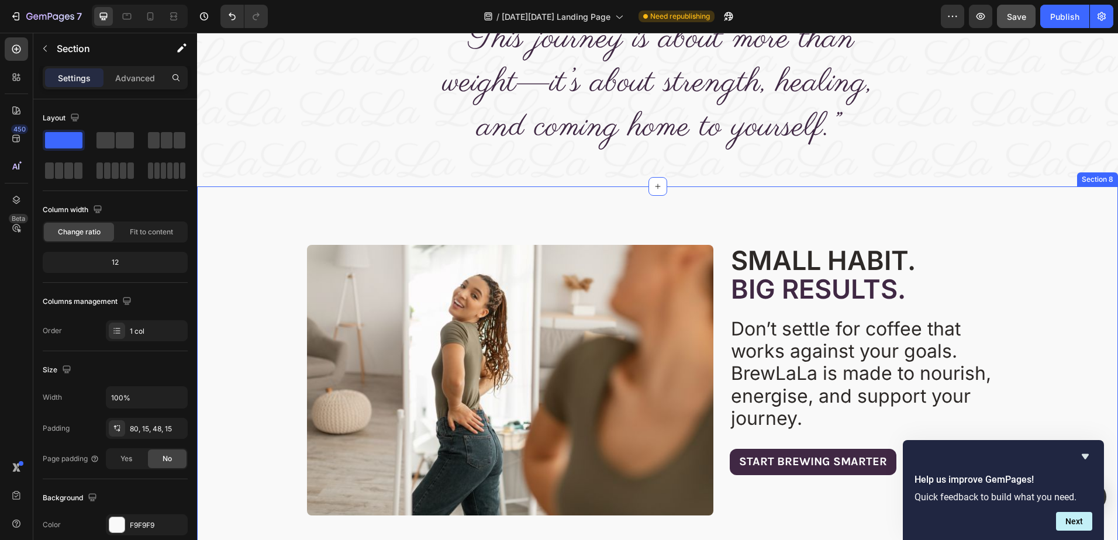
scroll to position [1696, 0]
click at [982, 227] on div "SMALL HABIT. BIG RESULTS. Heading Don’t settle for coffee that works against yo…" at bounding box center [657, 378] width 921 height 382
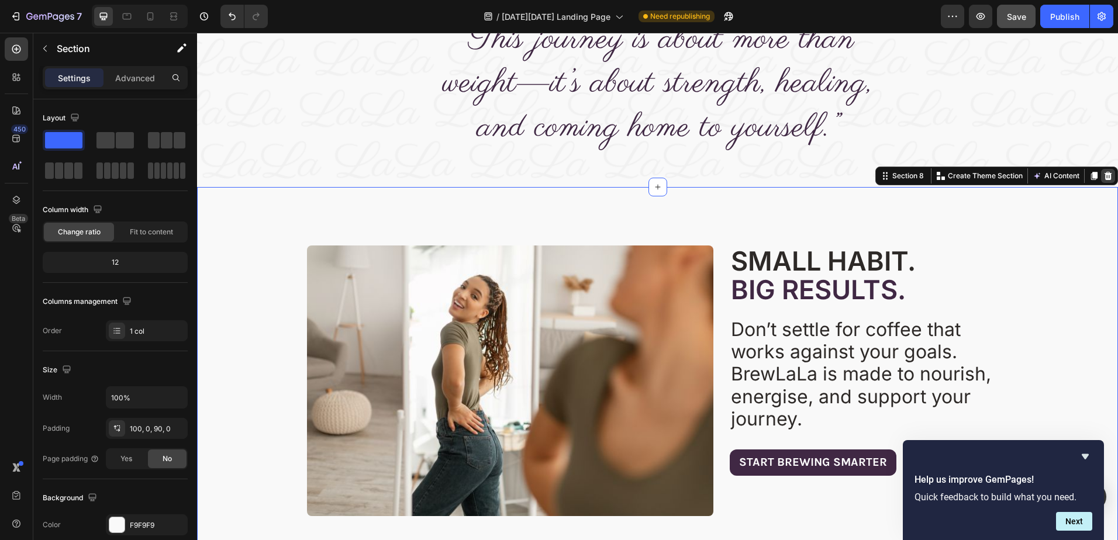
click at [1104, 178] on icon at bounding box center [1108, 175] width 8 height 8
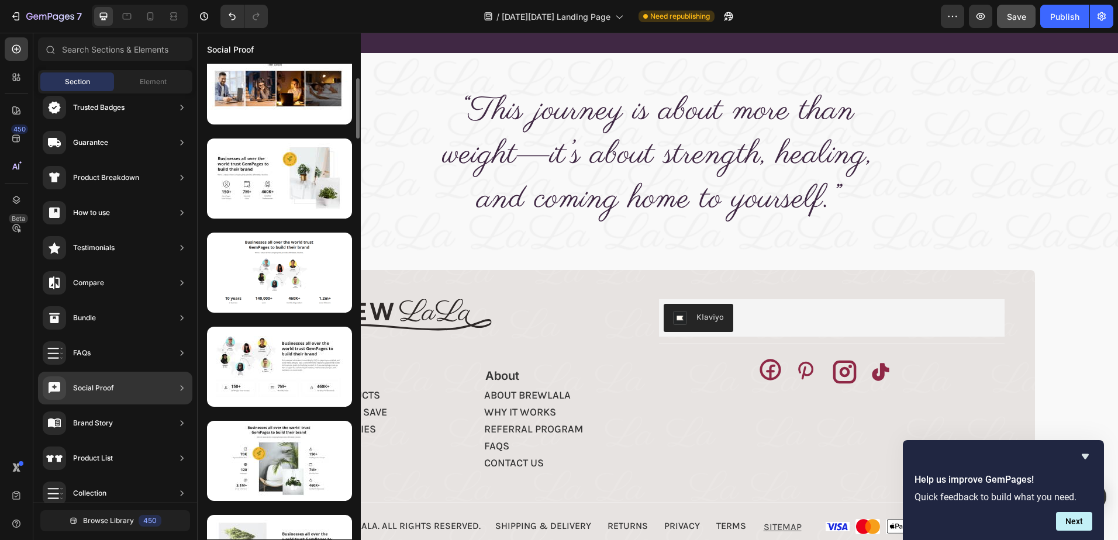
scroll to position [0, 0]
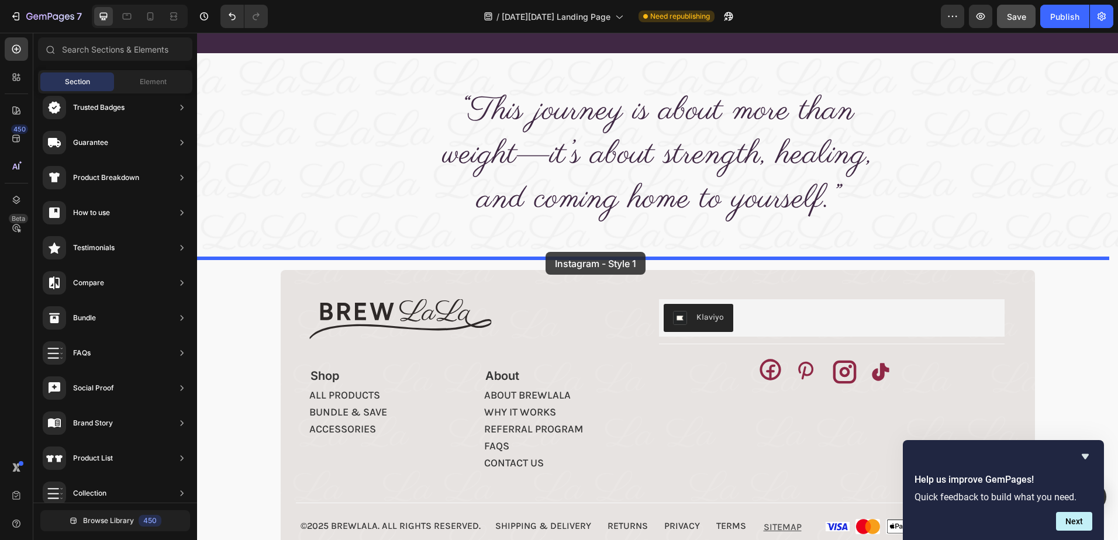
drag, startPoint x: 468, startPoint y: 141, endPoint x: 546, endPoint y: 252, distance: 135.3
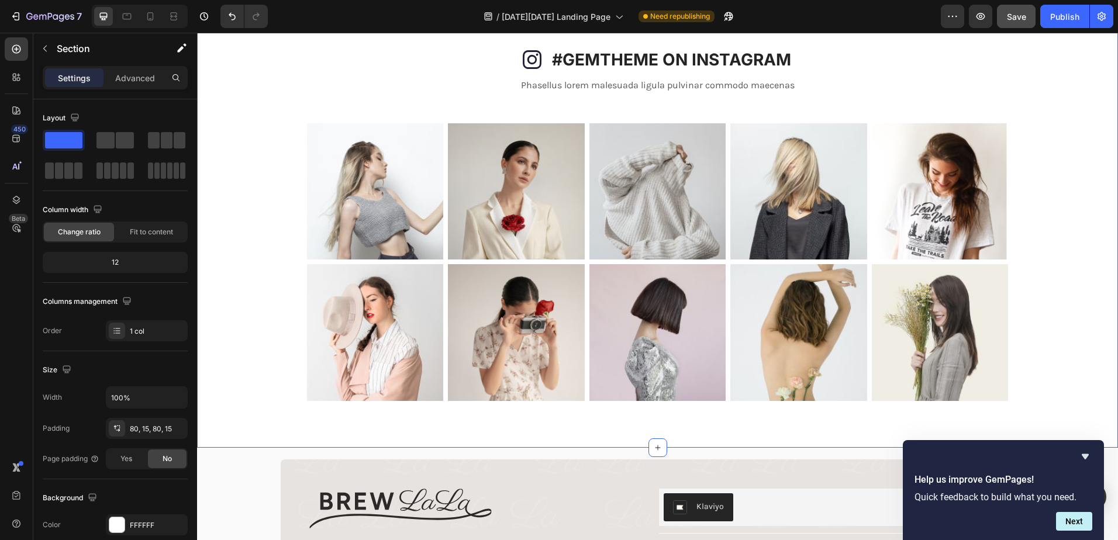
scroll to position [1917, 0]
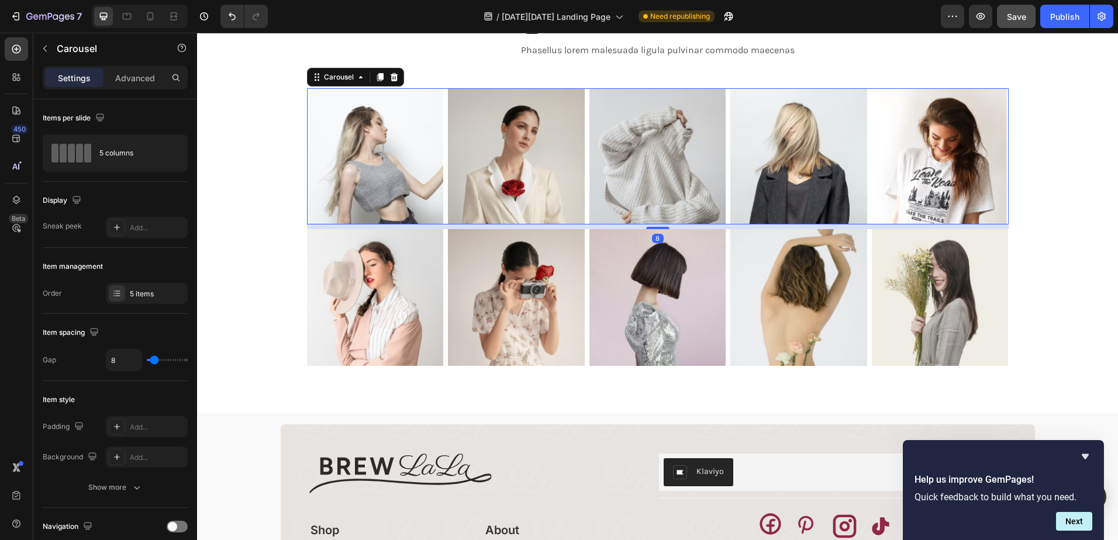
click at [441, 222] on div "Image Image Image Image Image" at bounding box center [658, 156] width 702 height 137
click at [249, 264] on div "Icon #GEMTHEME ON INSTAGRAM Heading Row Phasellus lorem malesuada ligula pulvin…" at bounding box center [657, 189] width 903 height 353
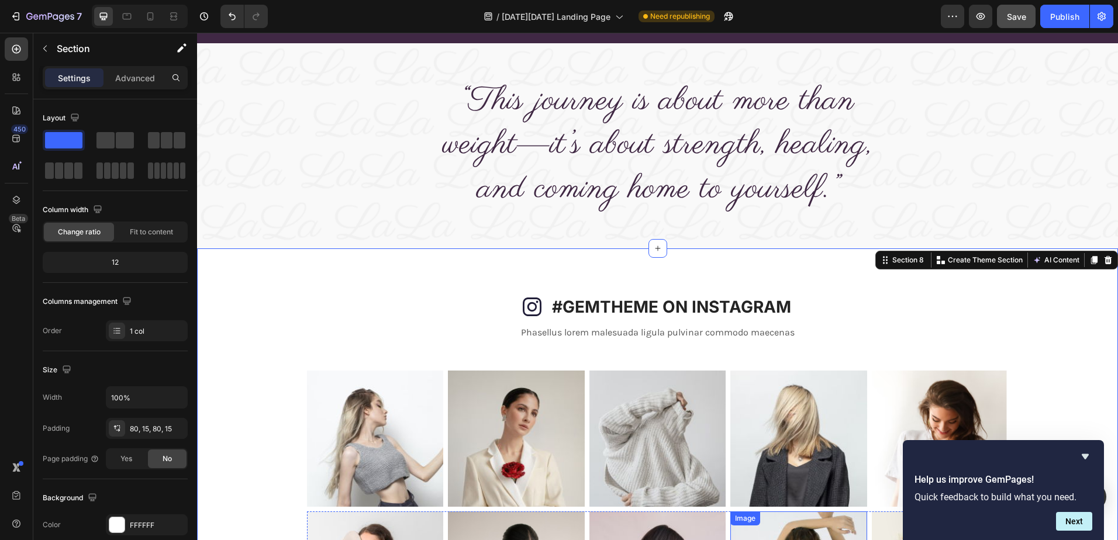
scroll to position [1624, 0]
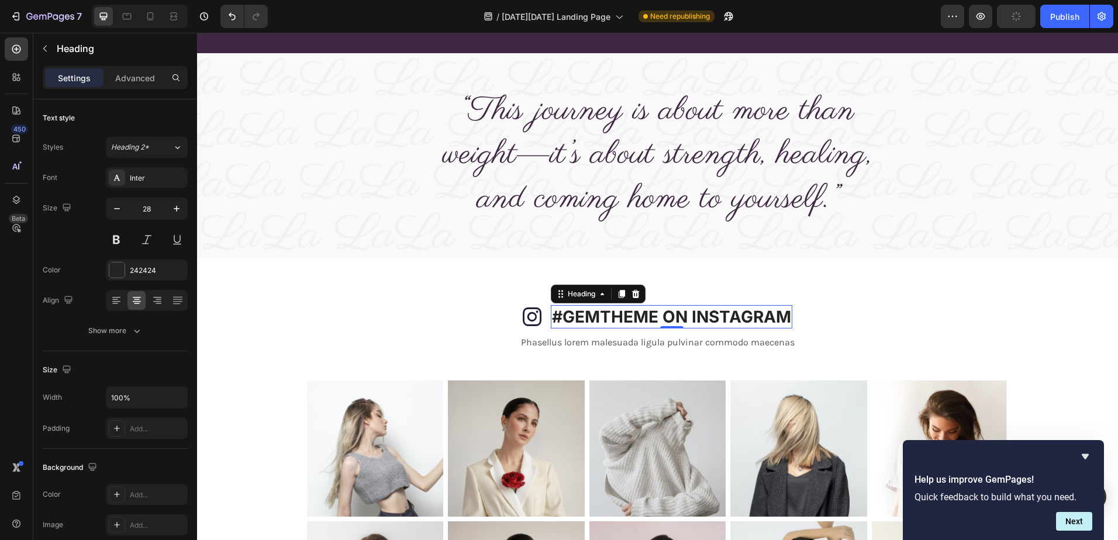
click at [655, 320] on p "#GEMTHEME ON INSTAGRAM" at bounding box center [671, 316] width 239 height 21
click at [648, 320] on p "#GEMTHEME ON INSTAGRAM" at bounding box center [671, 316] width 239 height 21
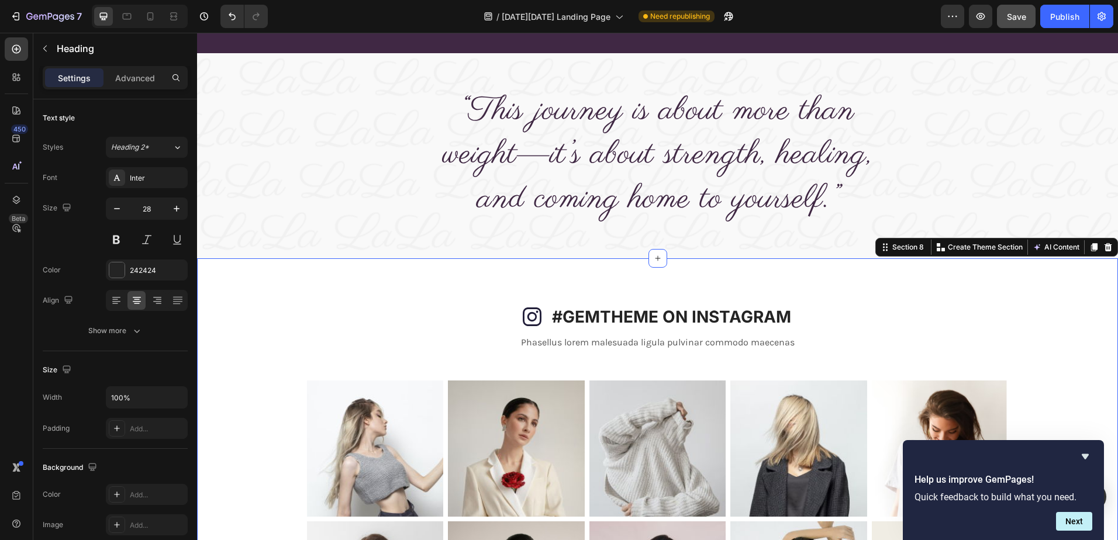
click at [295, 272] on div "Icon #GEMTHEME ON INSTAGRAM Heading Row Phasellus lorem malesuada ligula pulvin…" at bounding box center [657, 481] width 921 height 447
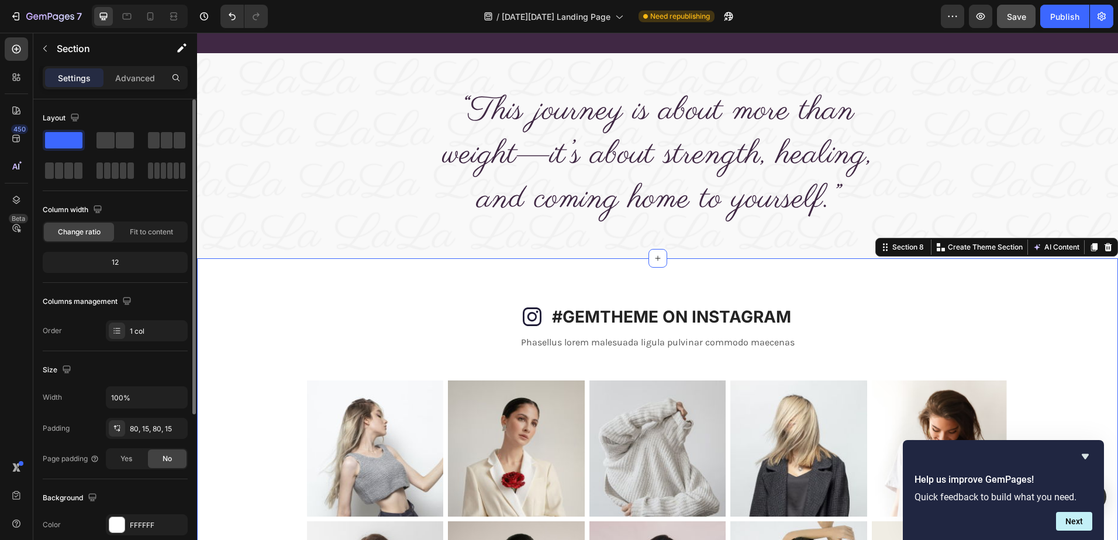
scroll to position [117, 0]
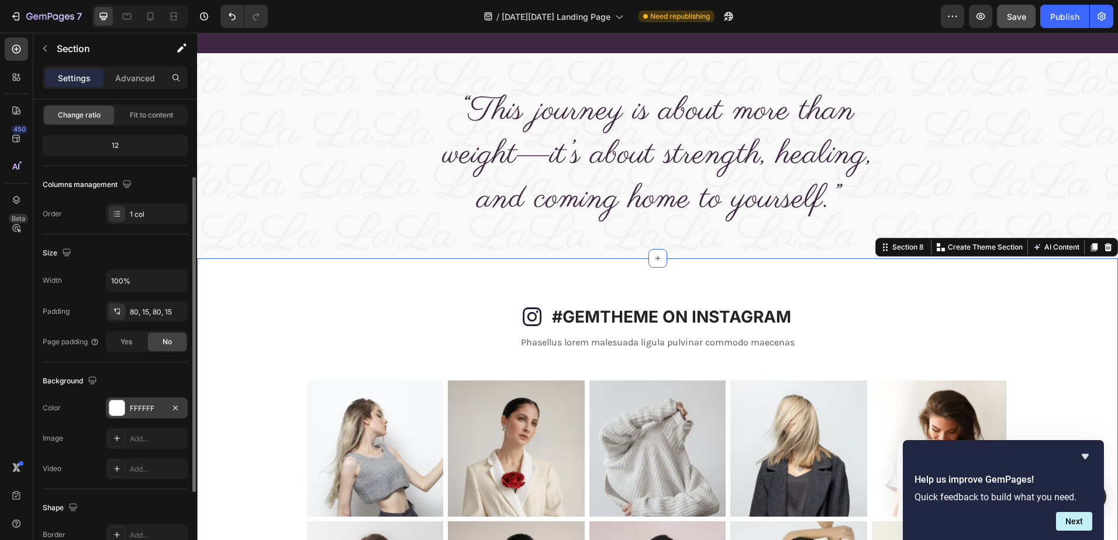
click at [156, 407] on div "FFFFFF" at bounding box center [147, 408] width 34 height 11
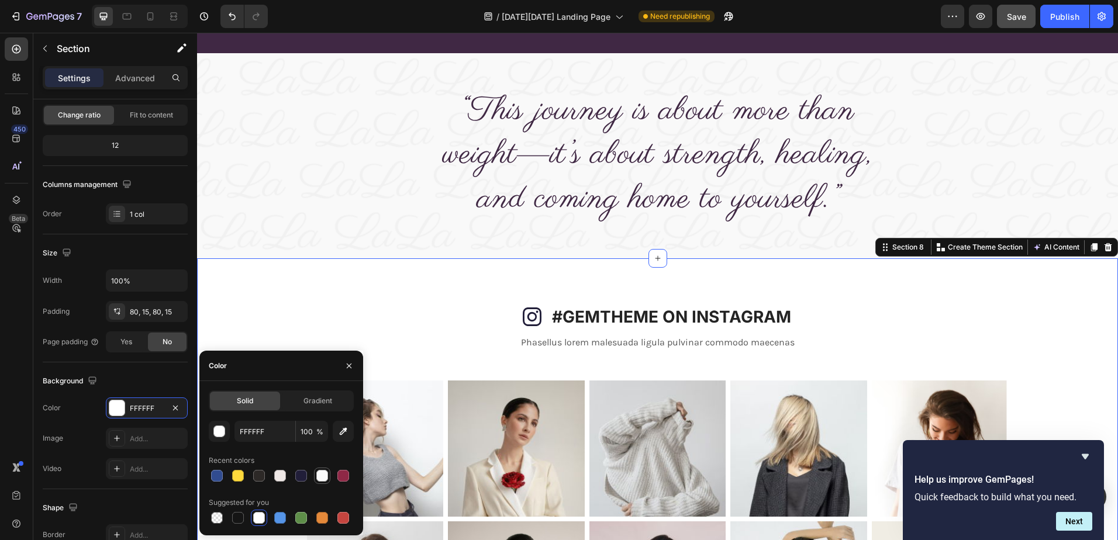
click at [322, 475] on div at bounding box center [322, 476] width 12 height 12
type input "F9F9F9"
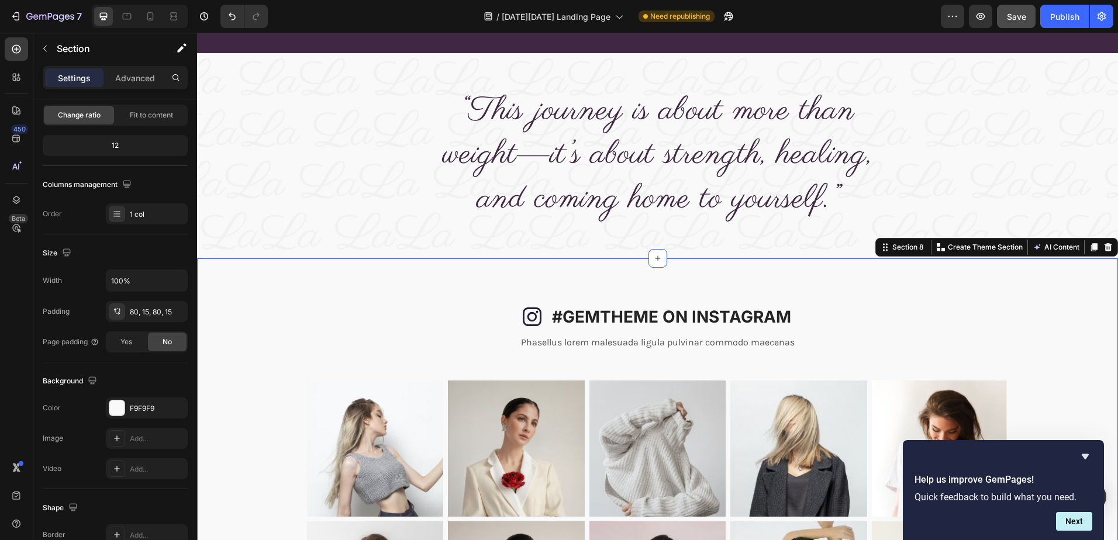
click at [1041, 301] on div "Icon #GEMTHEME ON INSTAGRAM Heading Row Phasellus lorem malesuada ligula pulvin…" at bounding box center [657, 481] width 921 height 447
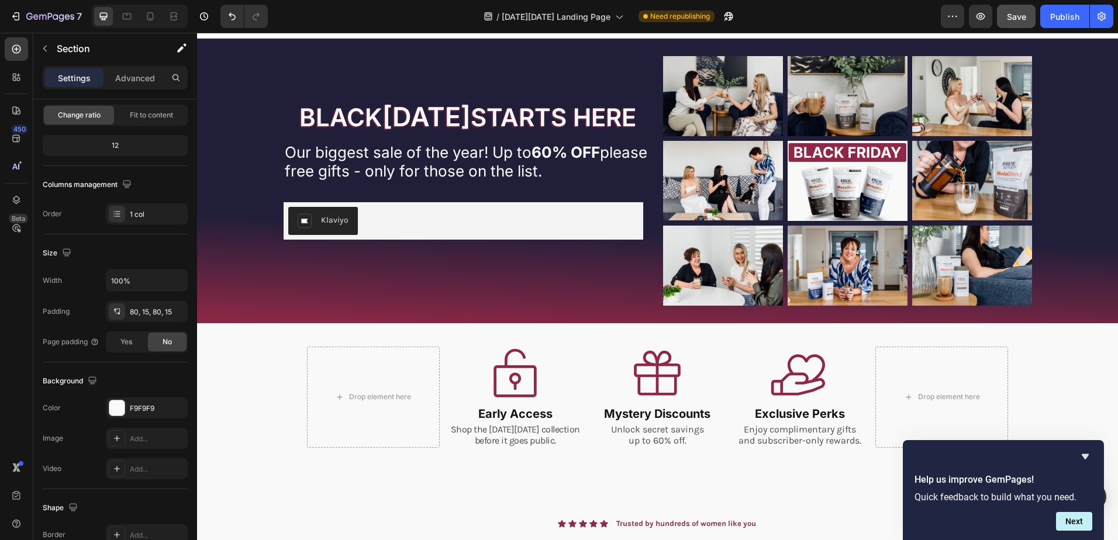
scroll to position [0, 0]
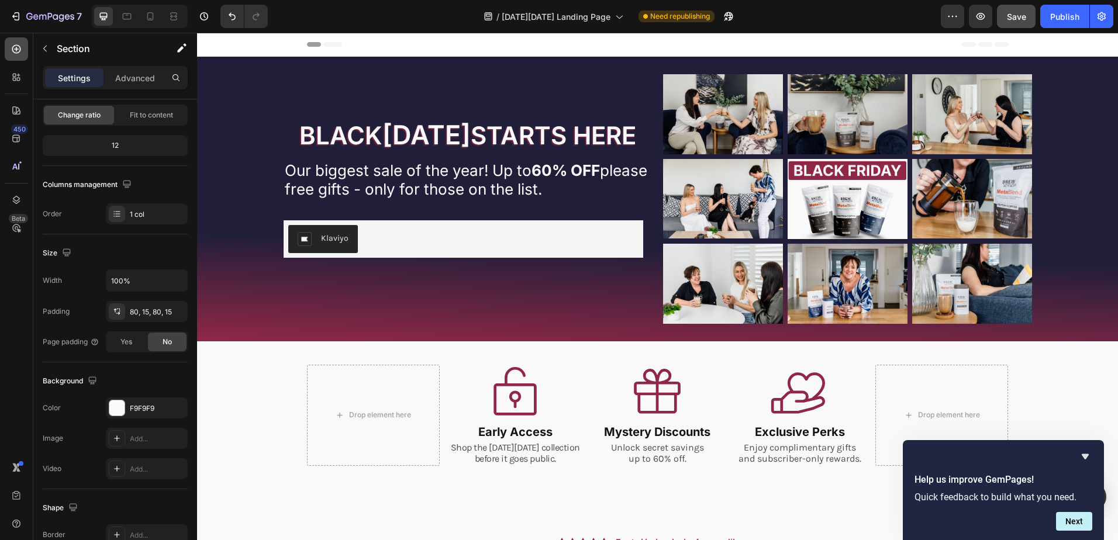
click at [13, 49] on icon at bounding box center [17, 49] width 12 height 12
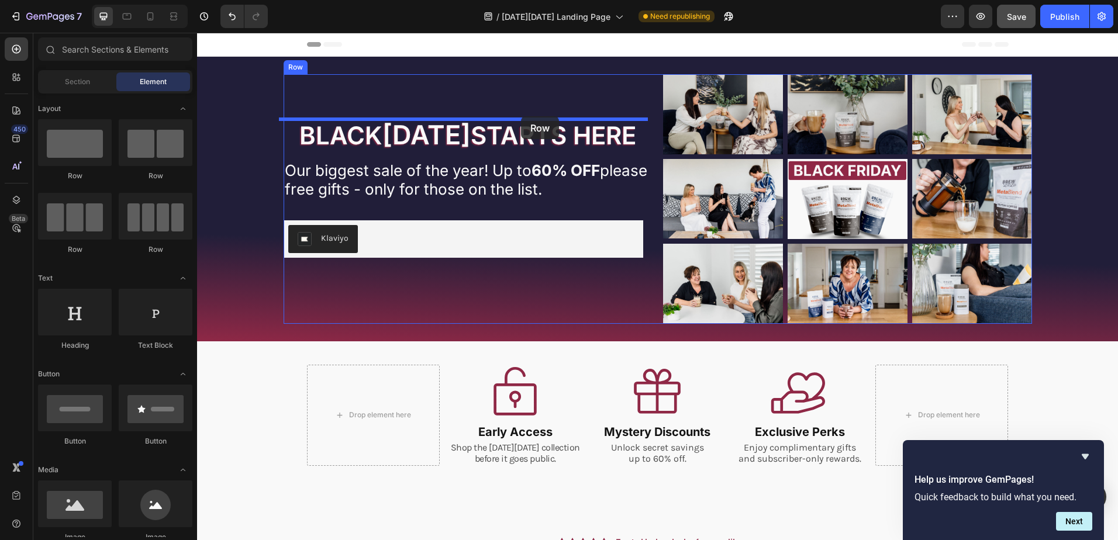
drag, startPoint x: 265, startPoint y: 170, endPoint x: 521, endPoint y: 116, distance: 261.1
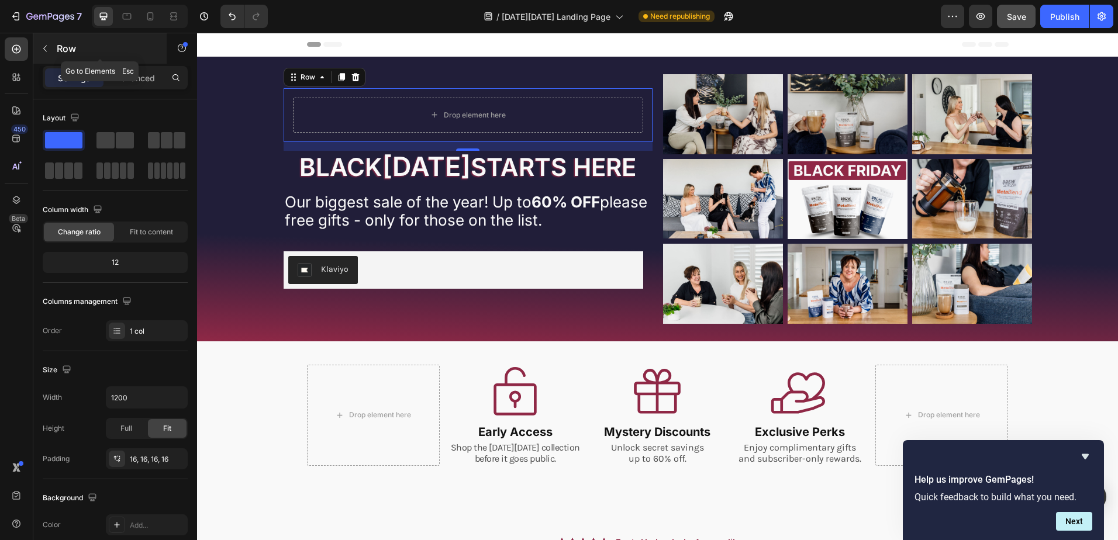
click at [47, 45] on icon "button" at bounding box center [44, 48] width 9 height 9
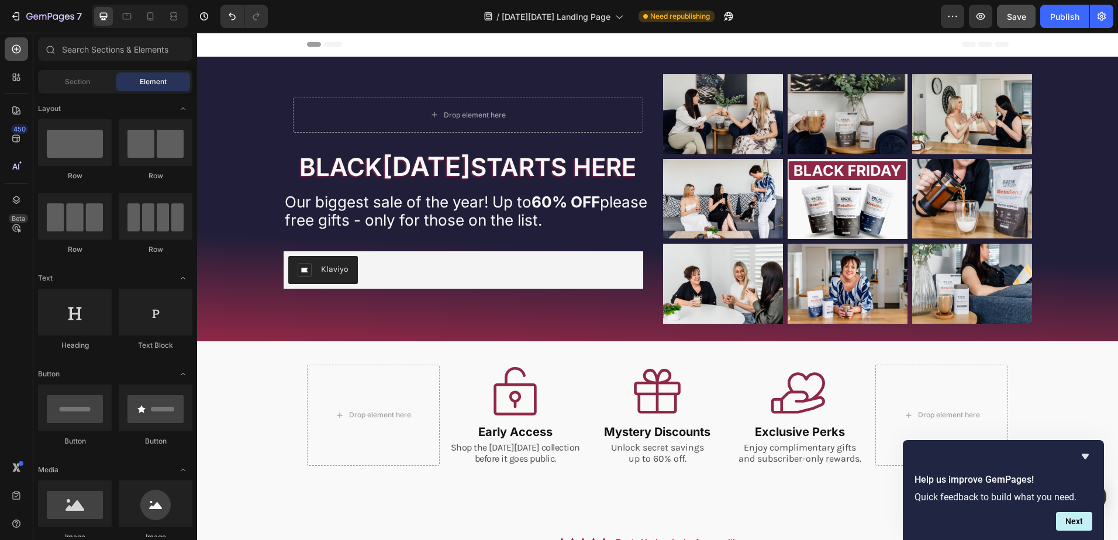
click at [19, 50] on icon at bounding box center [17, 49] width 12 height 12
click at [71, 84] on span "Section" at bounding box center [77, 82] width 25 height 11
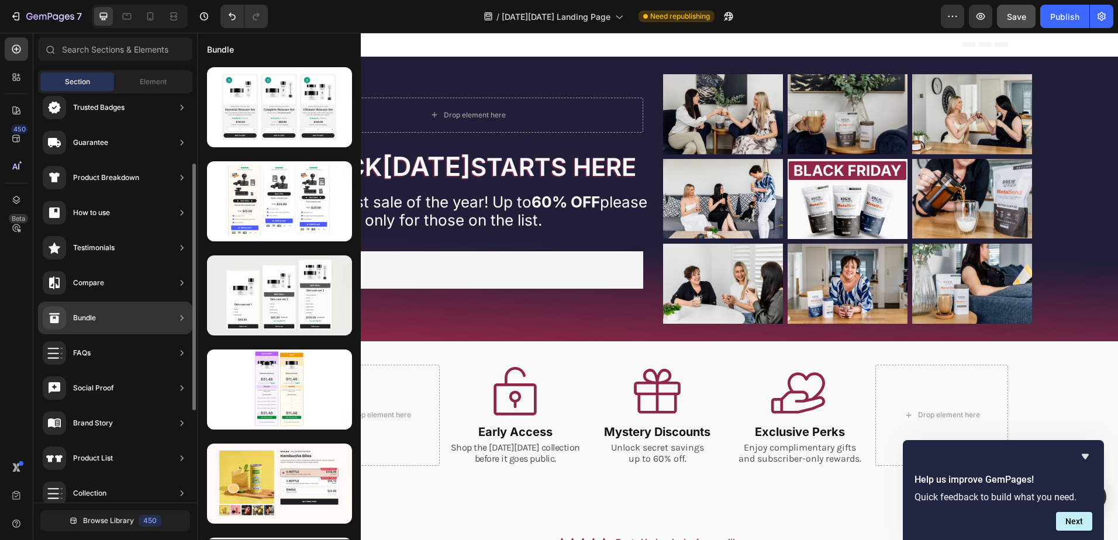
scroll to position [175, 0]
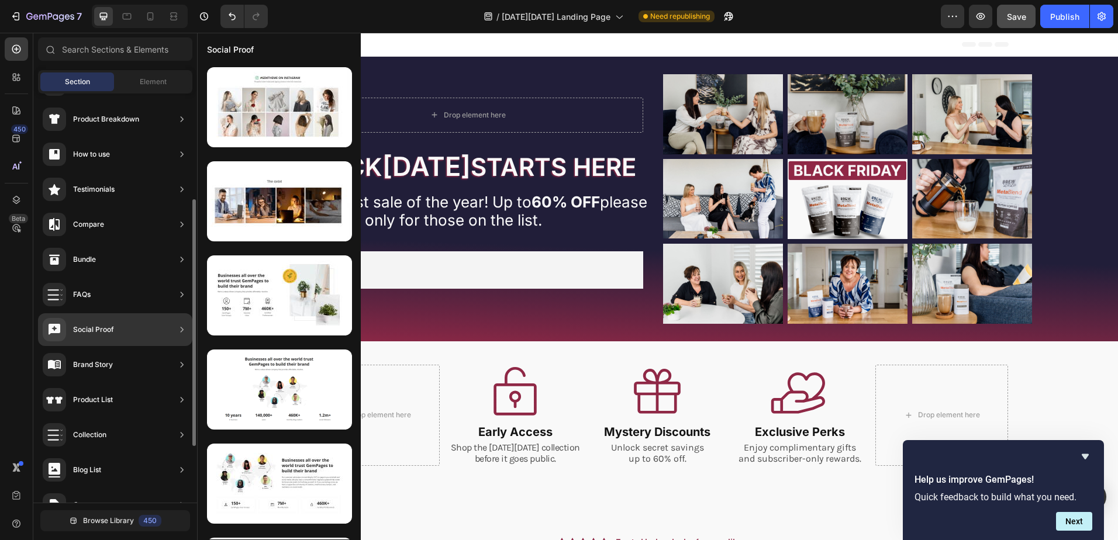
click at [98, 328] on div "Social Proof" at bounding box center [93, 330] width 41 height 12
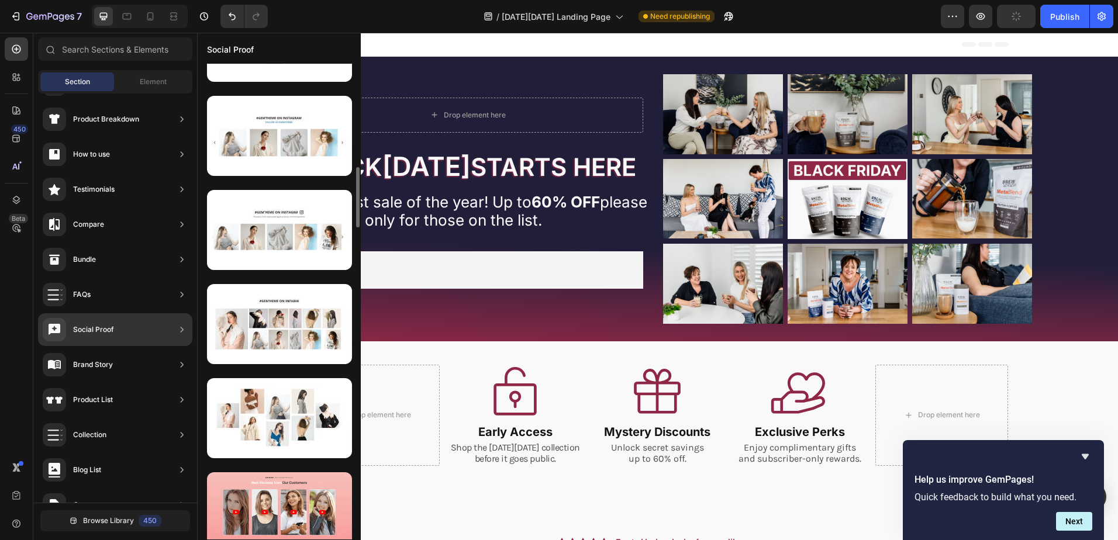
scroll to position [935, 0]
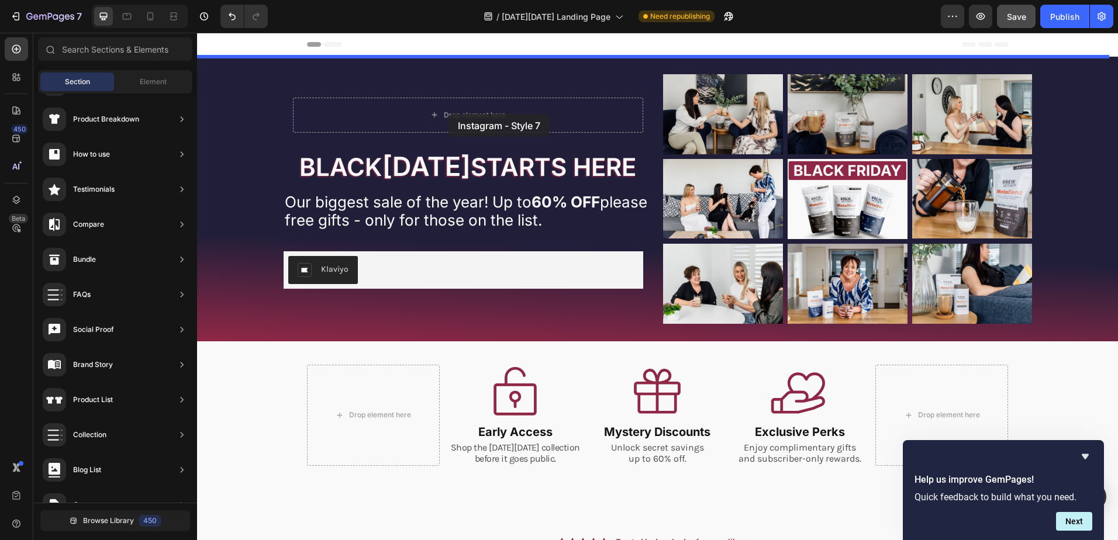
drag, startPoint x: 474, startPoint y: 341, endPoint x: 448, endPoint y: 114, distance: 228.8
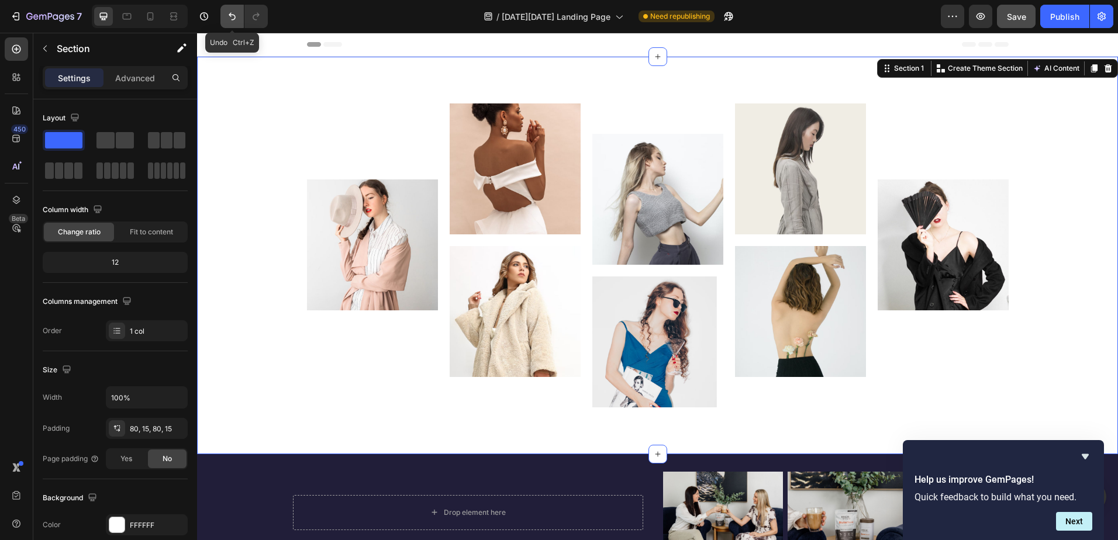
click at [230, 12] on icon "Undo/Redo" at bounding box center [232, 17] width 12 height 12
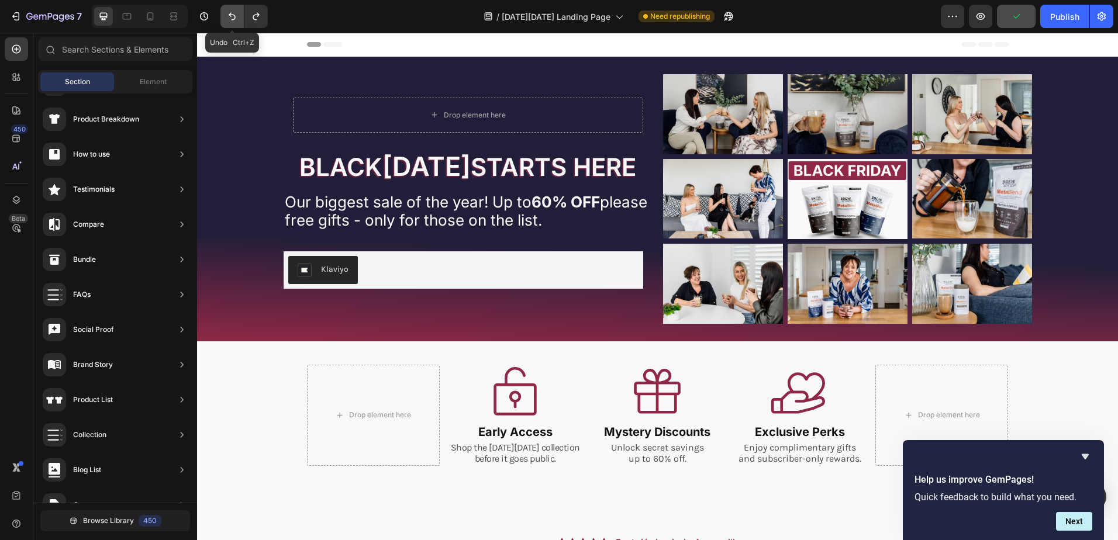
click at [230, 12] on icon "Undo/Redo" at bounding box center [232, 17] width 12 height 12
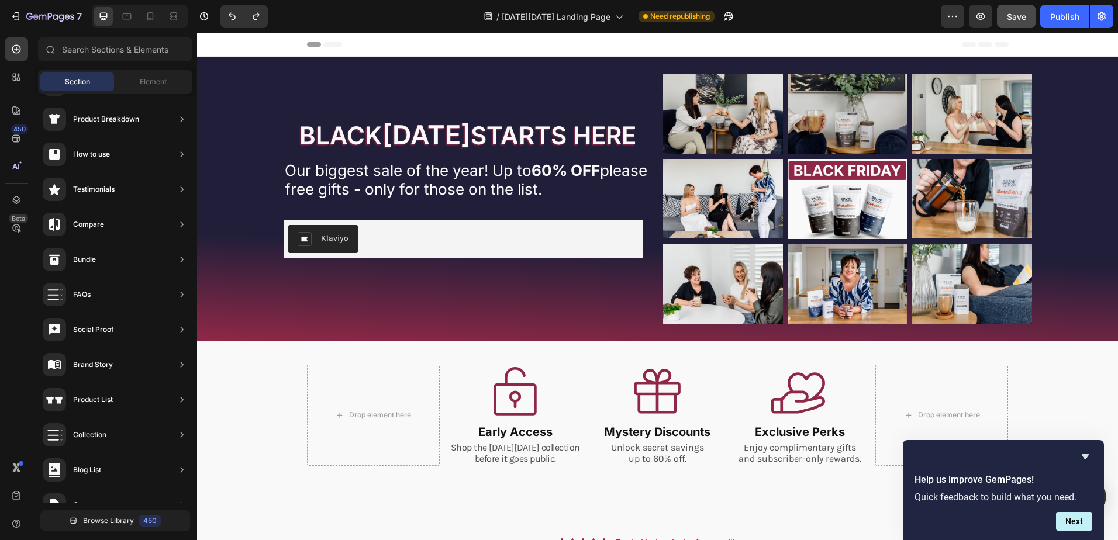
click at [406, 42] on div "Header" at bounding box center [658, 44] width 702 height 23
click at [1064, 18] on div "Publish" at bounding box center [1064, 17] width 29 height 12
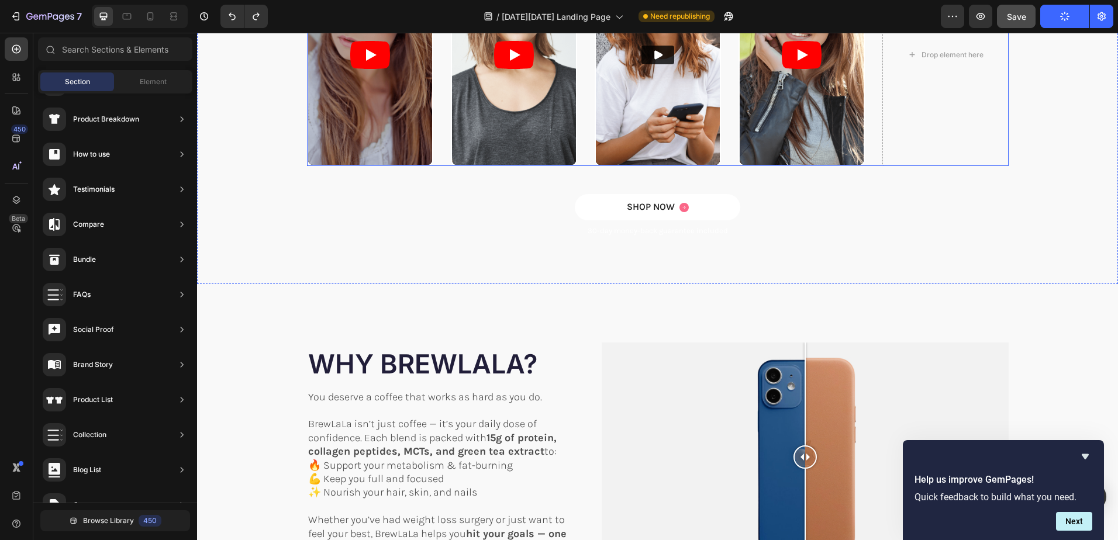
scroll to position [702, 0]
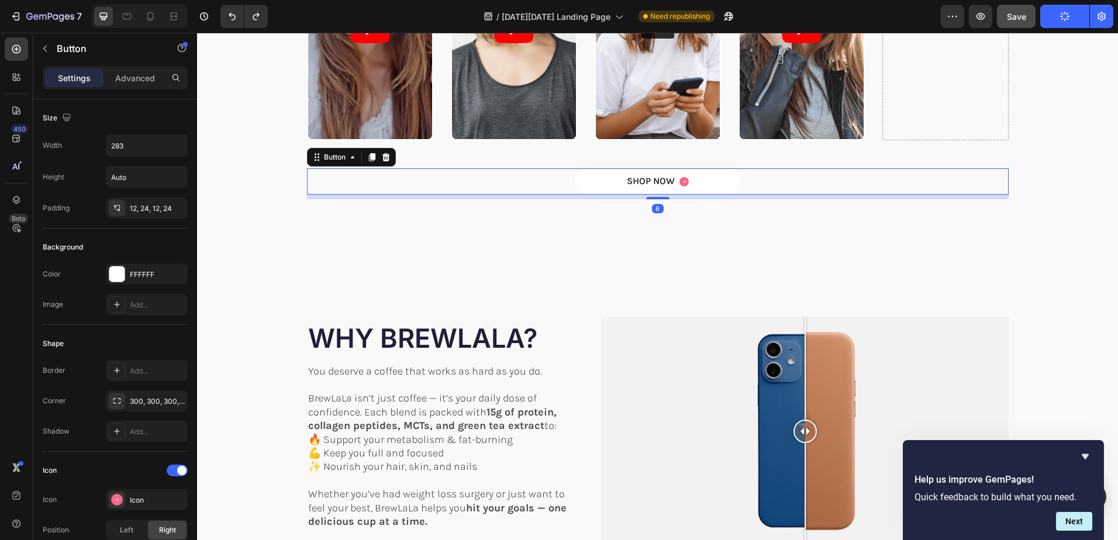
click at [747, 178] on div "SHOP NOW Button 8" at bounding box center [658, 181] width 702 height 26
click at [387, 156] on div at bounding box center [386, 157] width 14 height 14
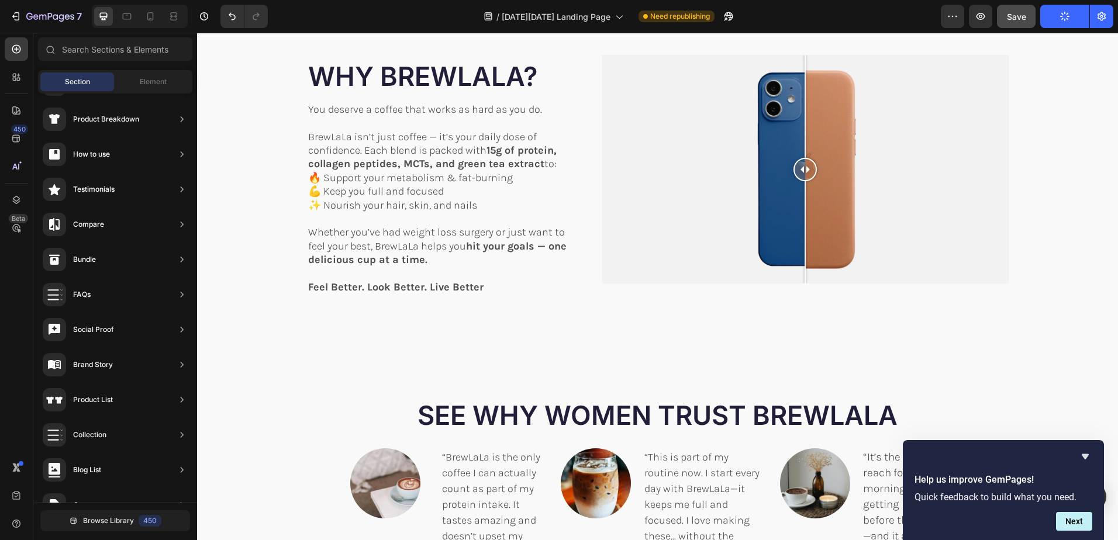
scroll to position [935, 0]
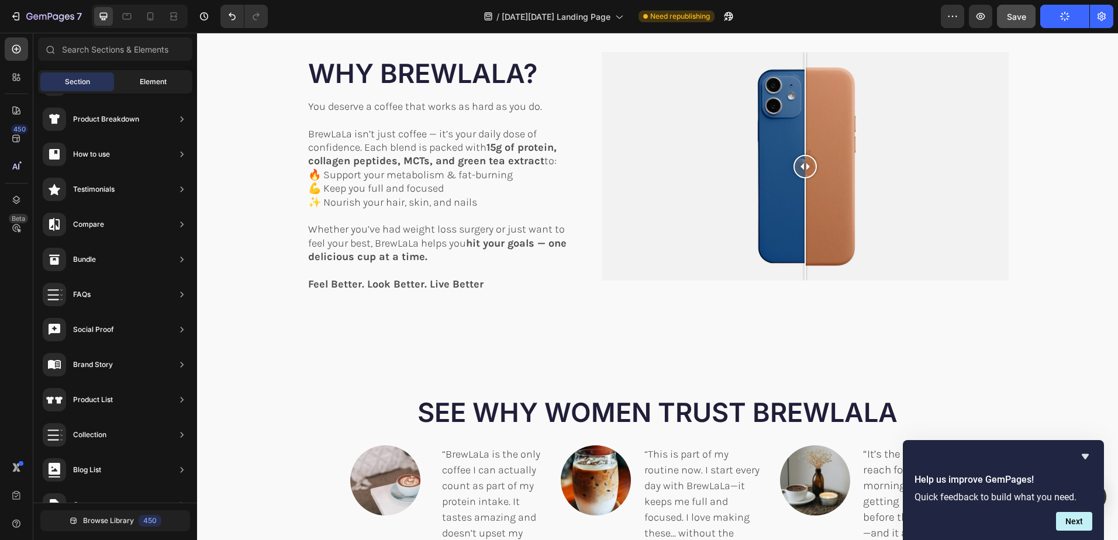
click at [160, 74] on div "Element" at bounding box center [153, 82] width 74 height 19
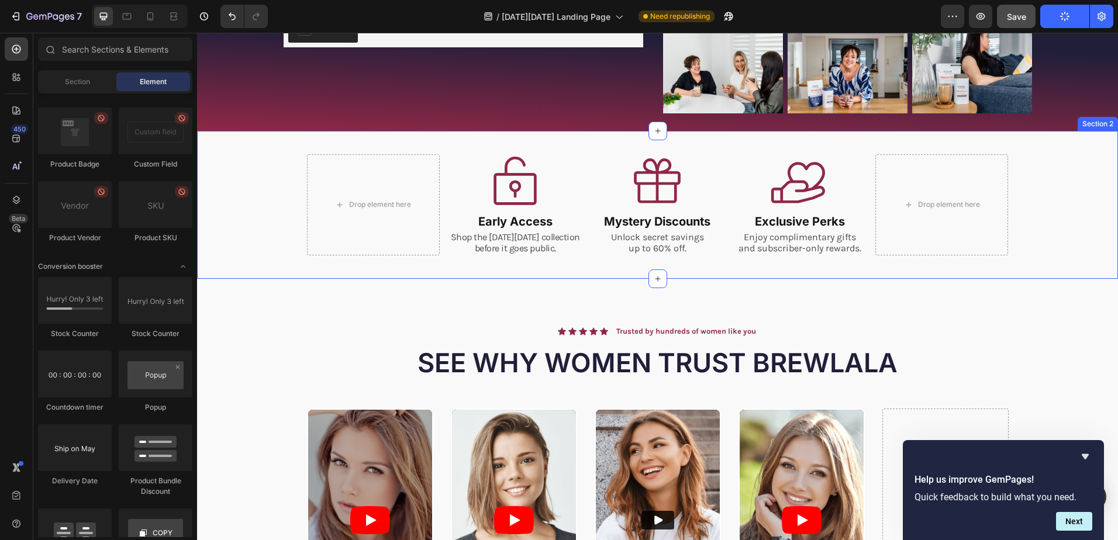
scroll to position [234, 0]
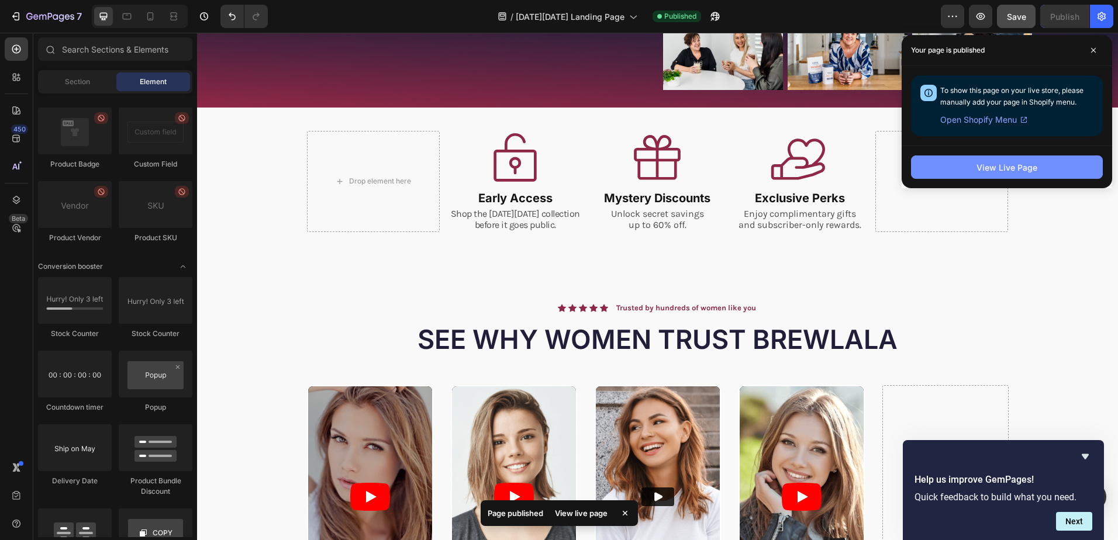
click at [1008, 167] on div "View Live Page" at bounding box center [1006, 167] width 61 height 12
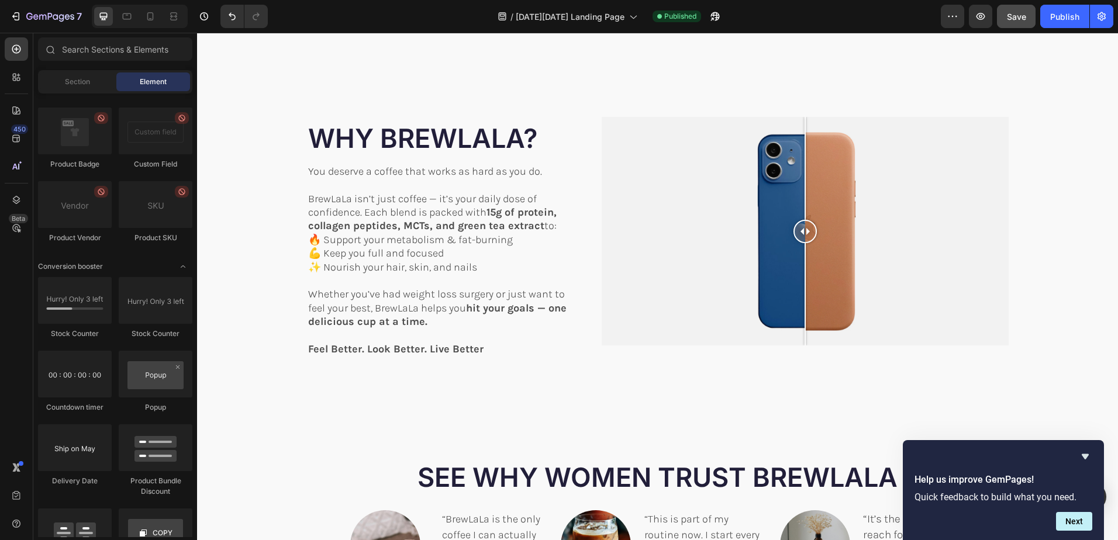
scroll to position [1052, 0]
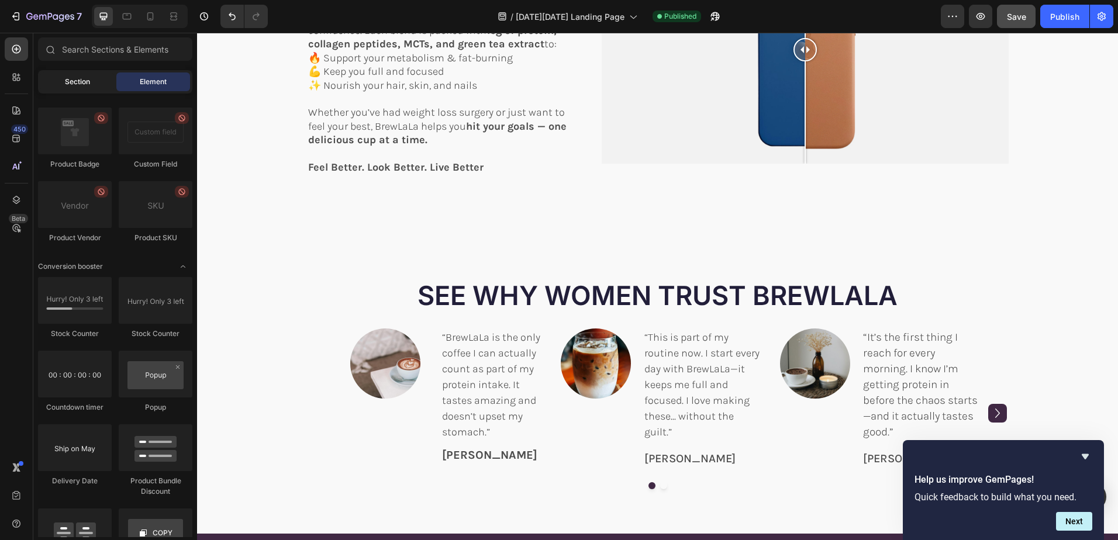
click at [71, 77] on span "Section" at bounding box center [77, 82] width 25 height 11
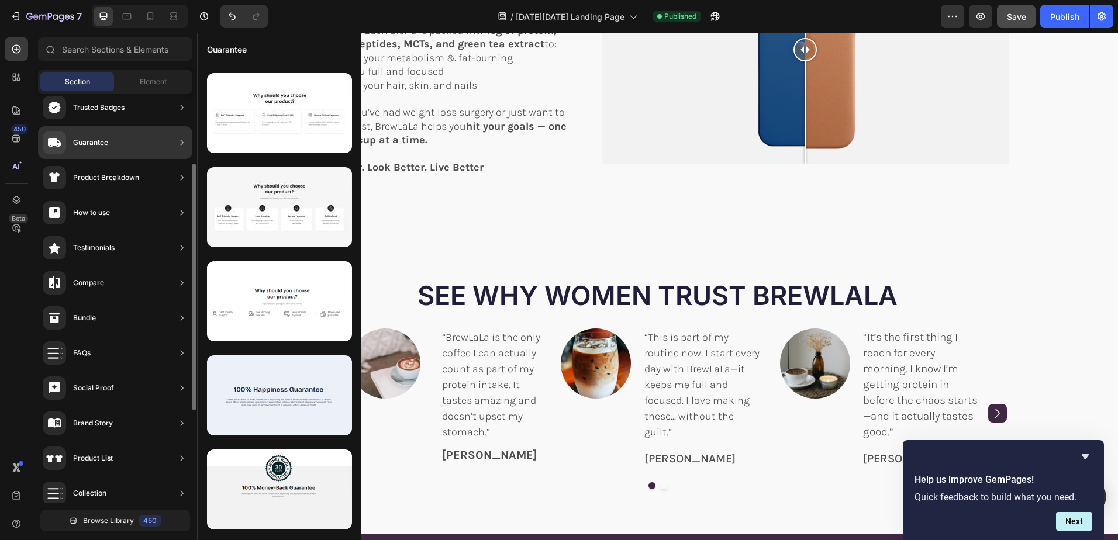
scroll to position [0, 0]
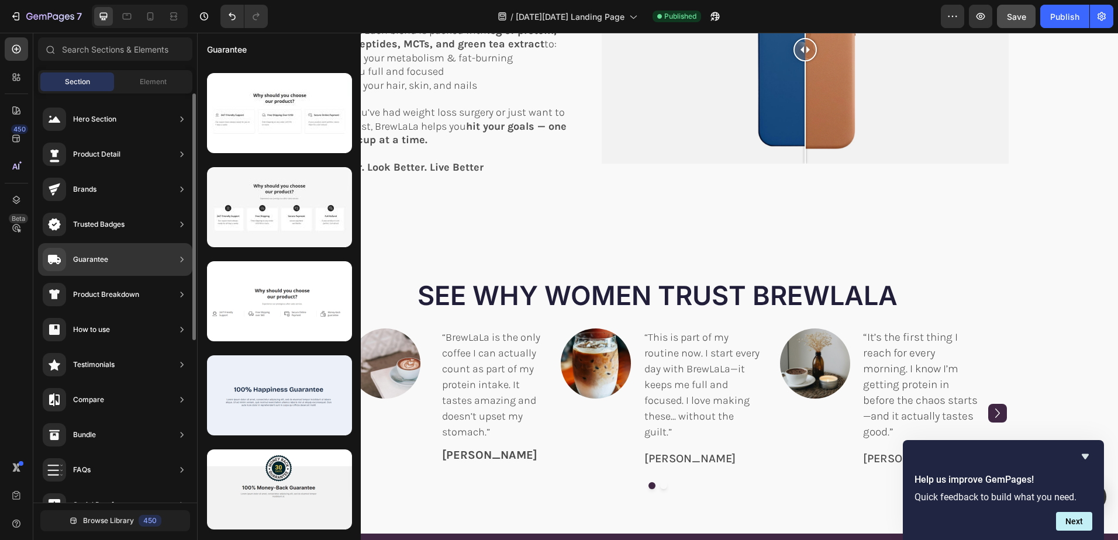
click at [94, 115] on div "Hero Section" at bounding box center [94, 119] width 43 height 12
click at [86, 119] on div "Hero Section" at bounding box center [94, 119] width 43 height 12
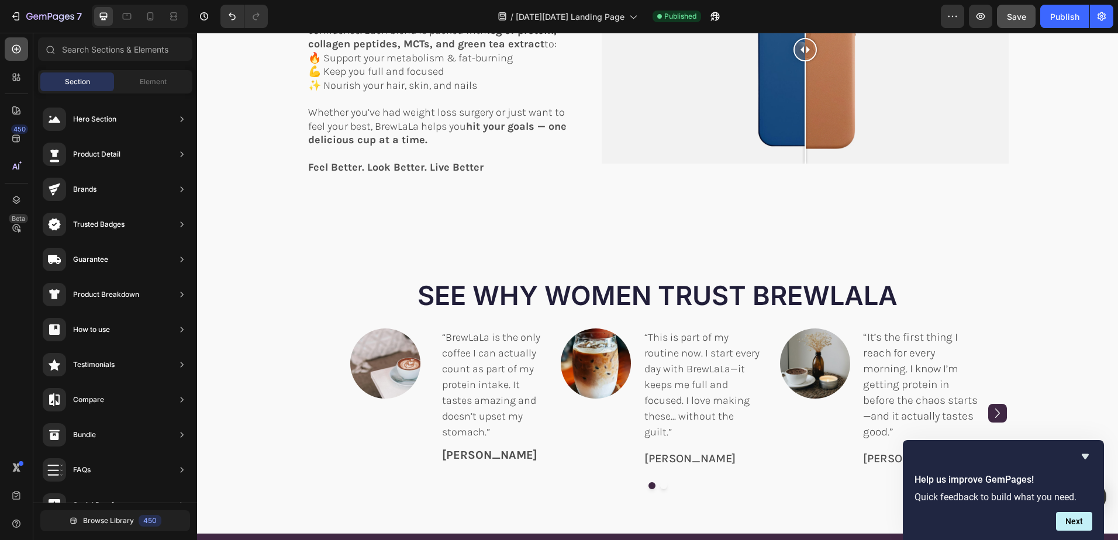
click at [13, 46] on icon at bounding box center [17, 49] width 12 height 12
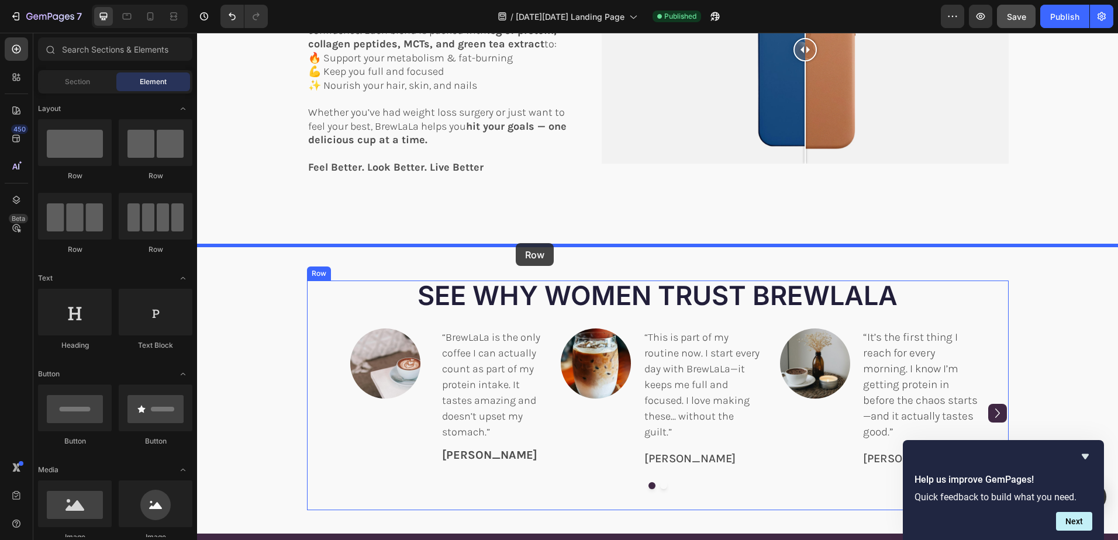
drag, startPoint x: 267, startPoint y: 180, endPoint x: 516, endPoint y: 243, distance: 257.0
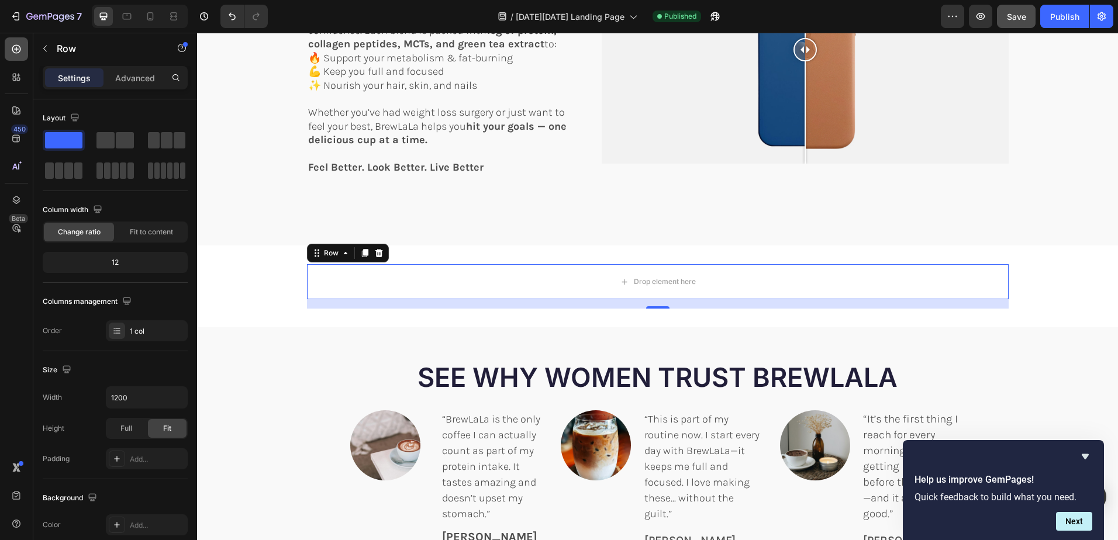
click at [13, 47] on icon at bounding box center [16, 49] width 9 height 9
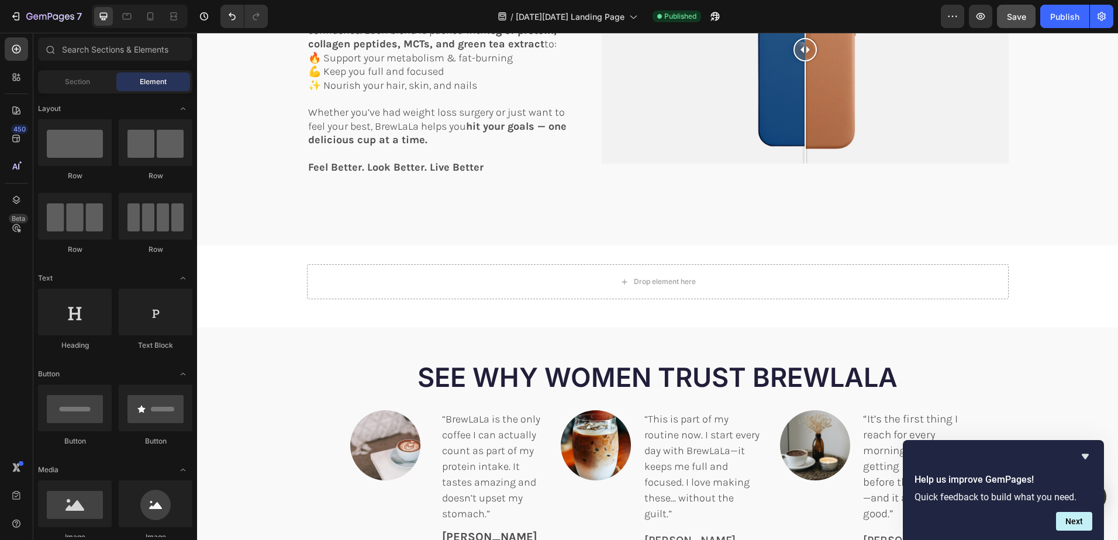
scroll to position [117, 0]
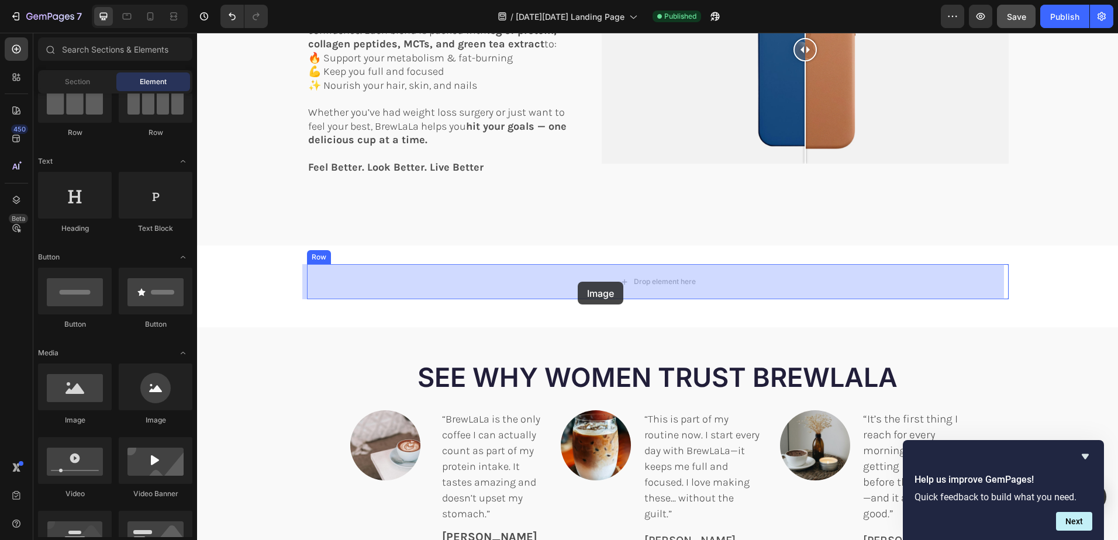
drag, startPoint x: 272, startPoint y: 424, endPoint x: 578, endPoint y: 282, distance: 337.4
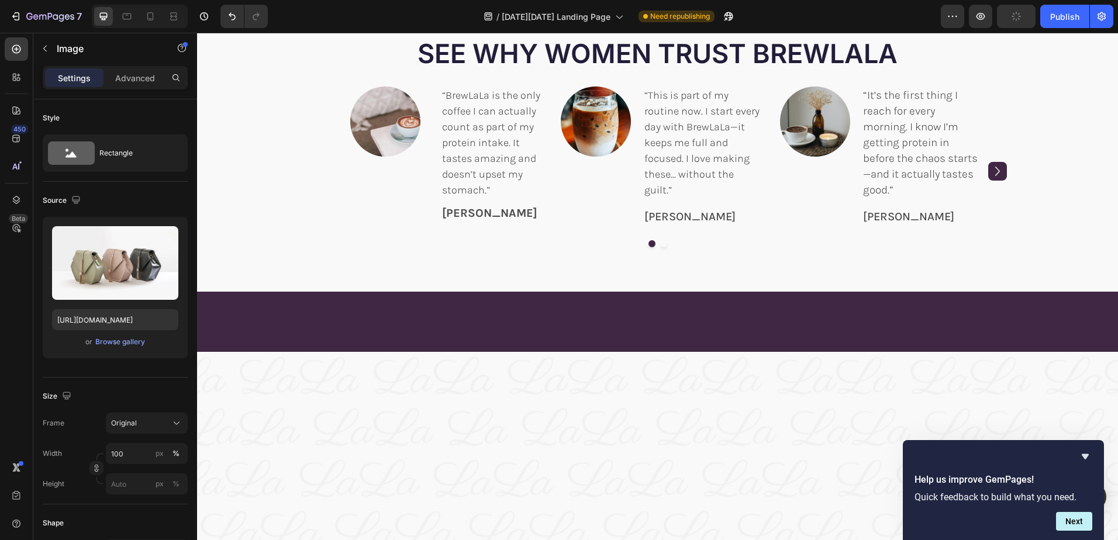
scroll to position [1345, 0]
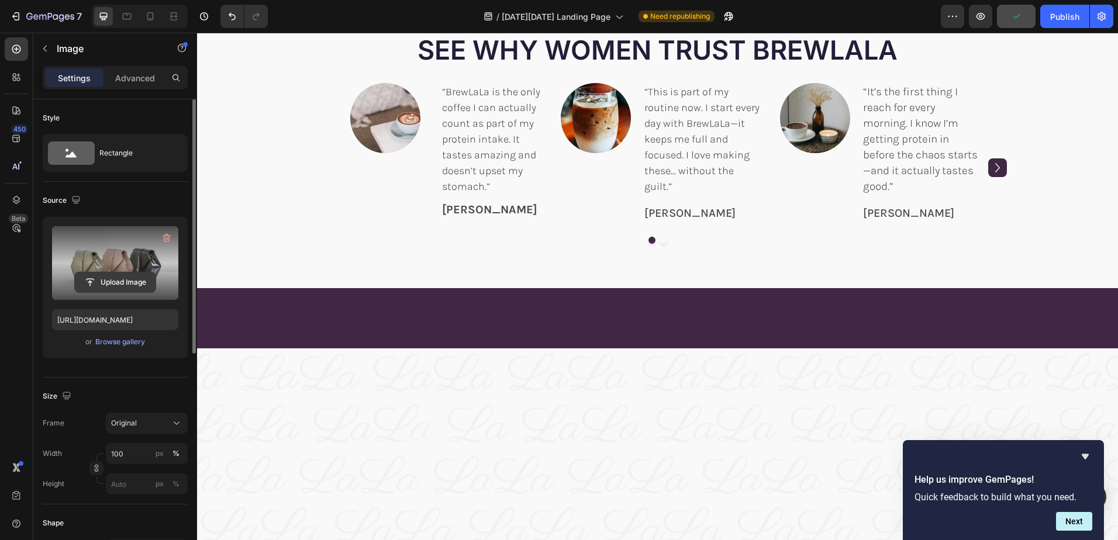
click at [108, 282] on input "file" at bounding box center [115, 282] width 81 height 20
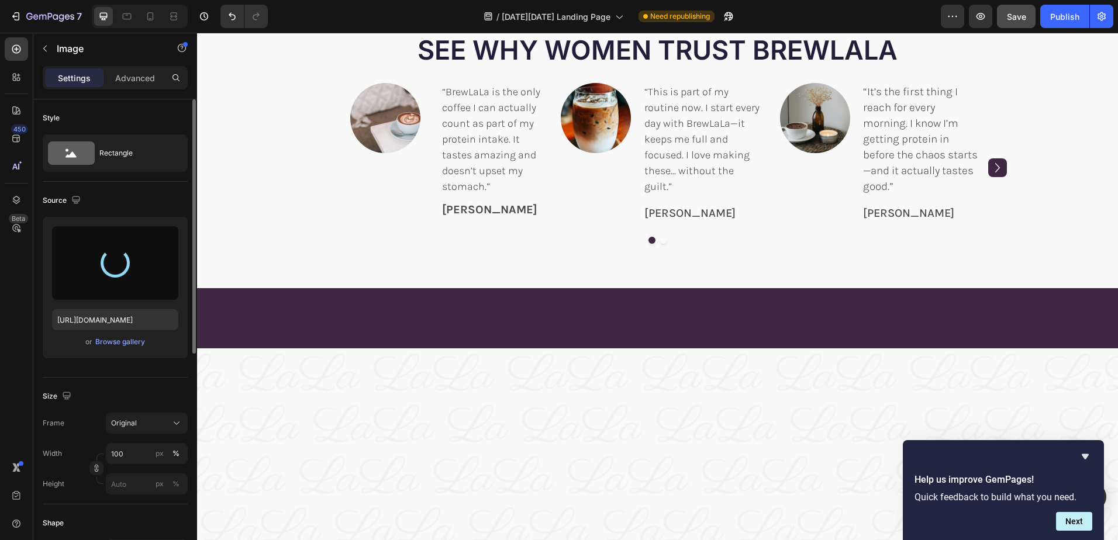
type input "[URL][DOMAIN_NAME]"
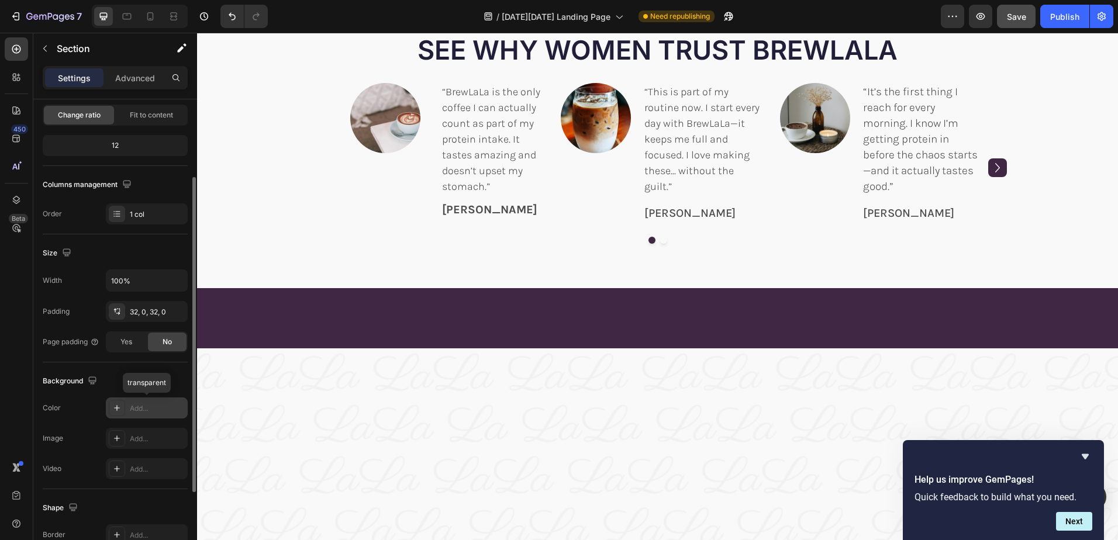
click at [142, 409] on div "Add..." at bounding box center [157, 408] width 55 height 11
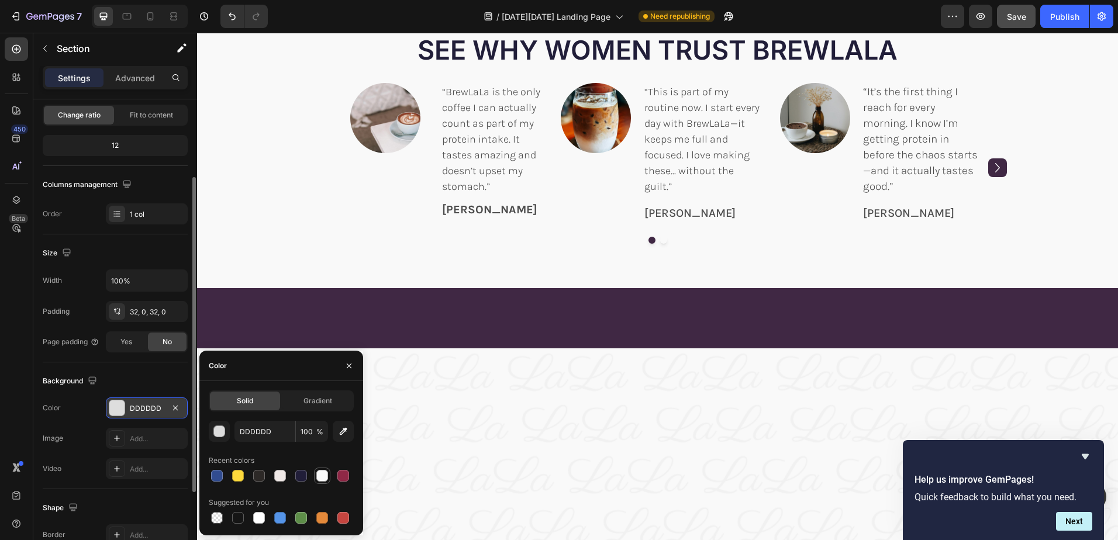
click at [326, 475] on div at bounding box center [322, 476] width 12 height 12
type input "F9F9F9"
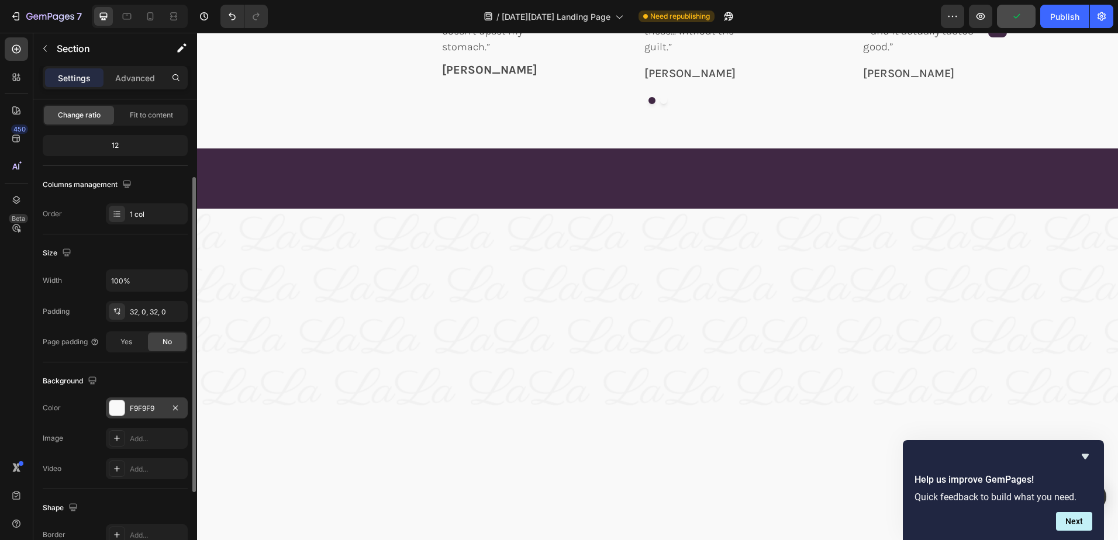
scroll to position [1520, 0]
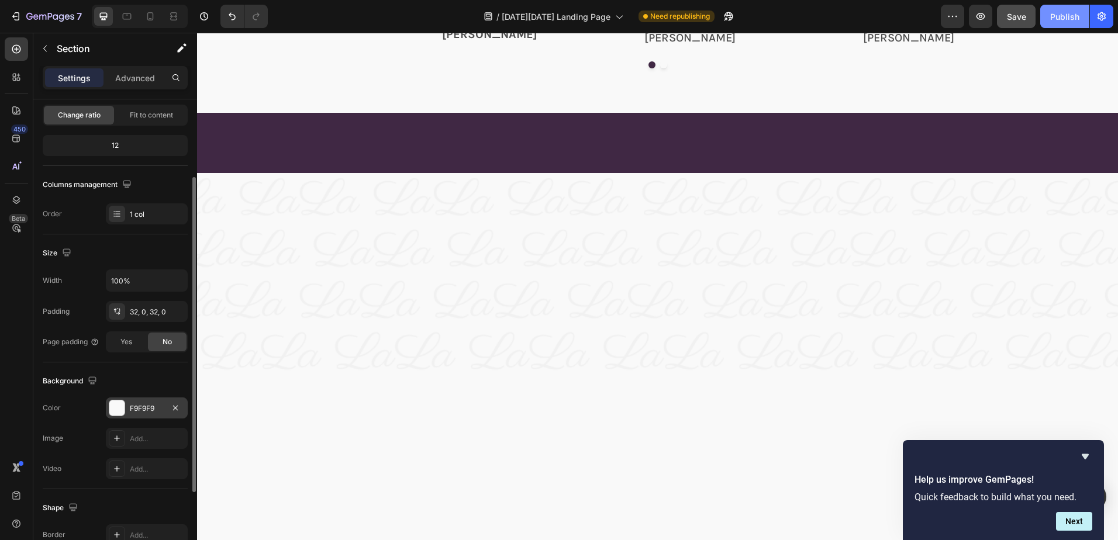
click at [1062, 19] on div "Publish" at bounding box center [1064, 17] width 29 height 12
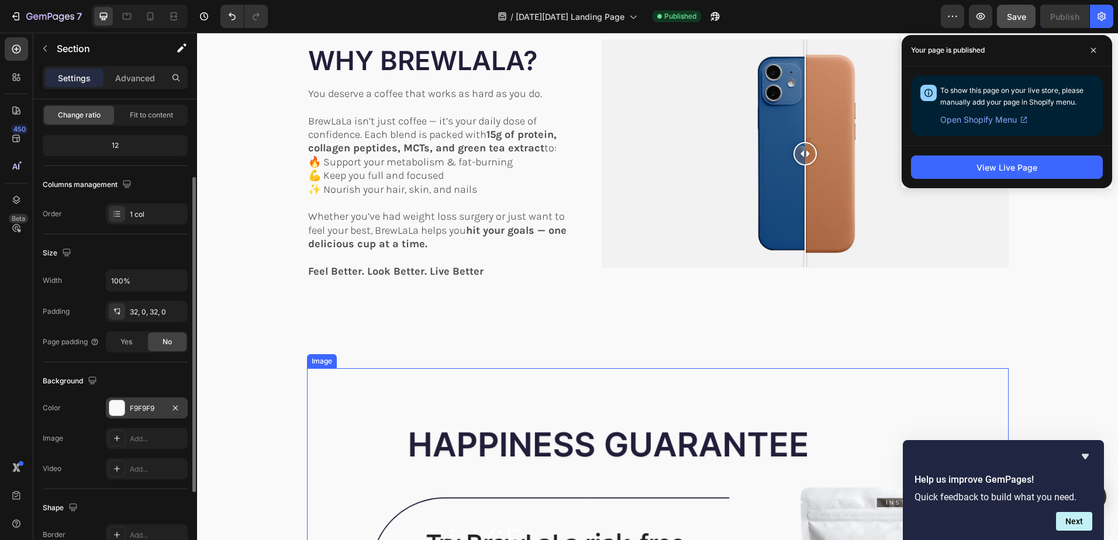
scroll to position [935, 0]
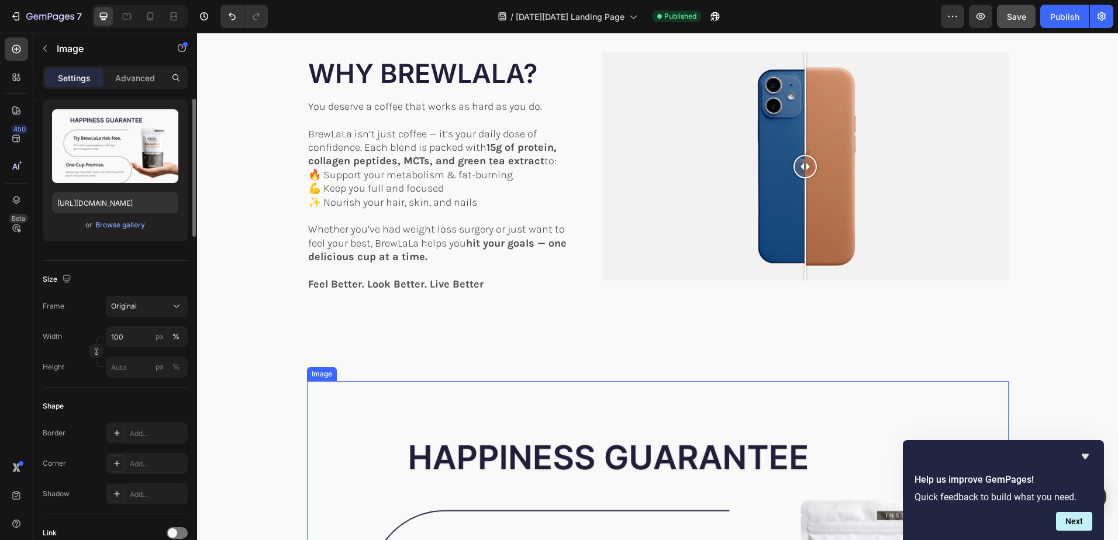
scroll to position [0, 0]
